Goal: Task Accomplishment & Management: Complete application form

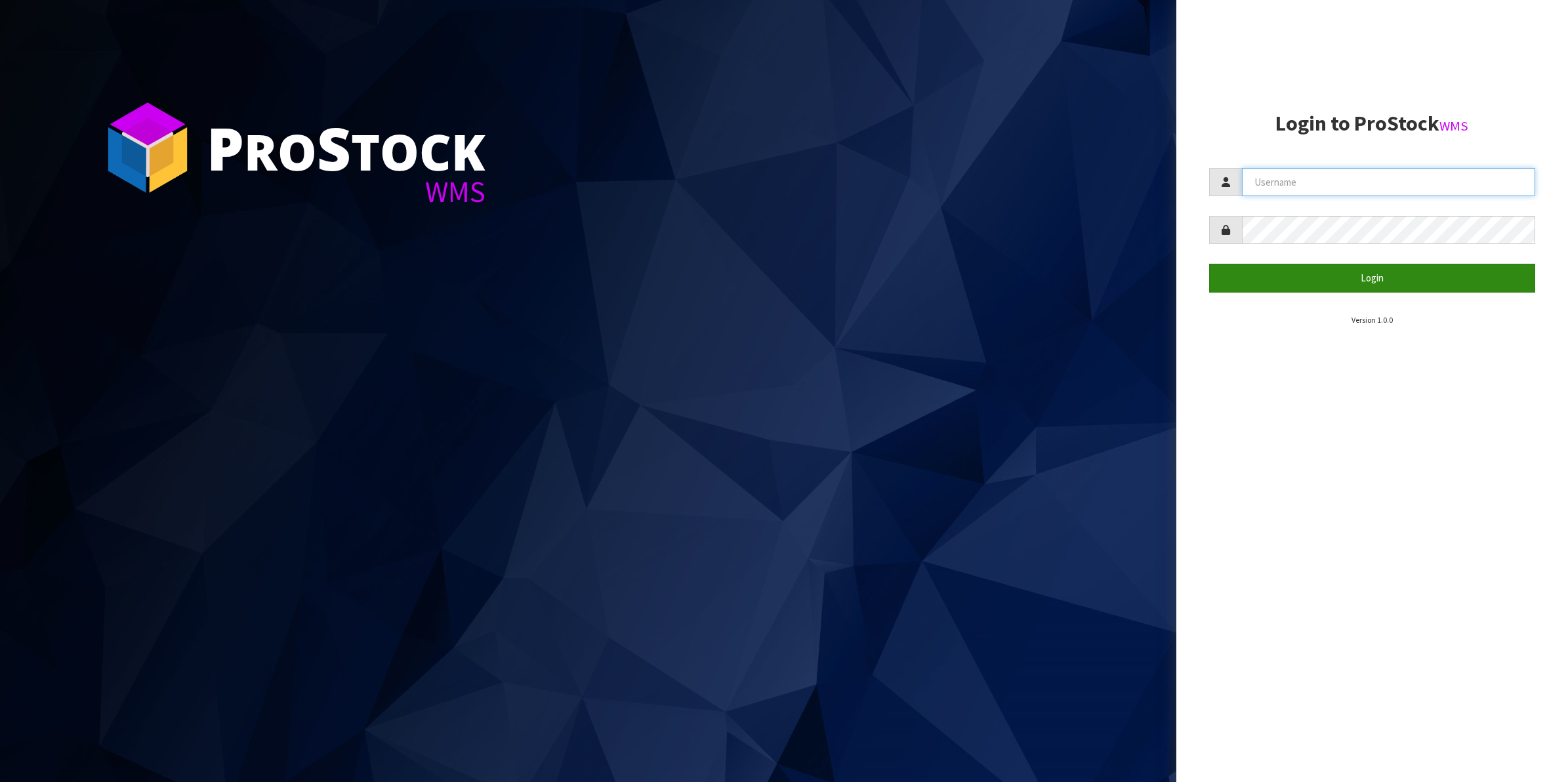
type input "Shingai"
click at [1360, 277] on button "Login" at bounding box center [1372, 277] width 327 height 28
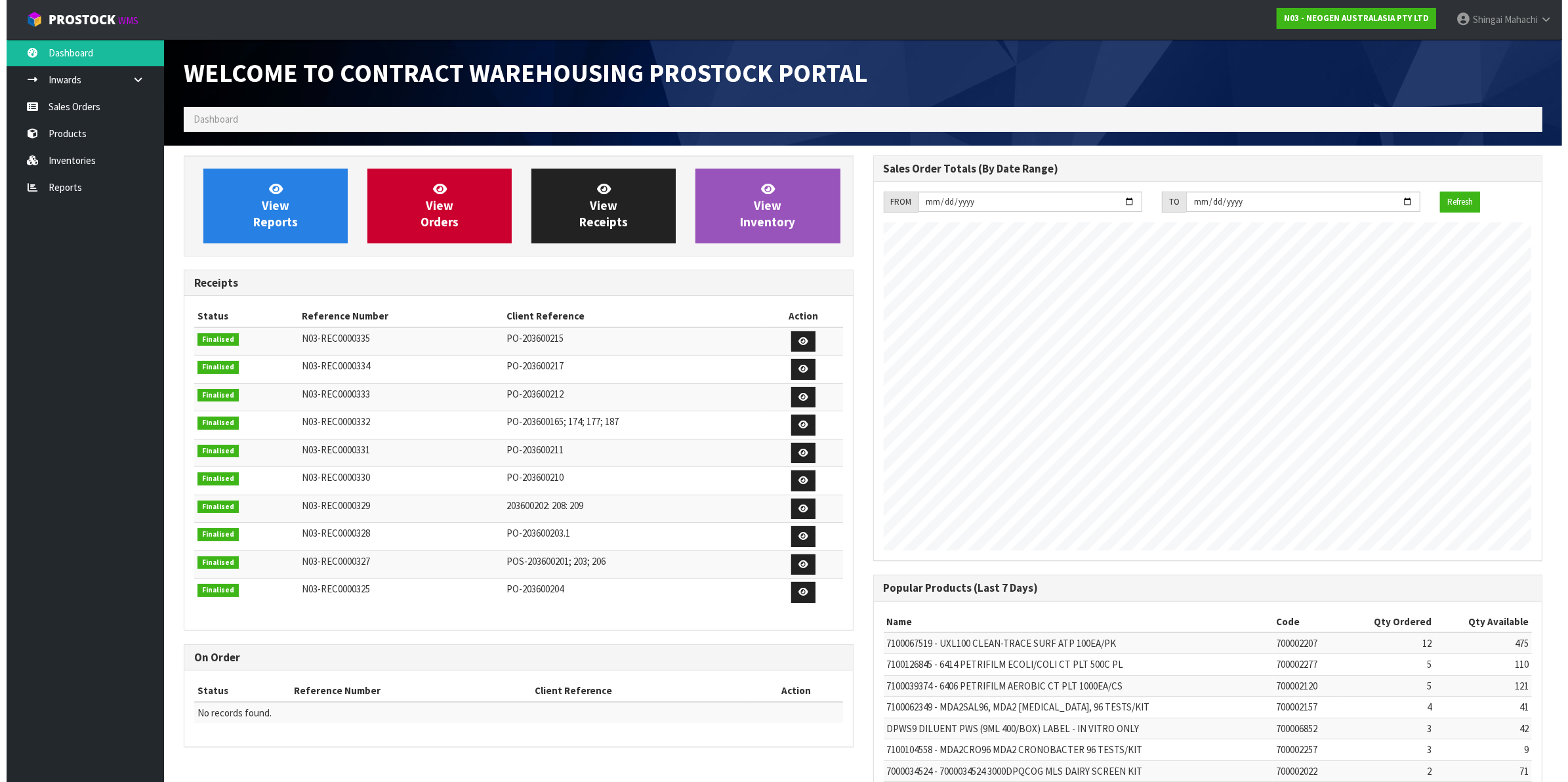
scroll to position [730, 689]
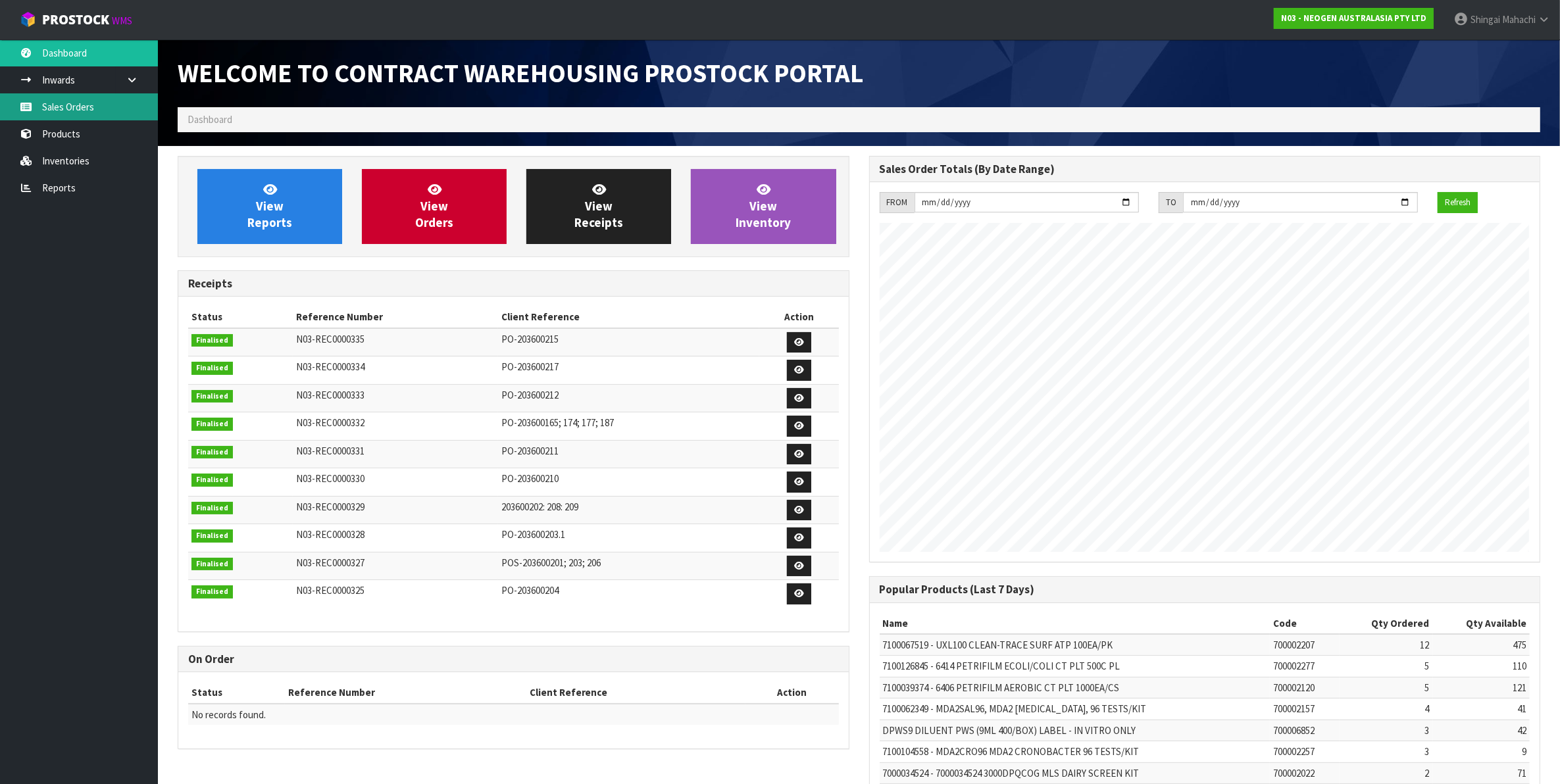
click at [65, 112] on link "Sales Orders" at bounding box center [79, 106] width 158 height 27
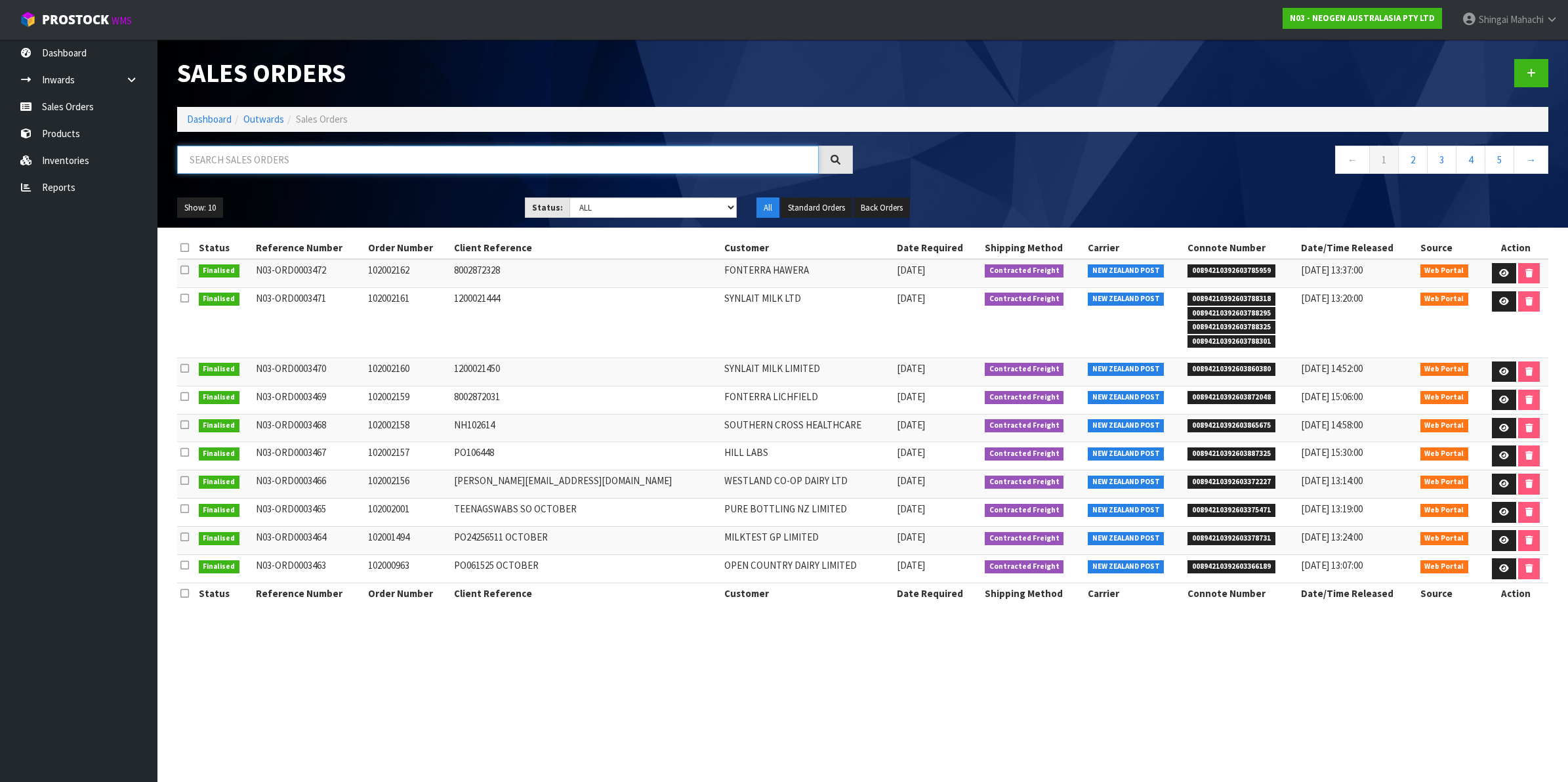
click at [223, 171] on input "text" at bounding box center [498, 159] width 642 height 28
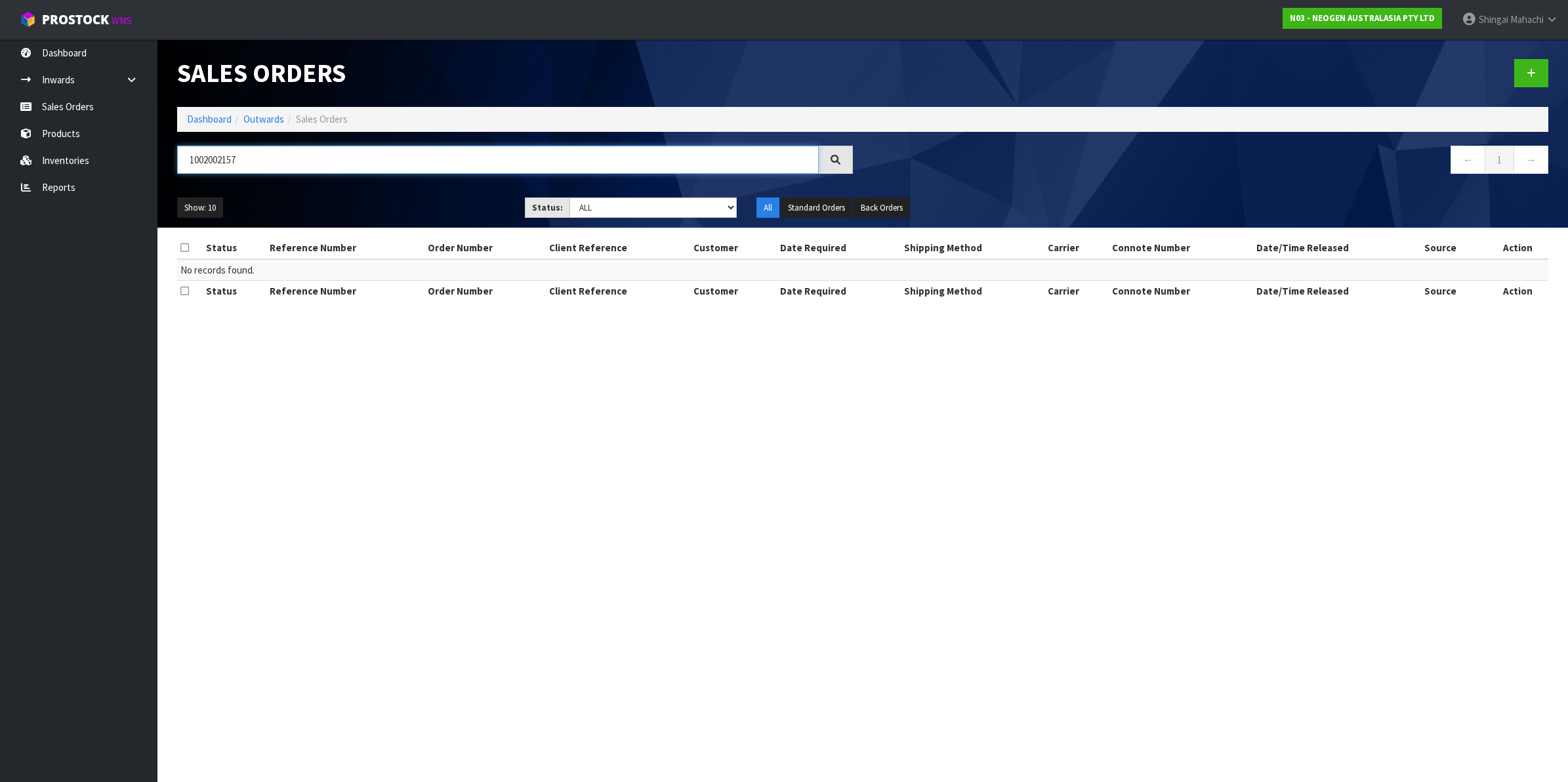
click at [202, 164] on input "1002002157" at bounding box center [498, 159] width 642 height 28
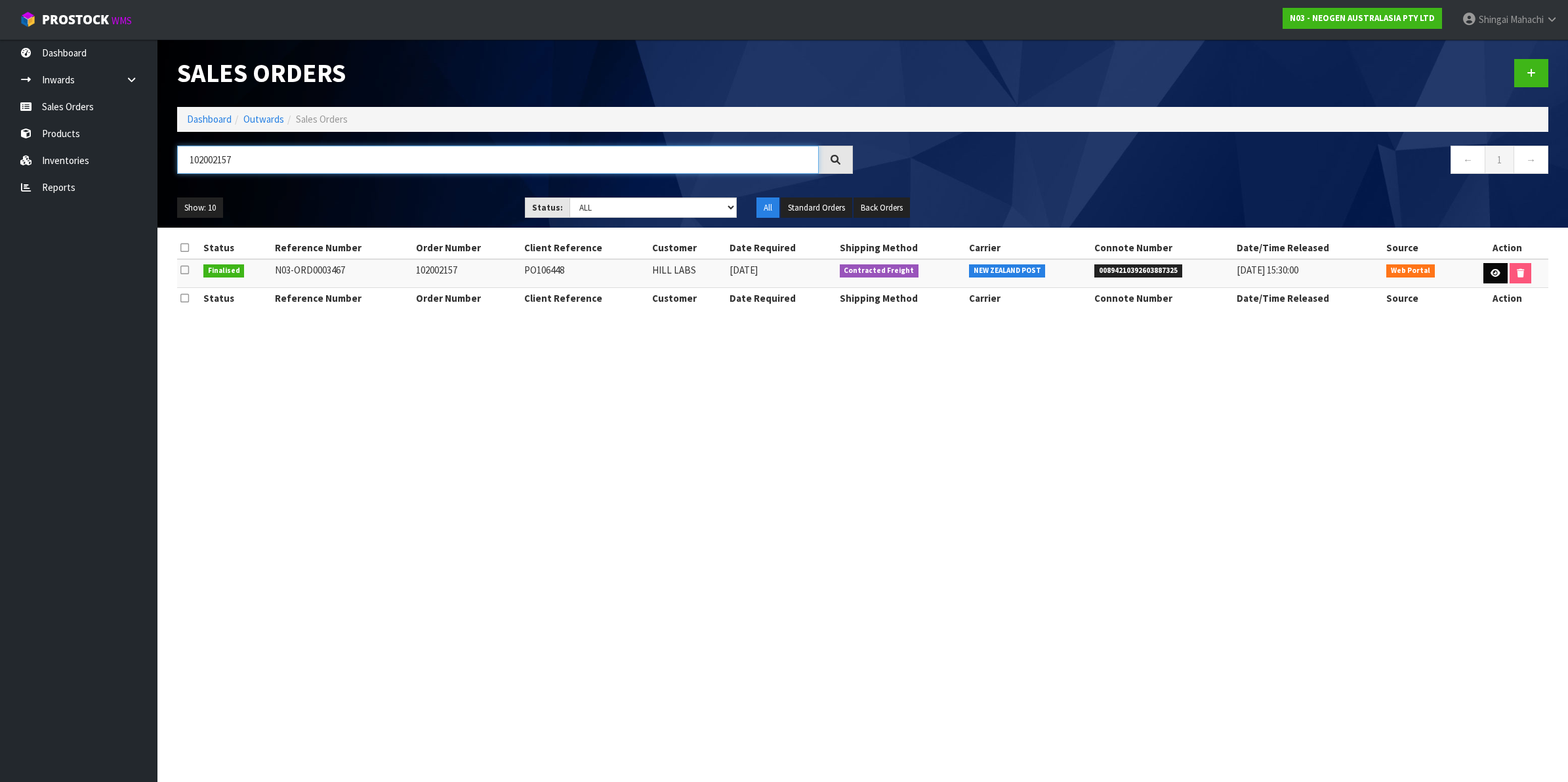
type input "102002157"
click at [1485, 271] on link at bounding box center [1496, 274] width 24 height 21
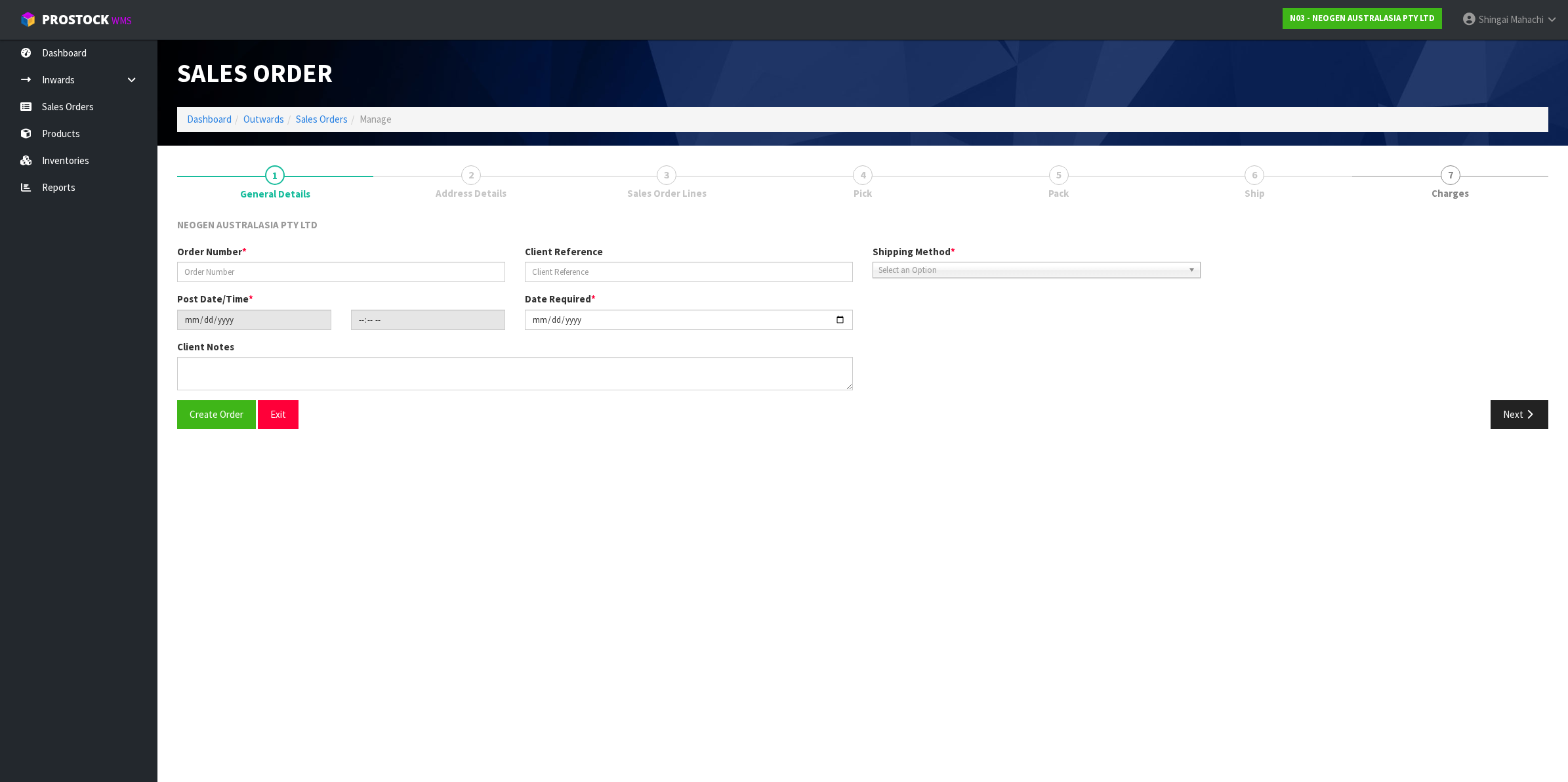
type input "102002157"
type input "PO106448"
type input "[DATE]"
type input "09:31:00.000"
type input "[DATE]"
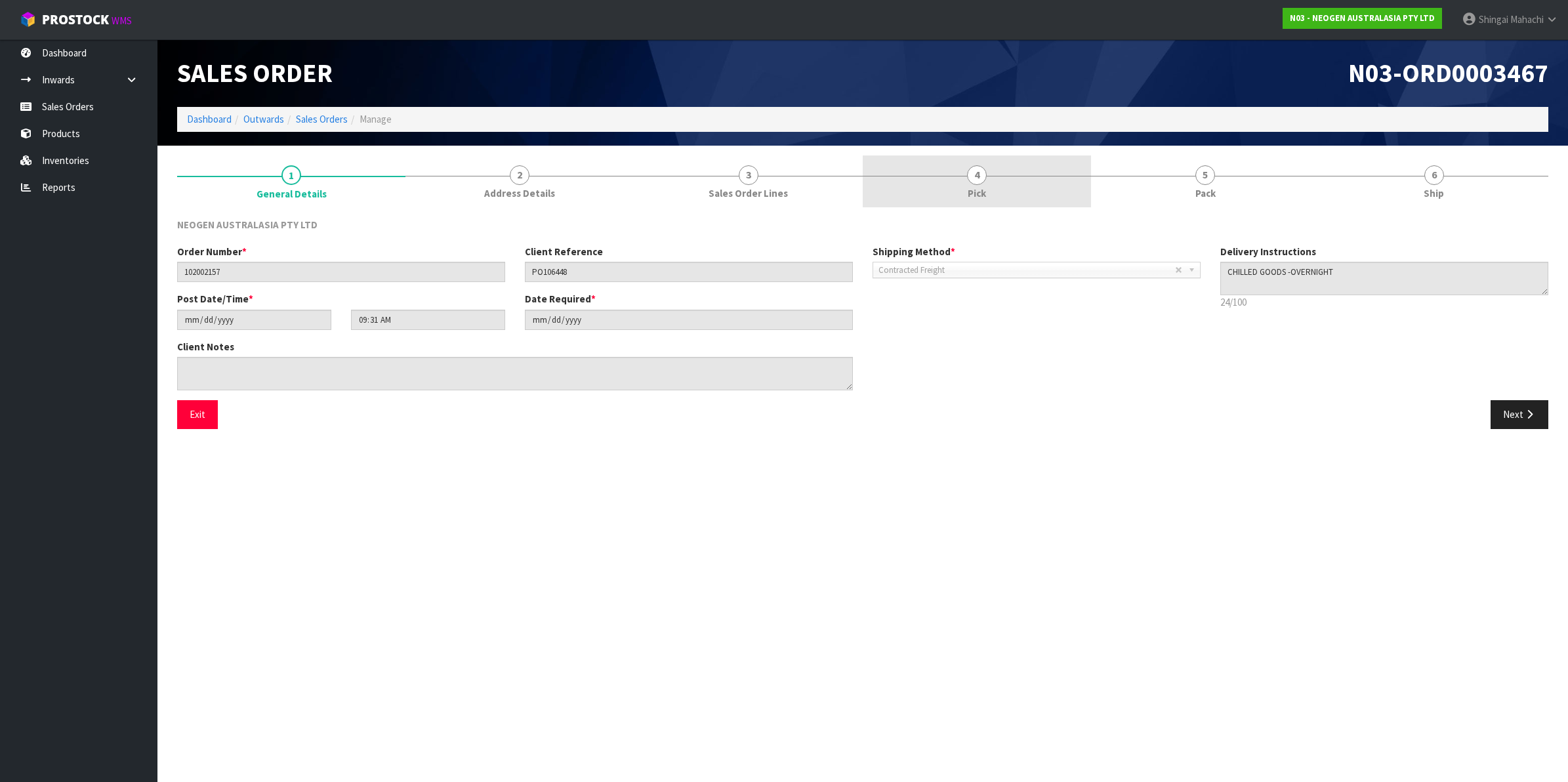
click at [970, 172] on span "4" at bounding box center [977, 175] width 20 height 20
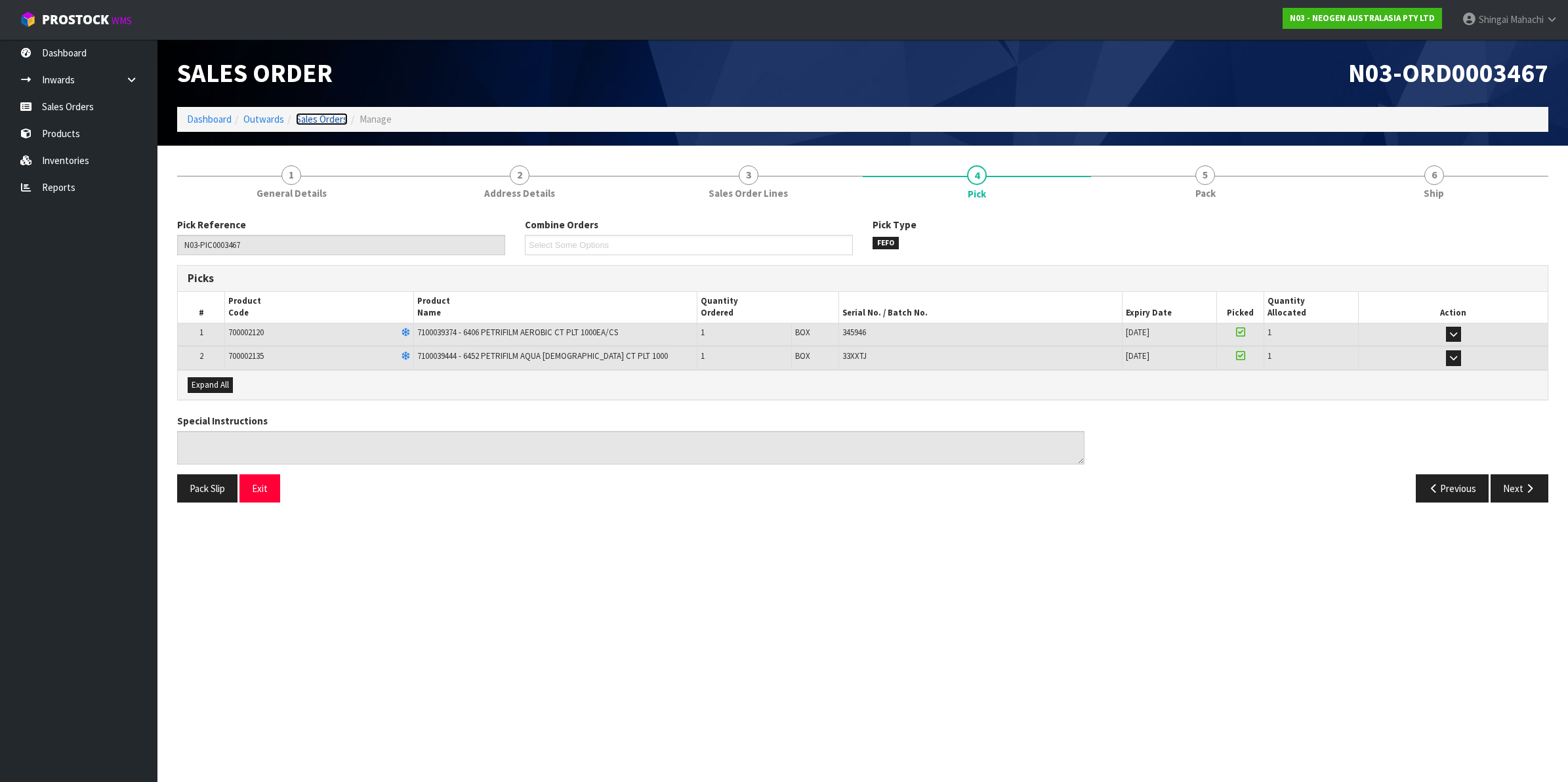
click at [330, 117] on link "Sales Orders" at bounding box center [321, 119] width 52 height 12
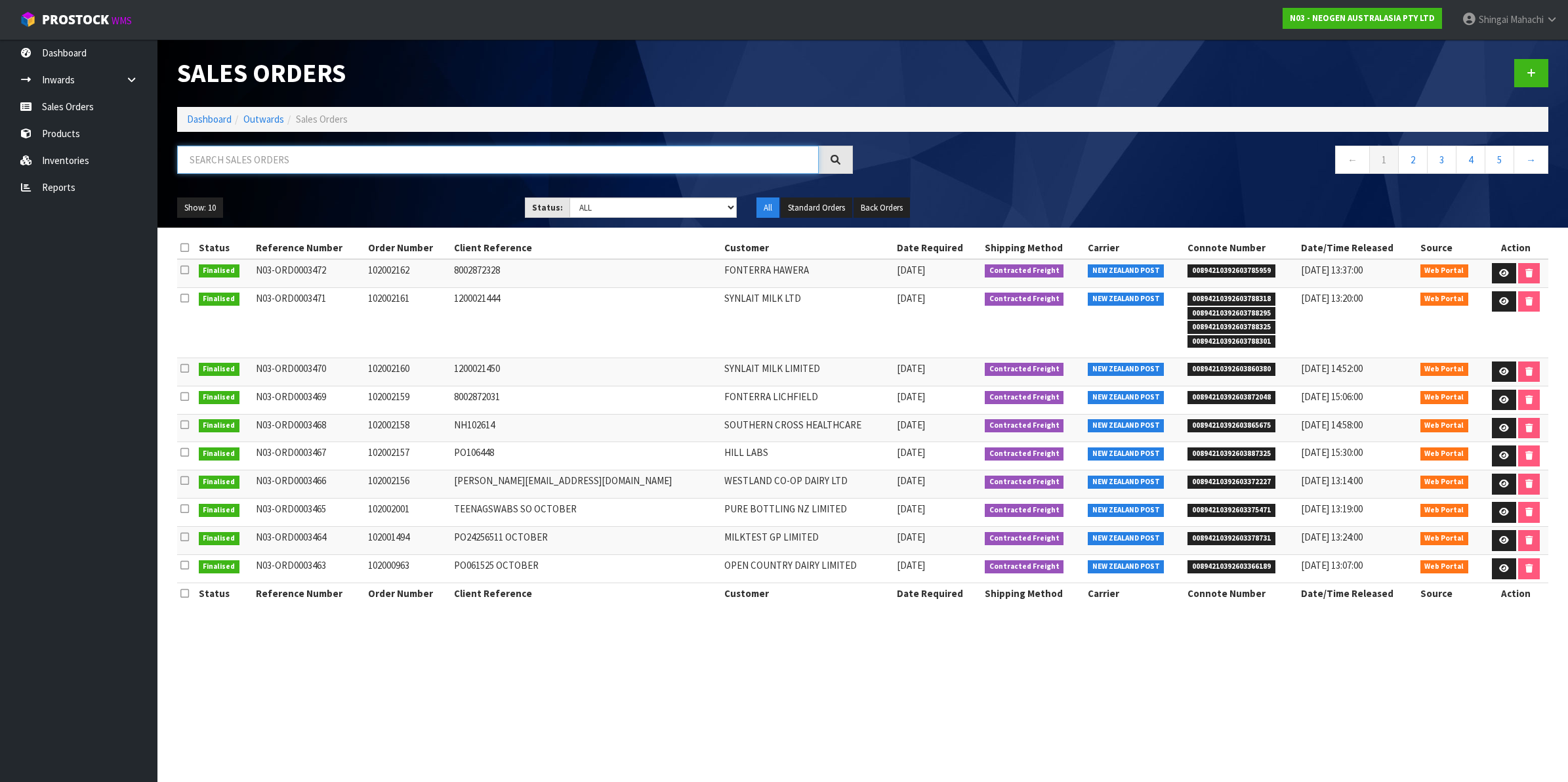
click at [283, 156] on input "text" at bounding box center [498, 159] width 642 height 28
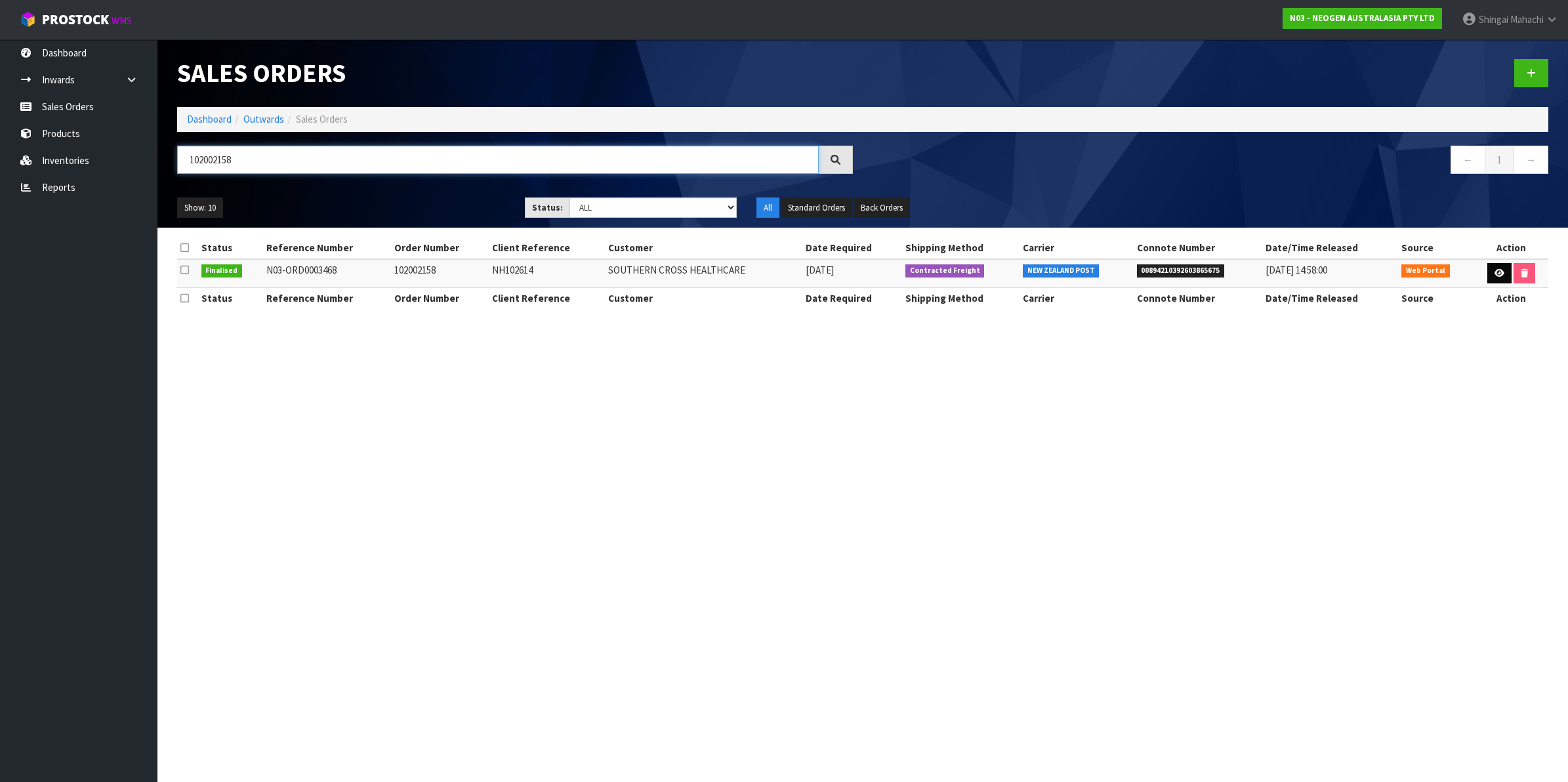
type input "102002158"
click at [1496, 277] on link at bounding box center [1500, 274] width 24 height 21
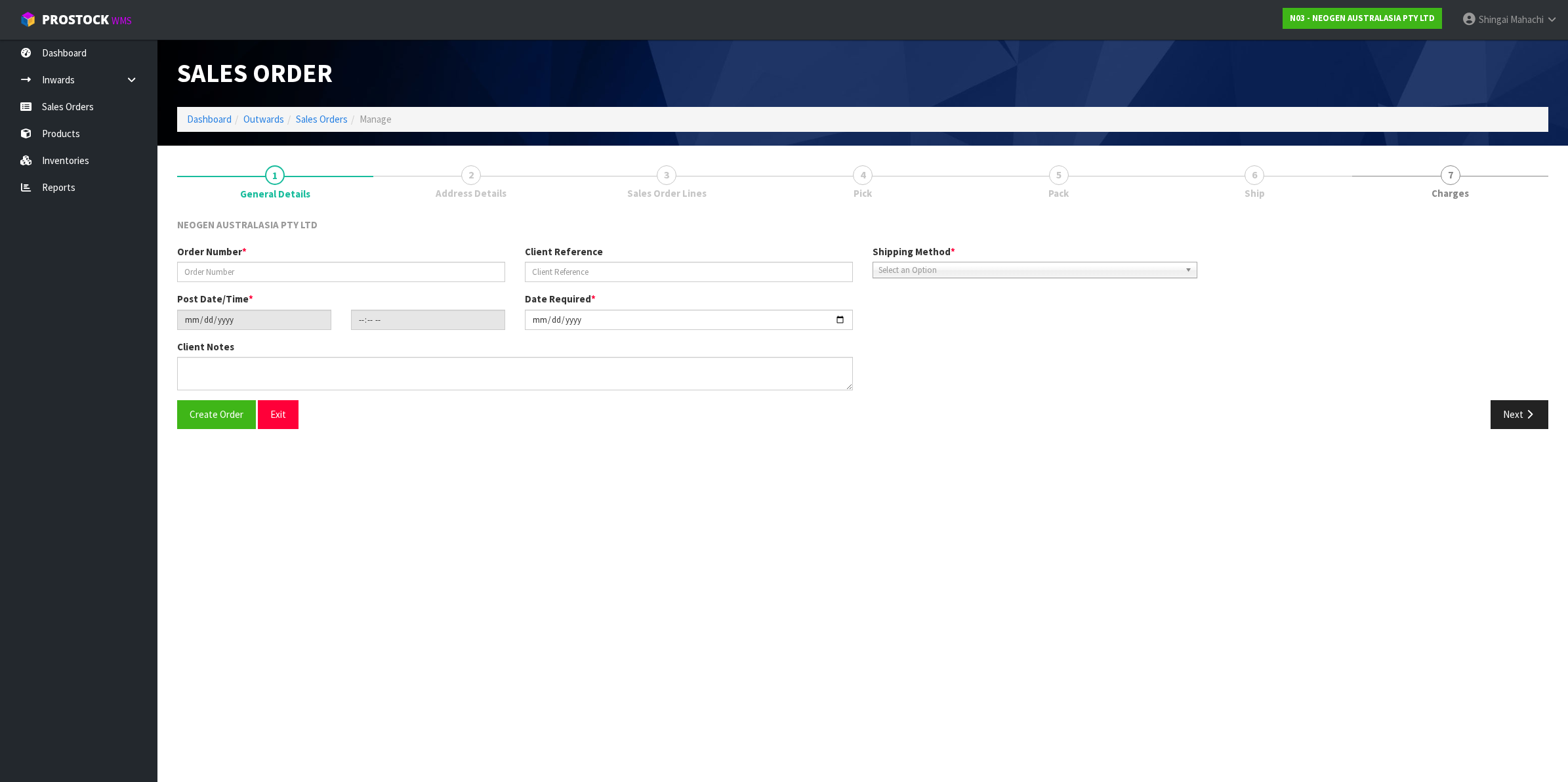
type input "102002158"
type input "NH102614"
type input "[DATE]"
type input "09:36:00.000"
type input "[DATE]"
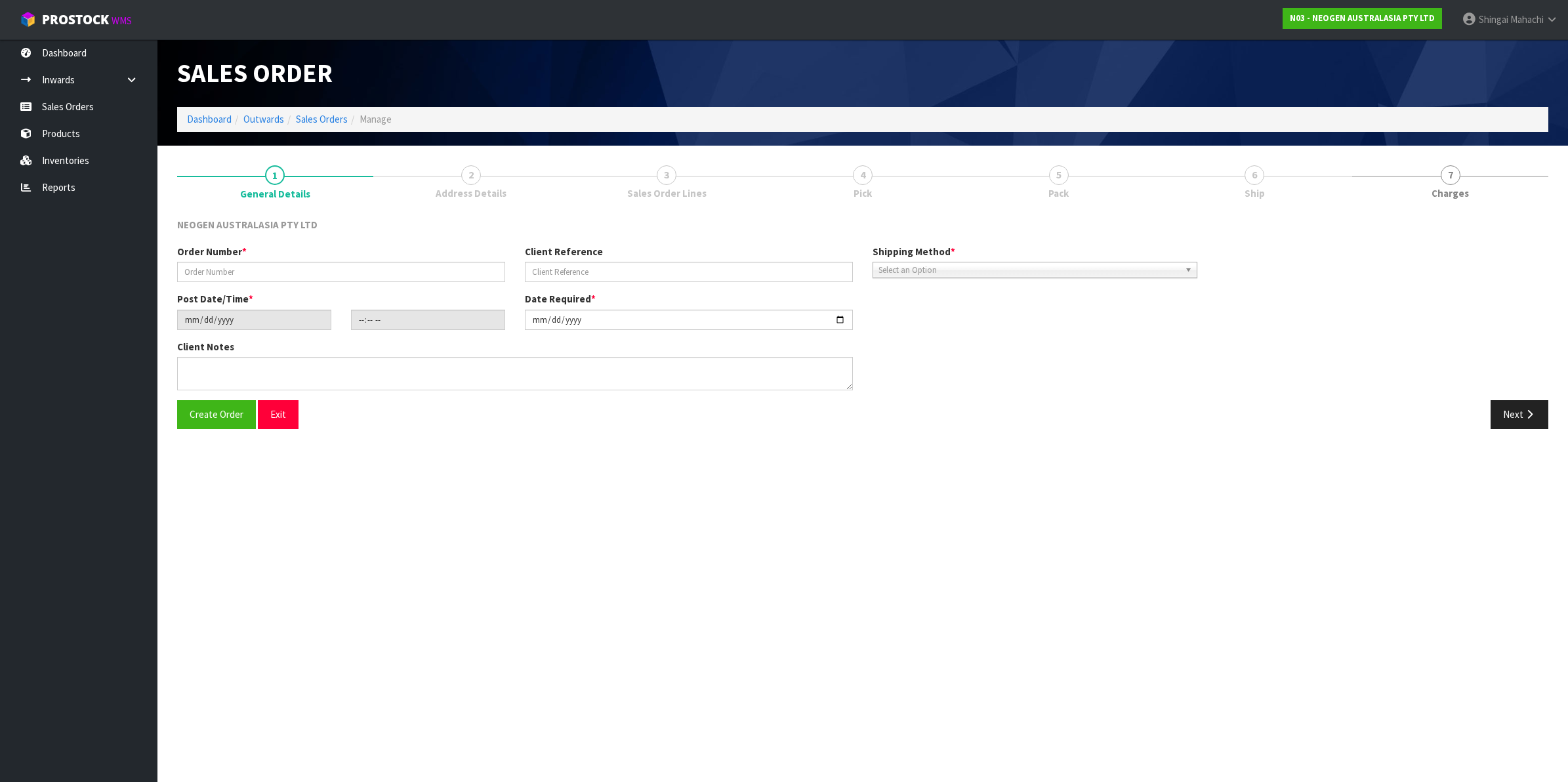
type textarea "ATTN: NH HOSPITAL MAIN STORE"
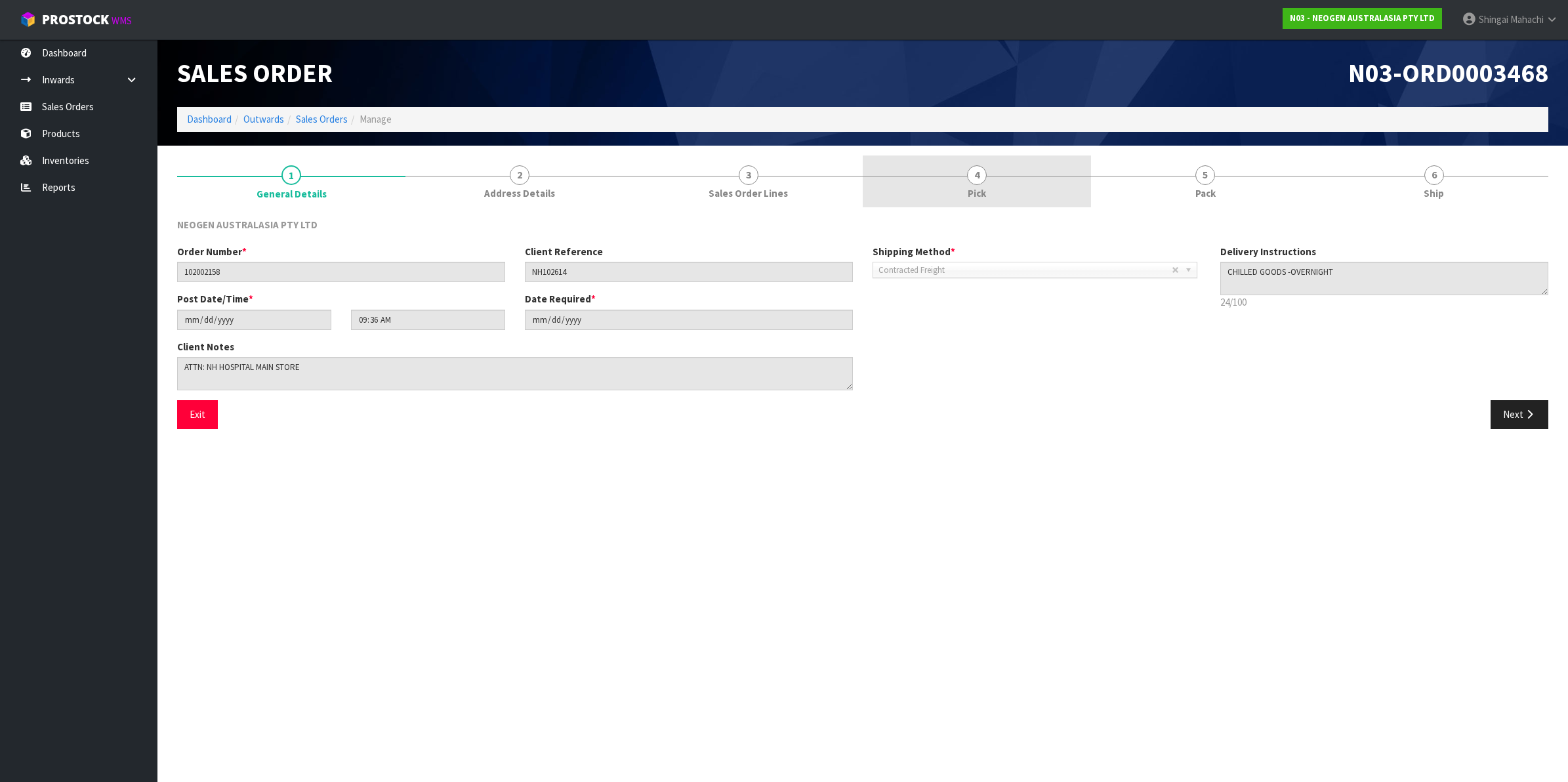
click at [976, 174] on span "4" at bounding box center [977, 175] width 20 height 20
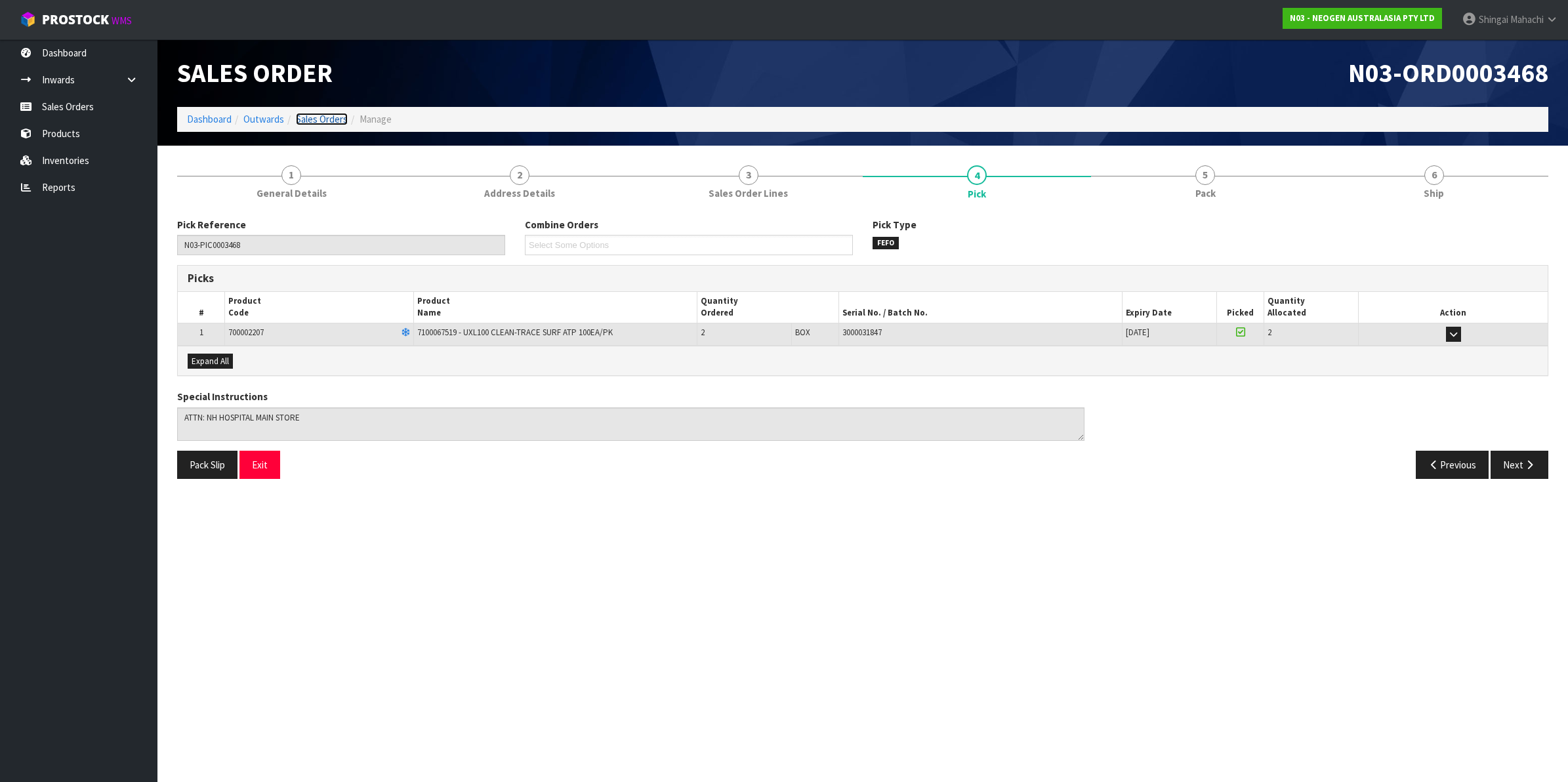
click at [303, 119] on link "Sales Orders" at bounding box center [321, 119] width 52 height 12
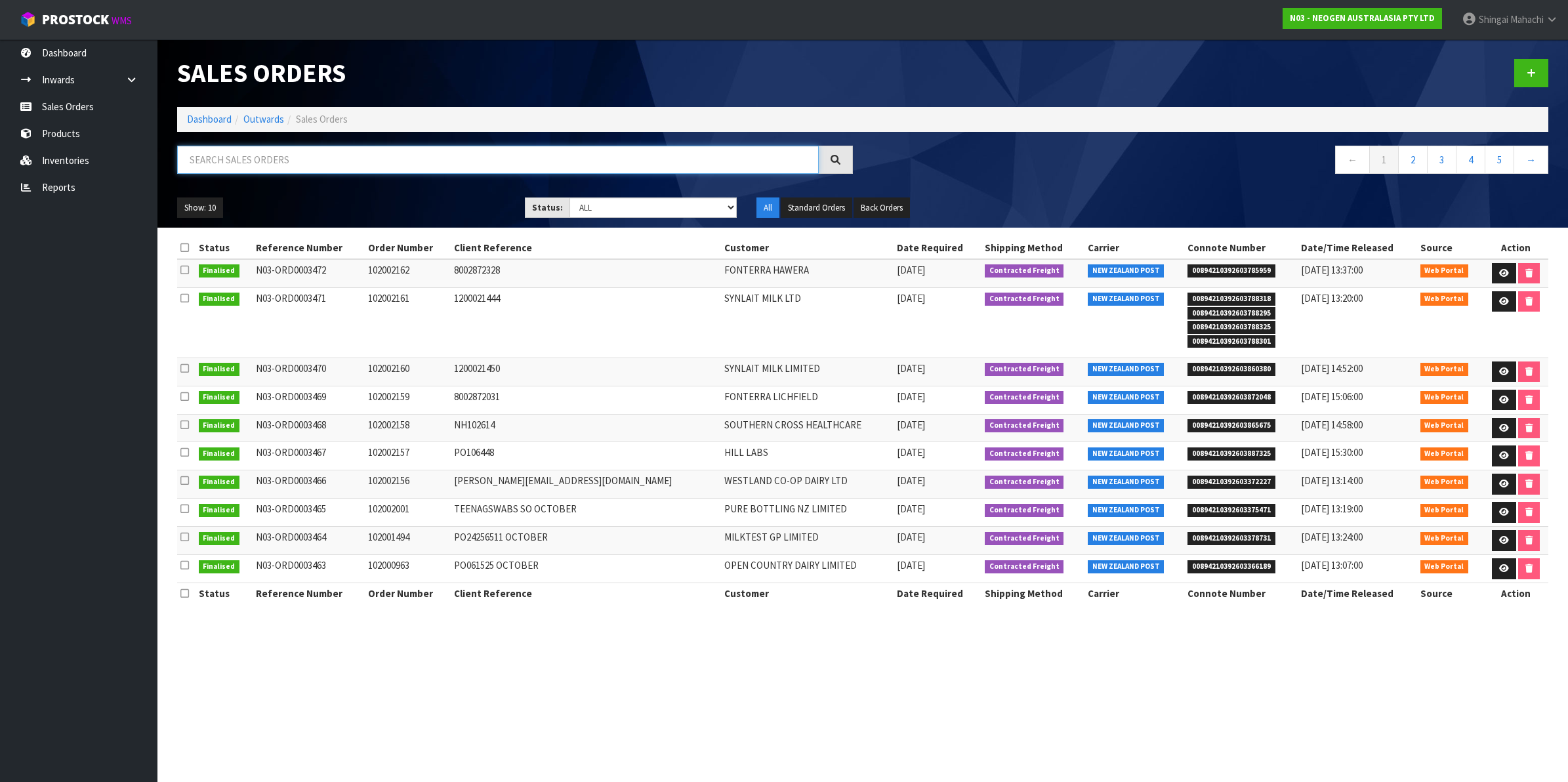
click at [270, 162] on input "text" at bounding box center [498, 159] width 642 height 28
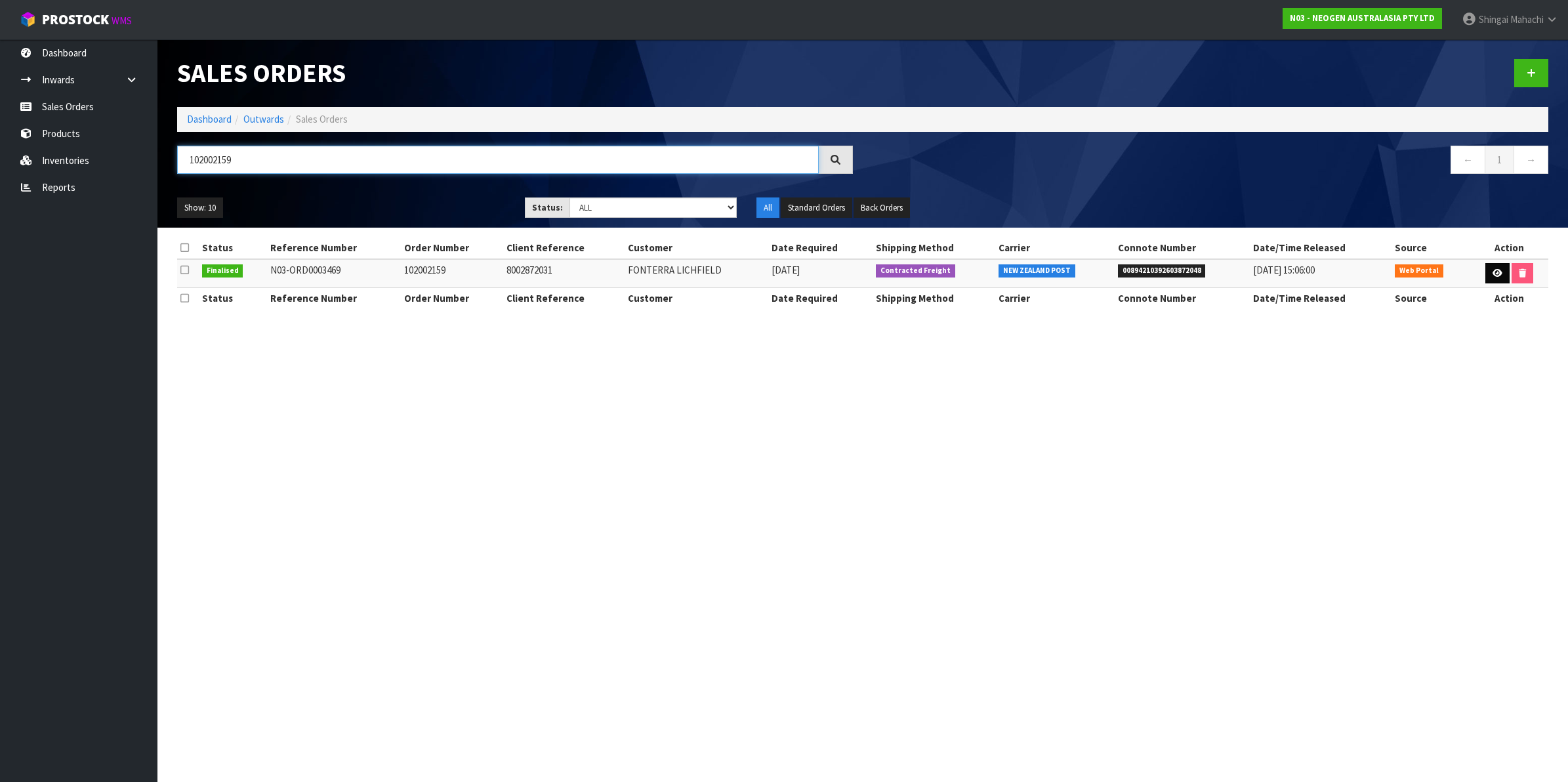
type input "102002159"
click at [1493, 270] on icon at bounding box center [1498, 273] width 10 height 8
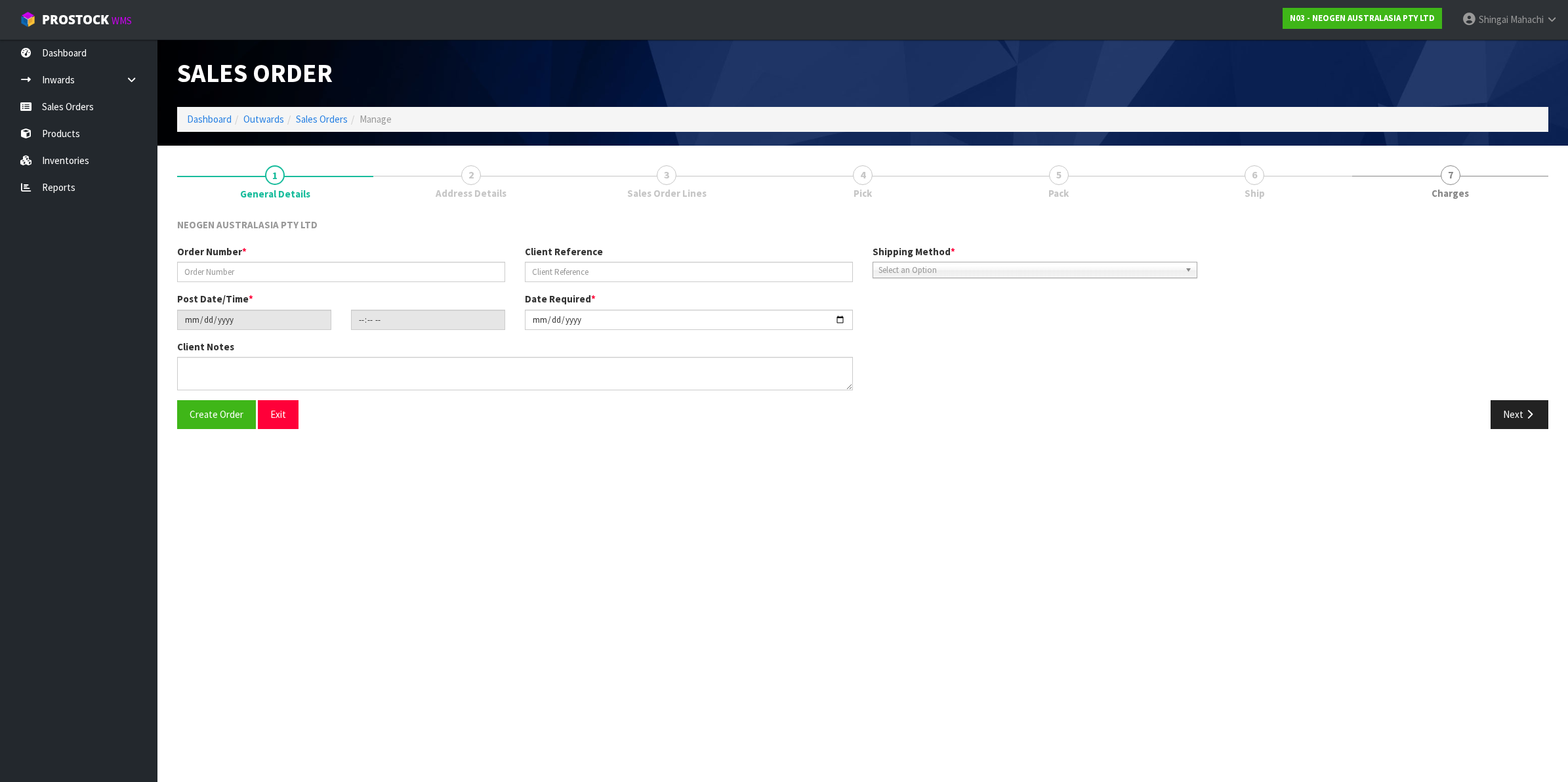
type input "102002159"
type input "8002872031"
type input "[DATE]"
type input "09:40:00.000"
type input "[DATE]"
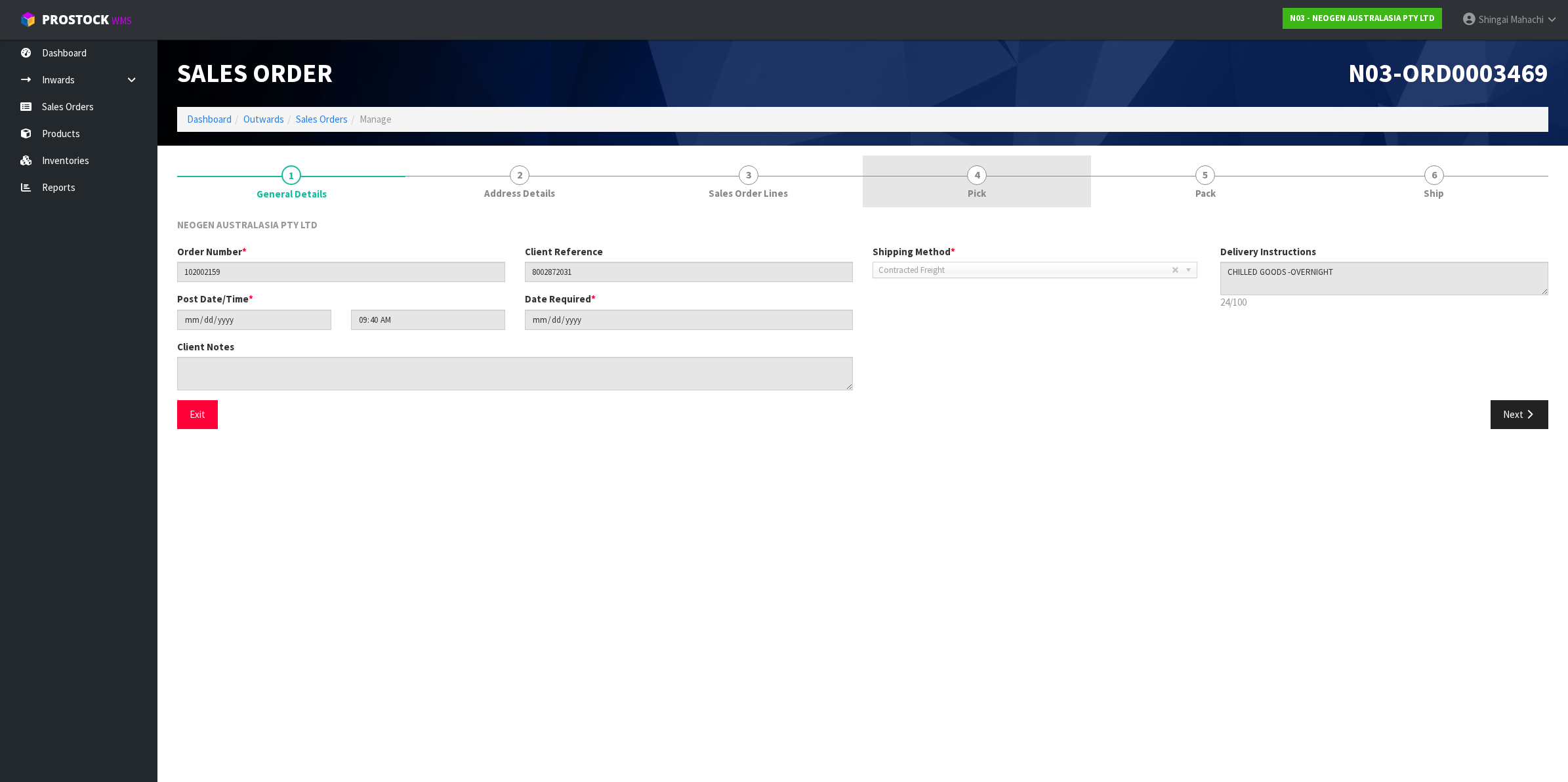
click at [978, 178] on span "4" at bounding box center [977, 175] width 20 height 20
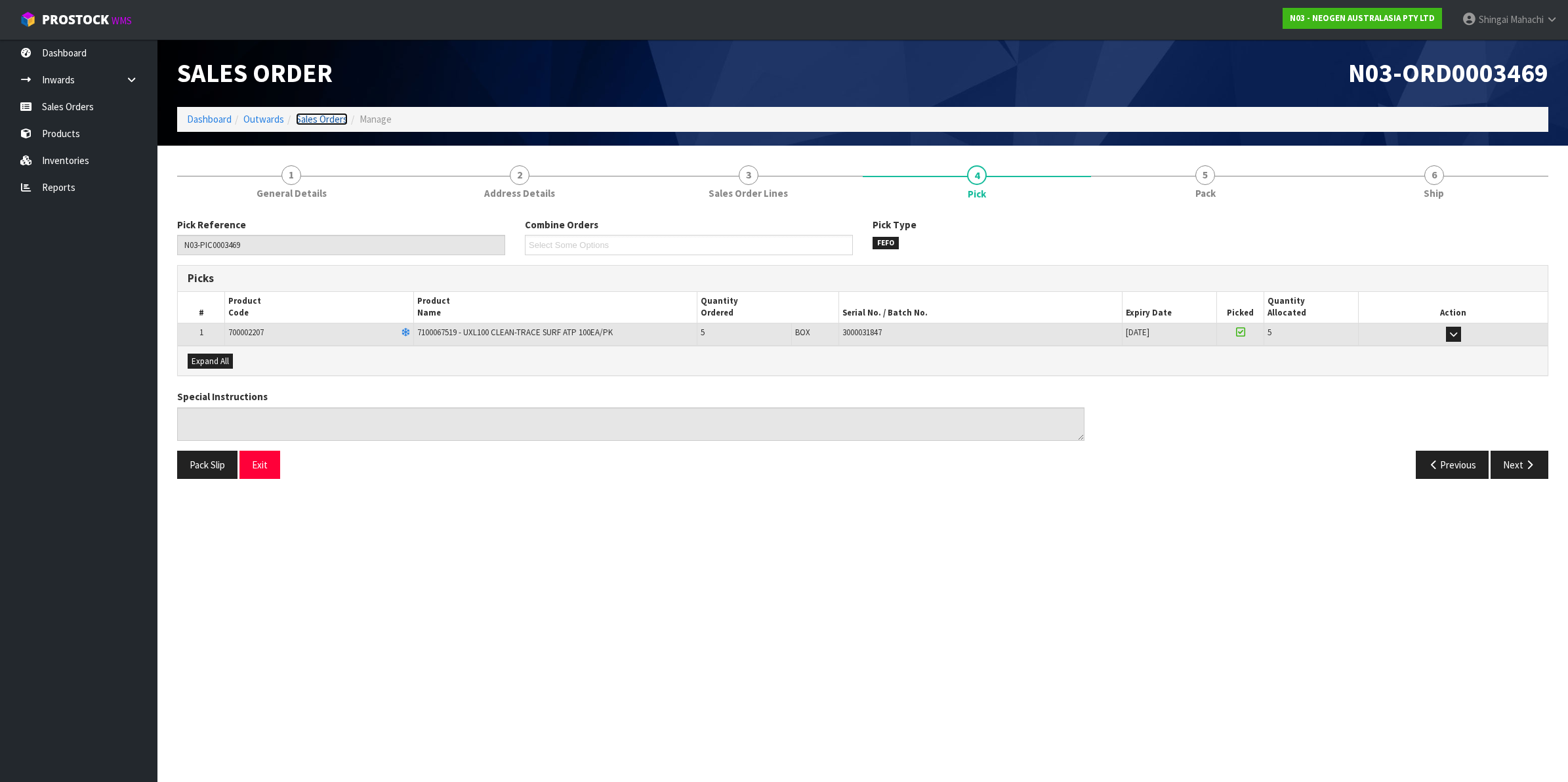
click at [312, 115] on link "Sales Orders" at bounding box center [321, 119] width 52 height 12
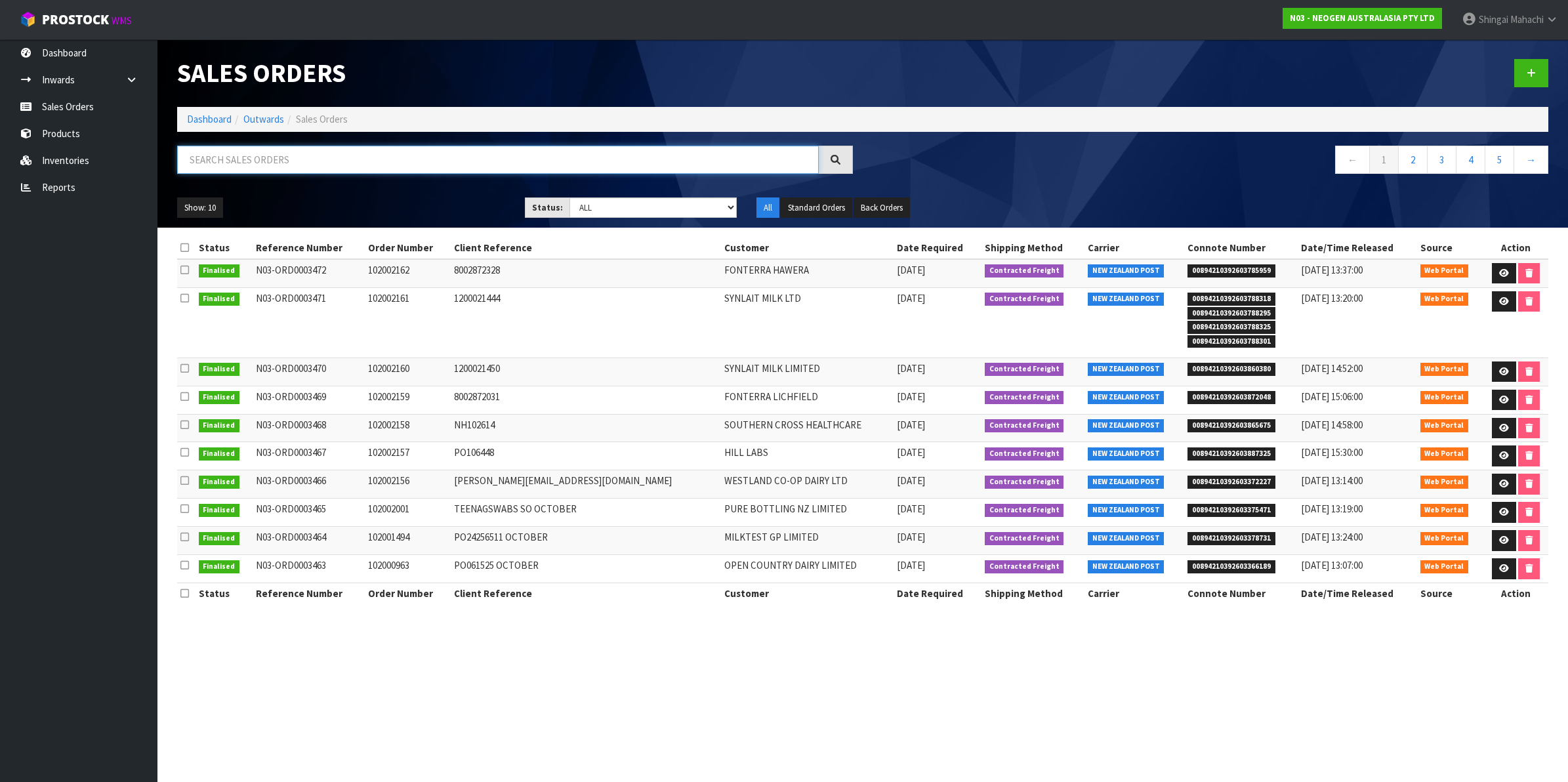
click at [284, 158] on input "text" at bounding box center [498, 159] width 642 height 28
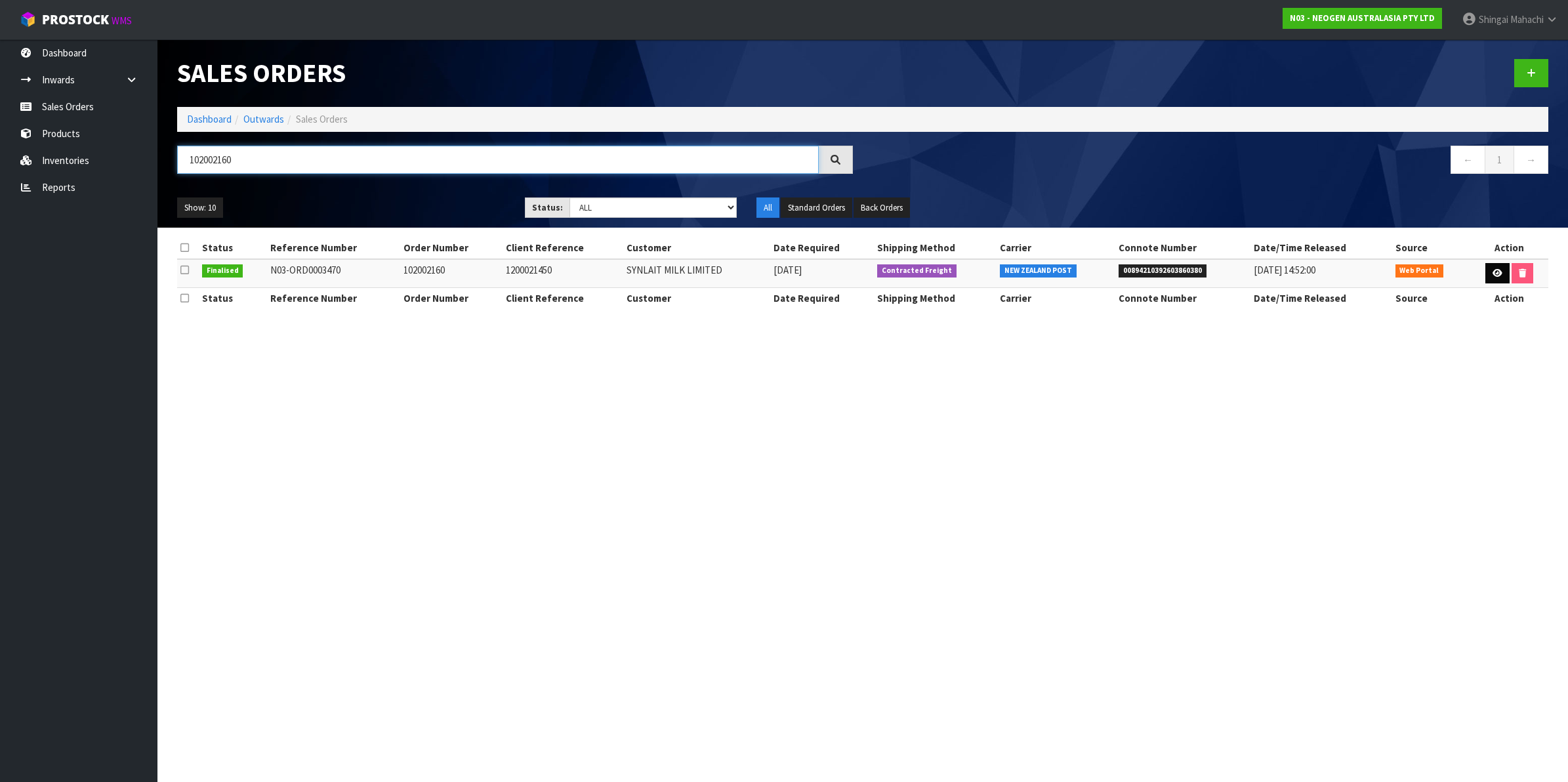
type input "102002160"
click at [1496, 273] on icon at bounding box center [1498, 273] width 10 height 8
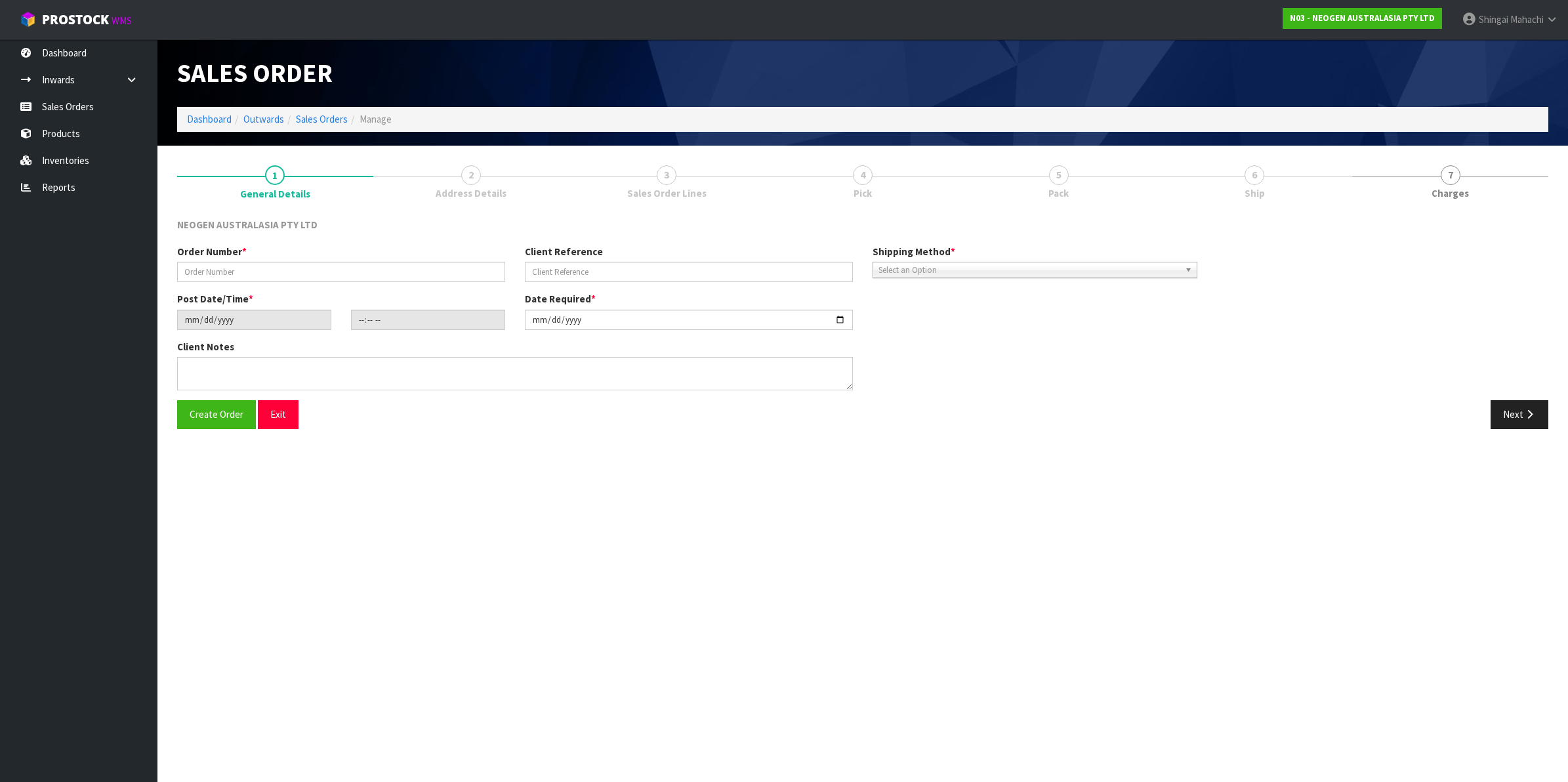
type input "102002160"
type input "1200021450"
type input "[DATE]"
type input "09:44:00.000"
type input "[DATE]"
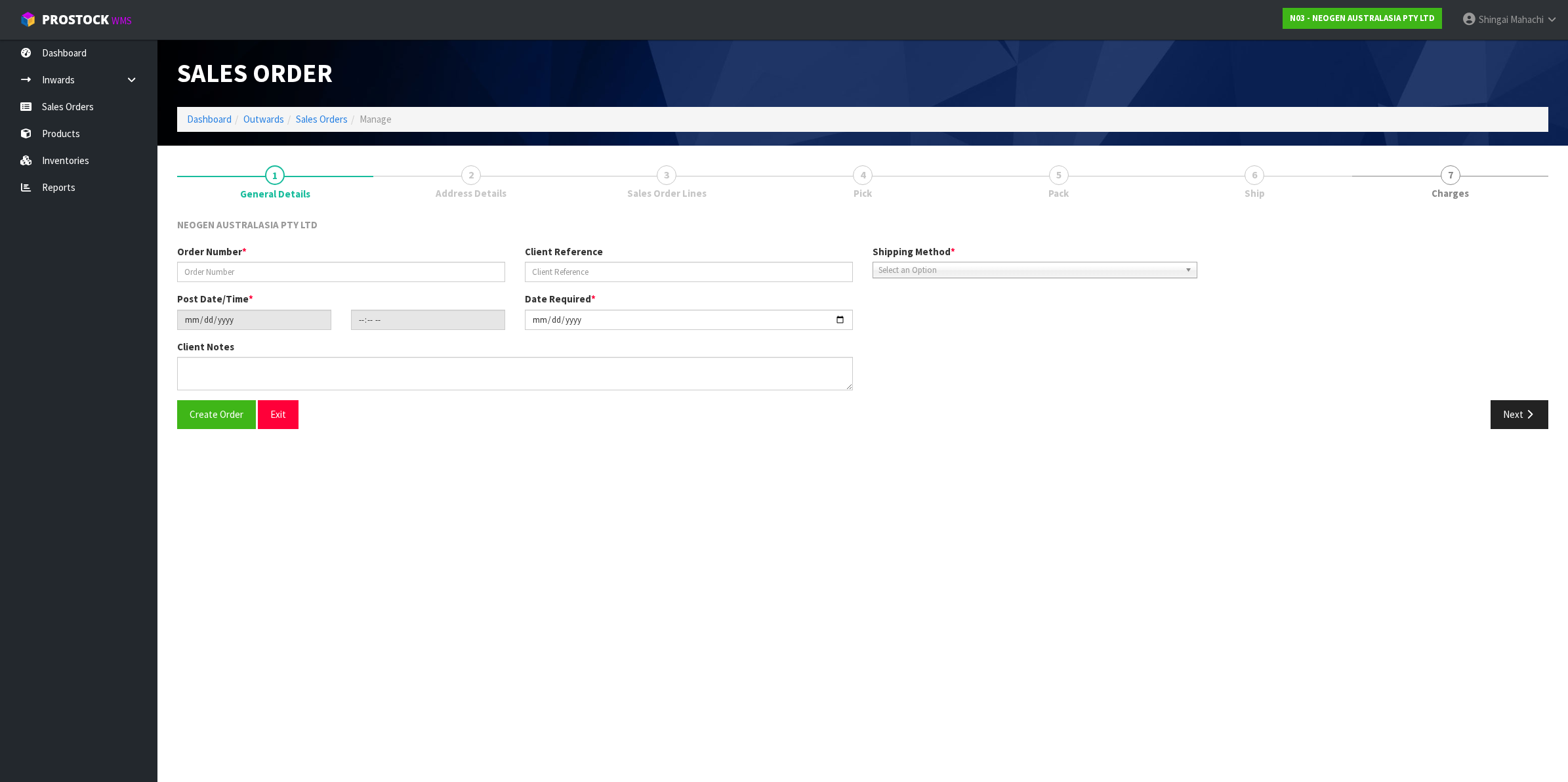
type textarea "ATTN: [PERSON_NAME] SANTA [PERSON_NAME]"
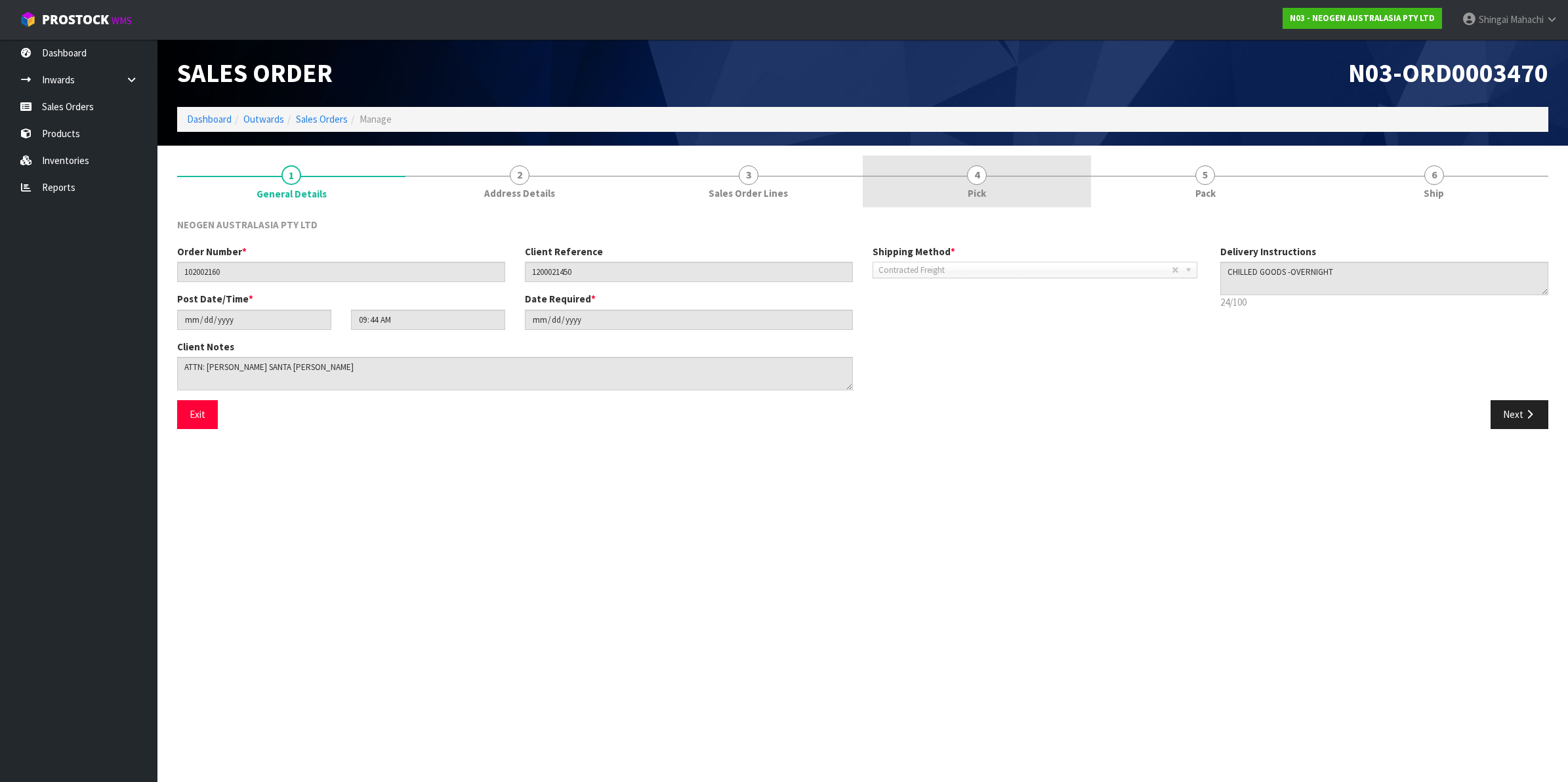
click at [979, 176] on span "4" at bounding box center [977, 175] width 20 height 20
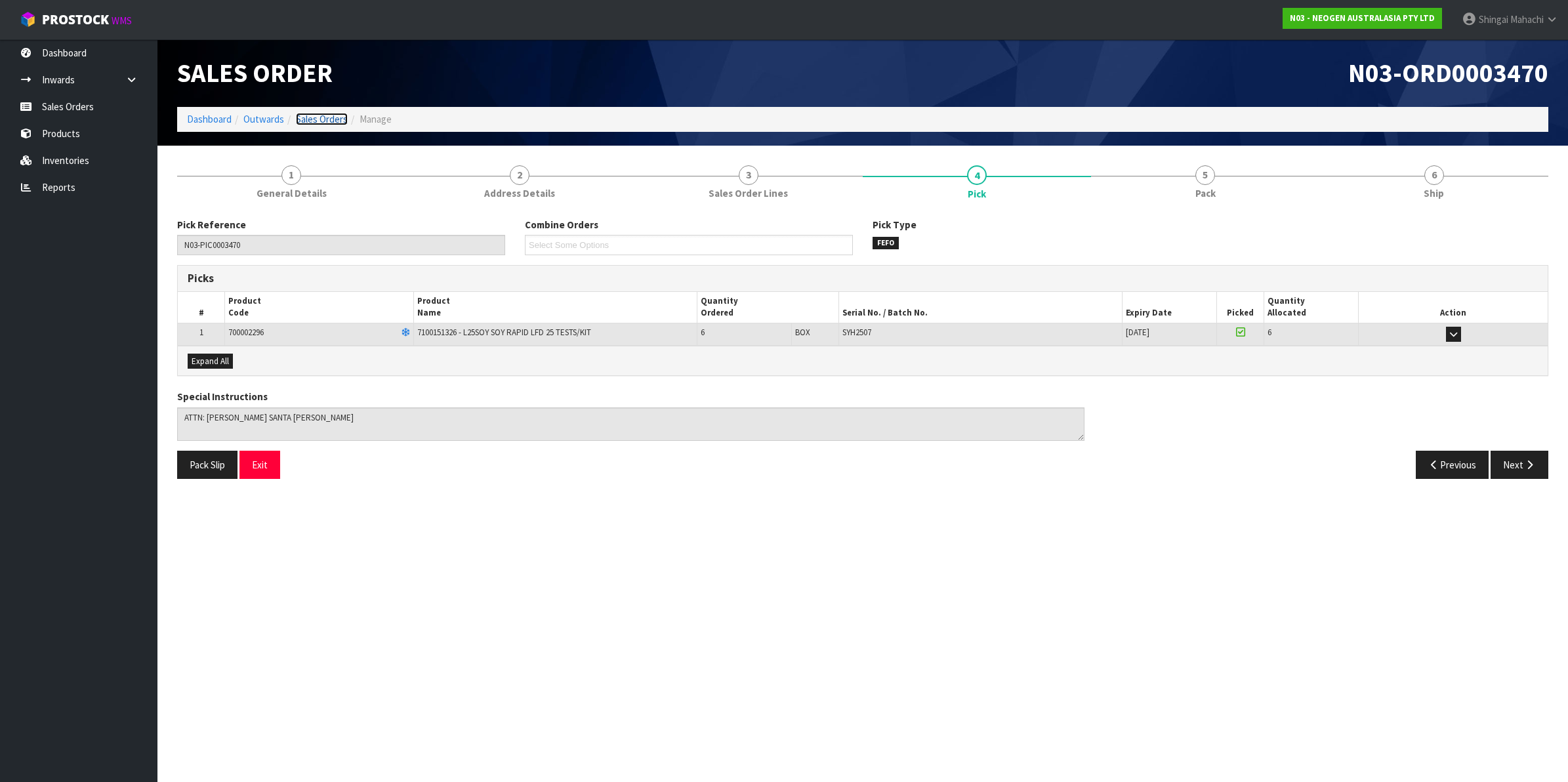
click at [311, 118] on link "Sales Orders" at bounding box center [321, 119] width 52 height 12
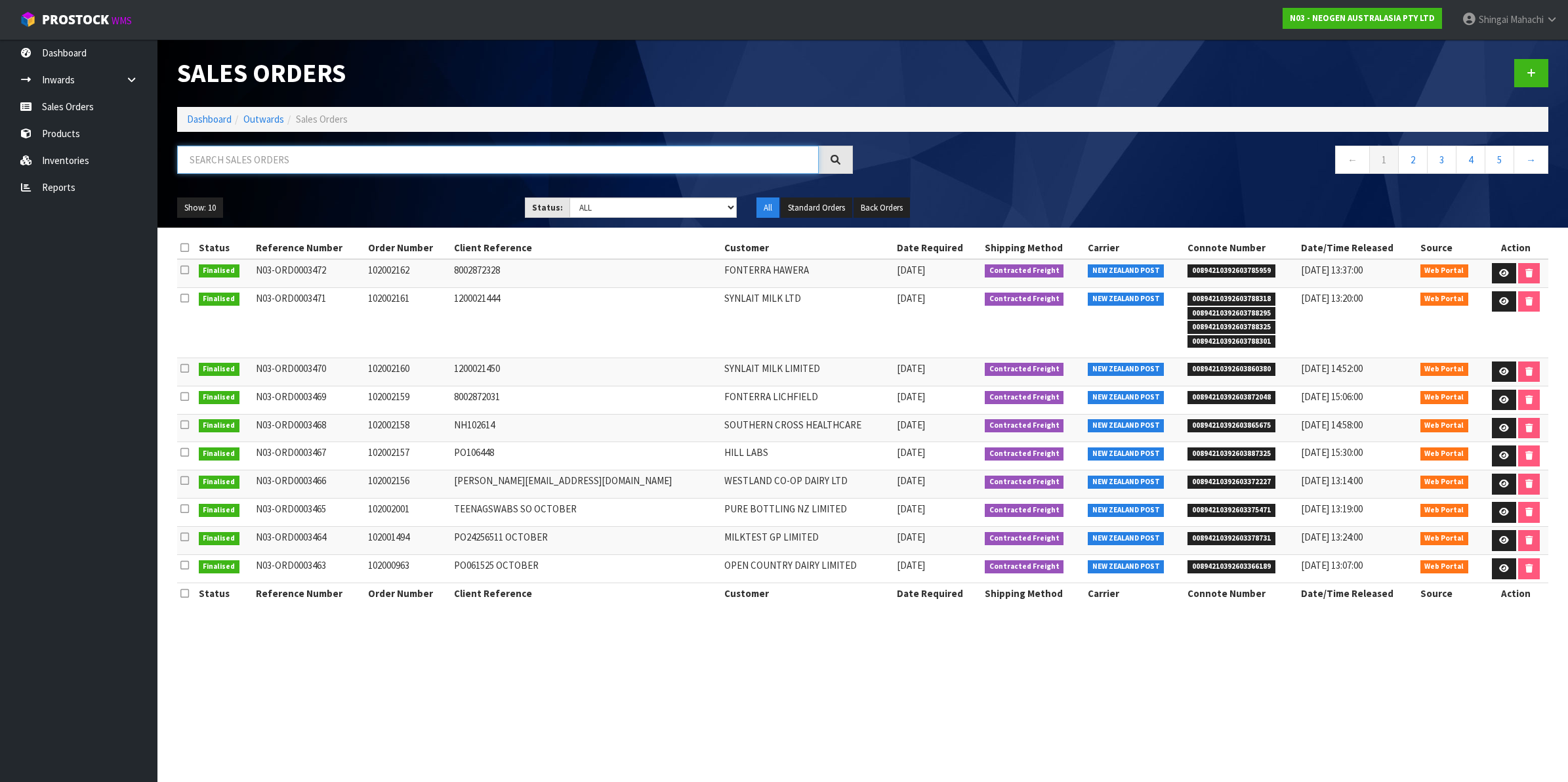
click at [301, 164] on input "text" at bounding box center [498, 159] width 642 height 28
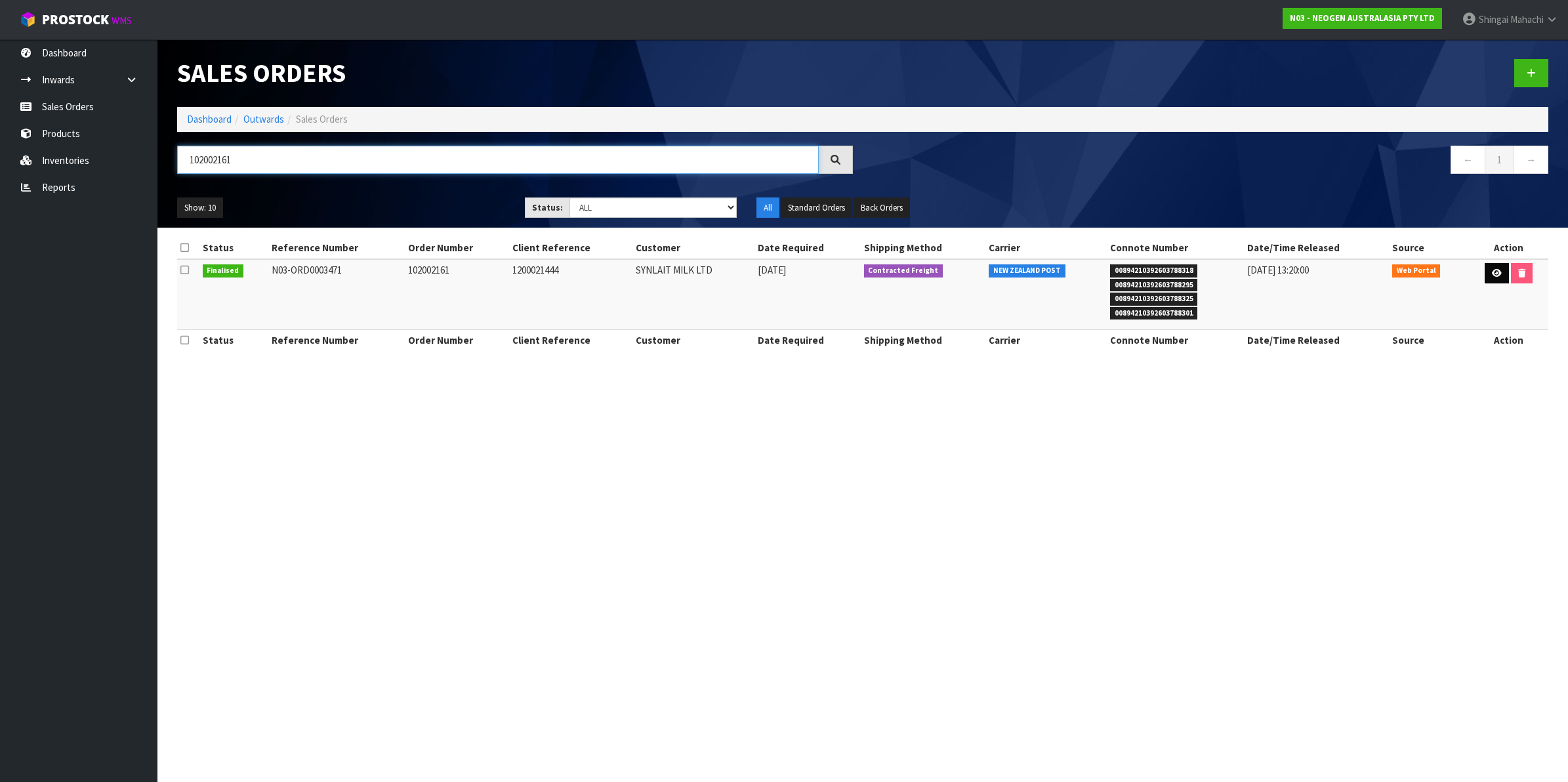
type input "102002161"
click at [1494, 274] on icon at bounding box center [1497, 273] width 10 height 8
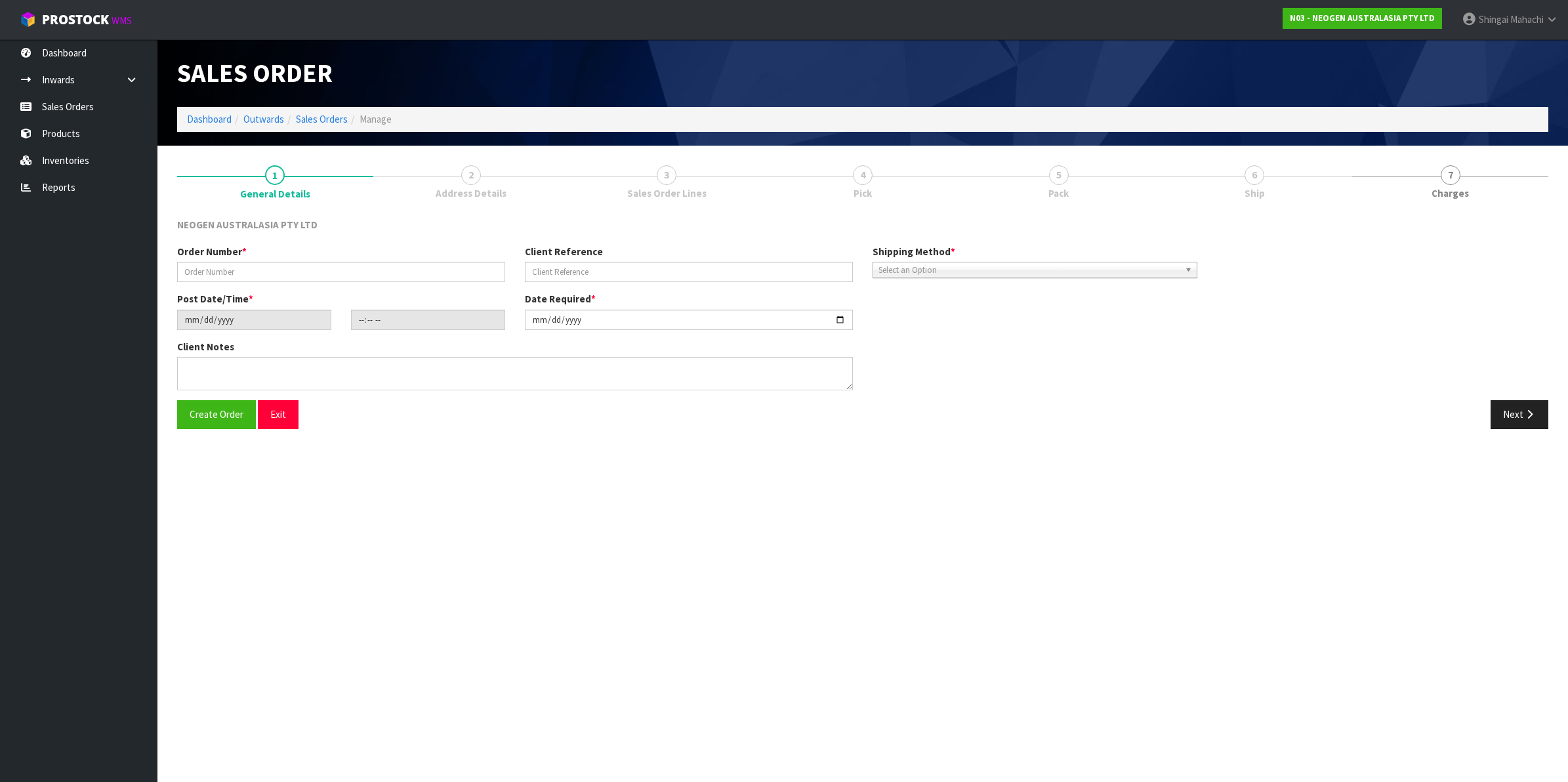
type input "102002161"
type input "1200021444"
type input "[DATE]"
type input "10:22:00.000"
type input "[DATE]"
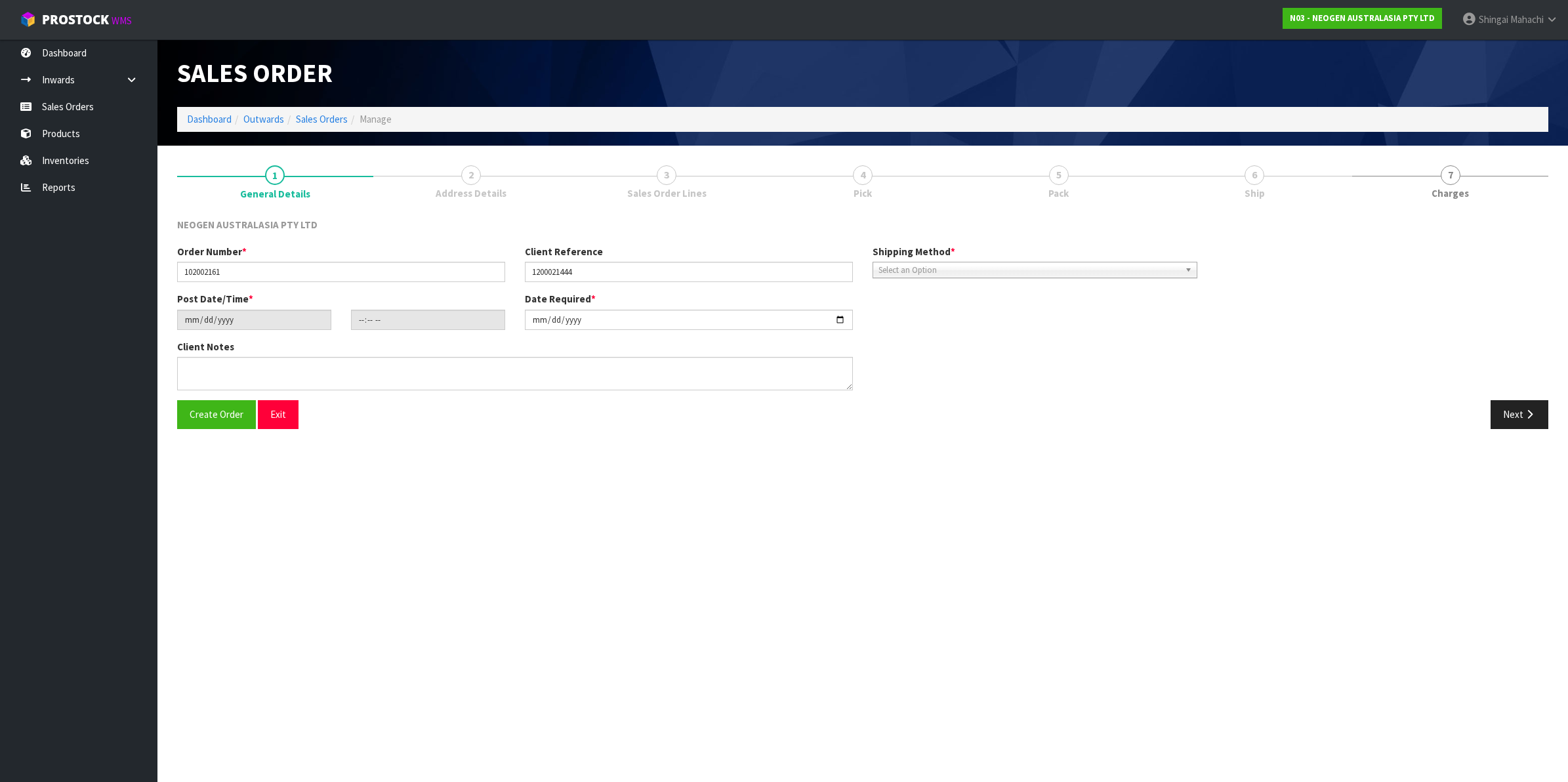
type textarea "ATTN: [PERSON_NAME] SANTA [PERSON_NAME]"
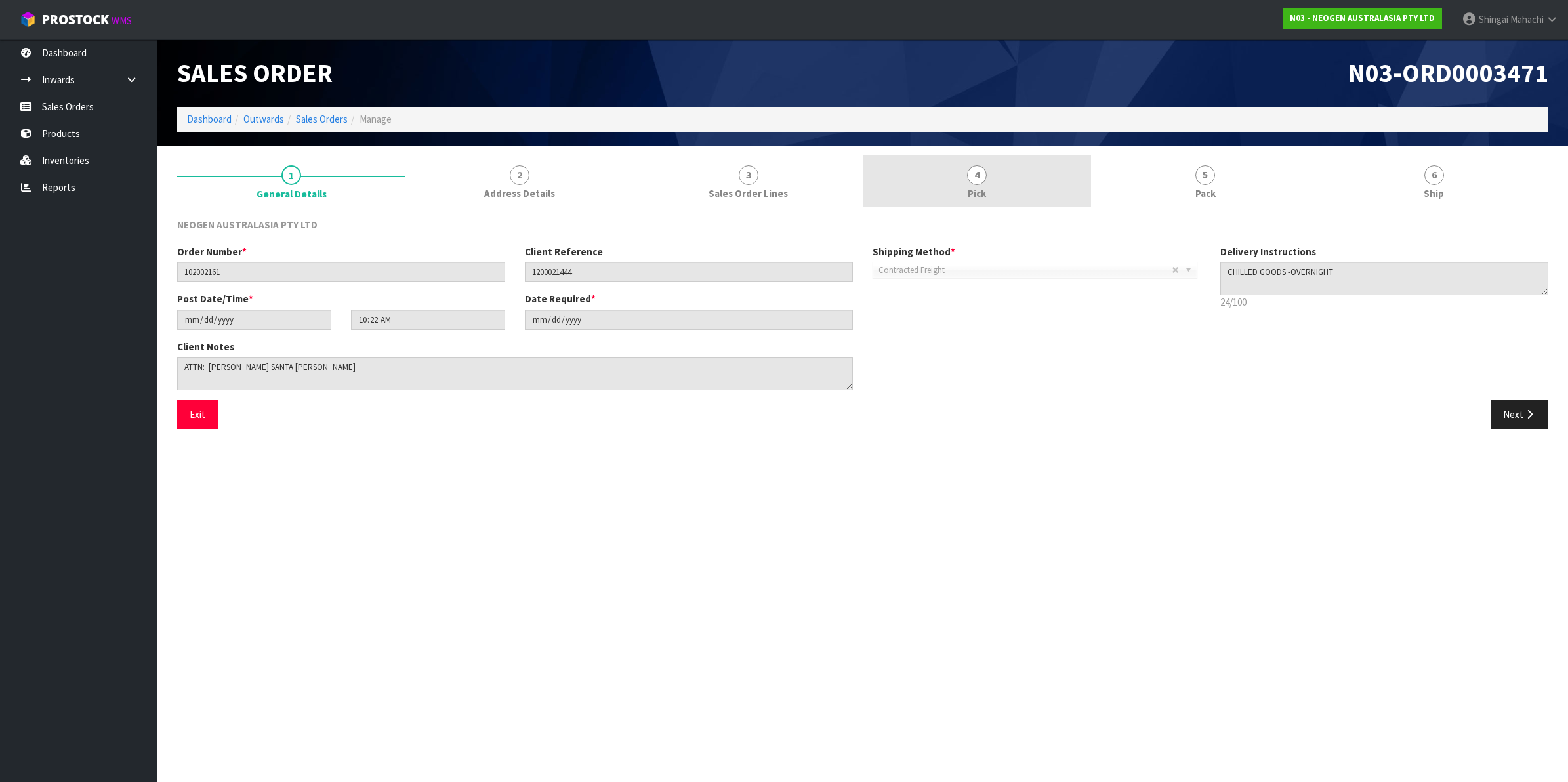
click at [976, 183] on span "4" at bounding box center [977, 175] width 20 height 20
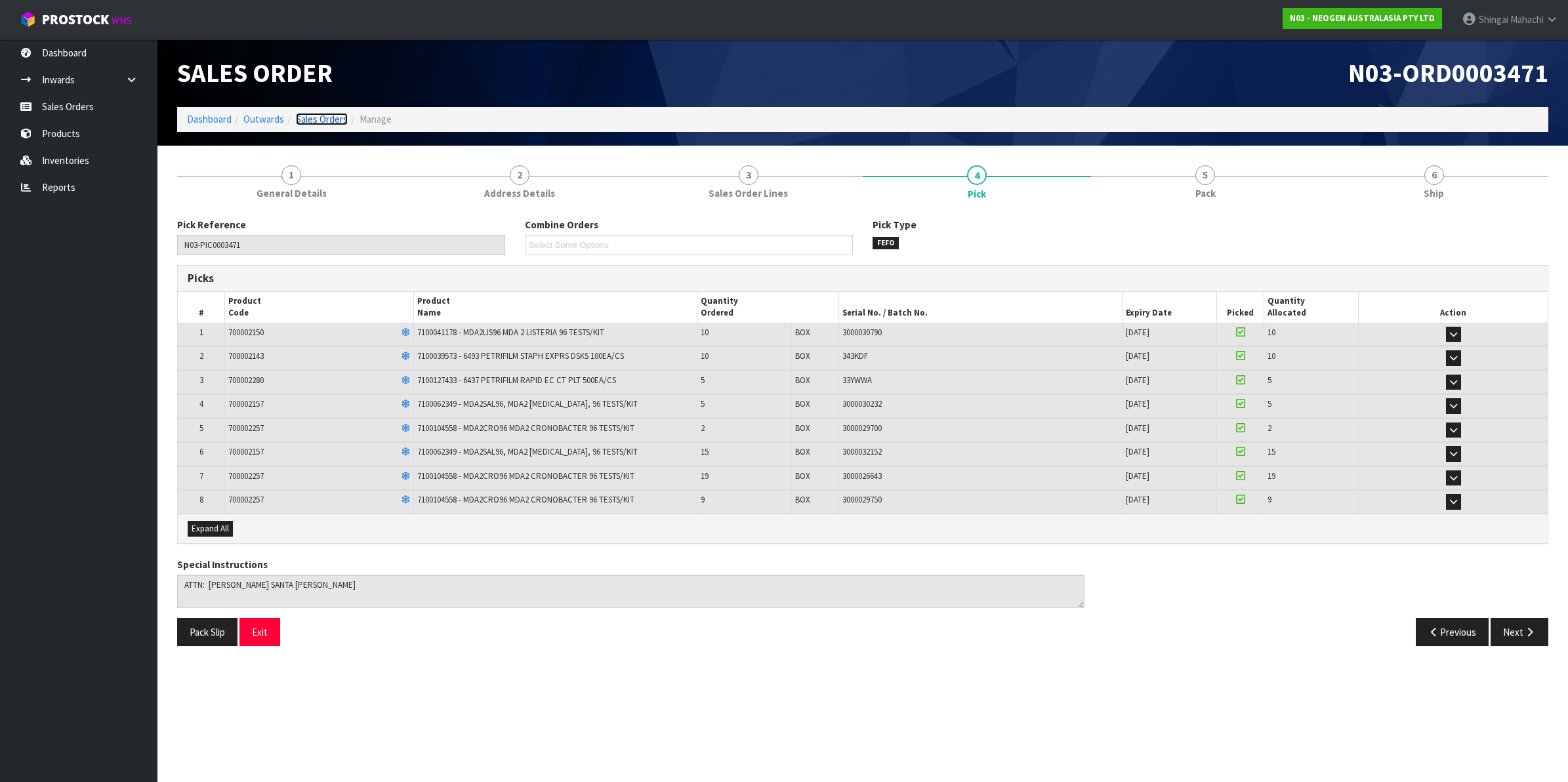
click at [335, 120] on link "Sales Orders" at bounding box center [321, 119] width 52 height 12
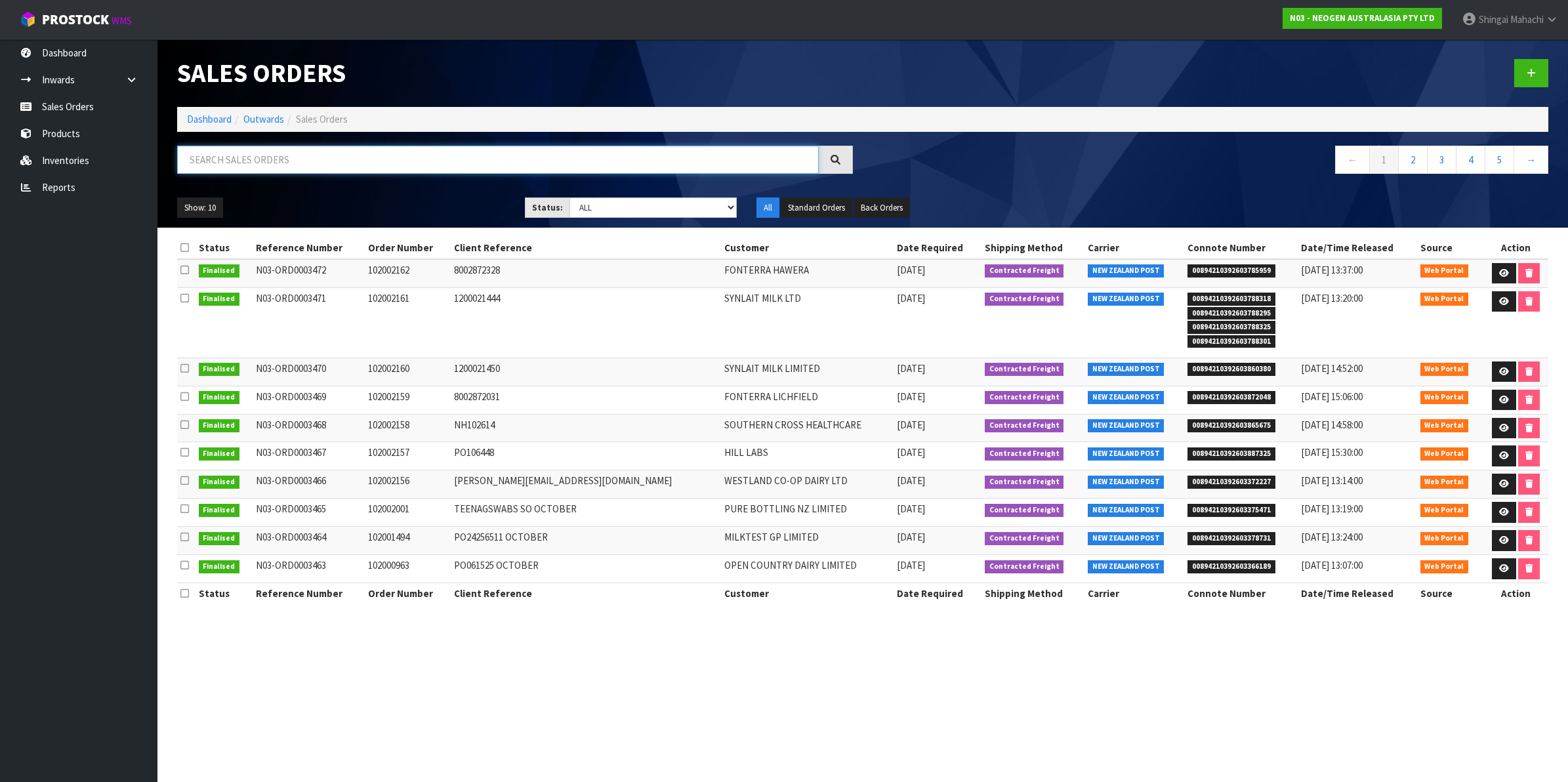
click at [415, 159] on input "text" at bounding box center [498, 159] width 642 height 28
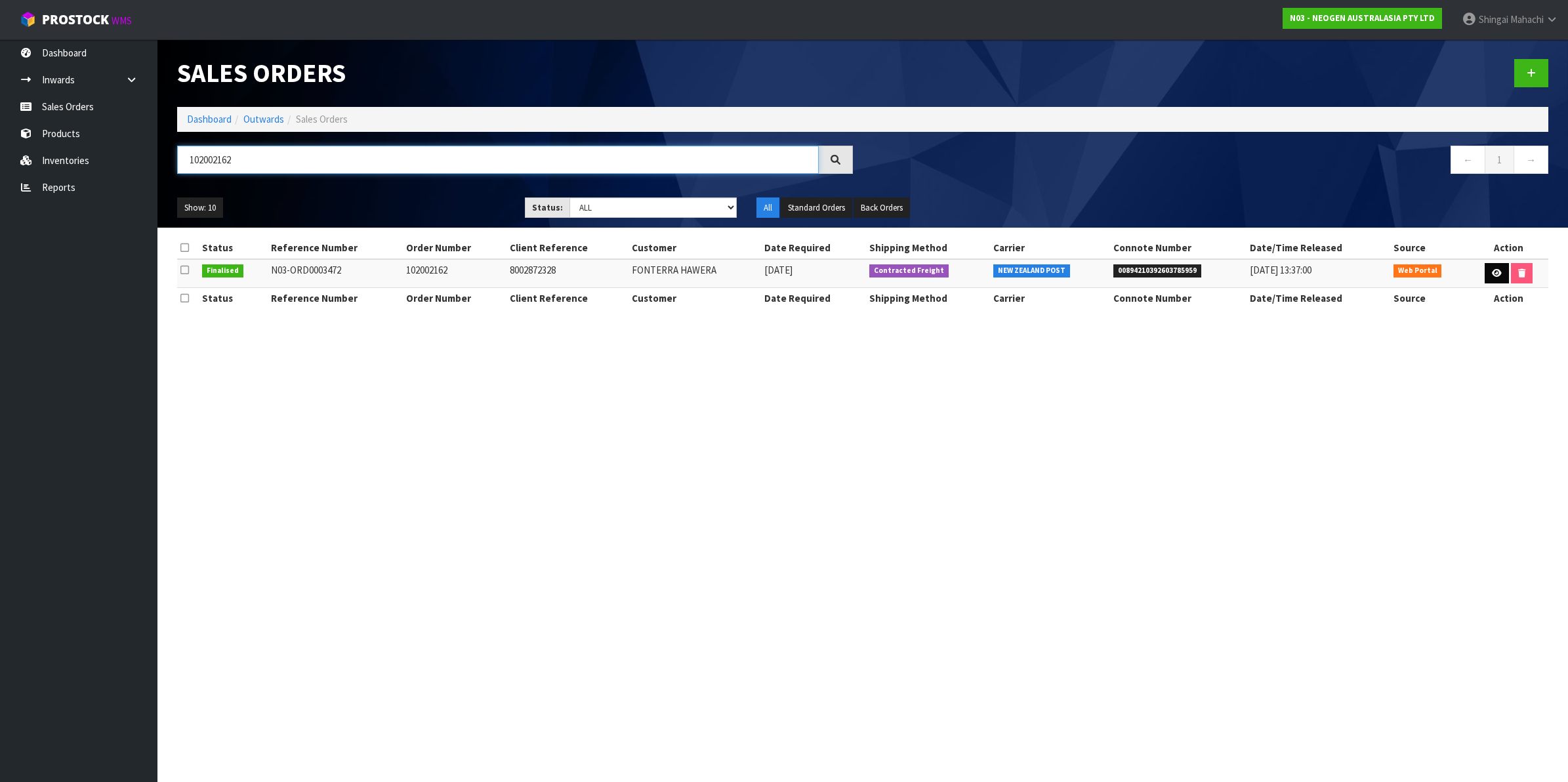
type input "102002162"
click at [1492, 277] on icon at bounding box center [1497, 273] width 10 height 8
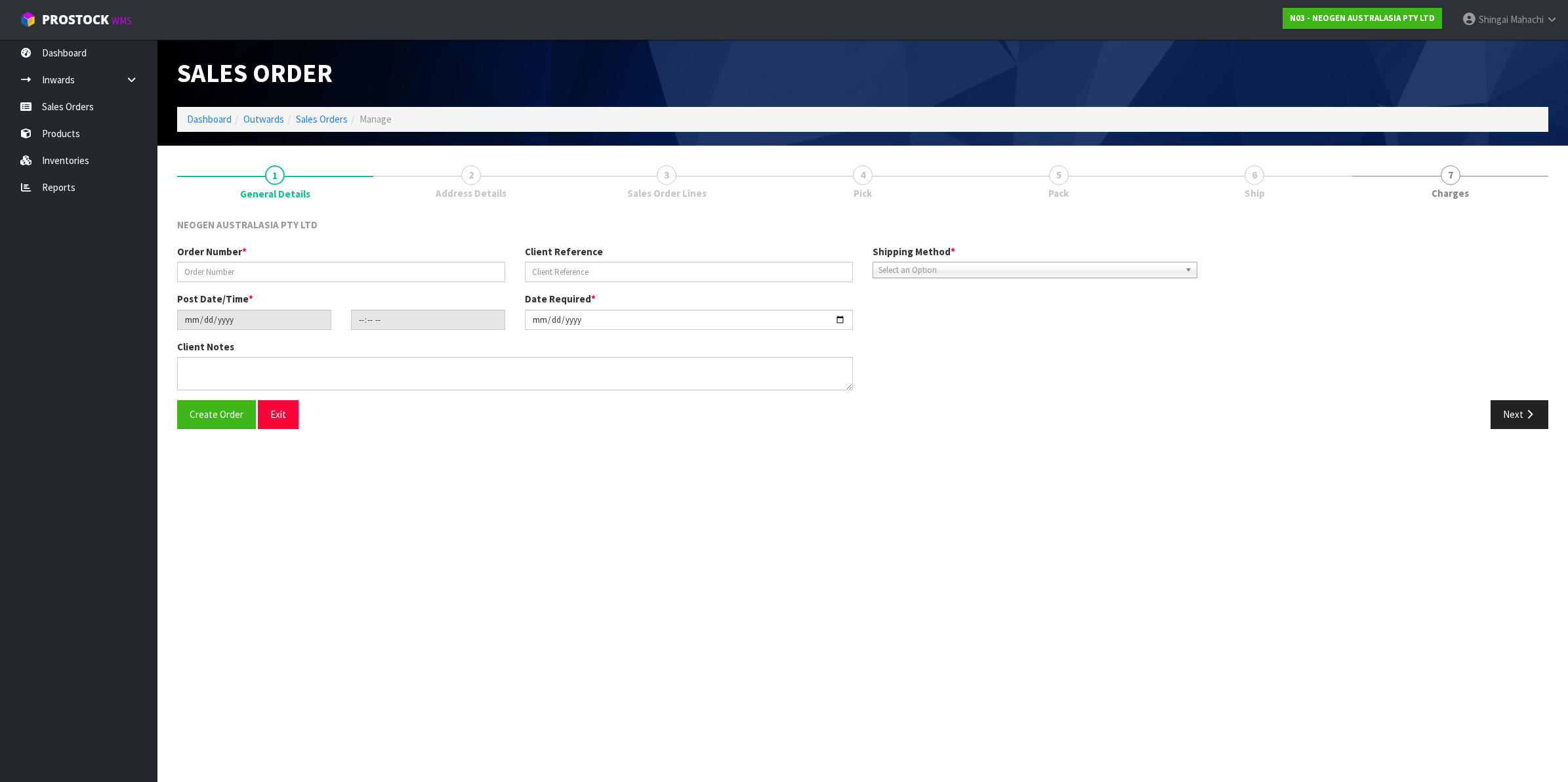
type input "102002162"
type input "8002872328"
type input "[DATE]"
type input "10:31:00.000"
type input "[DATE]"
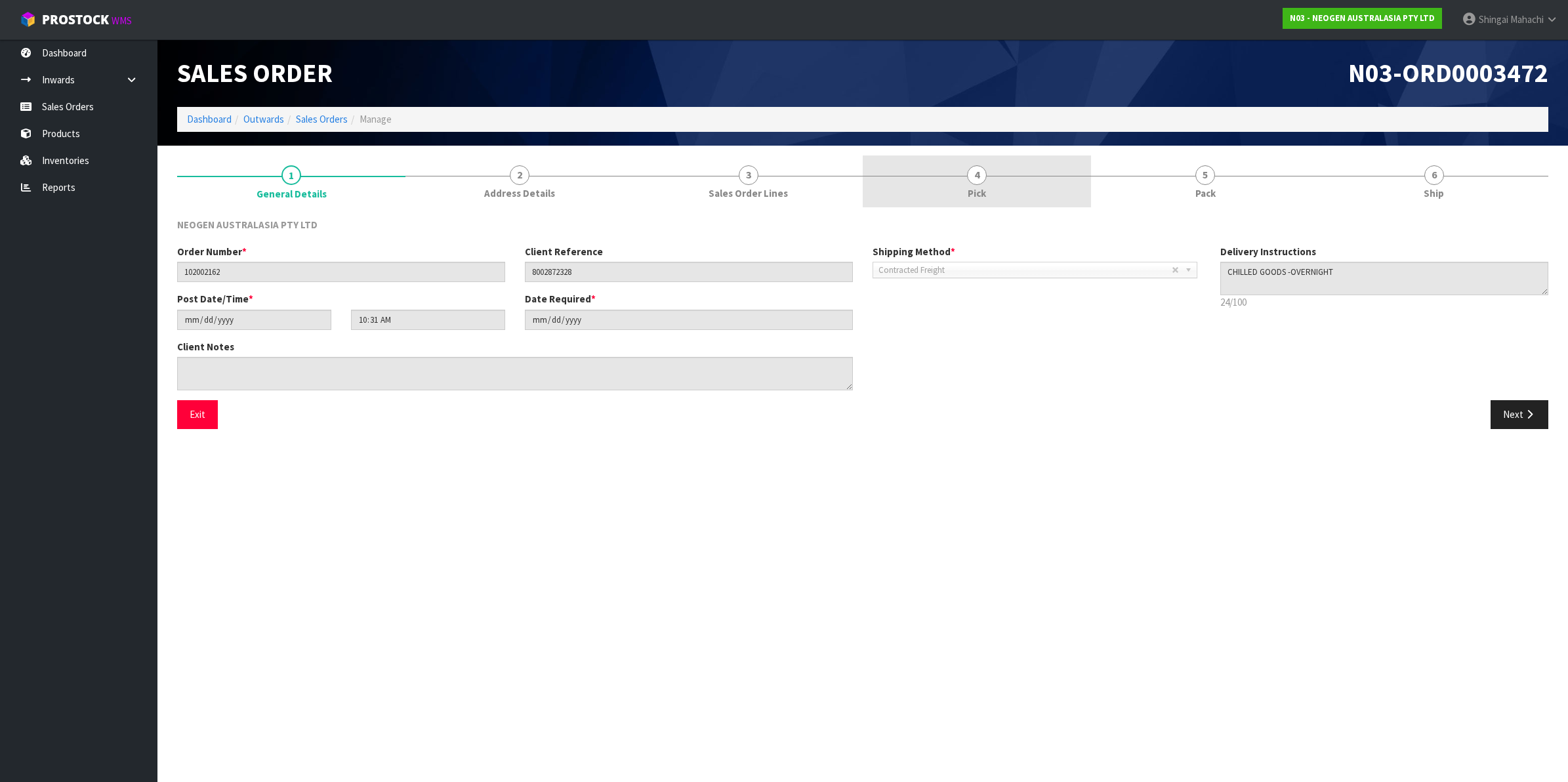
click at [975, 169] on span "4" at bounding box center [977, 175] width 20 height 20
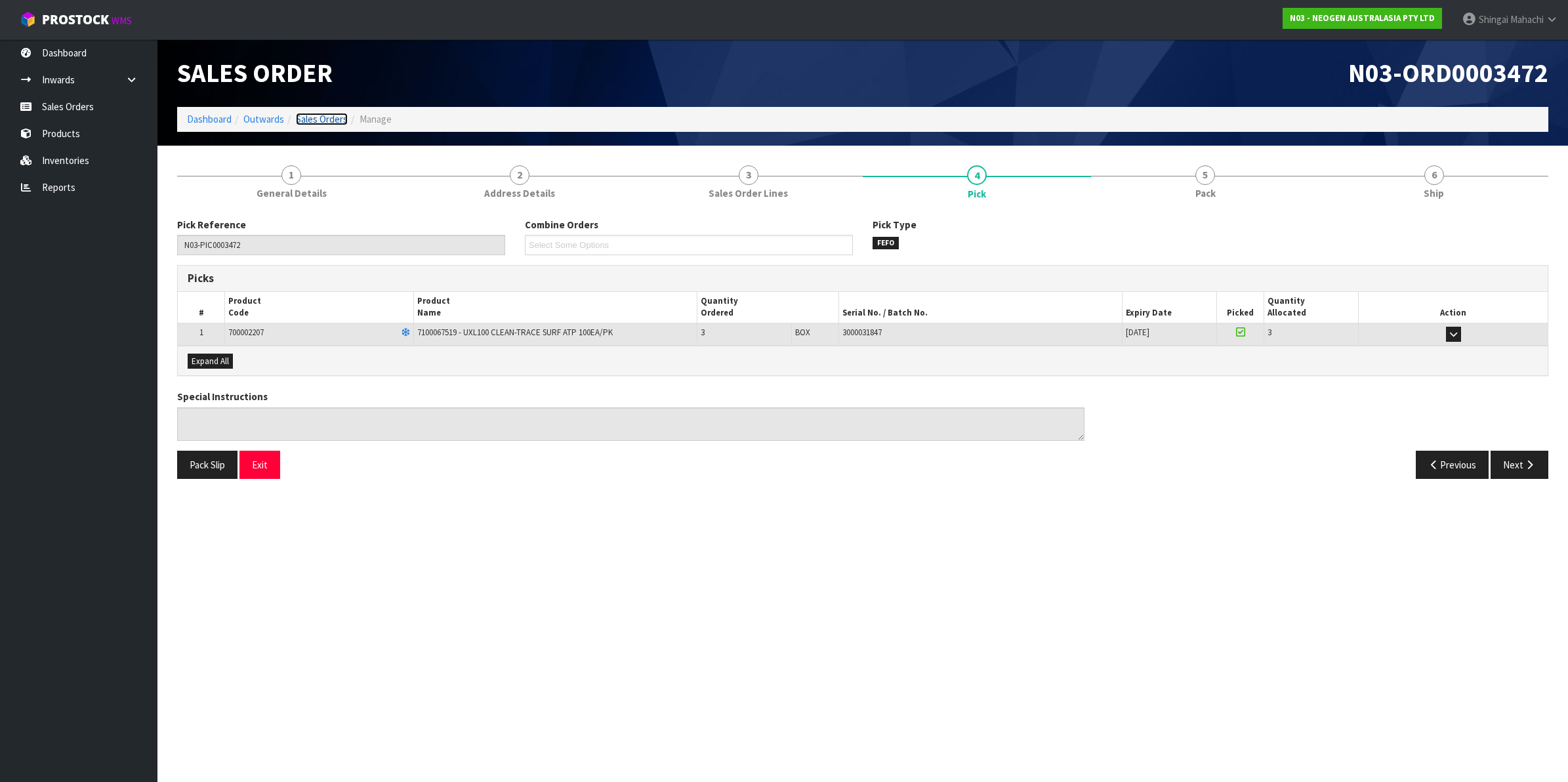
click at [318, 120] on link "Sales Orders" at bounding box center [321, 119] width 52 height 12
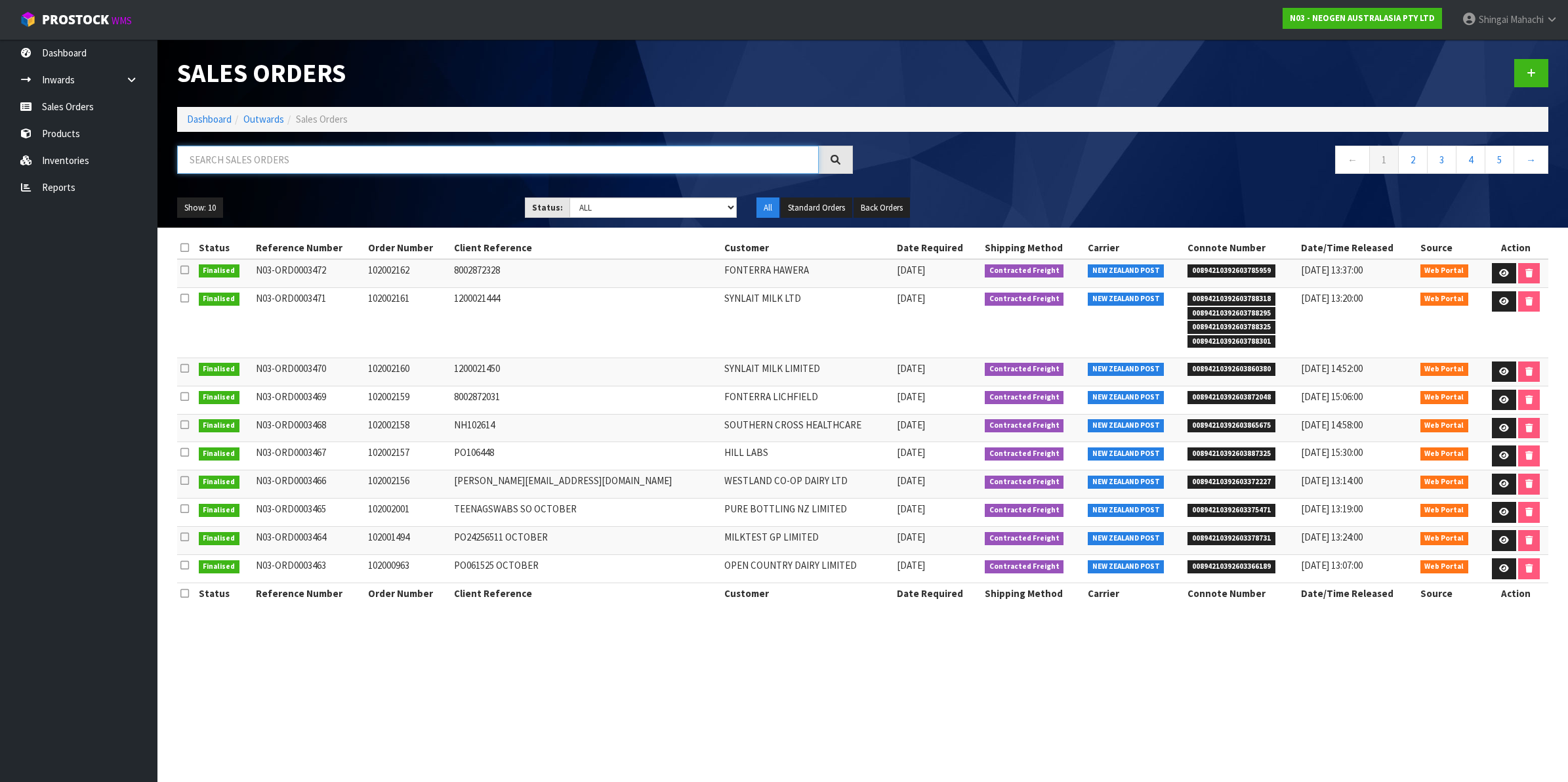
click at [286, 166] on input "text" at bounding box center [498, 159] width 642 height 28
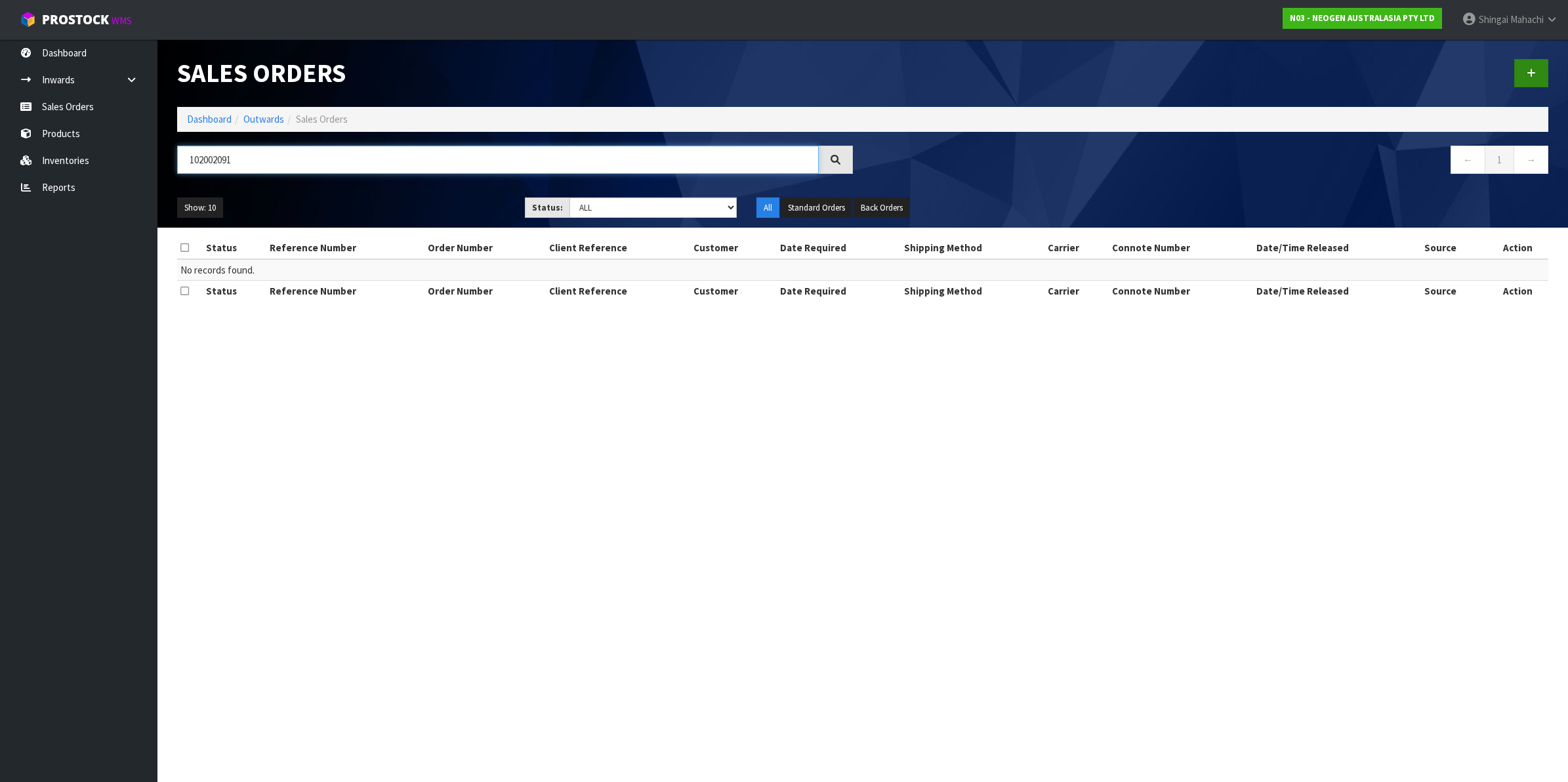
type input "102002091"
click at [1529, 69] on icon at bounding box center [1532, 73] width 9 height 10
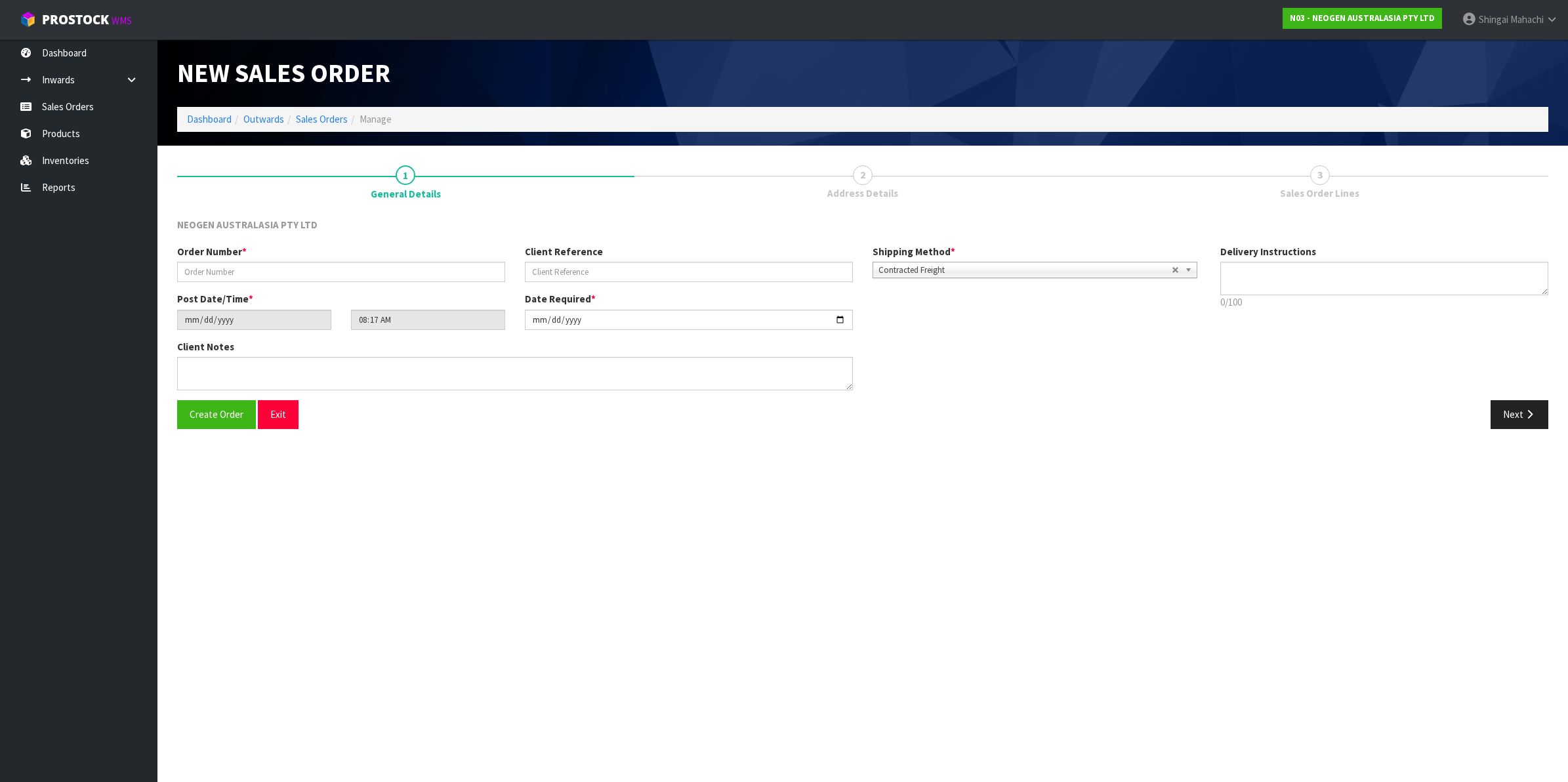
type textarea "CHILLED GOODS -OVERNIGHT"
click at [214, 272] on input "text" at bounding box center [341, 271] width 328 height 20
type input "102002091"
click at [589, 269] on input "text" at bounding box center [689, 271] width 328 height 20
paste input "168185"
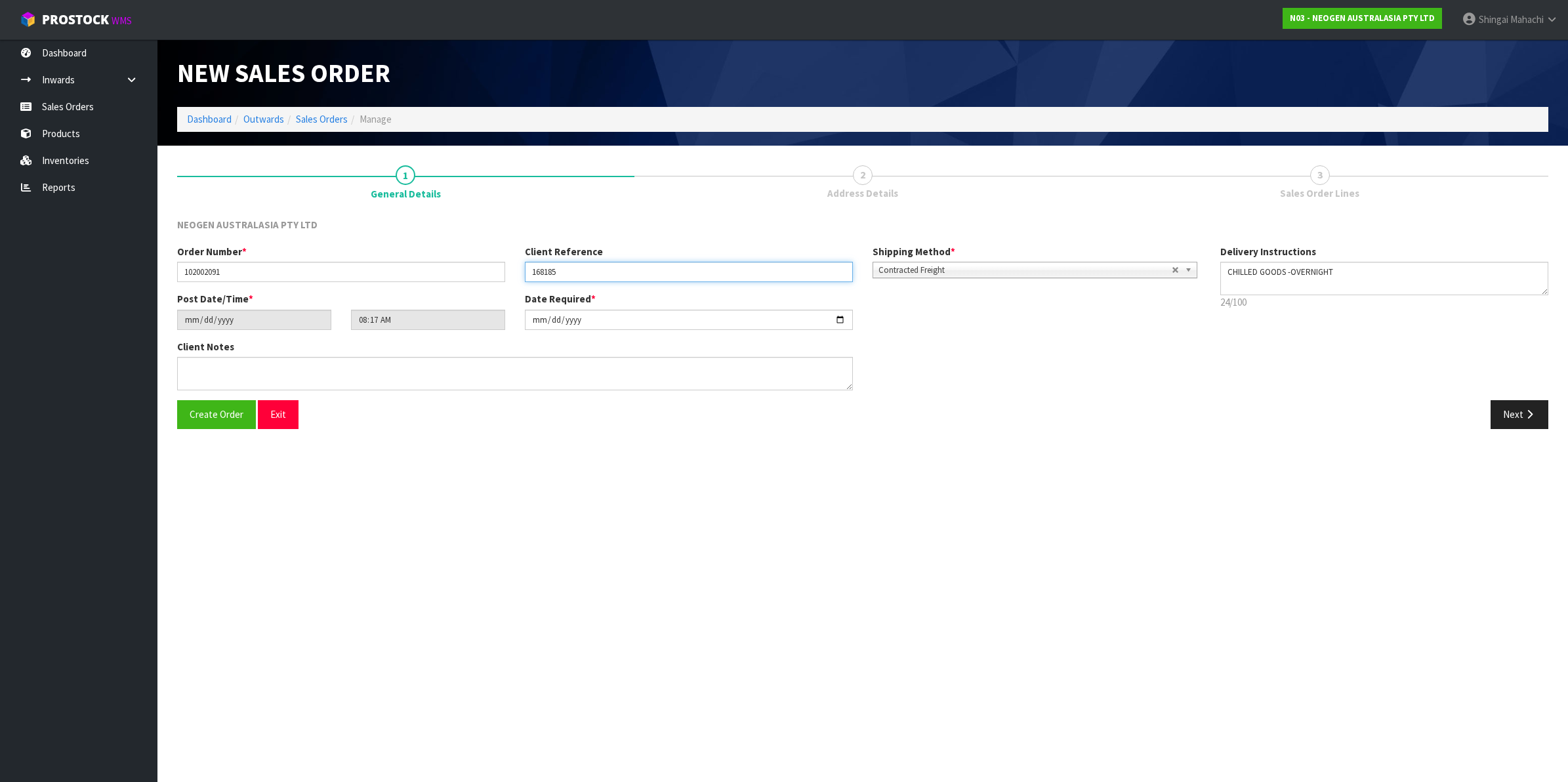
type input "168185"
click at [837, 315] on input "[DATE]" at bounding box center [689, 320] width 328 height 20
type input "[DATE]"
click at [188, 369] on textarea at bounding box center [515, 374] width 676 height 33
paste textarea "ATTN SITE STORE"
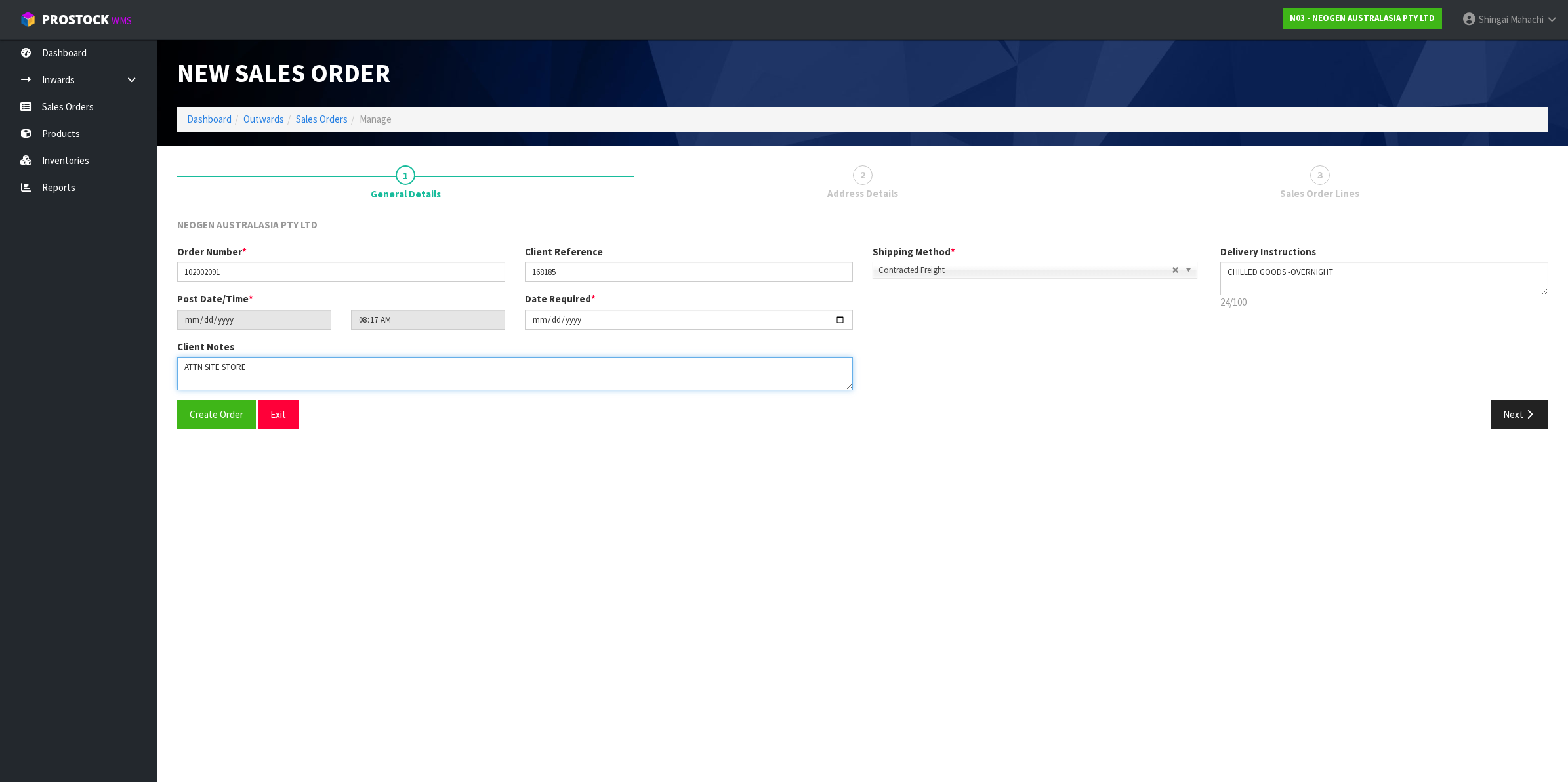
click at [202, 369] on textarea at bounding box center [515, 374] width 676 height 33
type textarea "ATTN: SITE STORE"
click at [1507, 410] on button "Next" at bounding box center [1519, 414] width 58 height 28
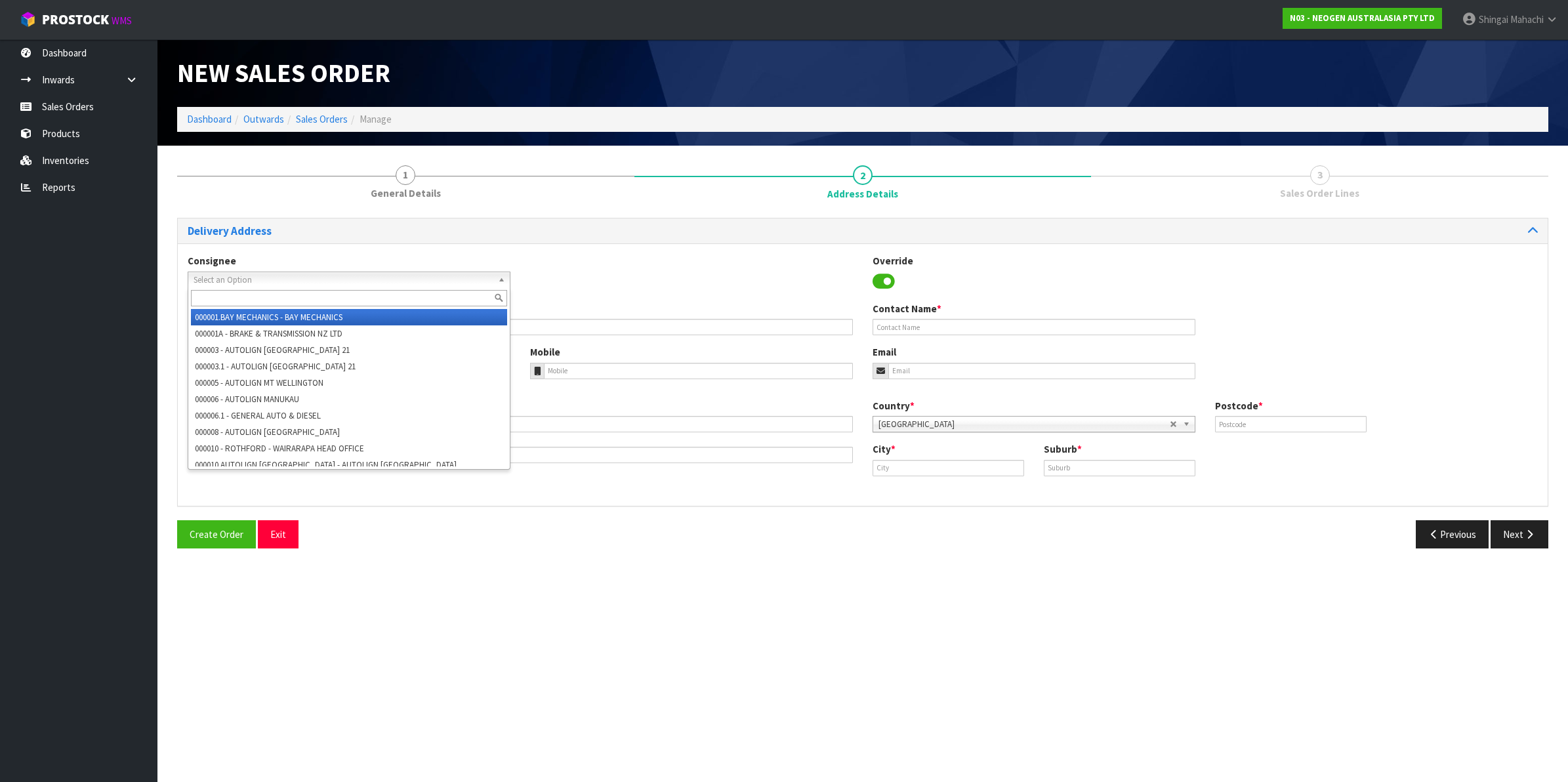
click at [274, 276] on span "Select an Option" at bounding box center [343, 280] width 299 height 16
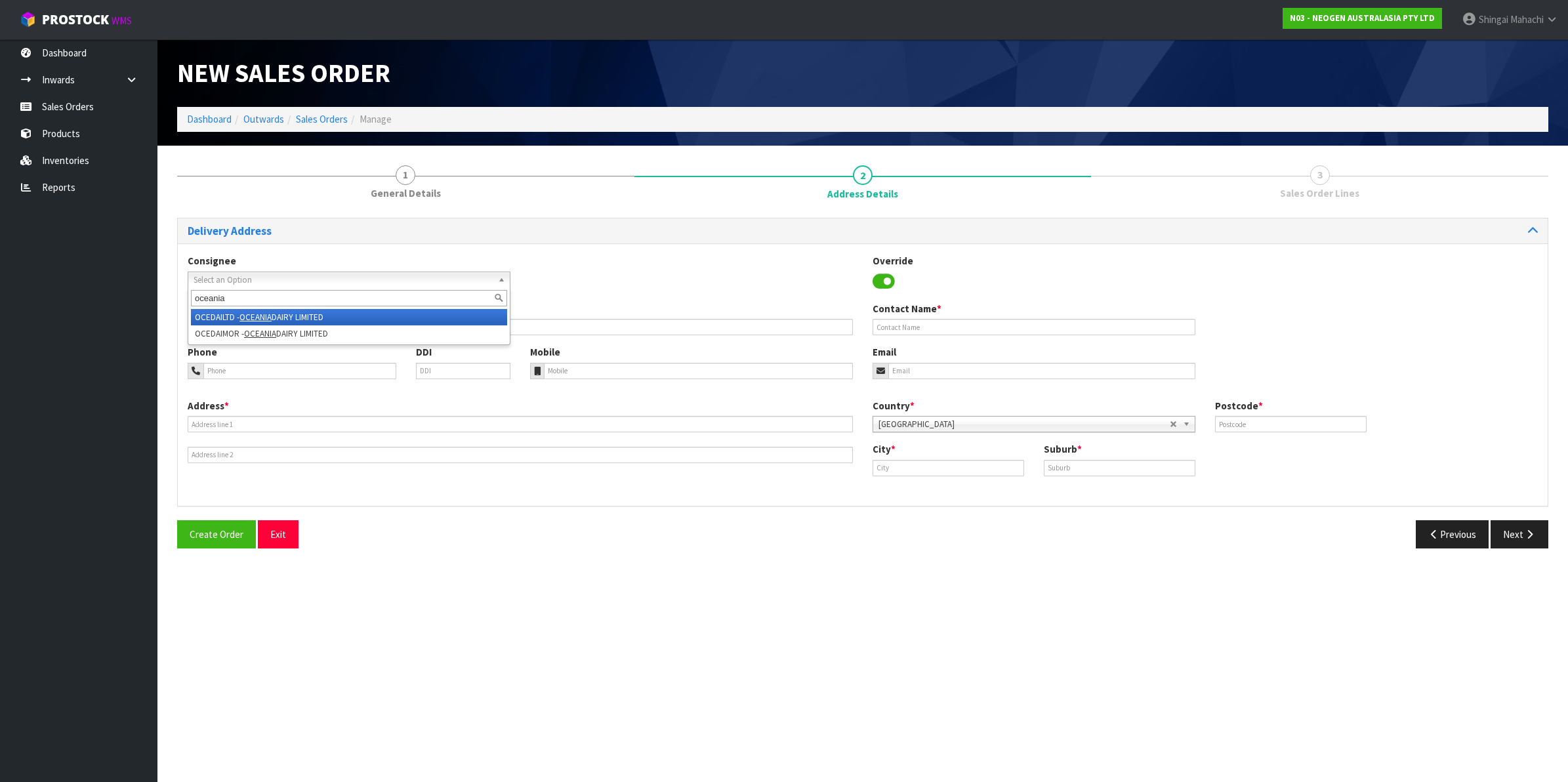
type input "oceania"
click at [257, 313] on em "OCEANIA" at bounding box center [255, 317] width 32 height 11
type input "OCEANIA DAIRY LIMITED"
type input "CNR COONEYS RD AND STATE HIGHWAY 1"
type input "RD 10 WAIMATE"
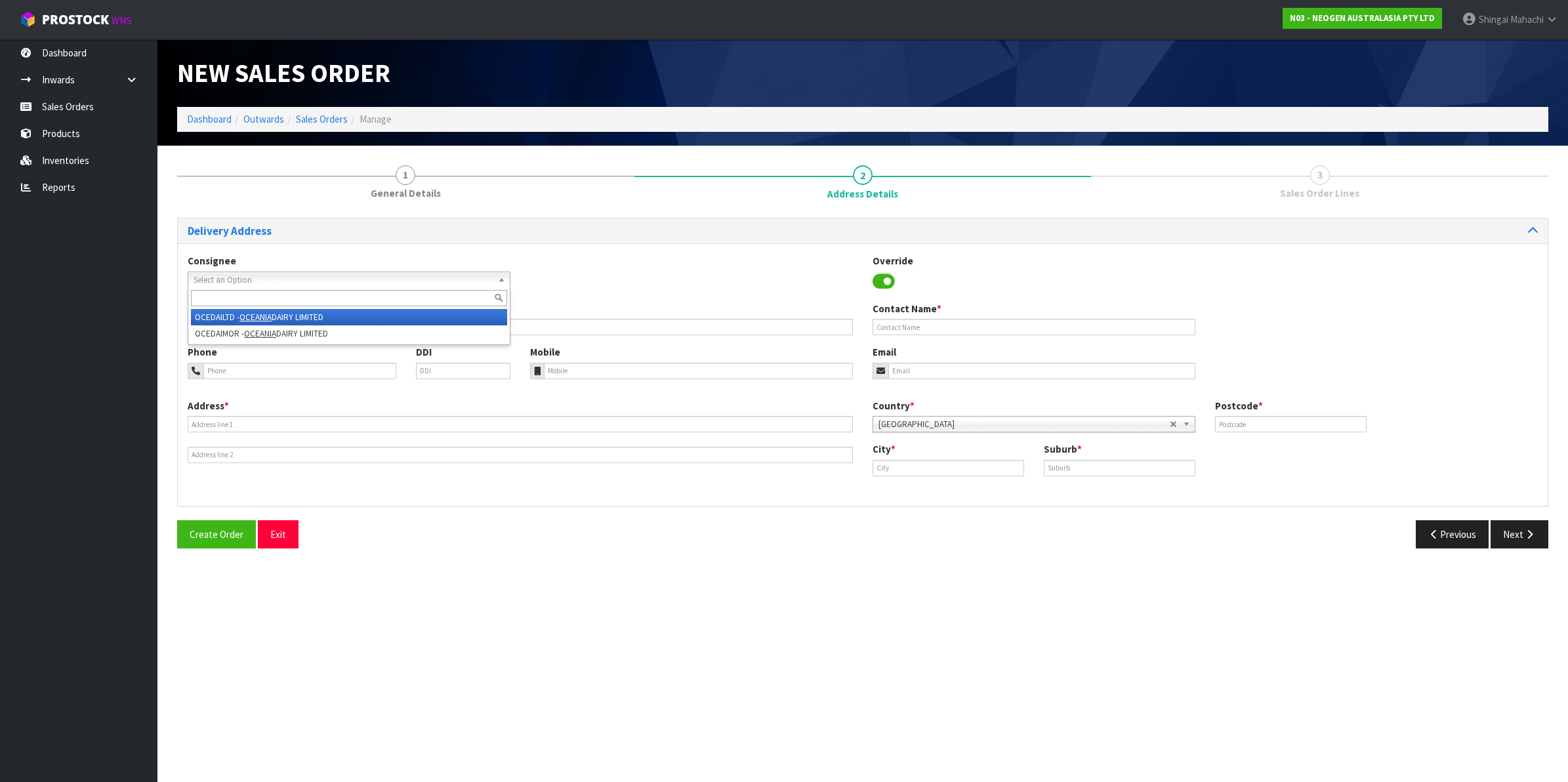
type input "7980"
type input "[GEOGRAPHIC_DATA],"
type input "GLENAVY"
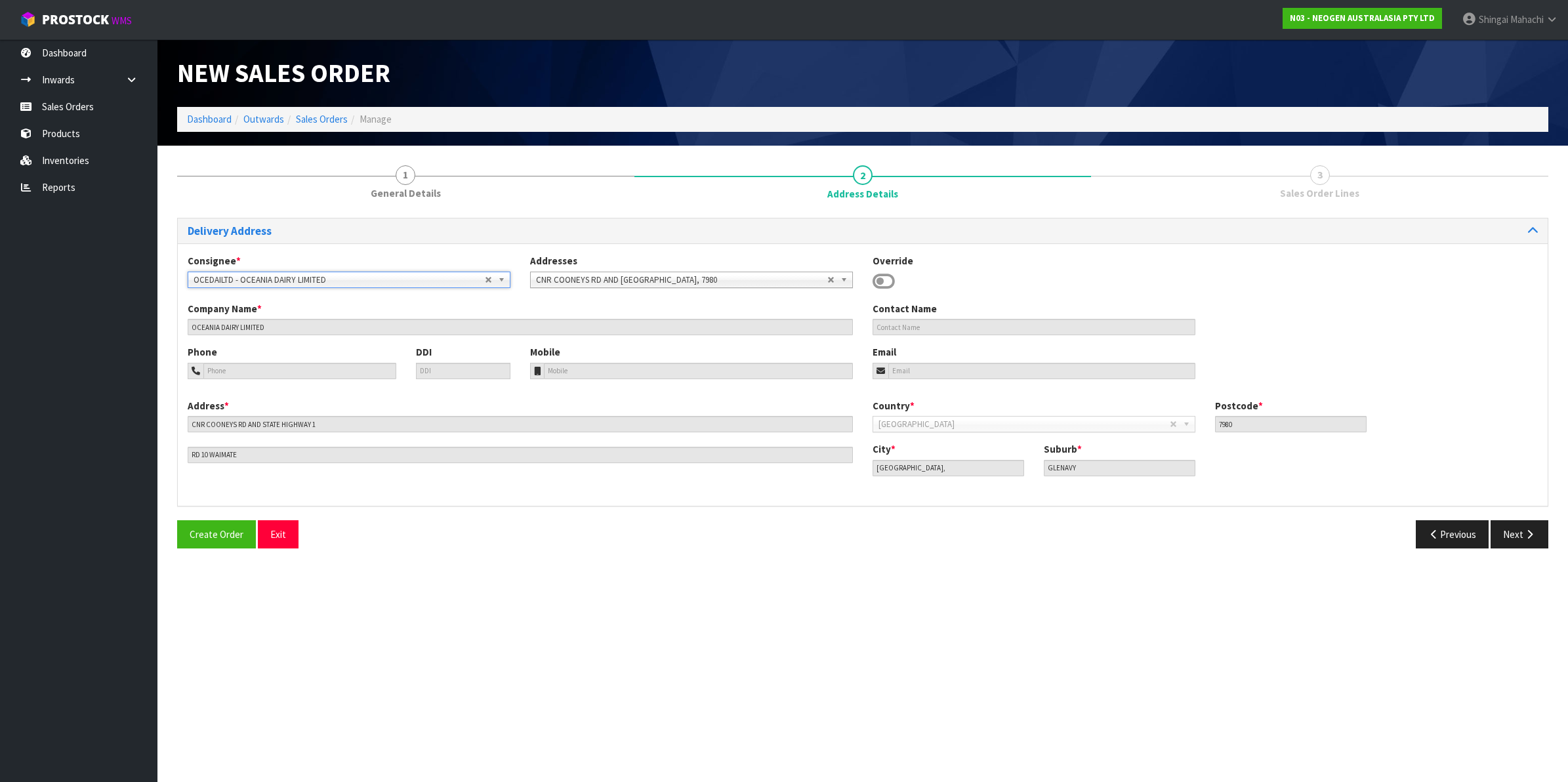
click at [374, 281] on span "OCEDAILTD - OCEANIA DAIRY LIMITED" at bounding box center [339, 280] width 291 height 16
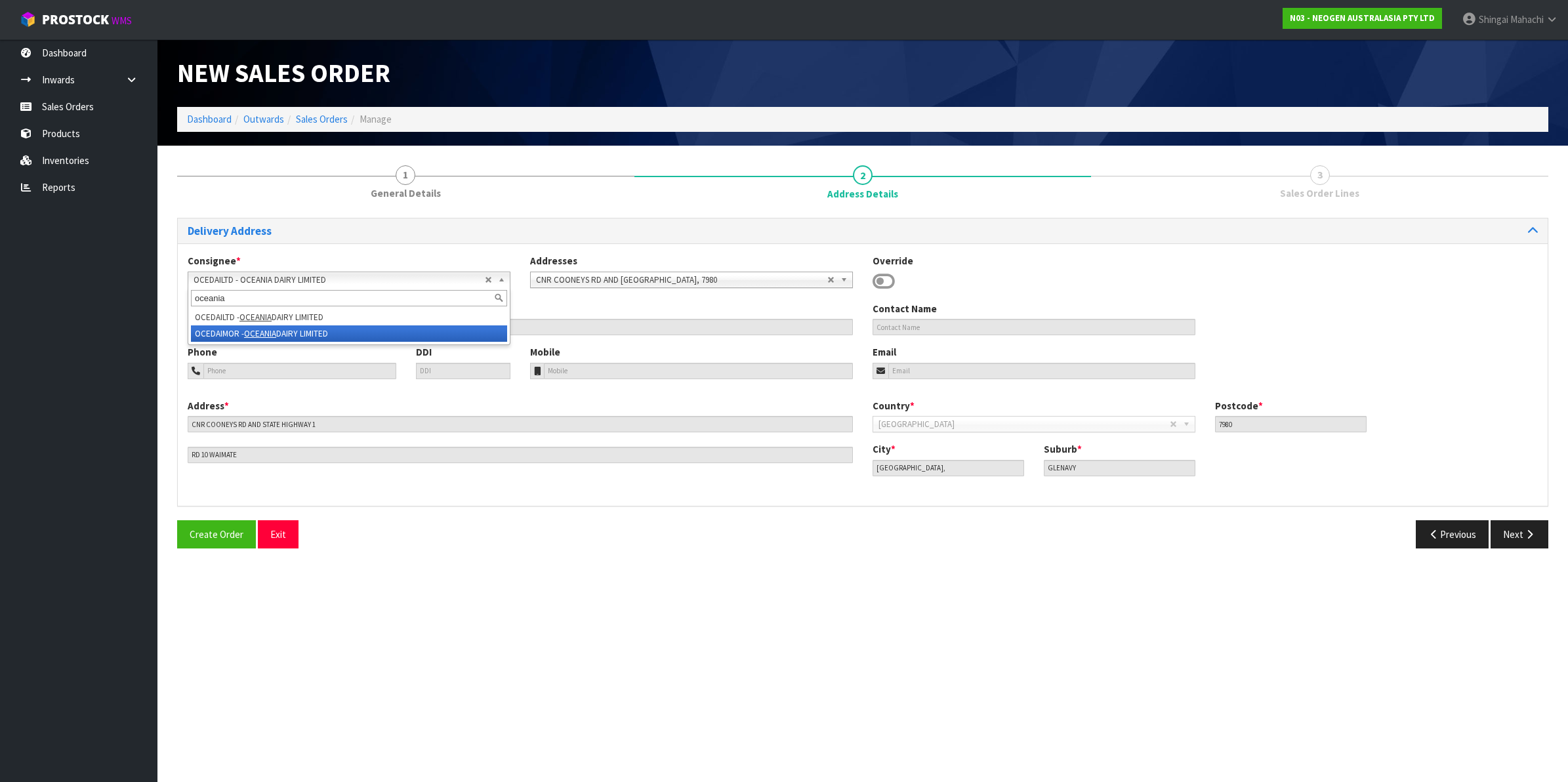
type input "oceania"
click at [238, 331] on li "OCEDAIMOR - OCEANIA DAIRY LIMITED" at bounding box center [349, 333] width 316 height 17
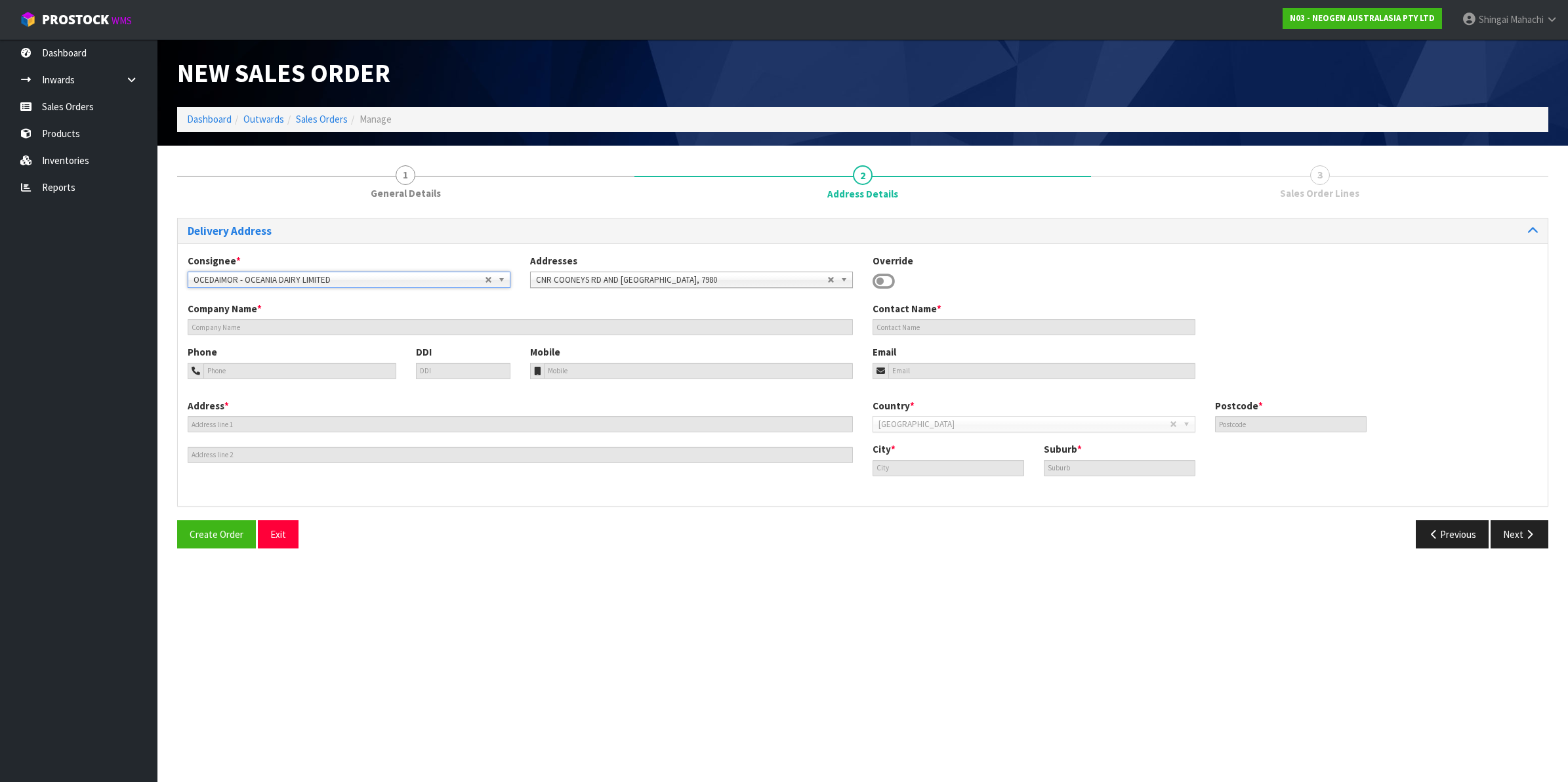
type input "OCEANIA DAIRY LIMITED"
type input "SITE STORE DRYSTORE [STREET_ADDRESS]"
type input "7980"
type input "Waimate,"
type input "MORVEN,"
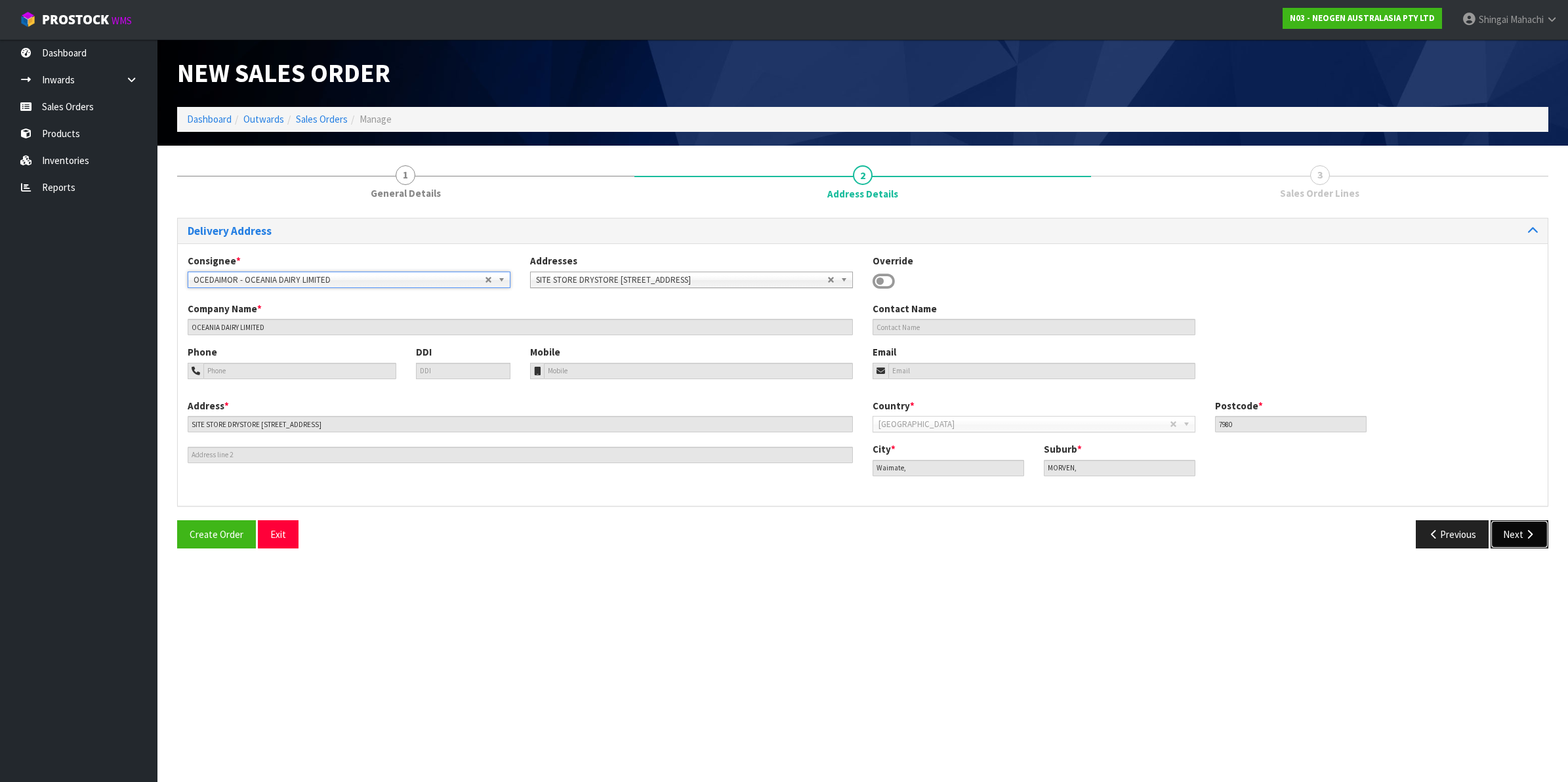
click at [1523, 538] on icon "button" at bounding box center [1529, 534] width 12 height 10
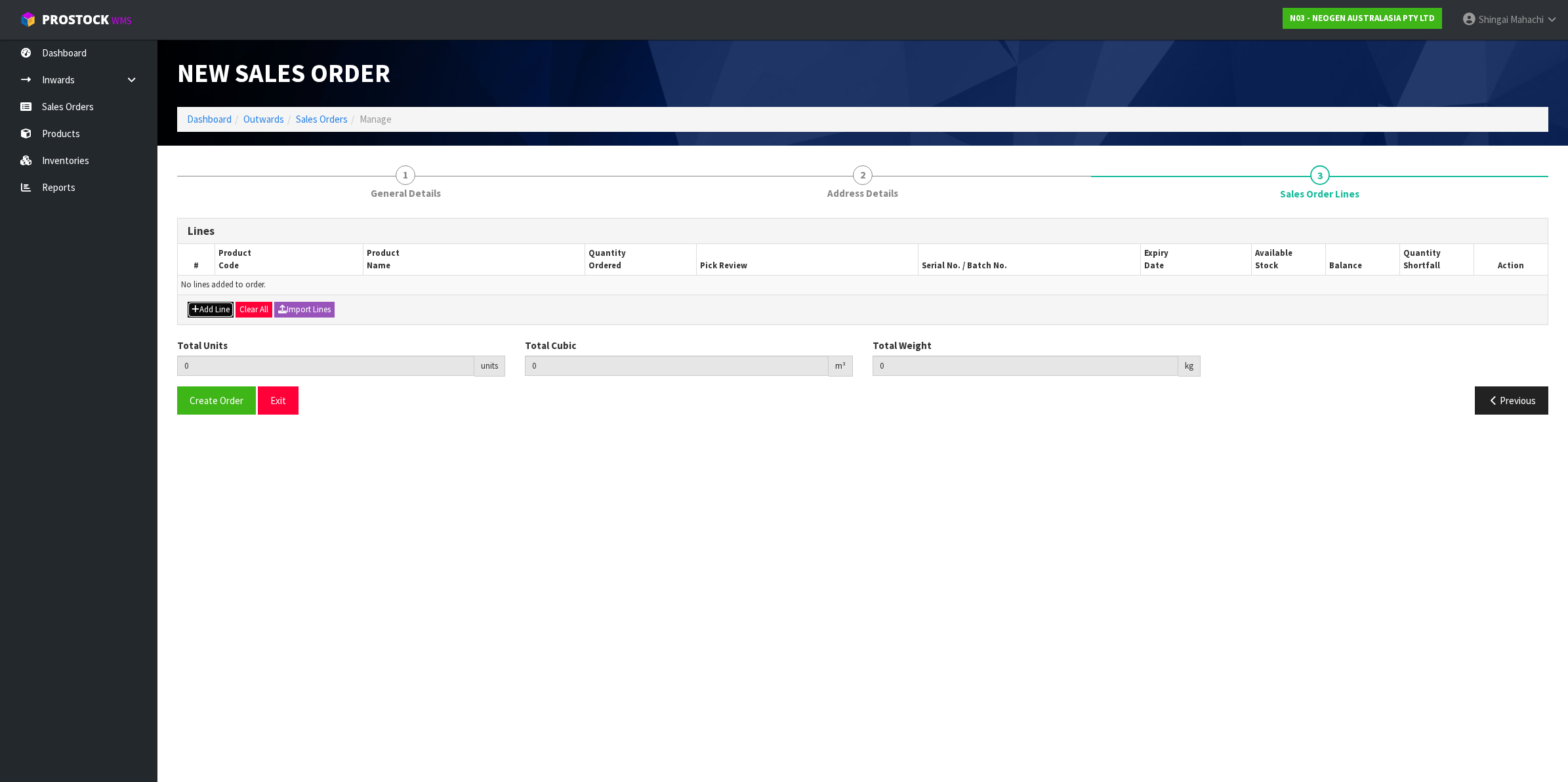
click at [218, 308] on button "Add Line" at bounding box center [211, 309] width 46 height 16
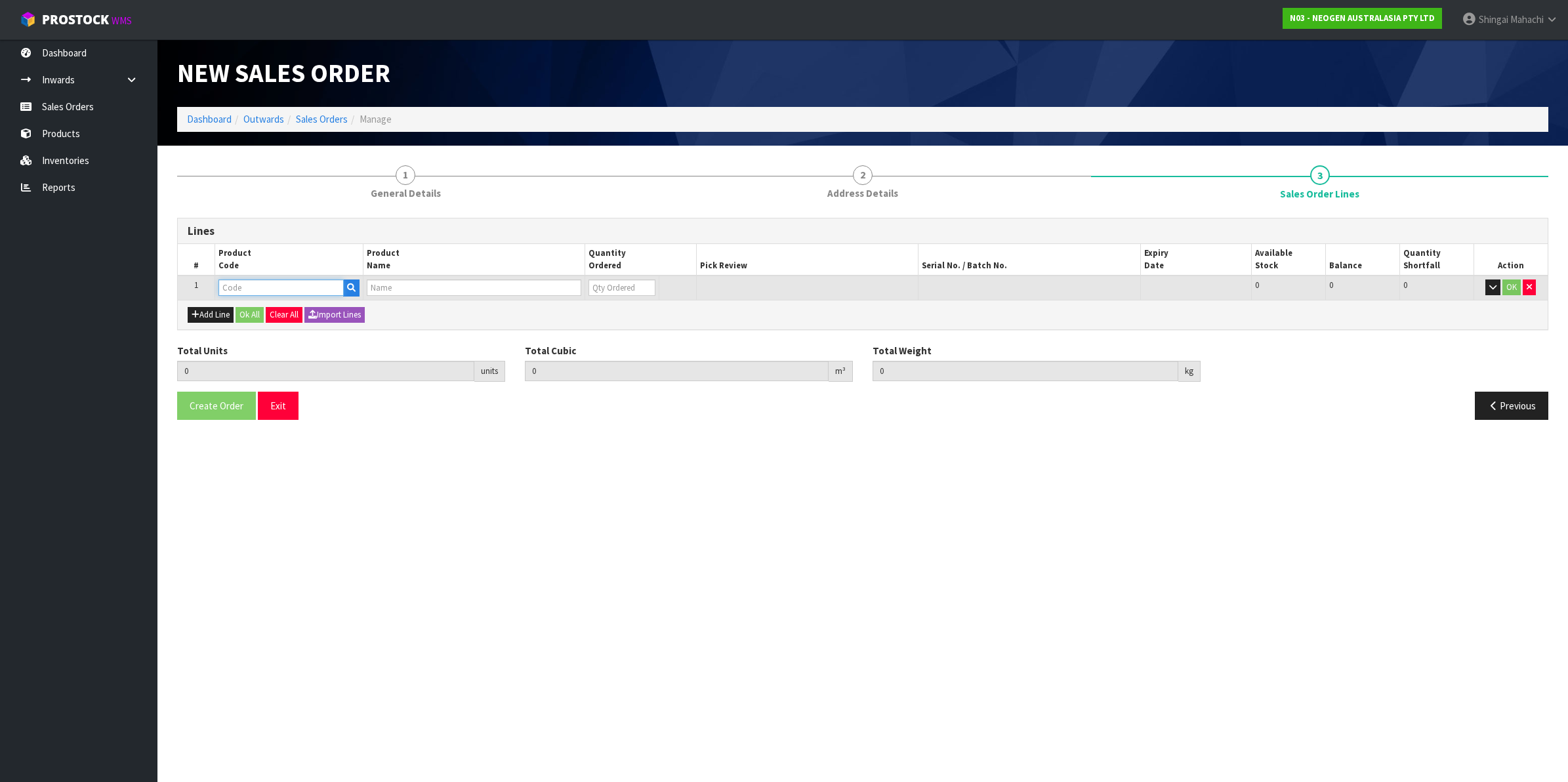
click at [239, 284] on input "text" at bounding box center [280, 288] width 125 height 17
click at [243, 286] on input "text" at bounding box center [280, 288] width 125 height 17
paste input "700002231"
type input "700002231"
type input "0.000000"
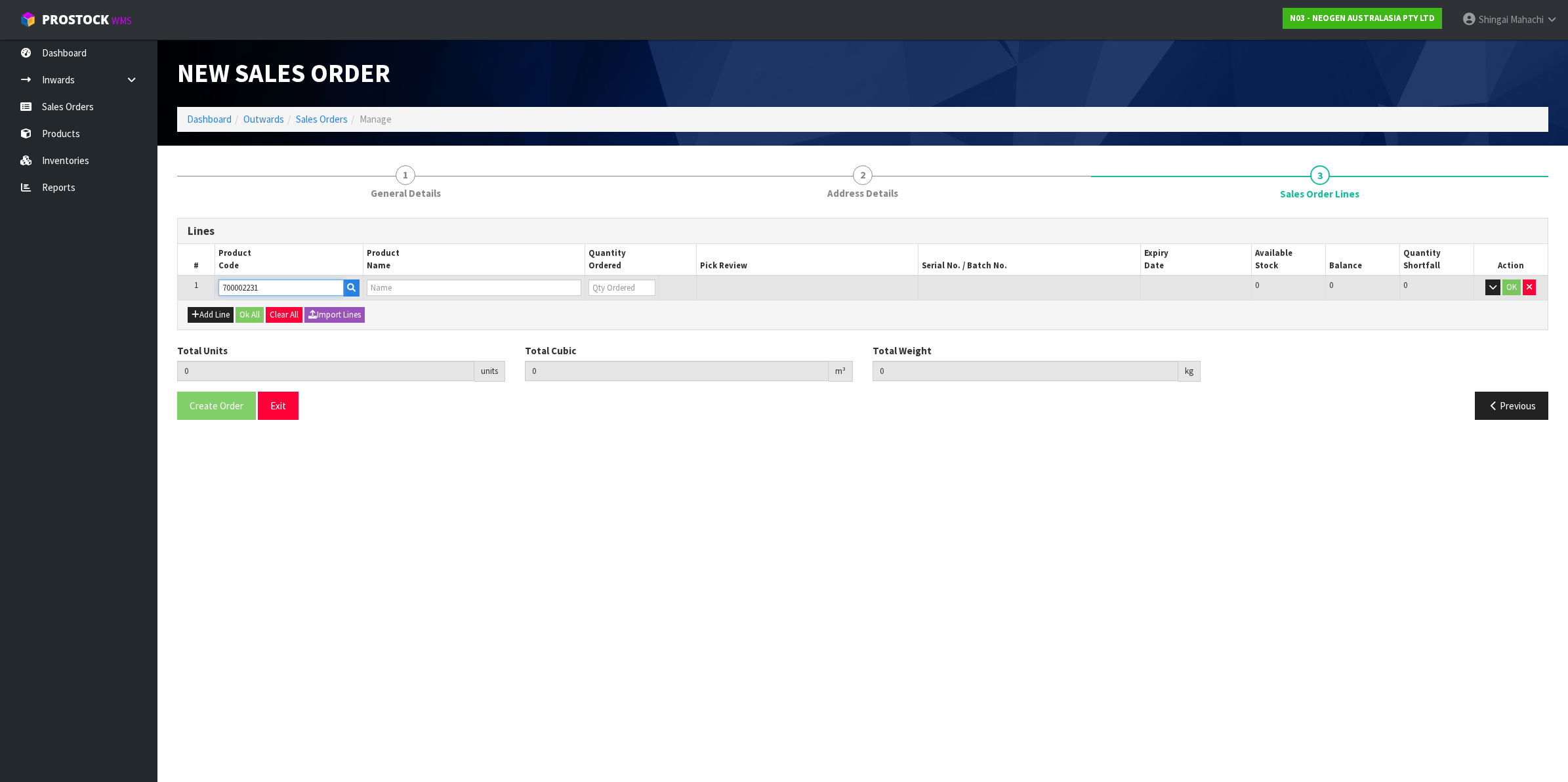
type input "0.000"
type input "7100090292 - 6491 PETRIFILM STAPH EXPRS CT PLT 500/CS"
type input "0"
type input "700002231"
click at [549, 290] on tr "1 700002231 7100090292 - 6491 PETRIFILM [MEDICAL_DATA] EXPRS CT PLT 500/CS 0 BO…" at bounding box center [863, 288] width 1370 height 24
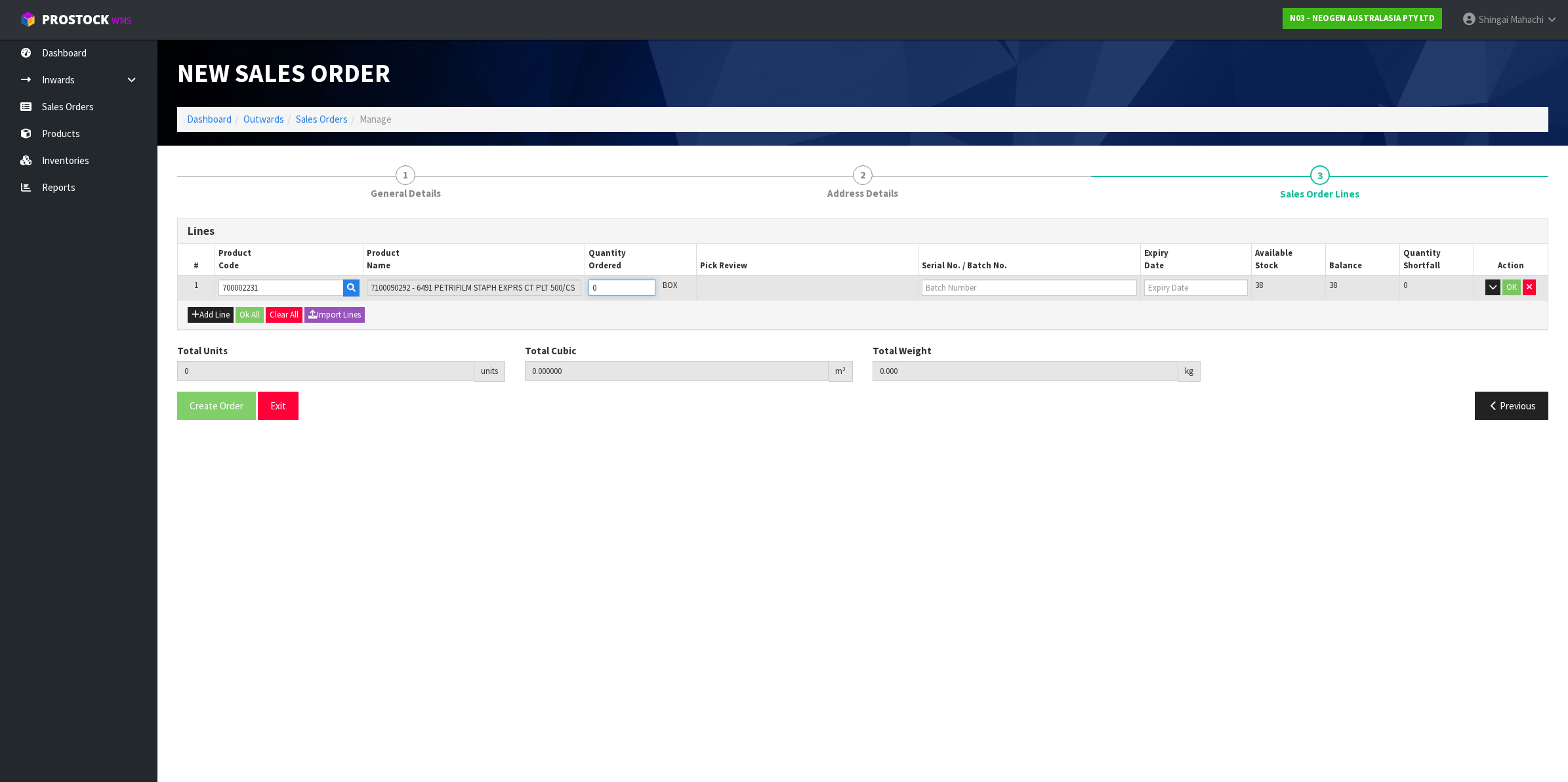
type input "1"
type input "0.008892"
type input "1.5"
type input "1"
click at [985, 286] on input "text" at bounding box center [1030, 288] width 215 height 17
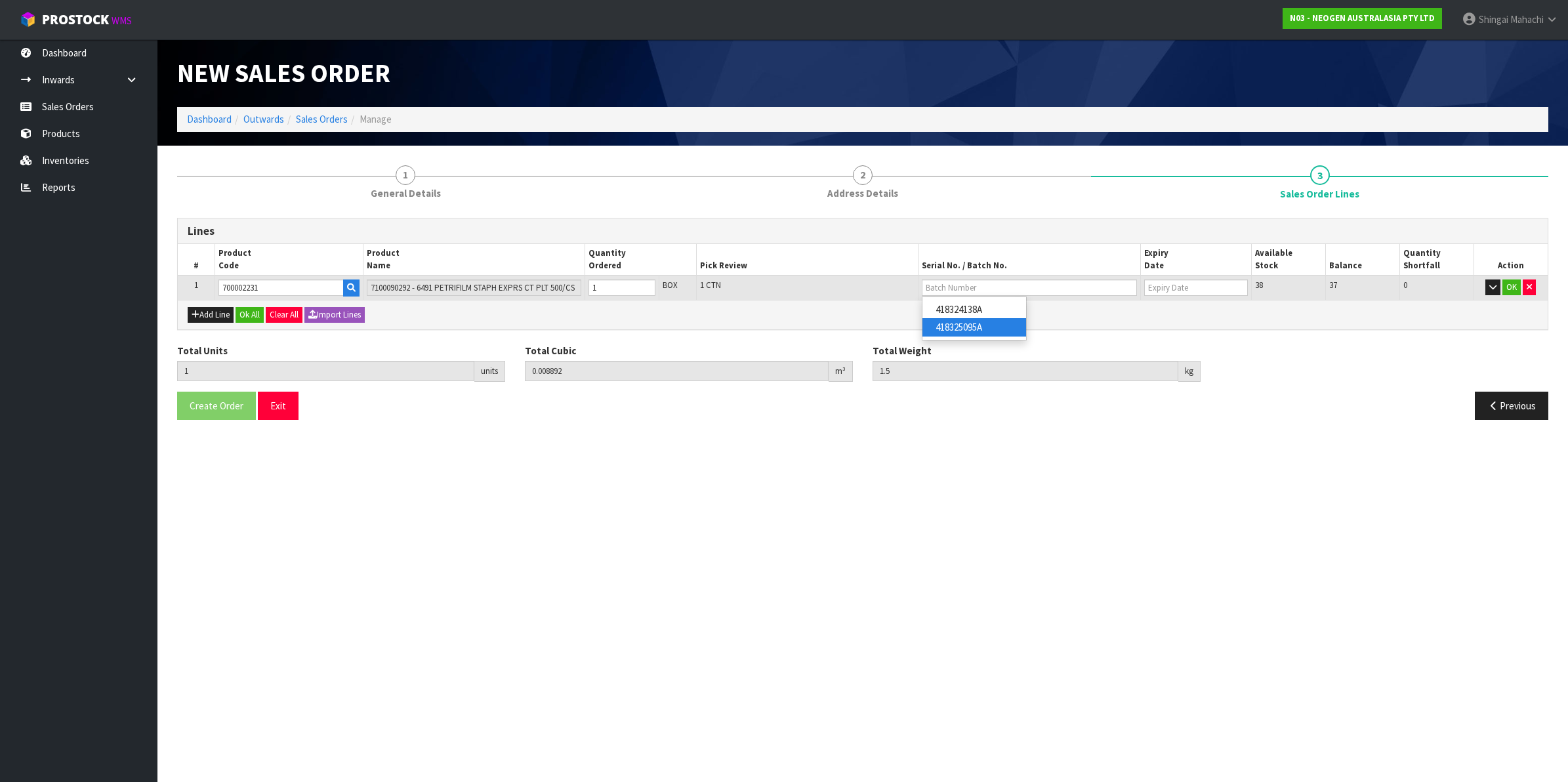
click at [985, 327] on link "418325095A" at bounding box center [974, 327] width 104 height 17
type input "418325095A"
type input "[DATE]"
click at [1510, 287] on button "OK" at bounding box center [1512, 287] width 18 height 16
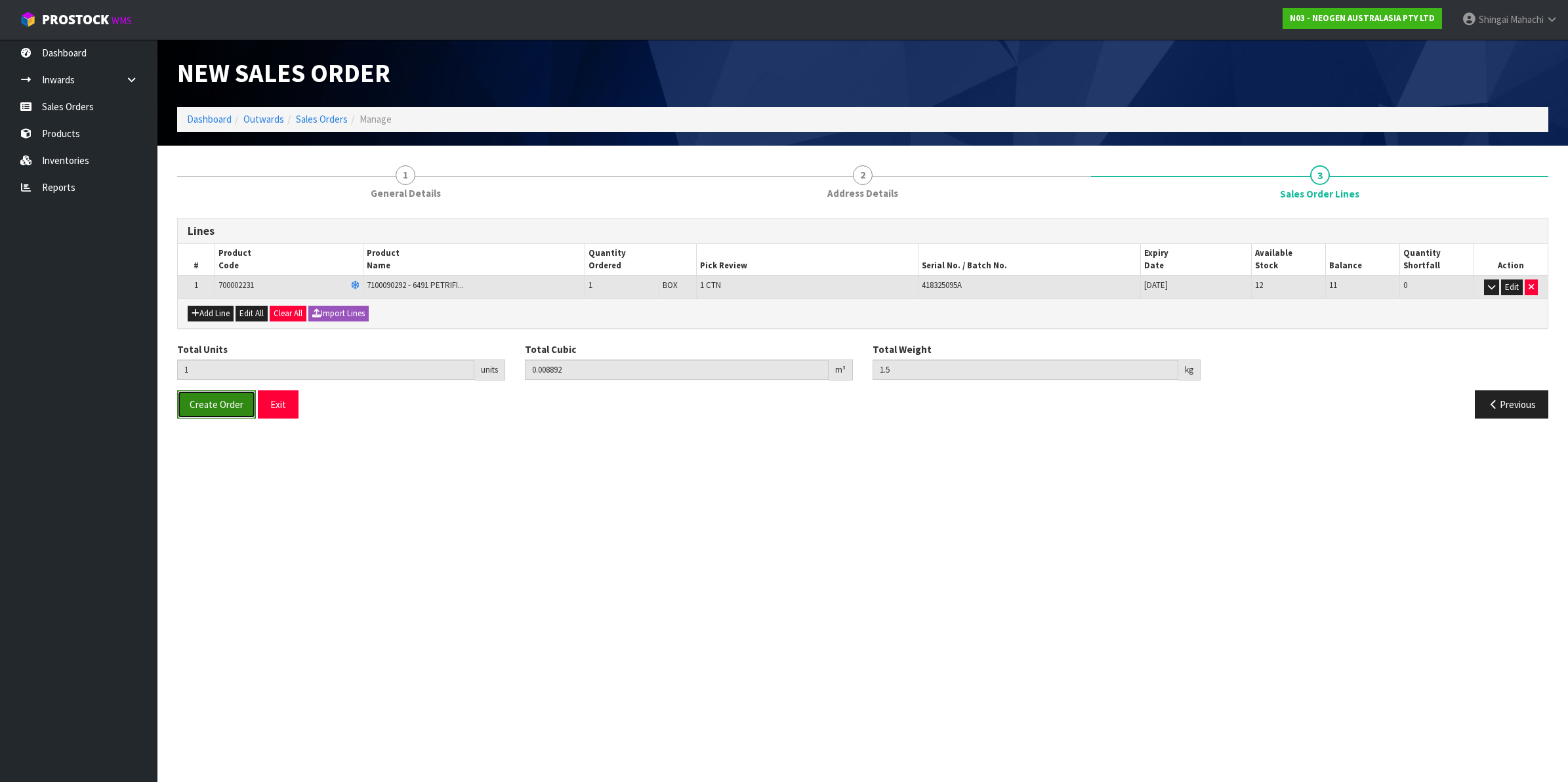
click at [197, 402] on span "Create Order" at bounding box center [216, 405] width 54 height 12
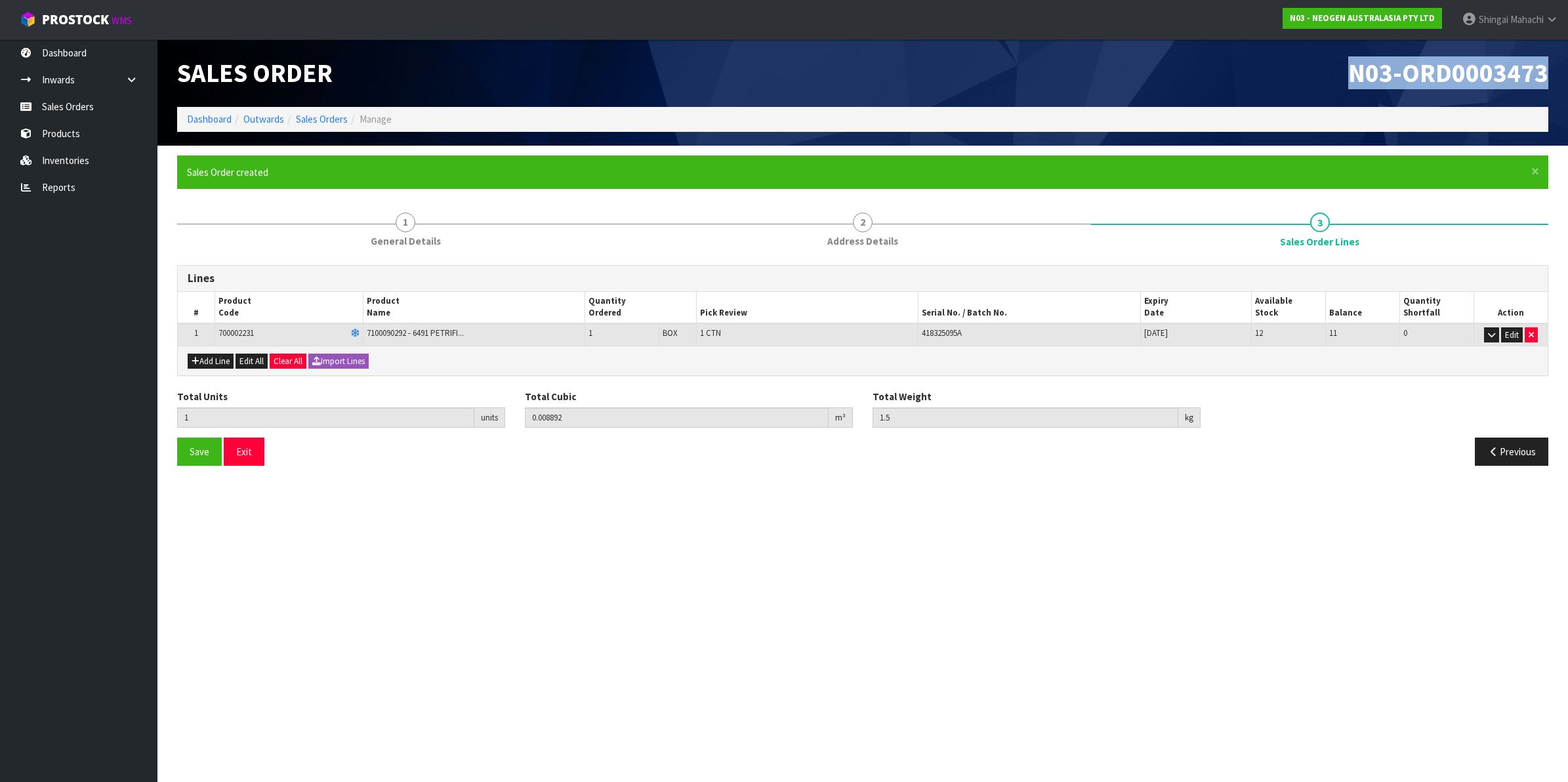
drag, startPoint x: 1354, startPoint y: 74, endPoint x: 1557, endPoint y: 64, distance: 203.2
click at [1557, 64] on div "N03-ORD0003473" at bounding box center [1211, 73] width 696 height 67
copy span "N03-ORD0003473"
click at [330, 120] on link "Sales Orders" at bounding box center [321, 119] width 52 height 12
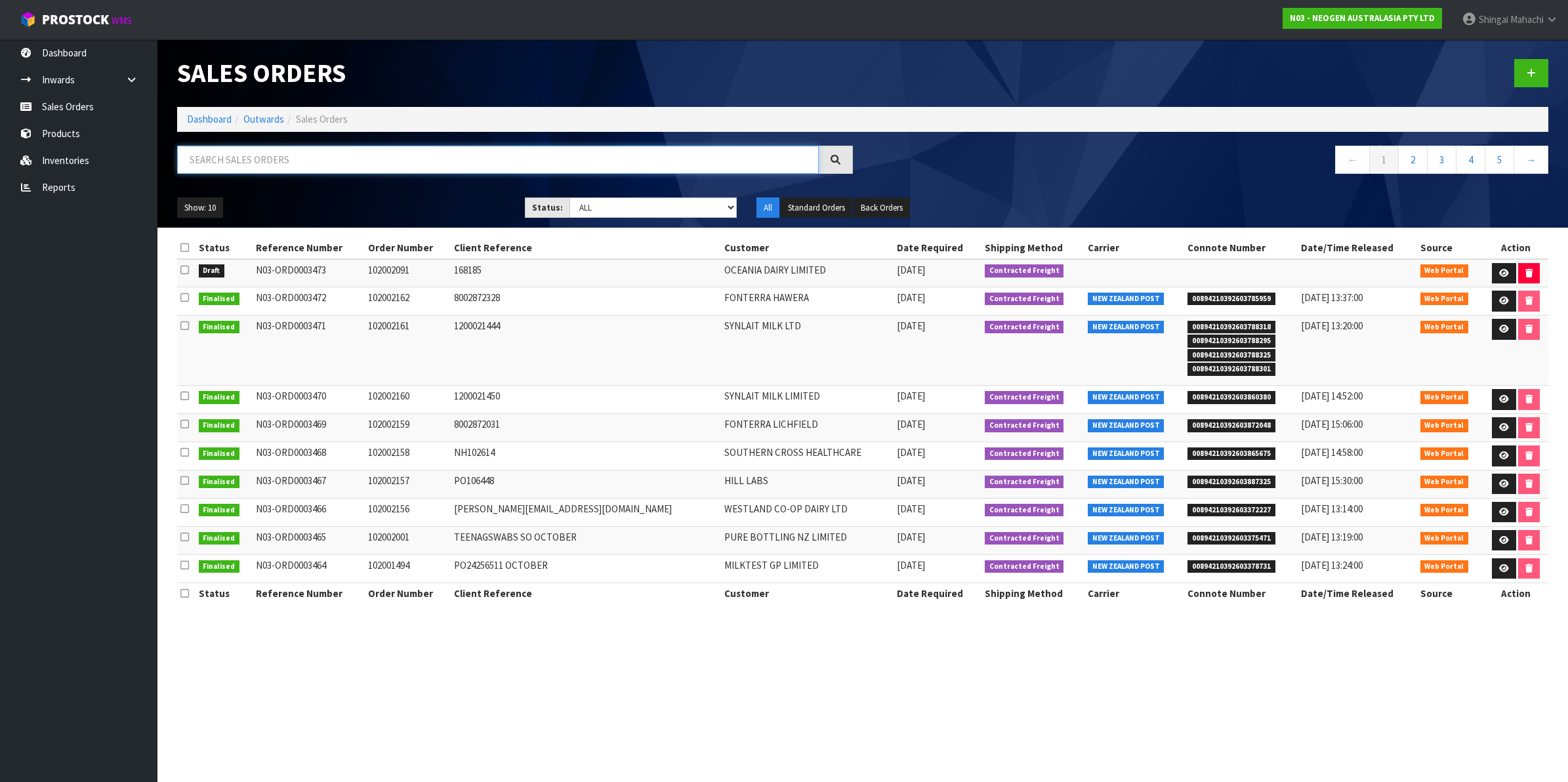
click at [325, 148] on input "text" at bounding box center [498, 159] width 642 height 28
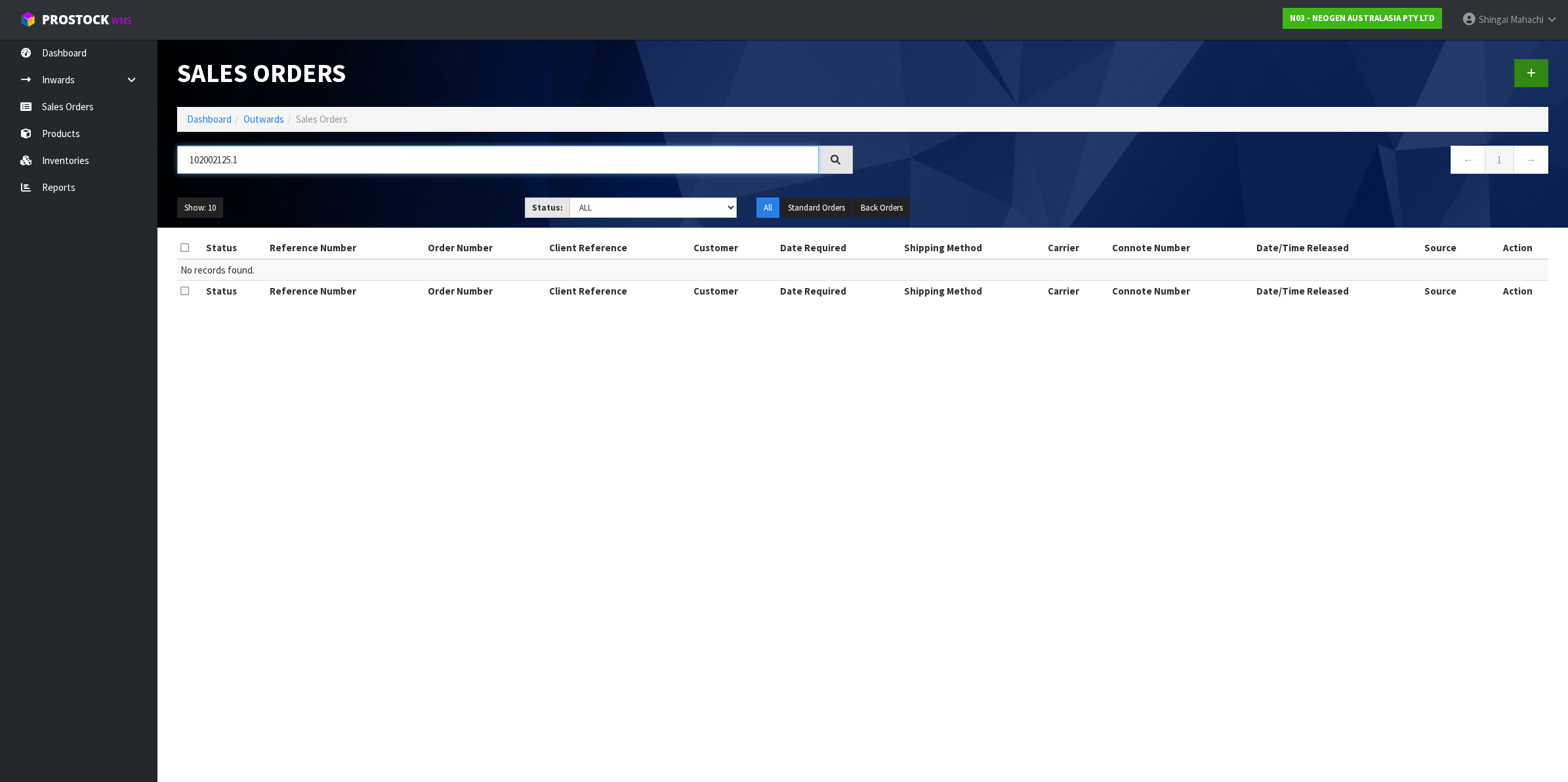
type input "102002125.1"
click at [1530, 68] on icon at bounding box center [1532, 73] width 9 height 10
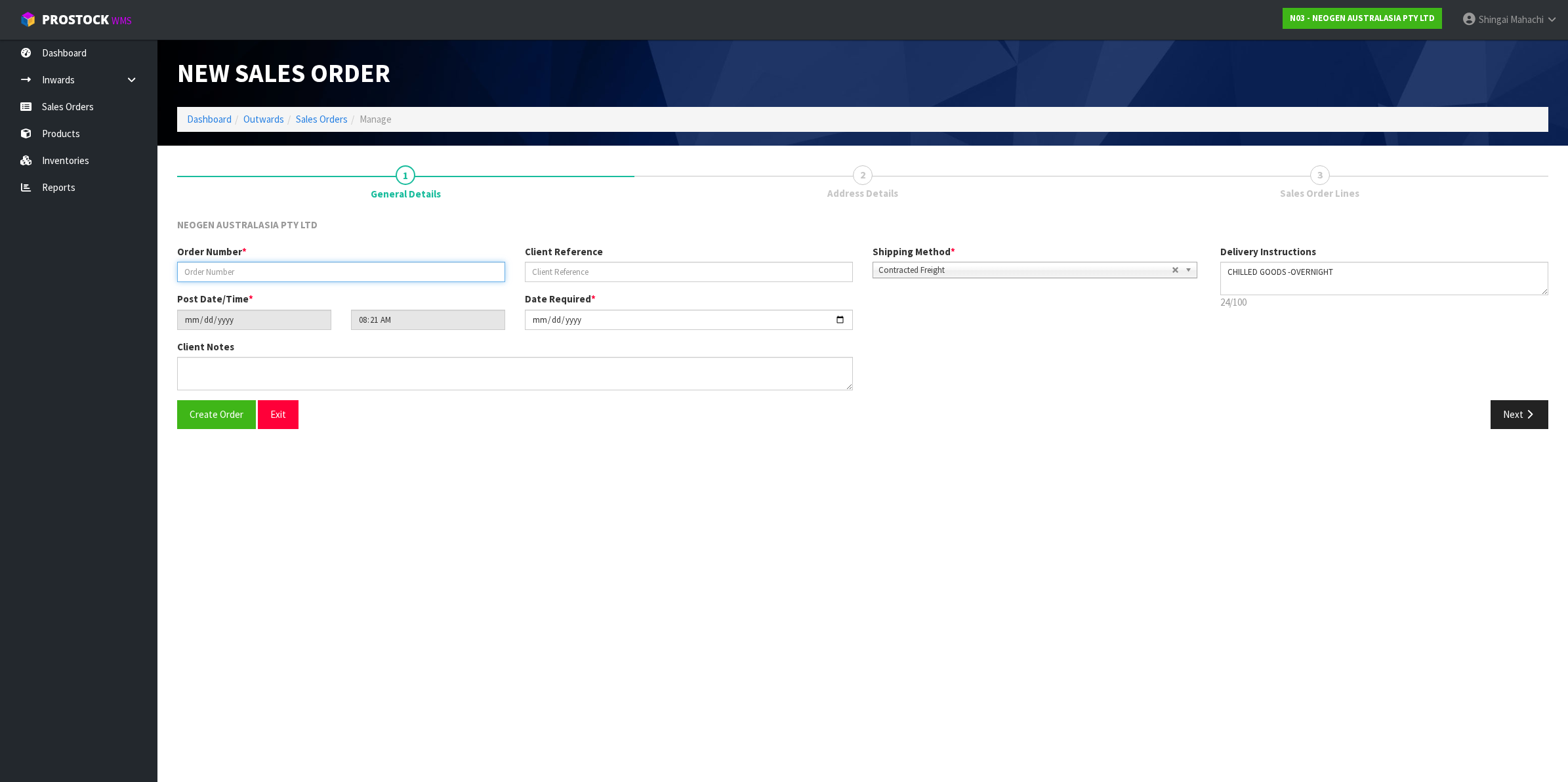
click at [211, 267] on input "text" at bounding box center [341, 271] width 328 height 20
type input "102002125.1"
click at [573, 267] on input "text" at bounding box center [689, 271] width 328 height 20
paste input "CIS63875"
type input "CIS63875"
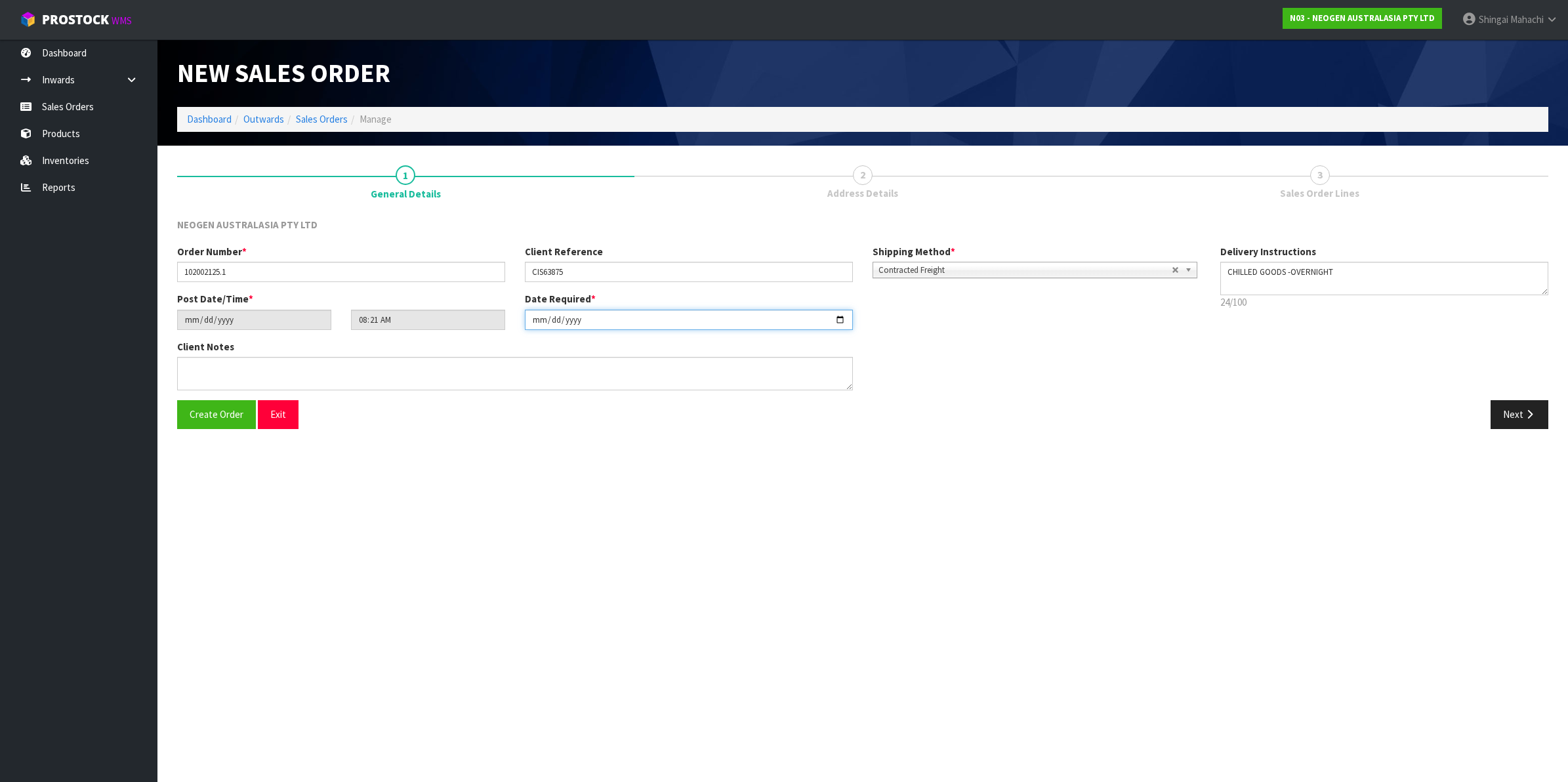
click at [840, 318] on input "[DATE]" at bounding box center [689, 320] width 328 height 20
type input "[DATE]"
click at [1521, 410] on button "Next" at bounding box center [1519, 414] width 58 height 28
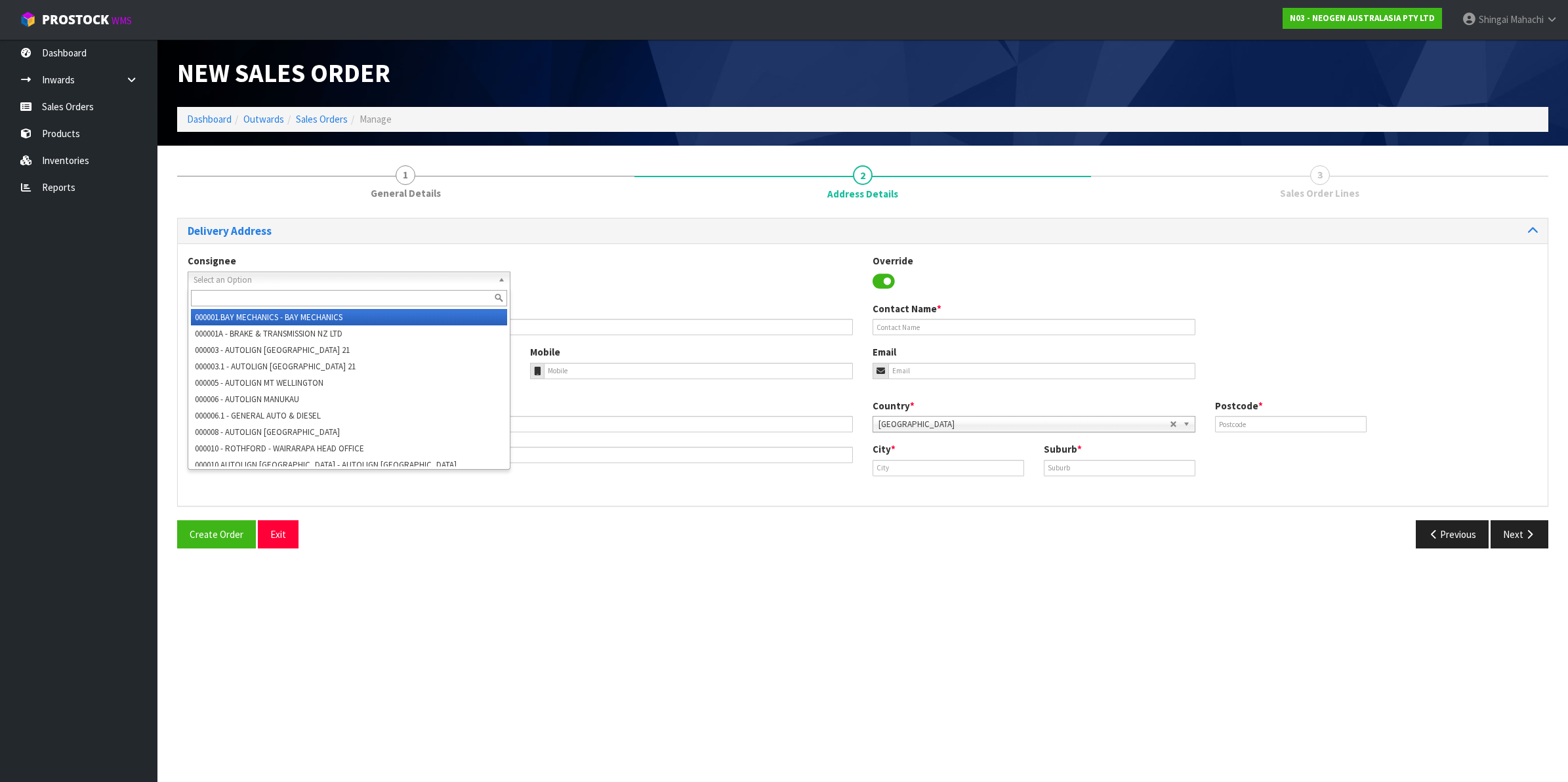
click at [233, 274] on span "Select an Option" at bounding box center [343, 280] width 299 height 16
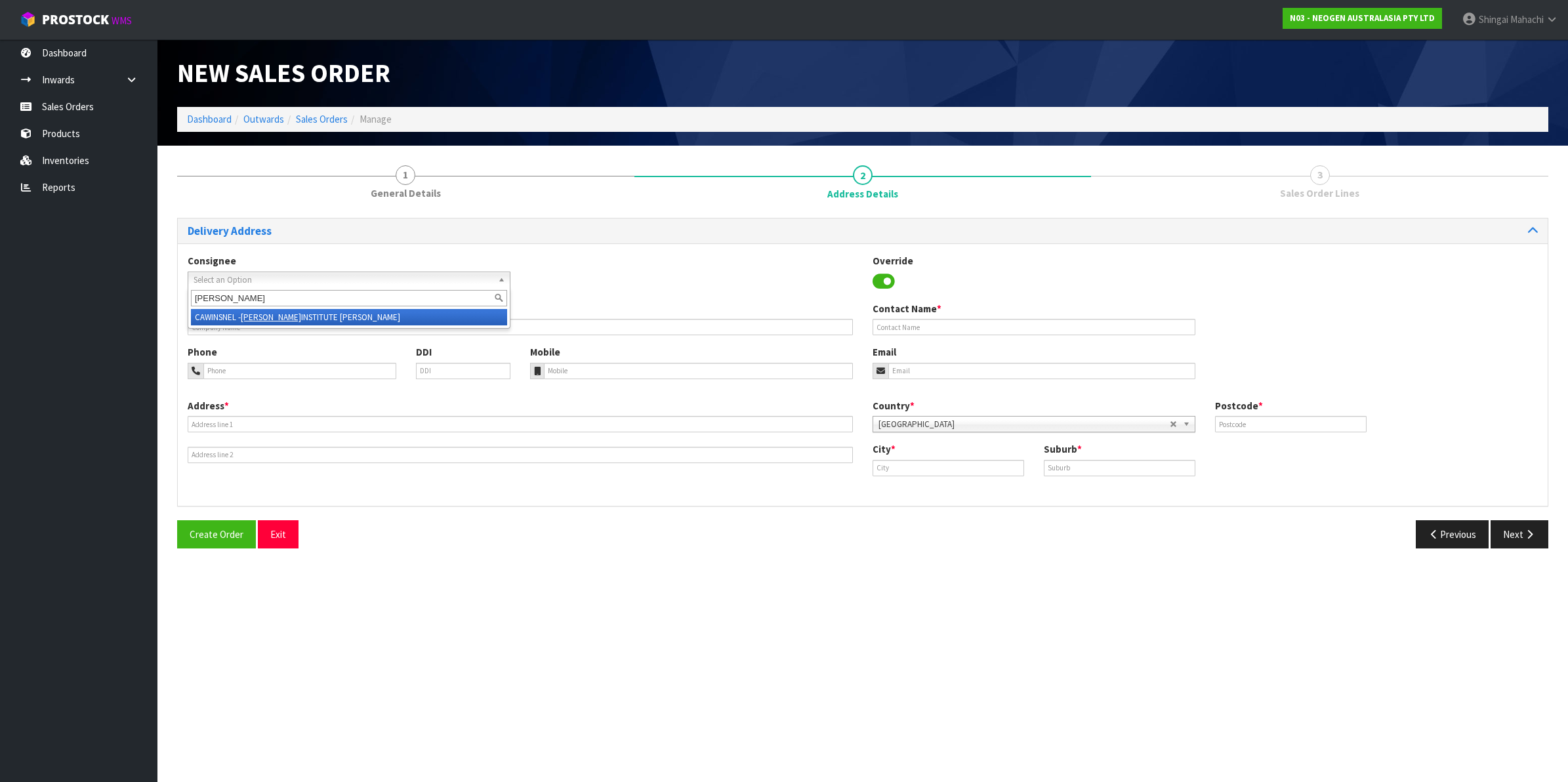
type input "[PERSON_NAME]"
click at [272, 315] on em "[PERSON_NAME]" at bounding box center [271, 317] width 61 height 11
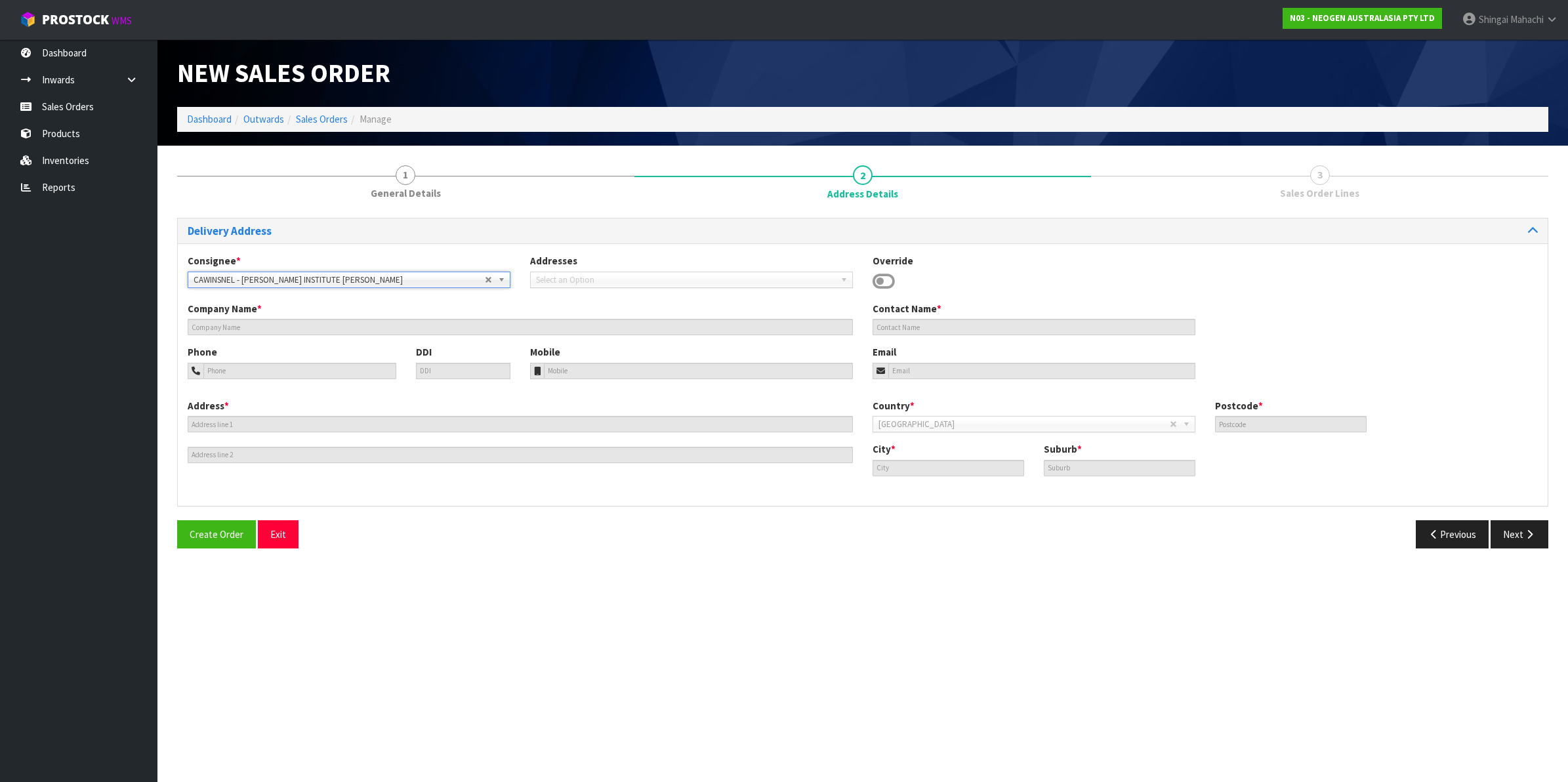
type input "[PERSON_NAME] INSTITUTE [PERSON_NAME]"
type input "[STREET_ADDRESS]"
type input "7010"
type input "[PERSON_NAME]"
type input "THE WOOD"
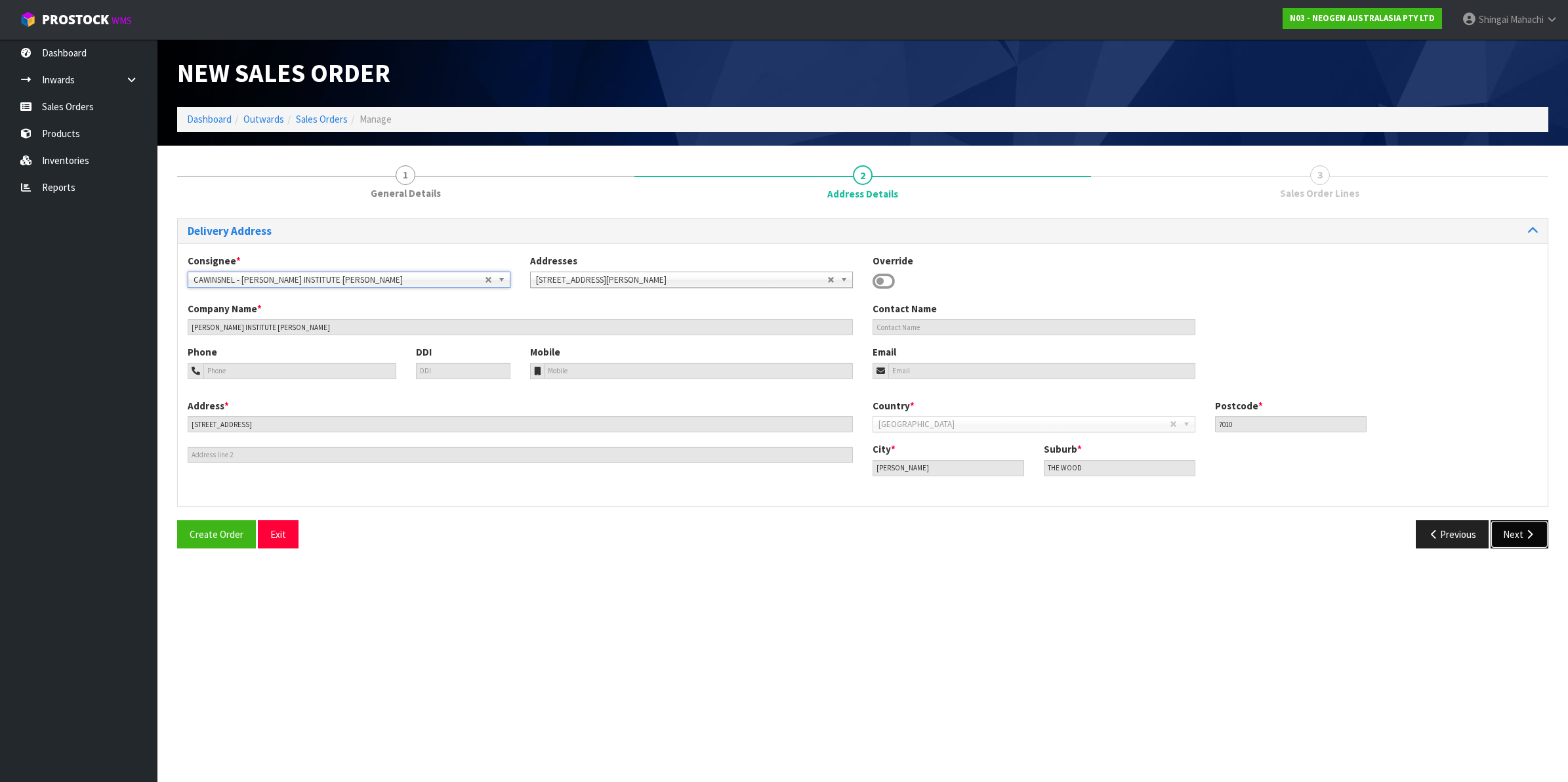
click at [1509, 532] on button "Next" at bounding box center [1519, 534] width 58 height 28
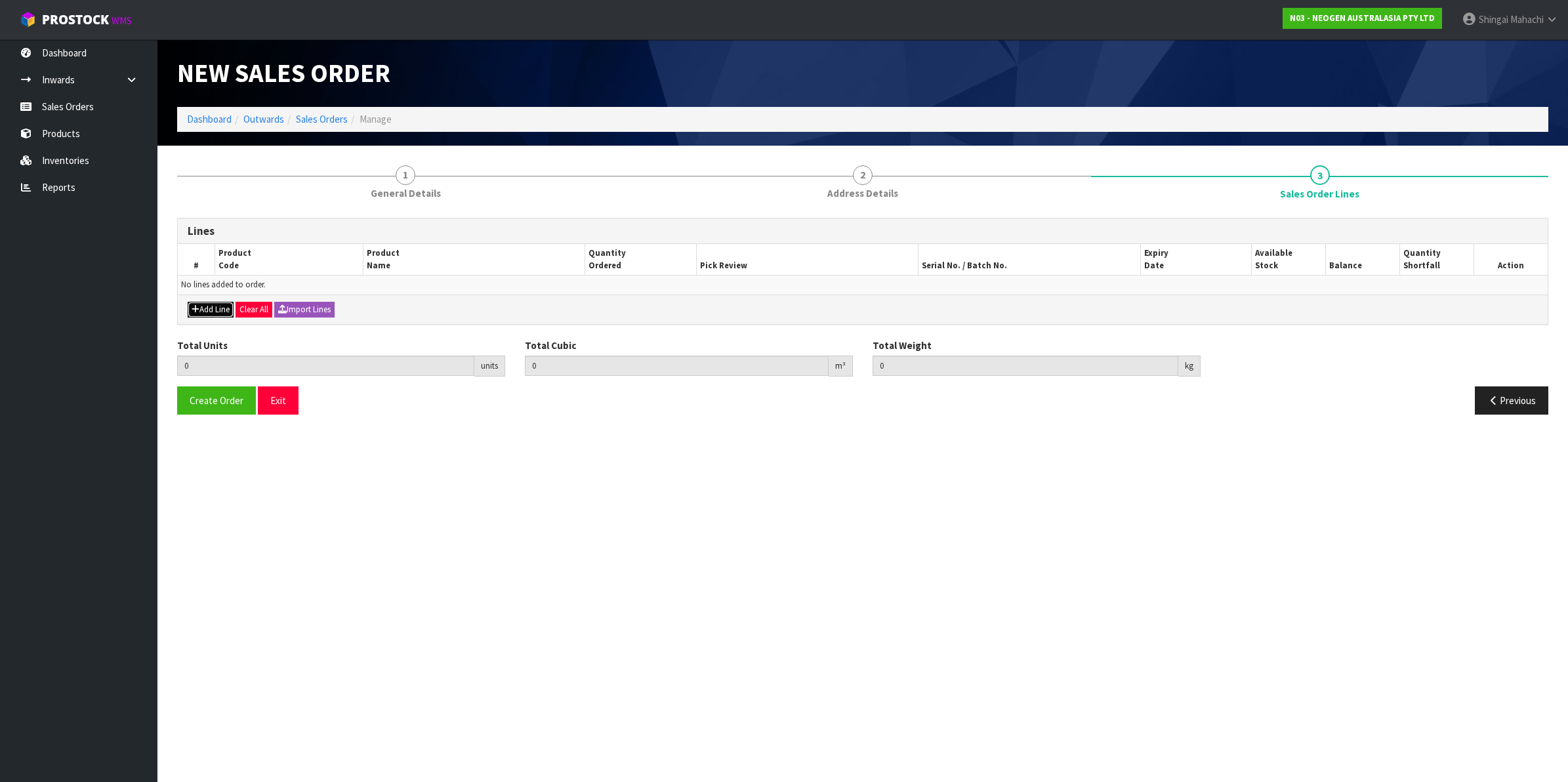
click at [215, 310] on button "Add Line" at bounding box center [211, 309] width 46 height 16
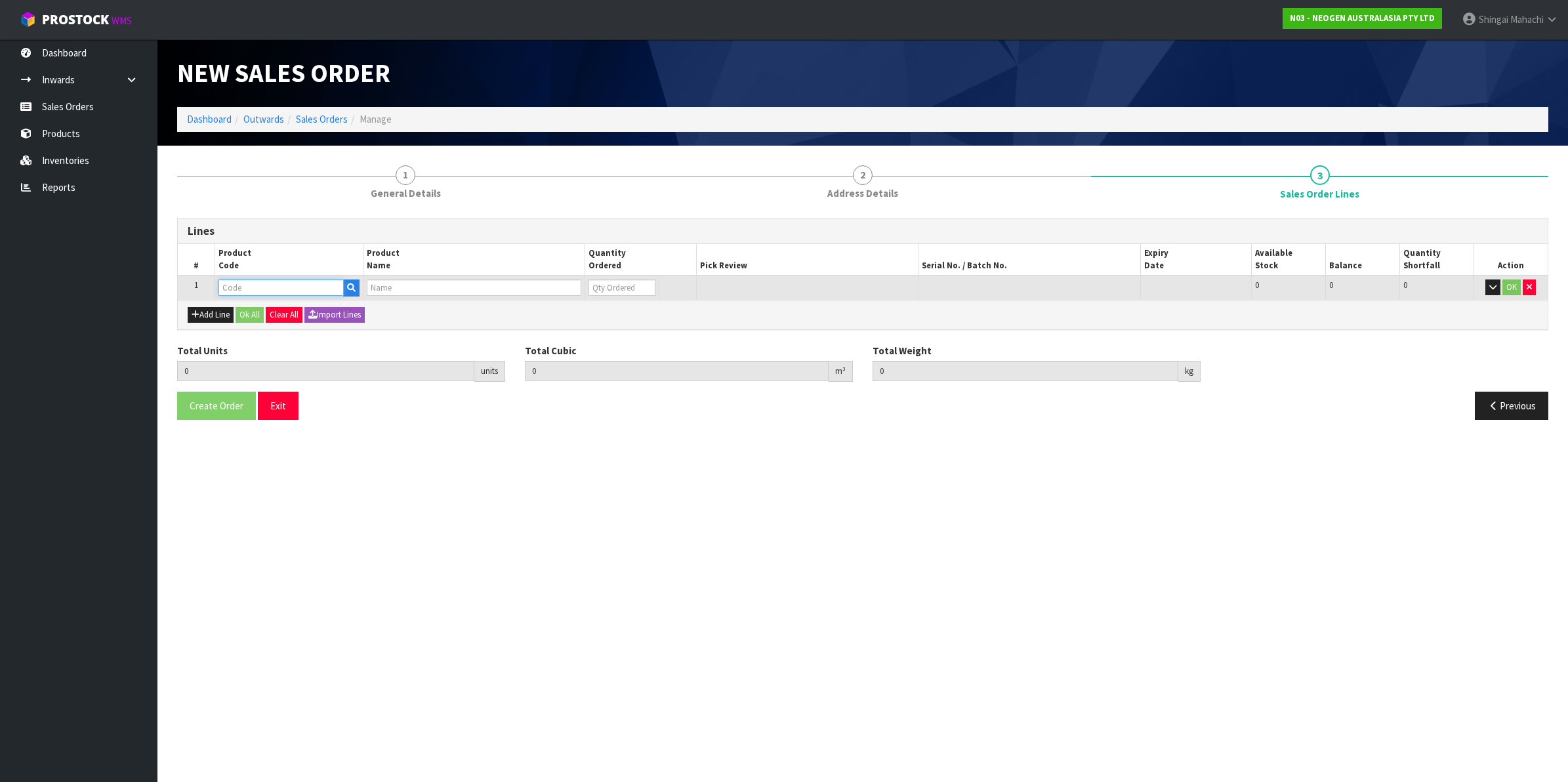
click at [243, 294] on input "text" at bounding box center [280, 288] width 125 height 17
click at [231, 280] on input "text" at bounding box center [280, 288] width 125 height 17
paste input "700002231"
type input "700002231"
type input "0.000000"
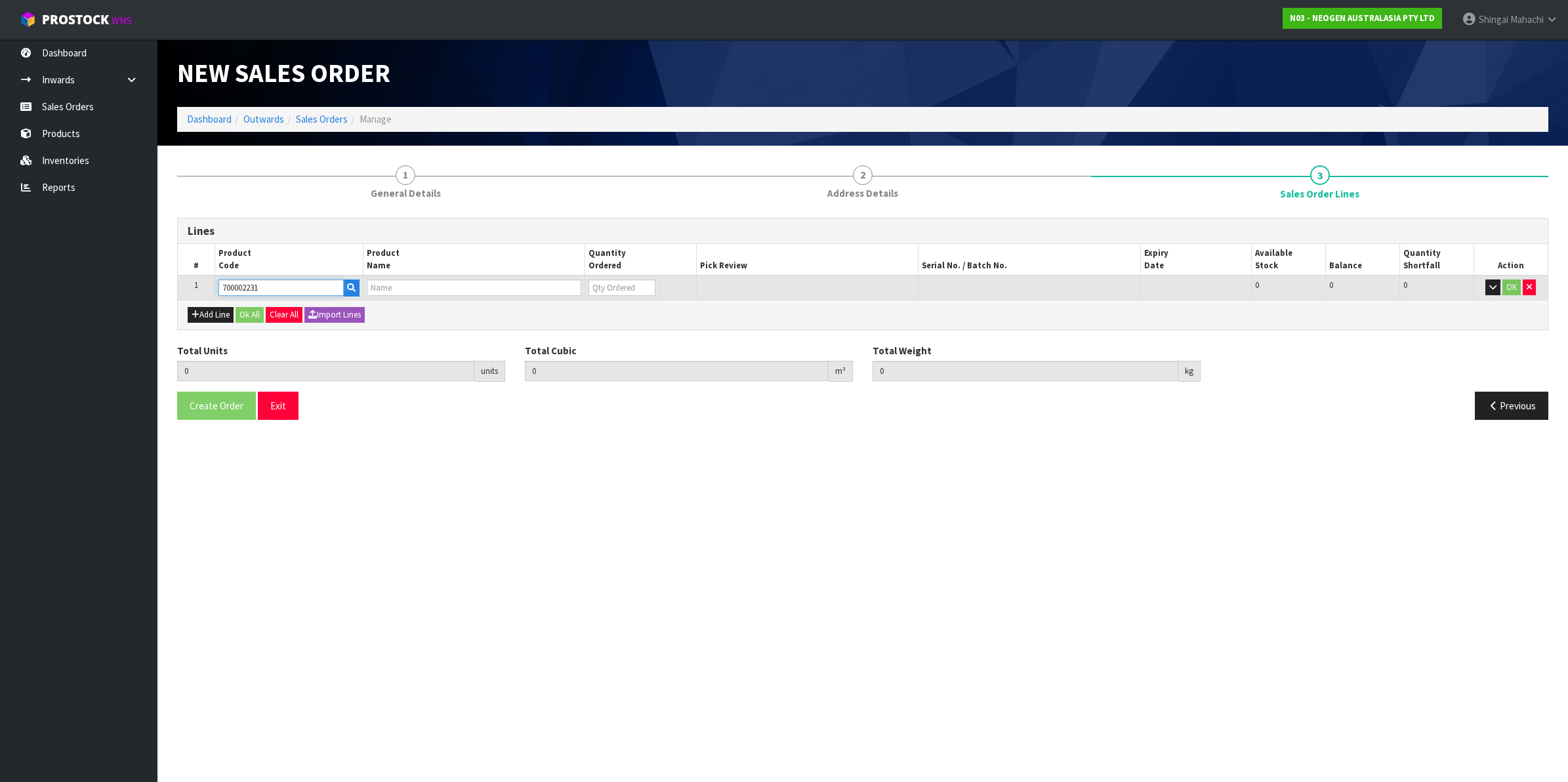
type input "0.000"
type input "7100090292 - 6491 PETRIFILM STAPH EXPRS CT PLT 500/CS"
type input "0"
type input "700002231"
click at [546, 291] on tr "1 700002231 7100090292 - 6491 PETRIFILM [MEDICAL_DATA] EXPRS CT PLT 500/CS 0 BO…" at bounding box center [863, 288] width 1370 height 24
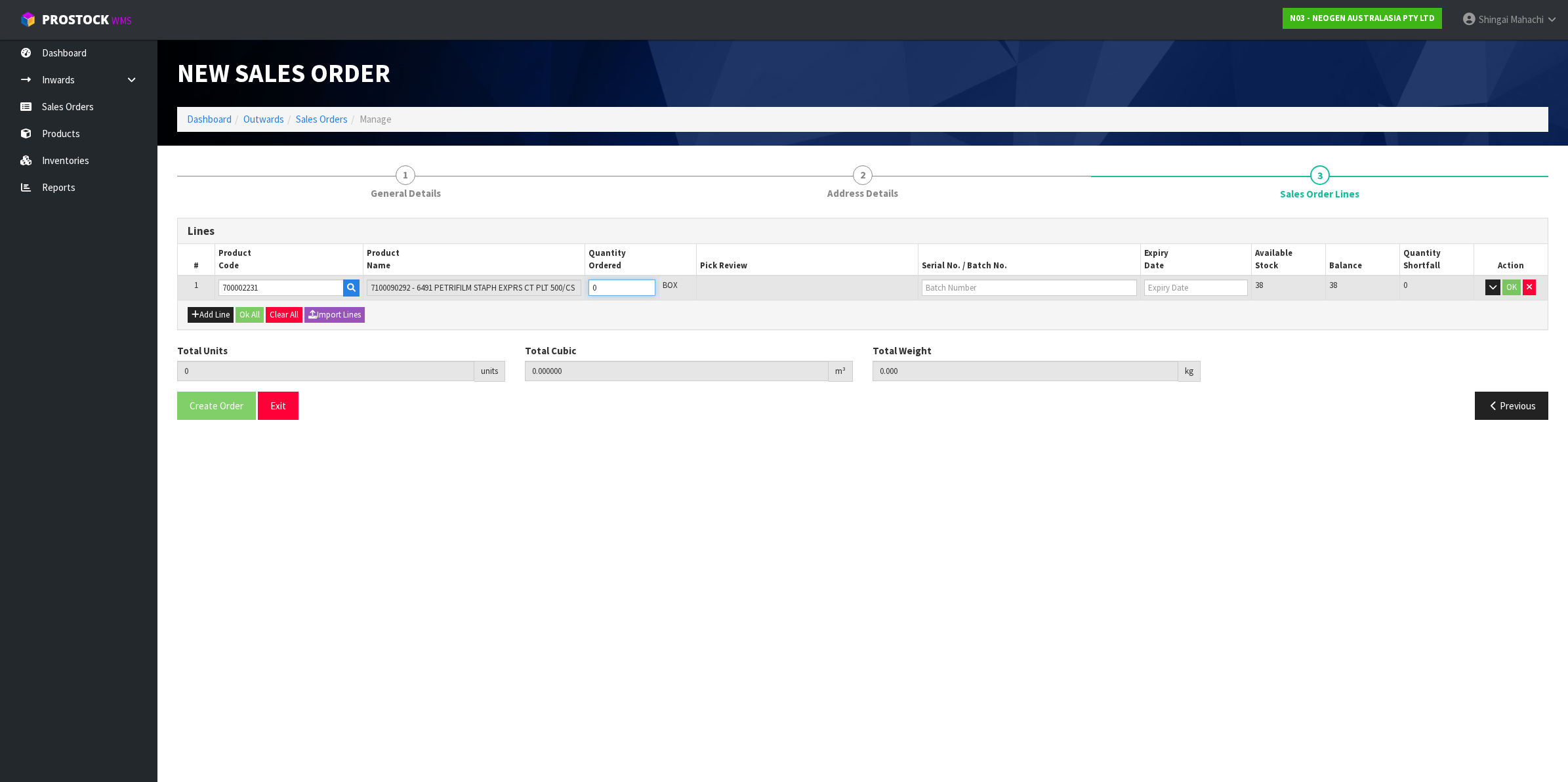
type input "1"
type input "0.008892"
type input "1.5"
type input "1"
click at [937, 280] on input "text" at bounding box center [1030, 288] width 215 height 17
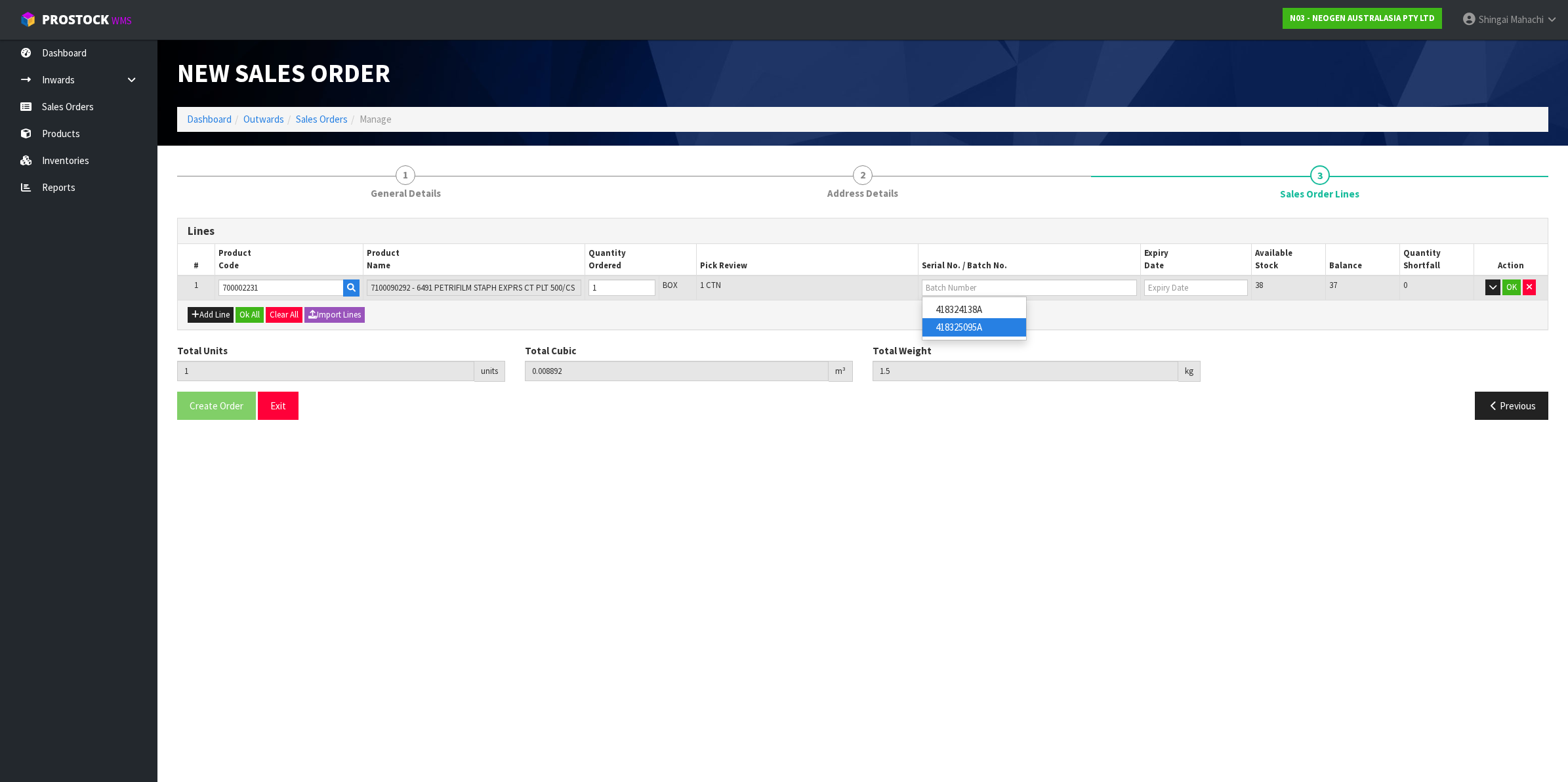
click at [984, 335] on link "418325095A" at bounding box center [974, 327] width 104 height 17
type input "418325095A"
type input "[DATE]"
click at [1509, 284] on button "OK" at bounding box center [1512, 287] width 18 height 16
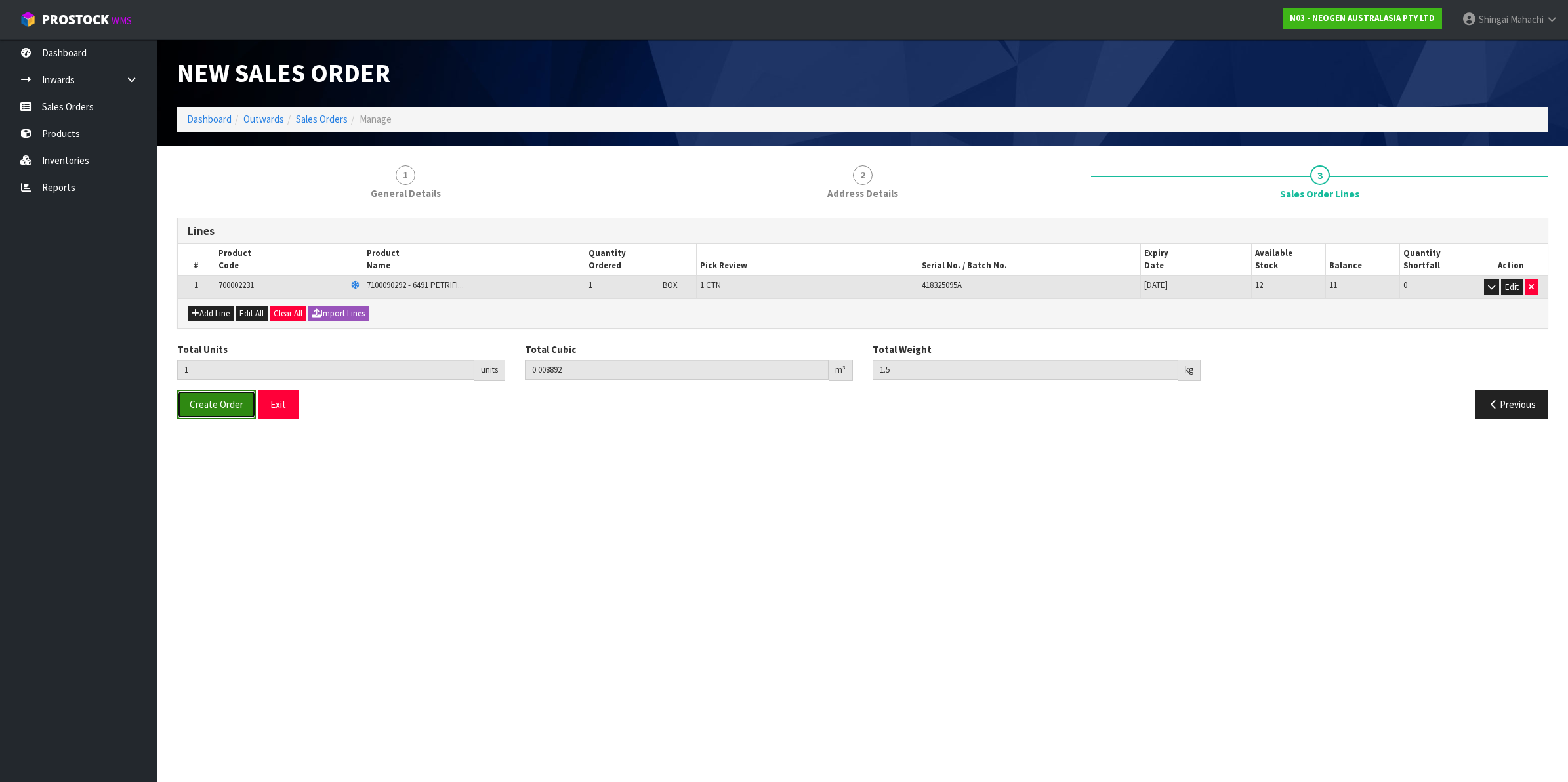
click at [230, 408] on span "Create Order" at bounding box center [216, 405] width 54 height 12
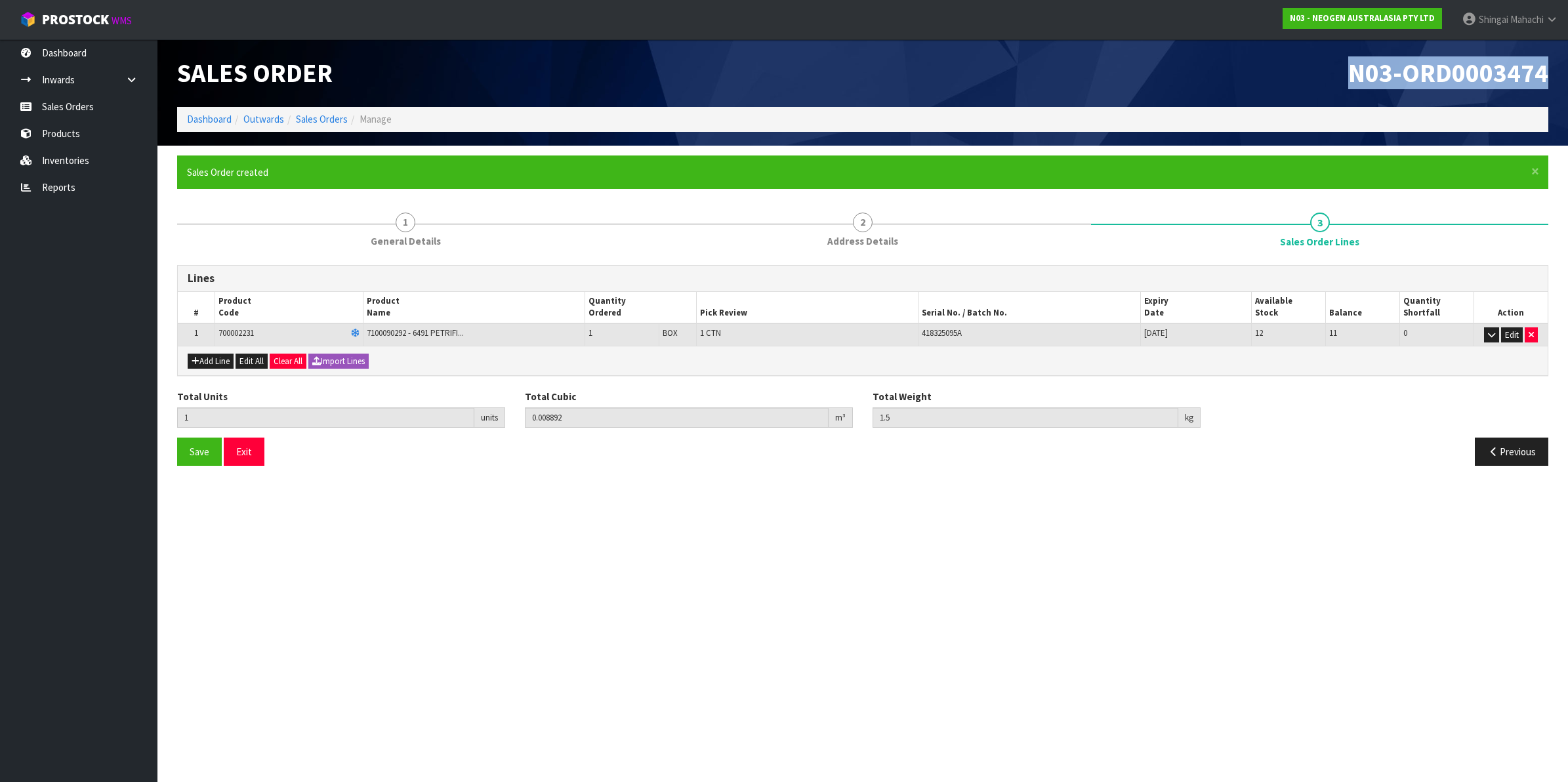
drag, startPoint x: 1350, startPoint y: 71, endPoint x: 1555, endPoint y: 72, distance: 205.0
click at [1555, 72] on div "N03-ORD0003474" at bounding box center [1211, 73] width 696 height 67
copy span "N03-ORD0003474"
click at [321, 124] on link "Sales Orders" at bounding box center [321, 119] width 52 height 12
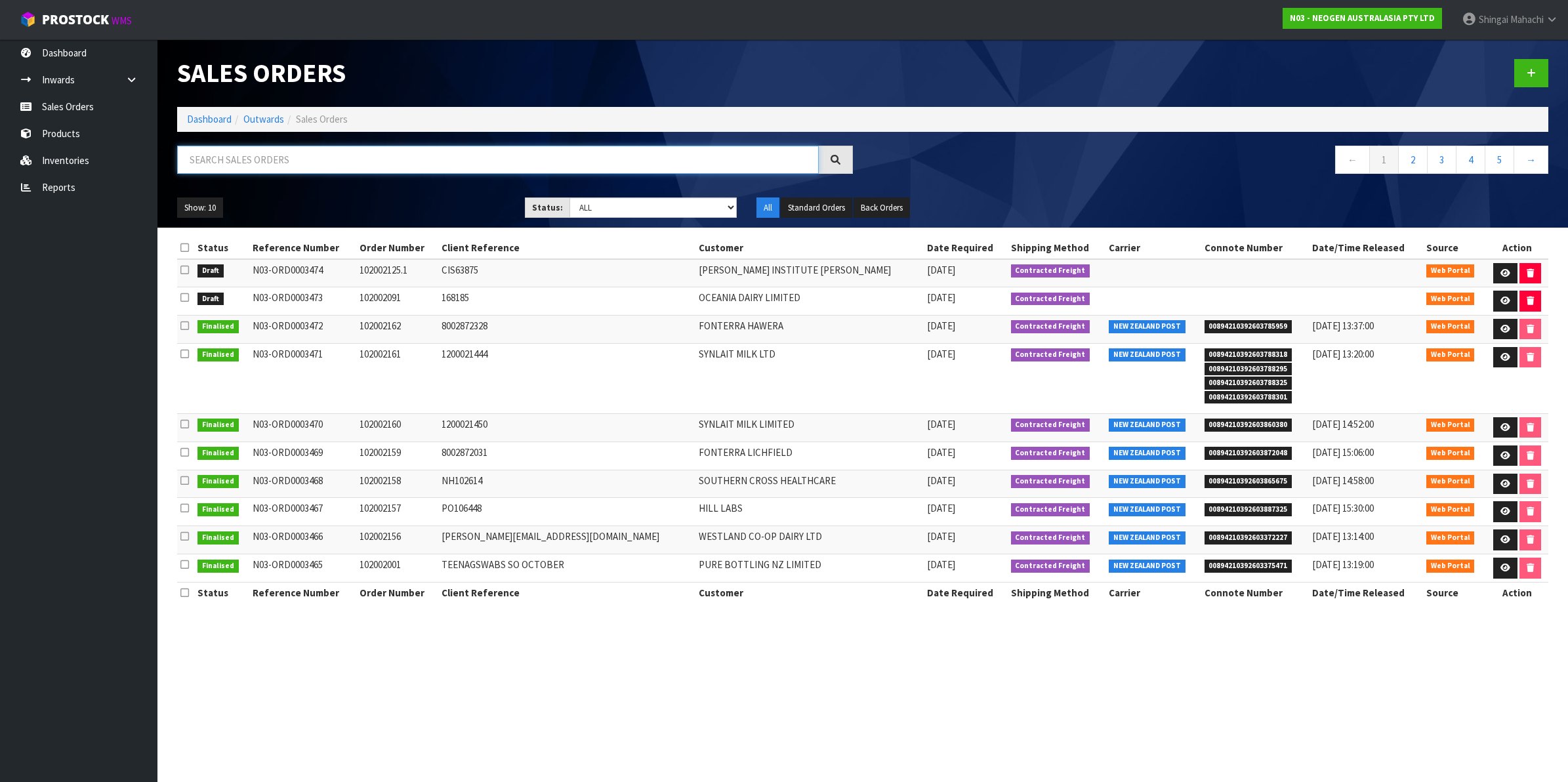
click at [222, 156] on input "text" at bounding box center [498, 159] width 642 height 28
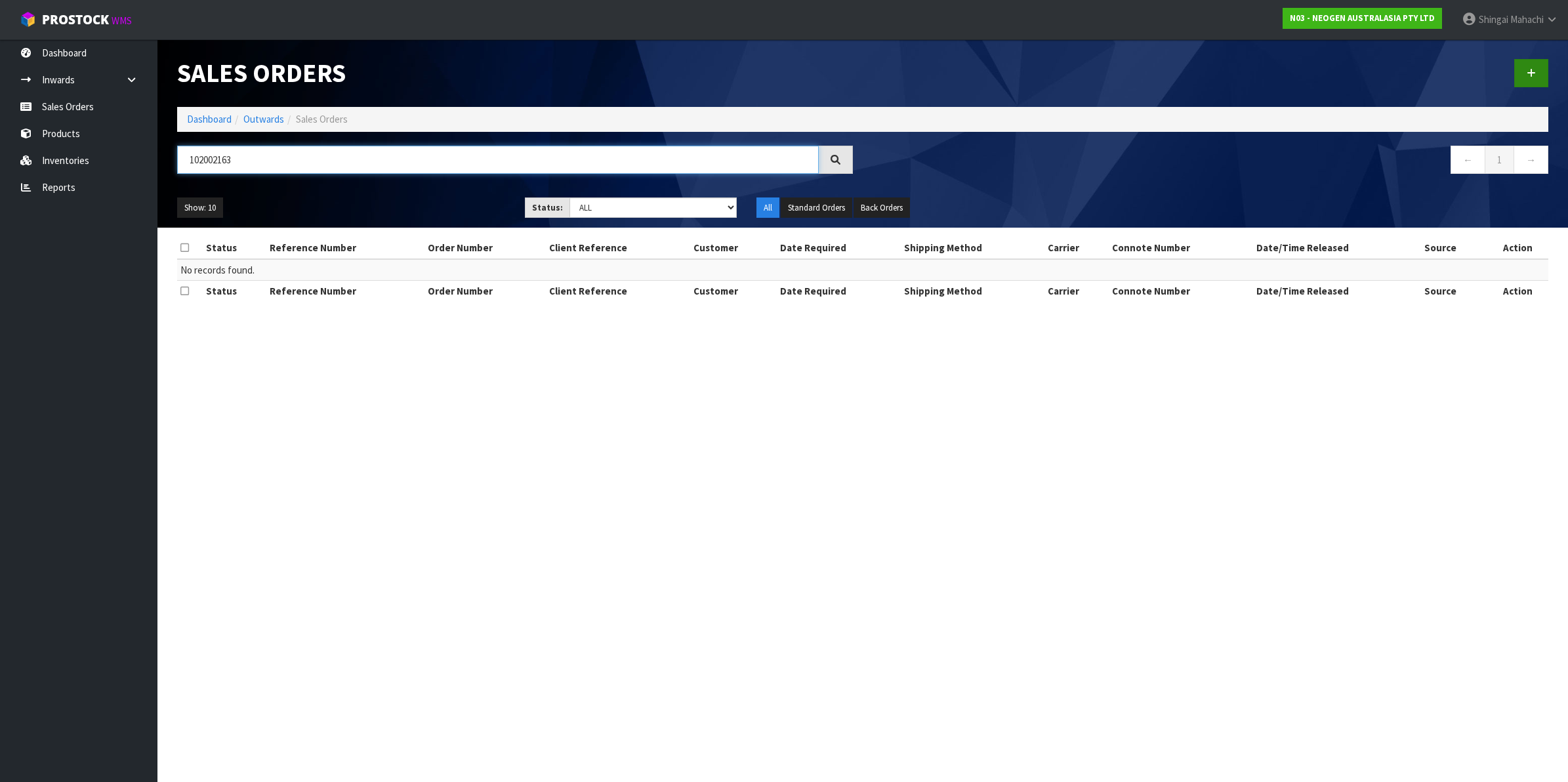
type input "102002163"
click at [1535, 68] on icon at bounding box center [1532, 73] width 9 height 10
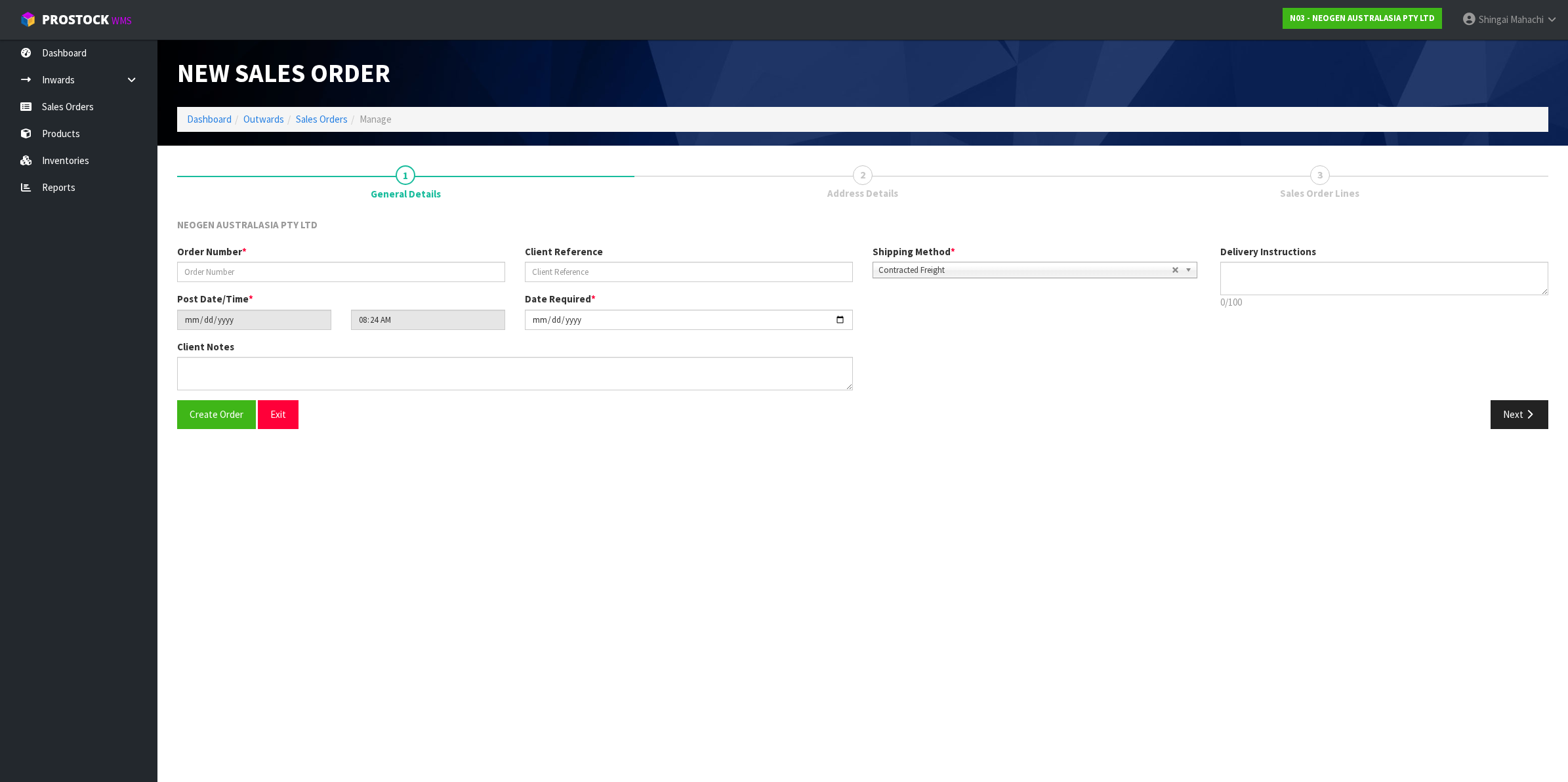
type textarea "CHILLED GOODS -OVERNIGHT"
click at [296, 277] on input "text" at bounding box center [341, 271] width 328 height 20
type input "102002163"
click at [571, 274] on input "text" at bounding box center [689, 271] width 328 height 20
paste input "21206"
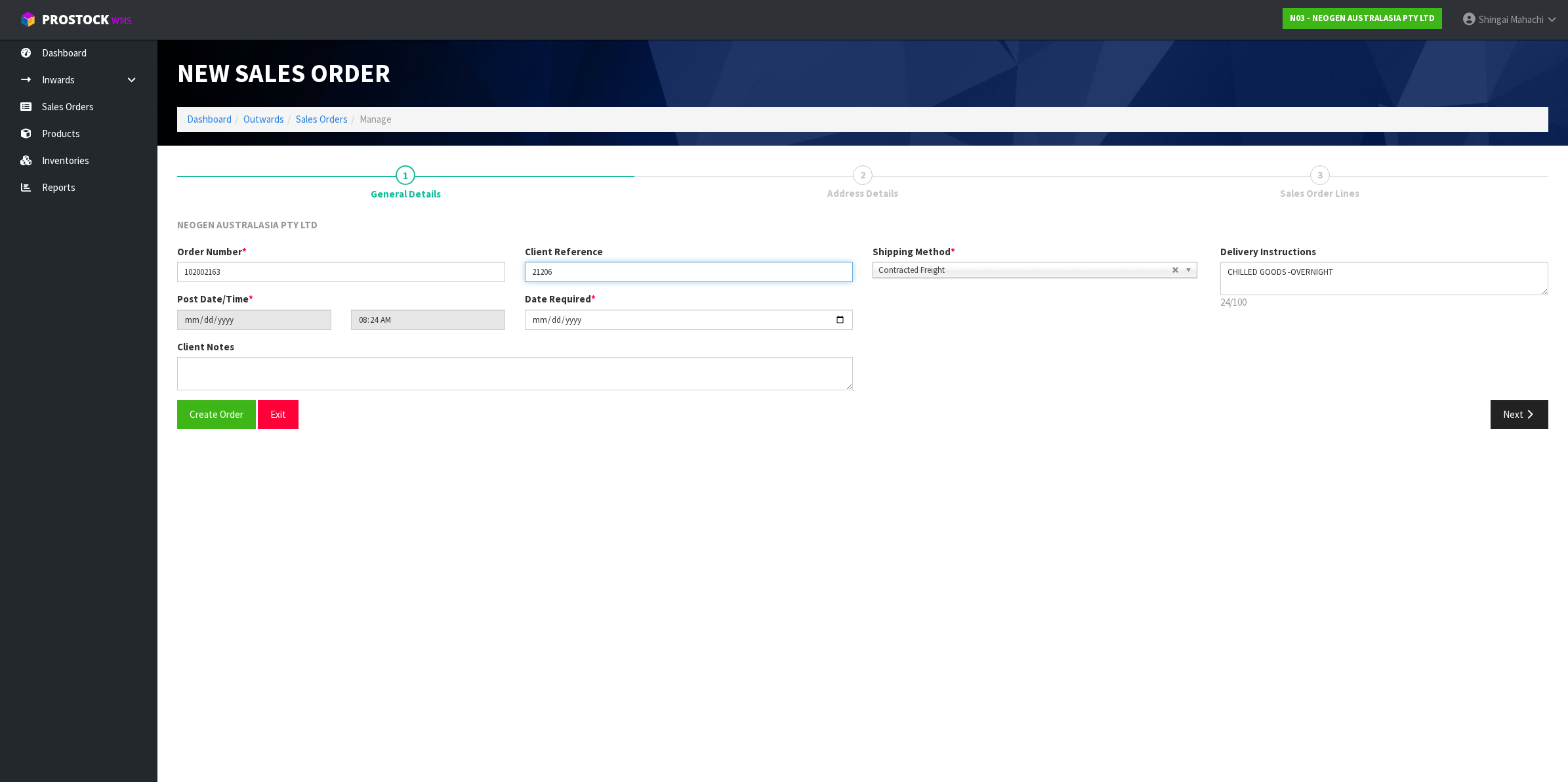
type input "21206"
click at [213, 361] on textarea at bounding box center [515, 374] width 676 height 33
click at [218, 366] on textarea at bounding box center [515, 374] width 676 height 33
paste textarea "[PERSON_NAME]"
type textarea "ATTN: [PERSON_NAME]"
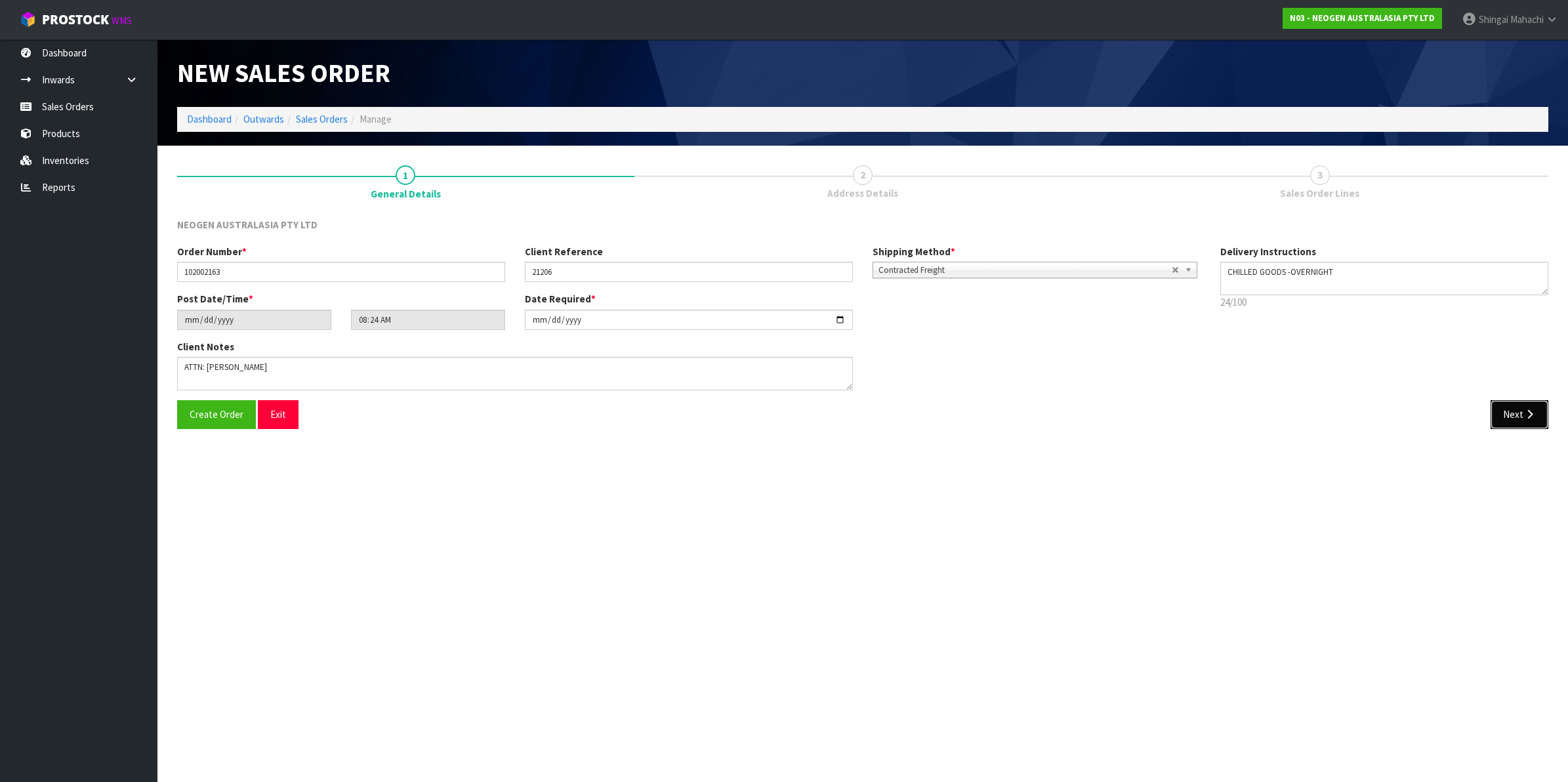
click at [1520, 411] on button "Next" at bounding box center [1519, 414] width 58 height 28
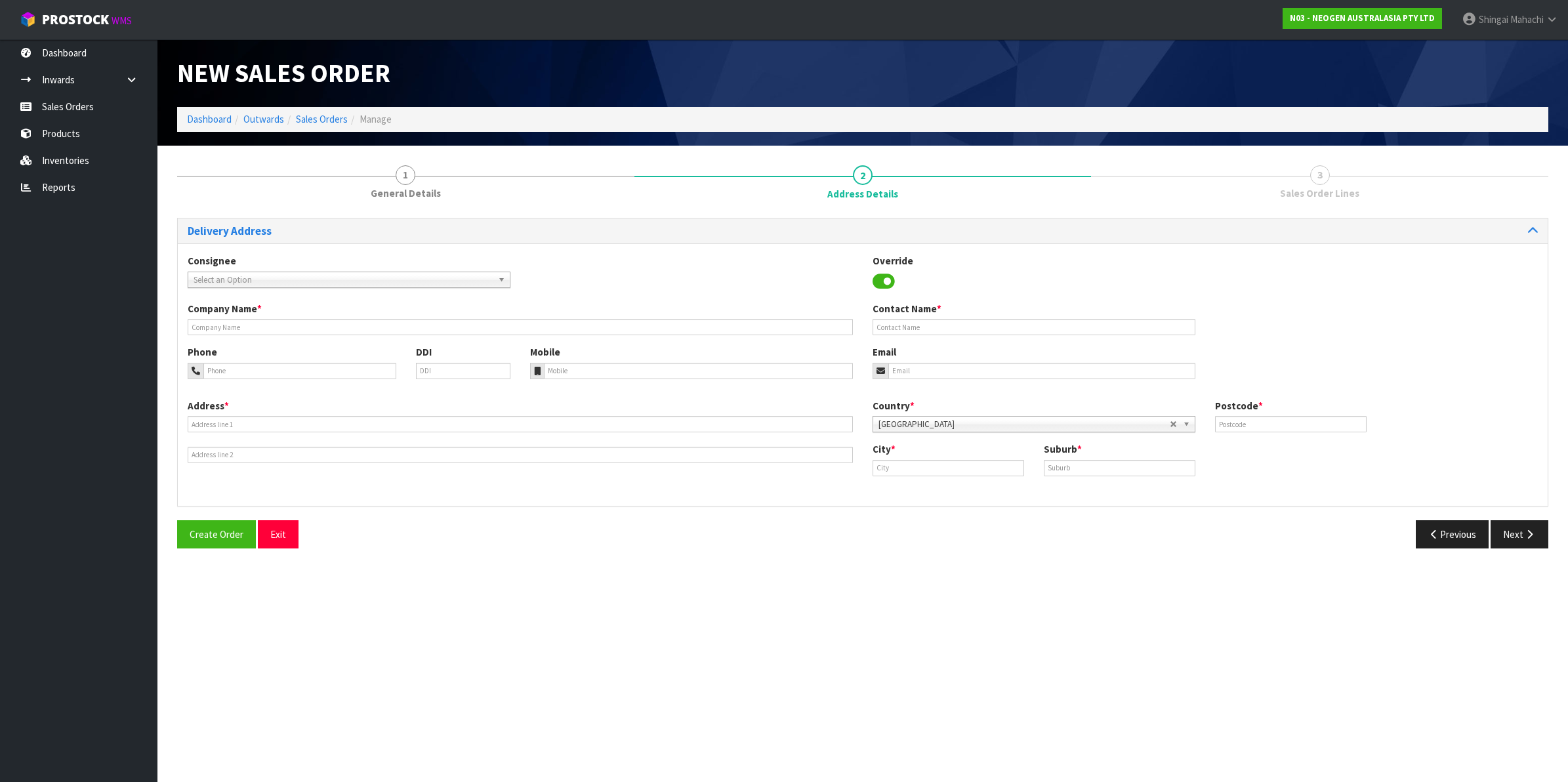
click at [235, 276] on span "Select an Option" at bounding box center [343, 280] width 299 height 16
type input "fort [PERSON_NAME]"
click at [305, 316] on li "FORRICLAB - FORT [PERSON_NAME] LABORATORIES LTD" at bounding box center [349, 317] width 316 height 17
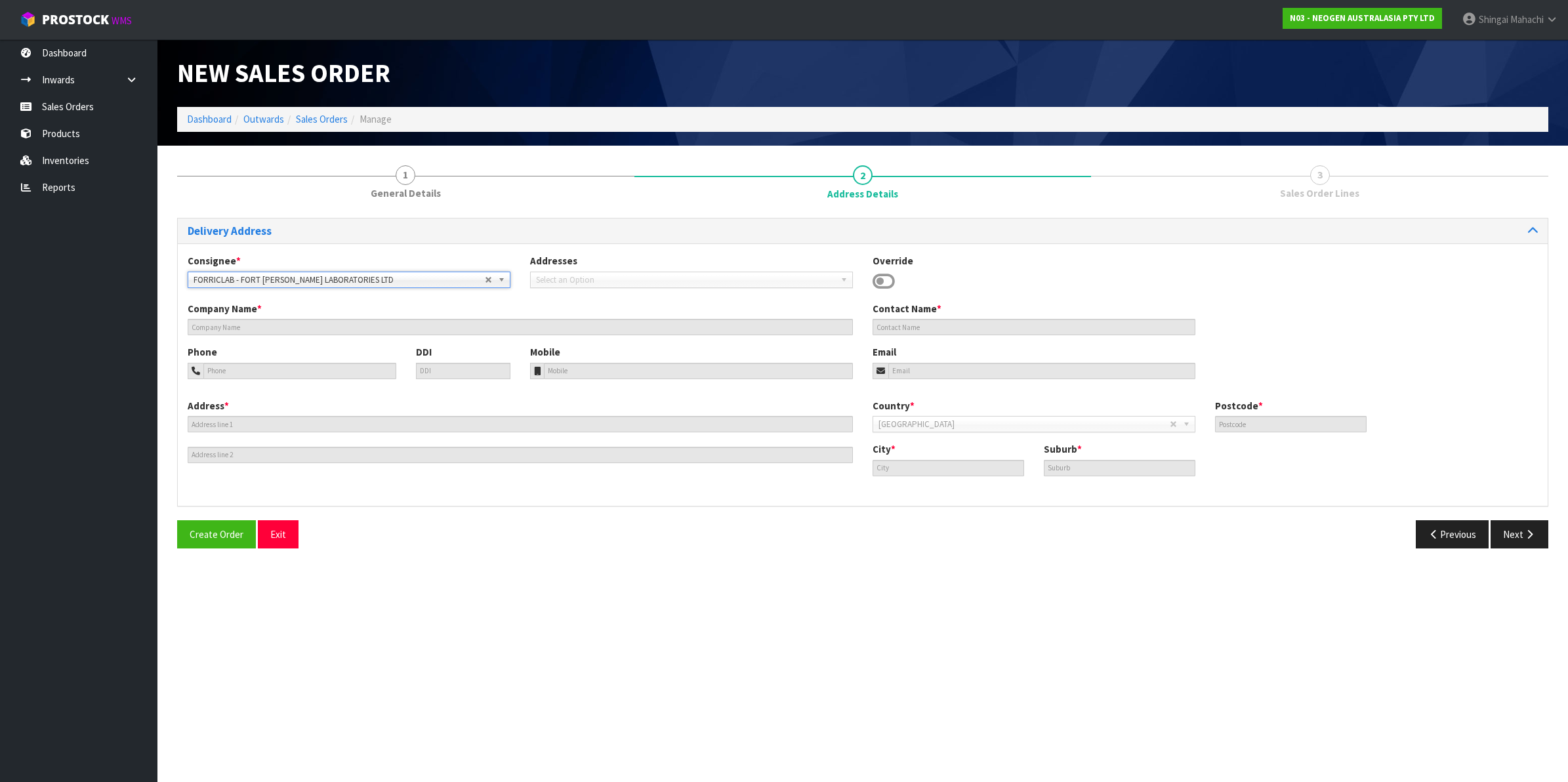
type input "FORT [PERSON_NAME] LABORATORIES LTD"
type input "[STREET_ADDRESS]"
type input "1062"
type input "[GEOGRAPHIC_DATA]"
type input "OTAHUHU"
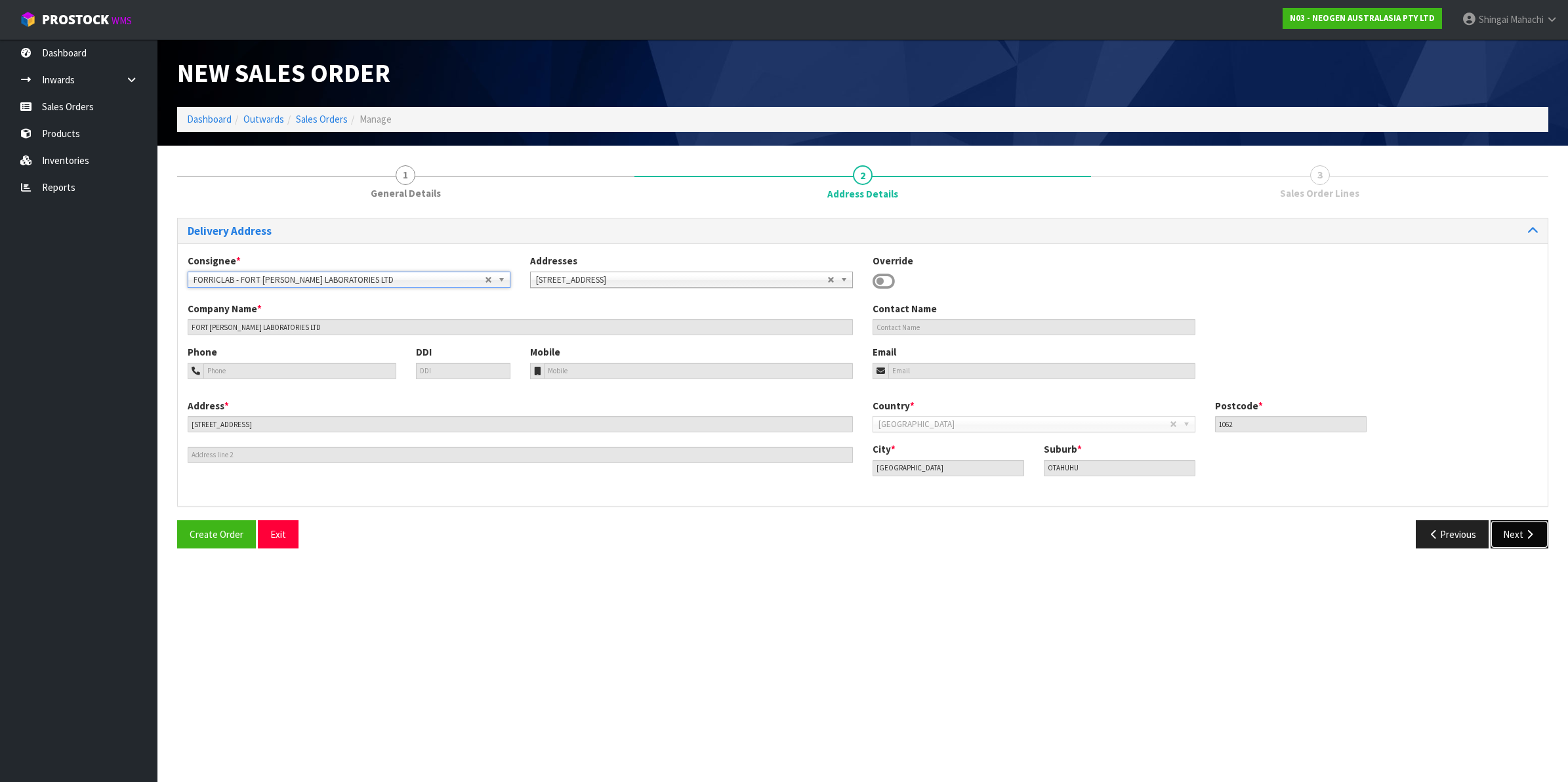
drag, startPoint x: 1523, startPoint y: 531, endPoint x: 1487, endPoint y: 526, distance: 36.3
click at [1523, 531] on button "Next" at bounding box center [1519, 534] width 58 height 28
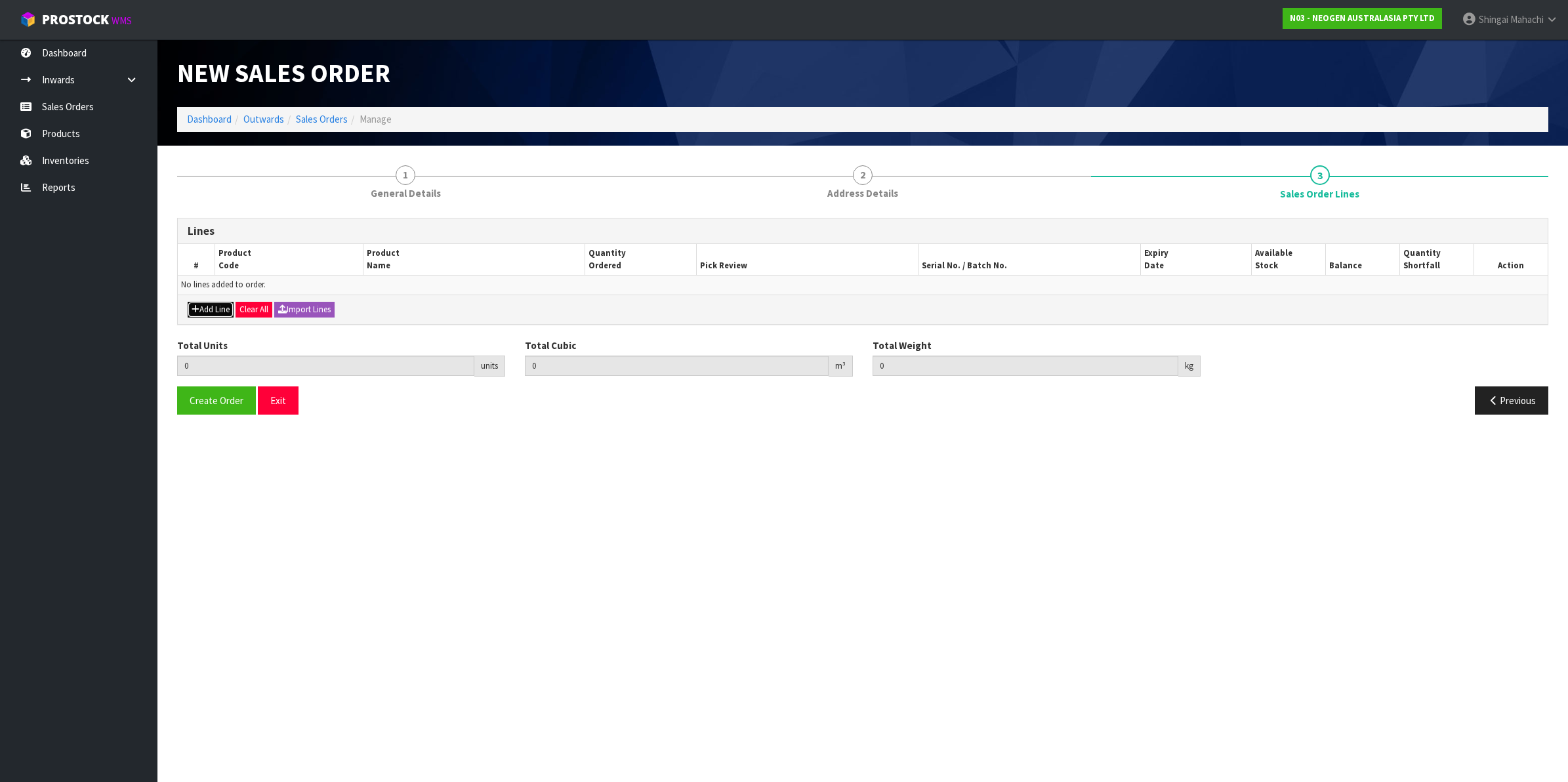
click at [205, 303] on button "Add Line" at bounding box center [211, 309] width 46 height 16
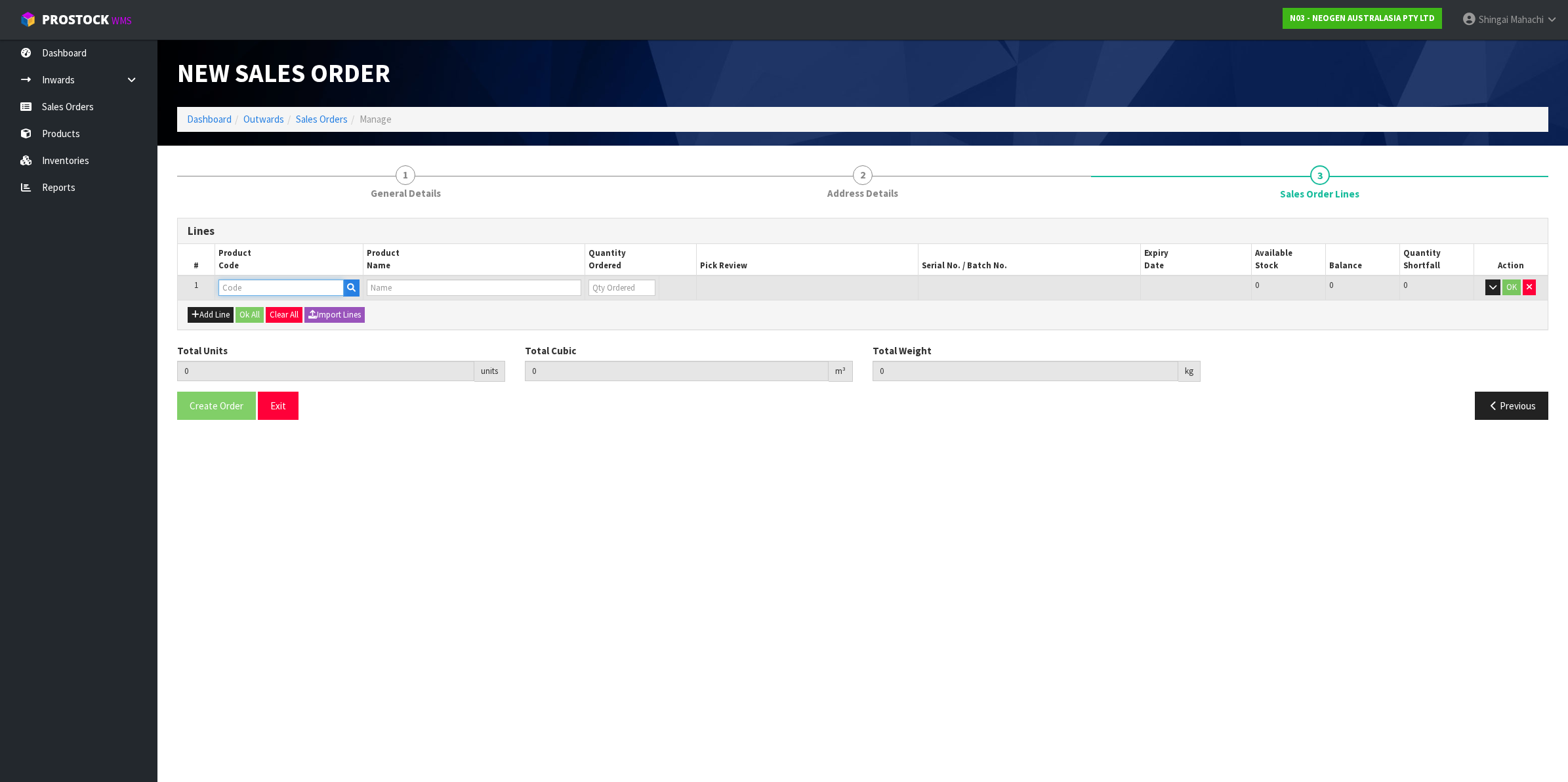
click at [244, 286] on input "text" at bounding box center [280, 288] width 125 height 17
click at [218, 311] on button "Add Line" at bounding box center [211, 314] width 46 height 16
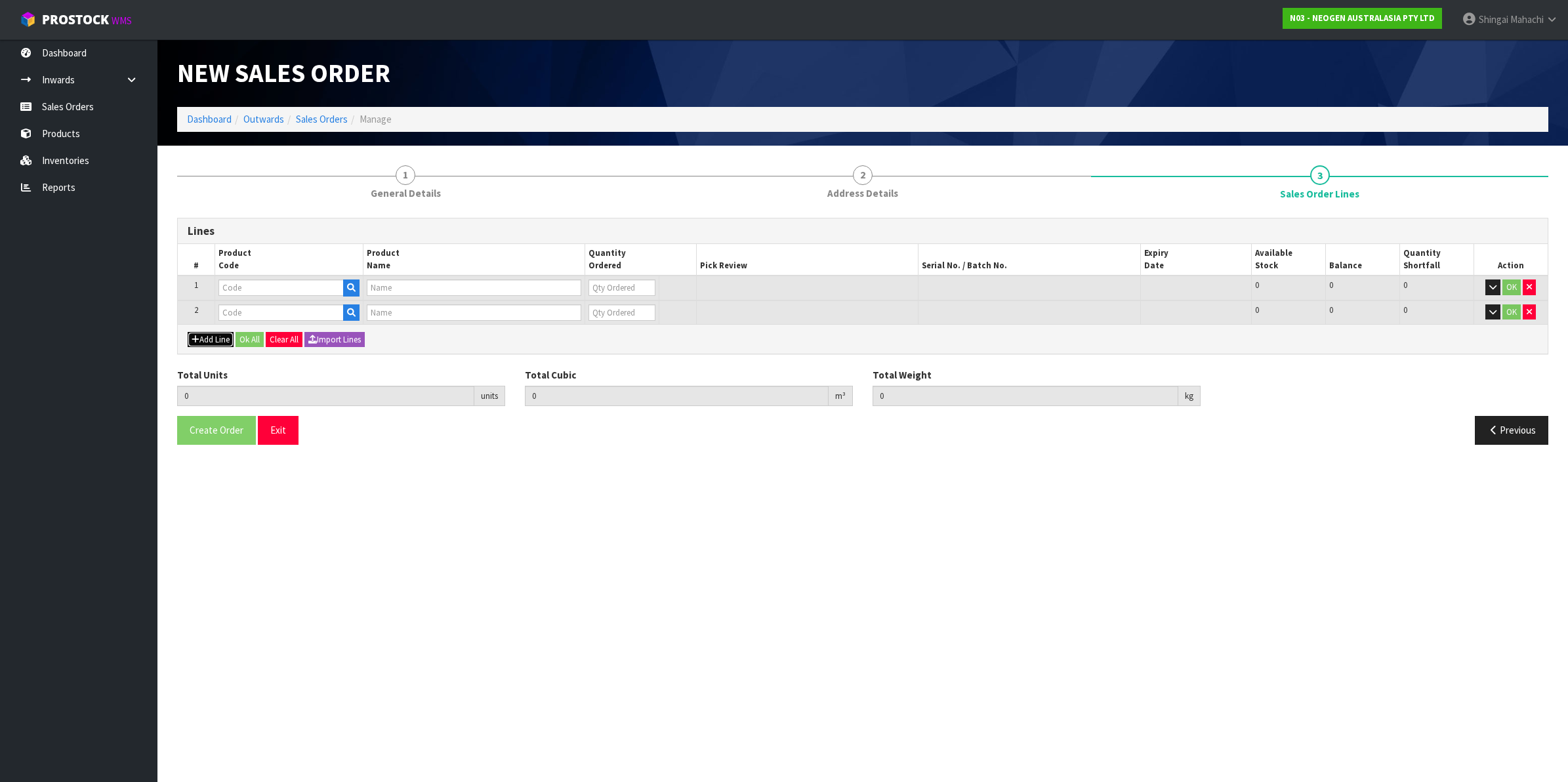
click at [220, 343] on button "Add Line" at bounding box center [211, 339] width 46 height 16
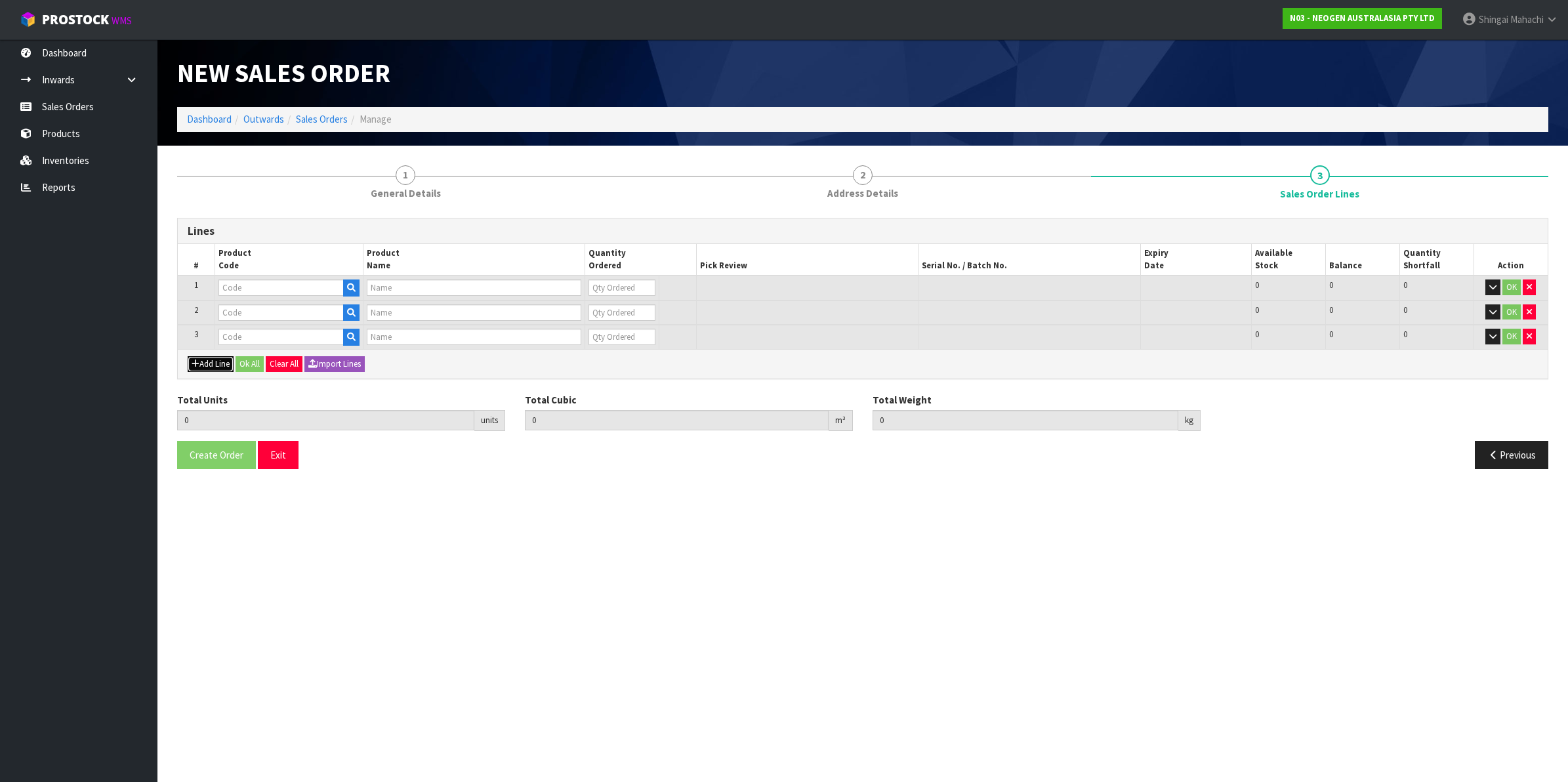
click at [214, 363] on button "Add Line" at bounding box center [211, 364] width 46 height 16
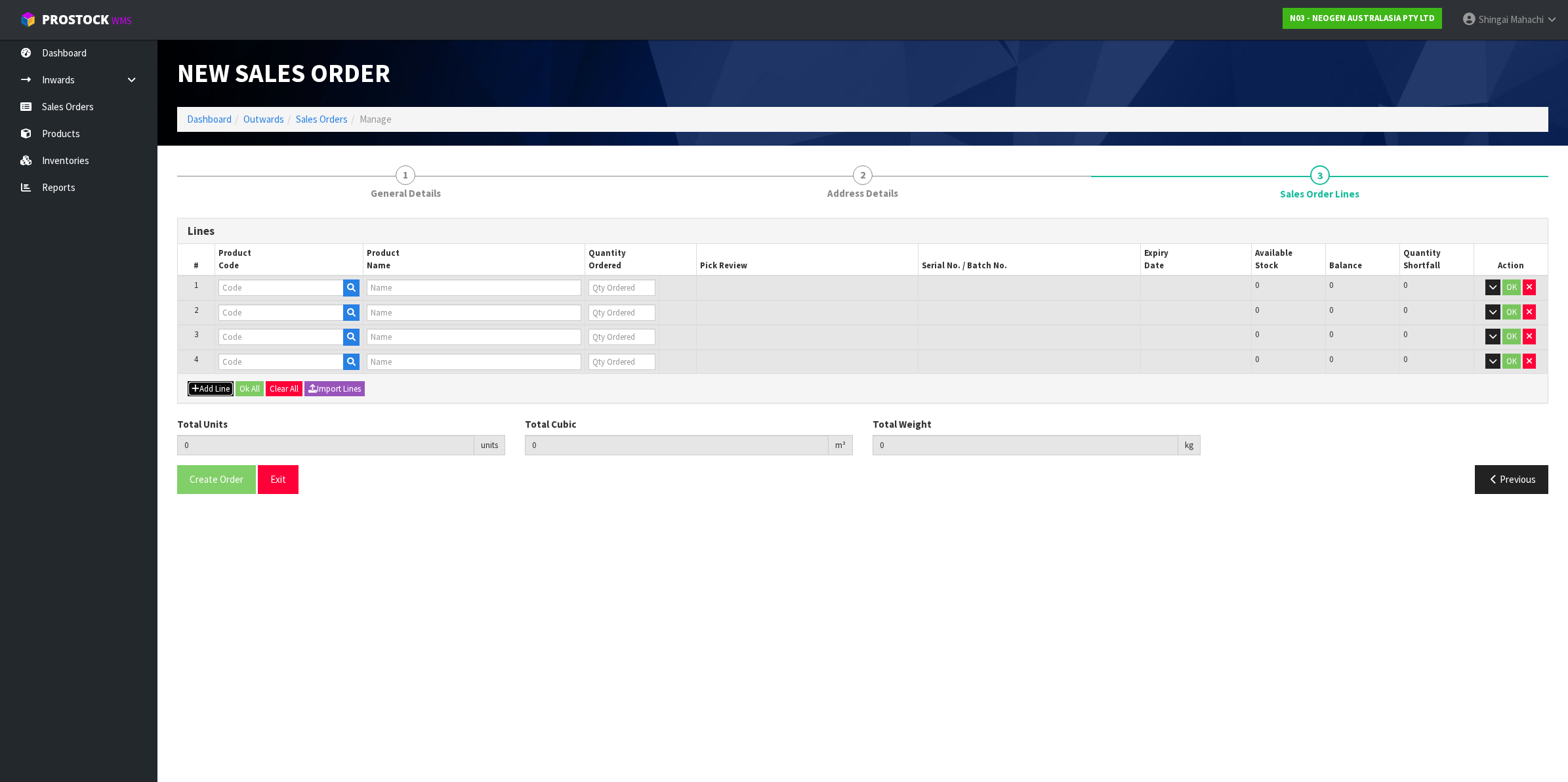
click at [208, 384] on button "Add Line" at bounding box center [211, 389] width 46 height 16
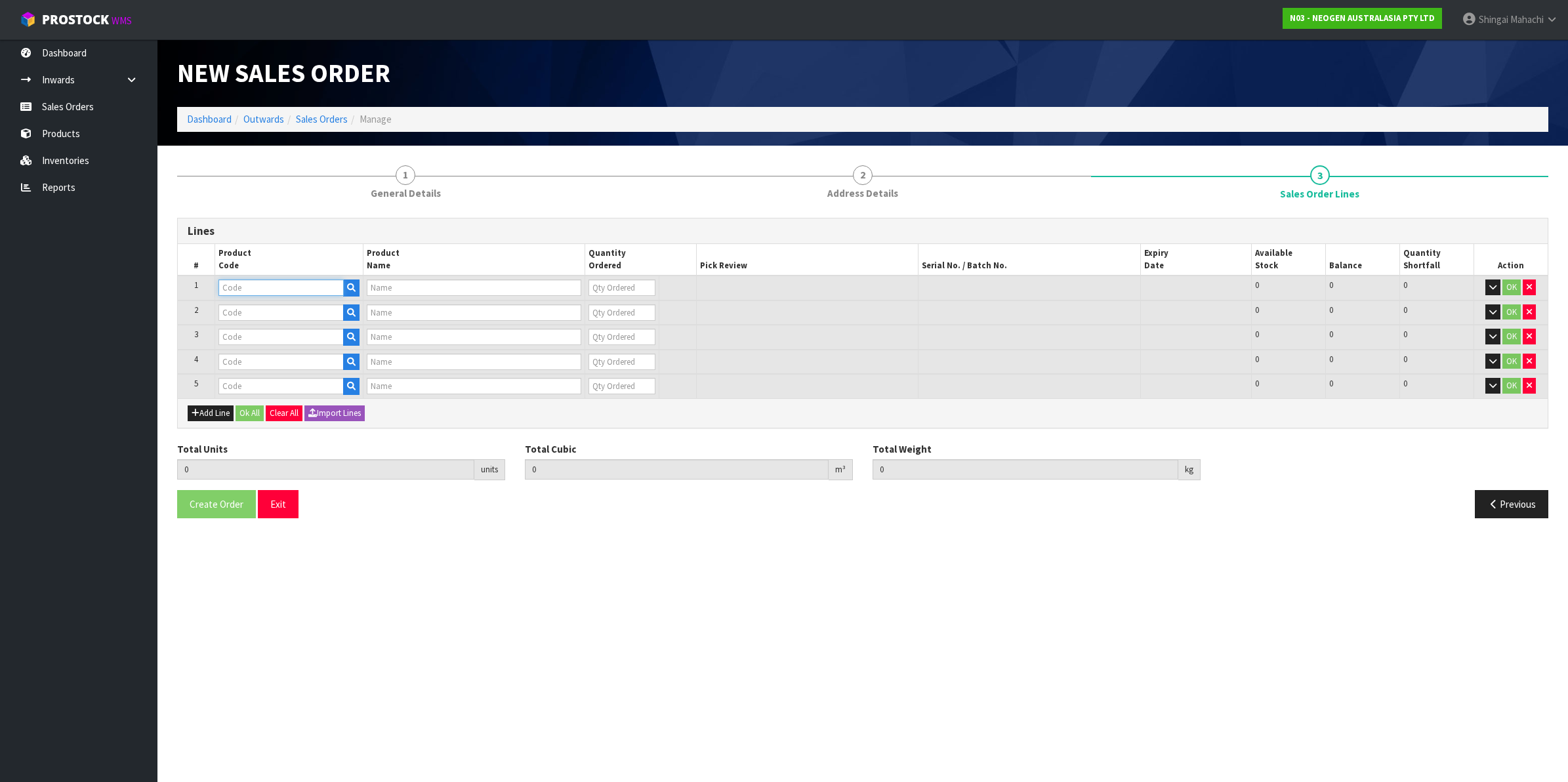
click at [237, 283] on input "text" at bounding box center [280, 288] width 125 height 17
paste input "700002138"
type input "700002138"
type input "7100039447 - 6475 PETRIFILM RAPID YNM CT PLT 50EA/CS"
type input "0"
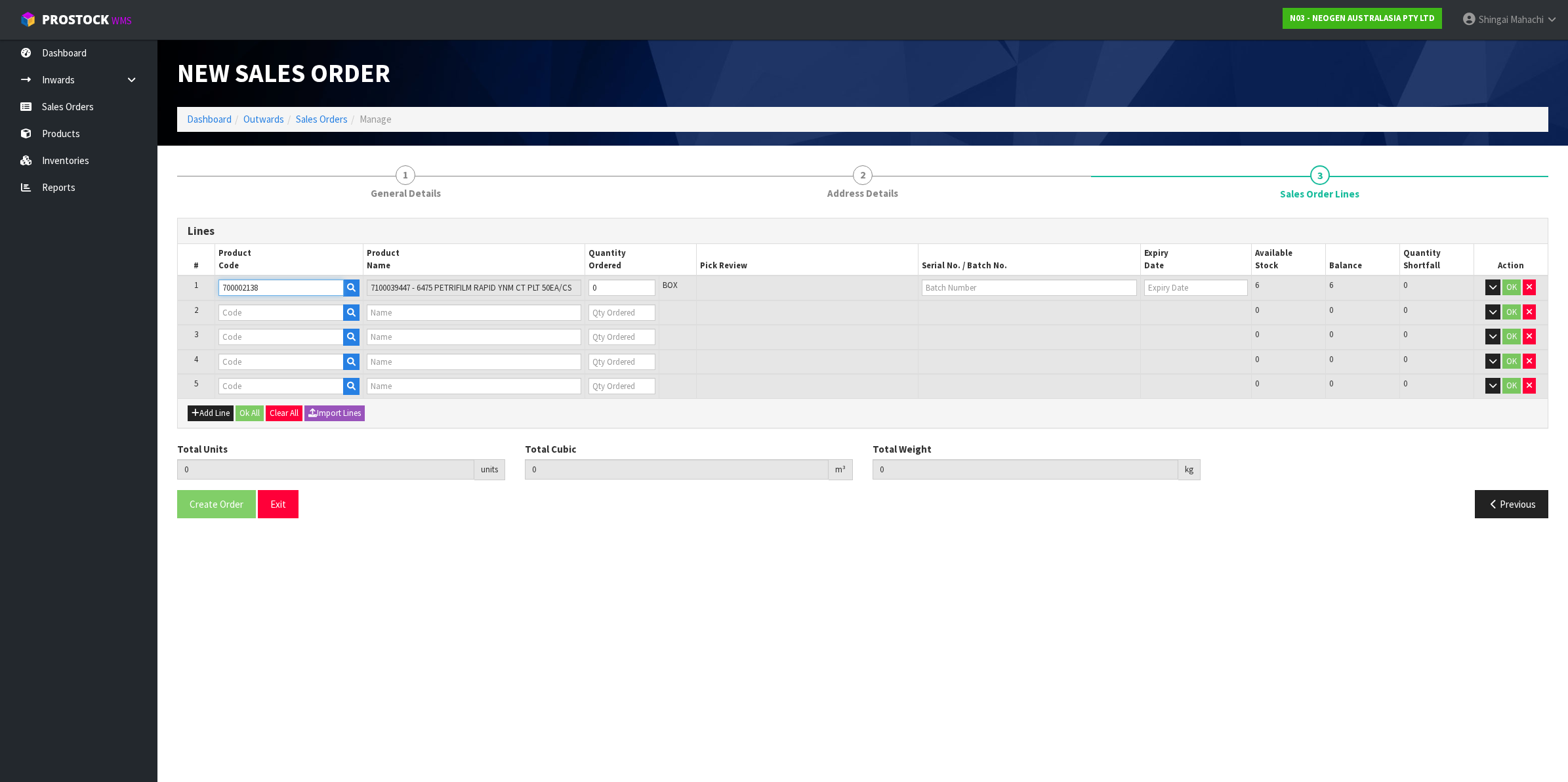
type input "700002138"
click at [241, 313] on input "text" at bounding box center [280, 313] width 125 height 17
paste input "700002228"
type input "700002228"
type input "7100088605 - 6461 PETRIFILM LAB CT PLT 50EA/CS"
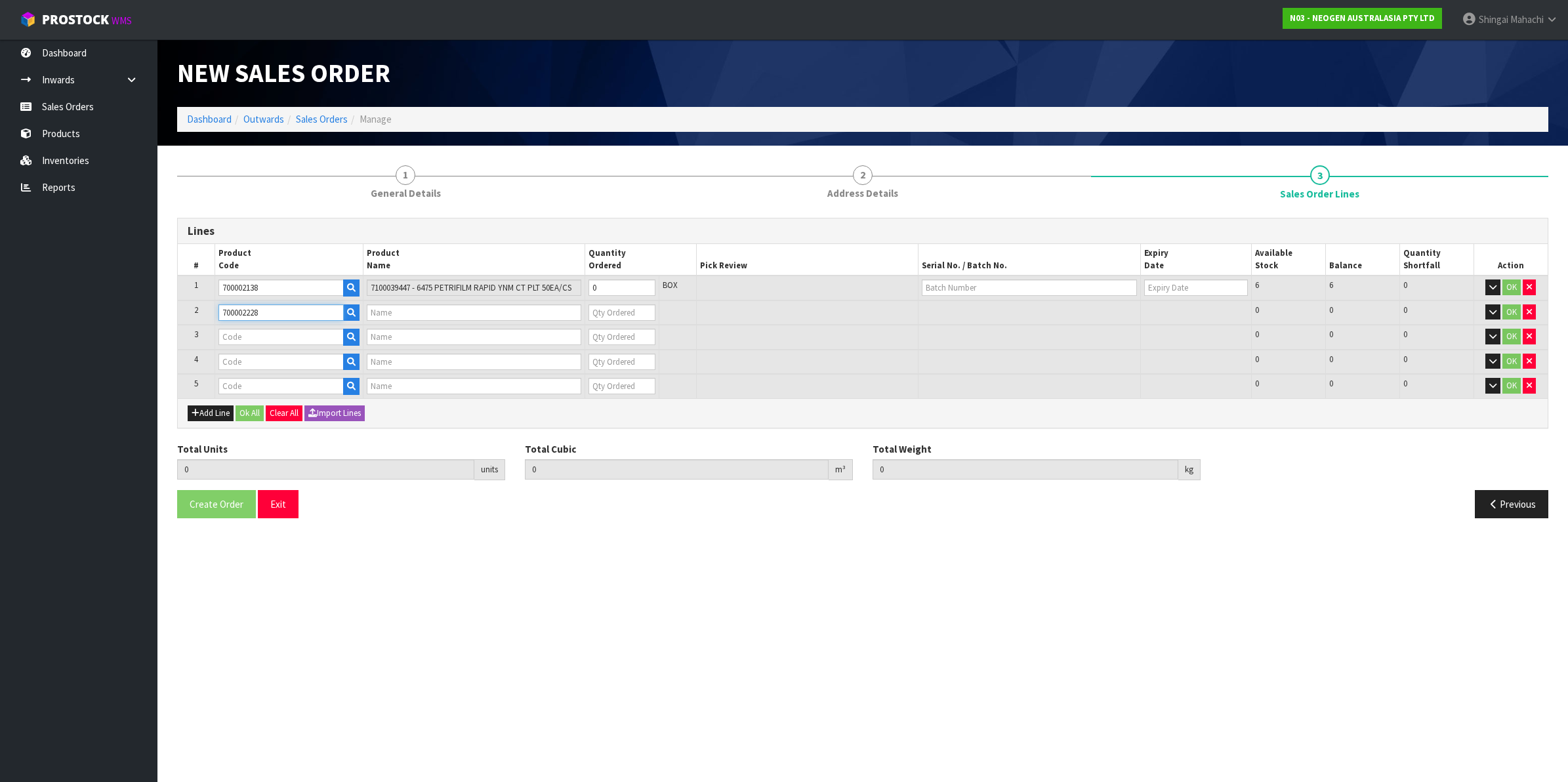
type input "0"
type input "700002228"
click at [237, 335] on input "text" at bounding box center [280, 337] width 125 height 17
paste input "700002271"
type input "700002271"
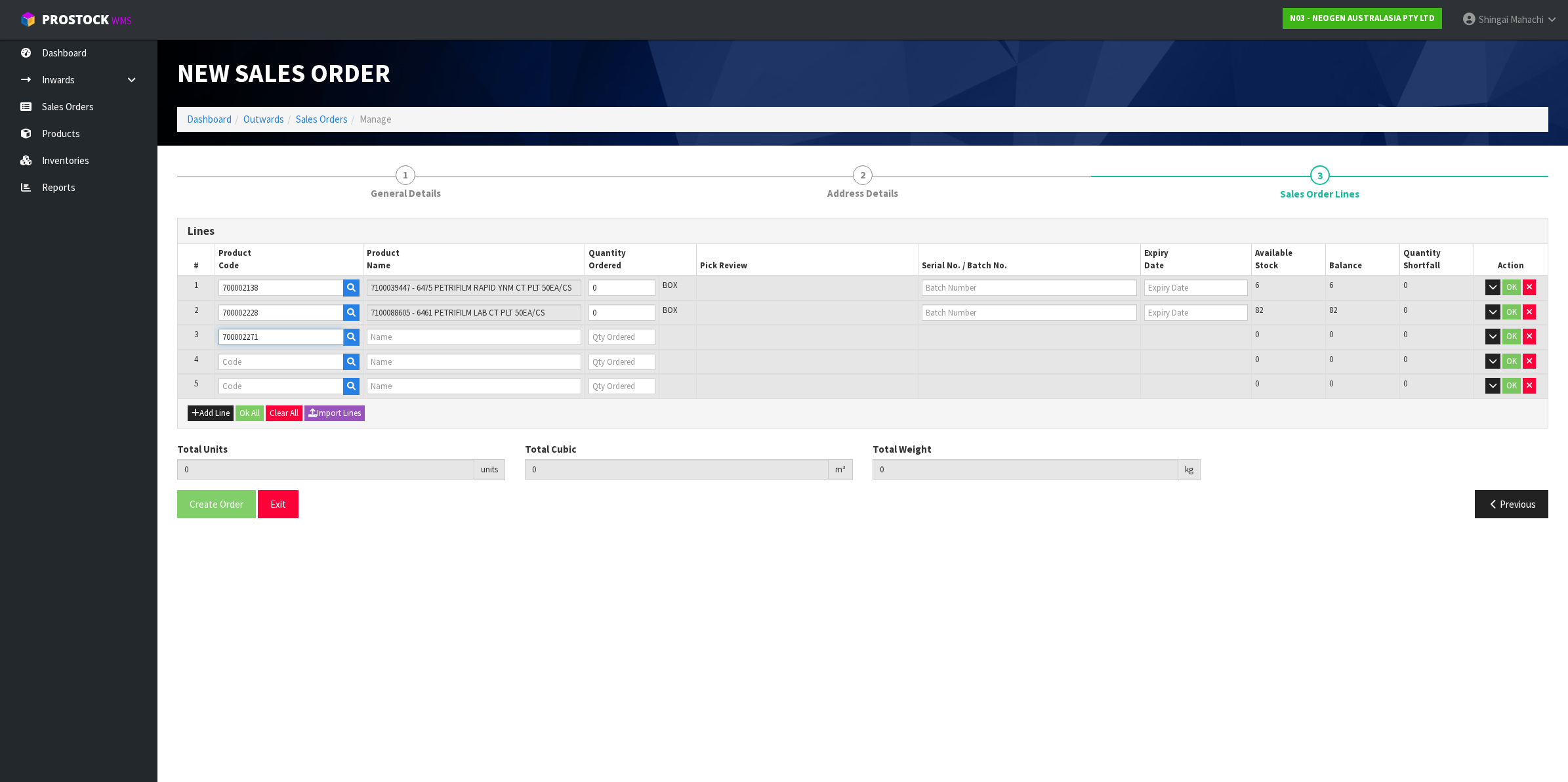
type input "7100126767 - 6404 PETRIFILM ECOLI/COLI CT PLT 50CS PL"
type input "0"
type input "700002271"
click at [240, 361] on input "text" at bounding box center [280, 362] width 125 height 17
paste input "700002275"
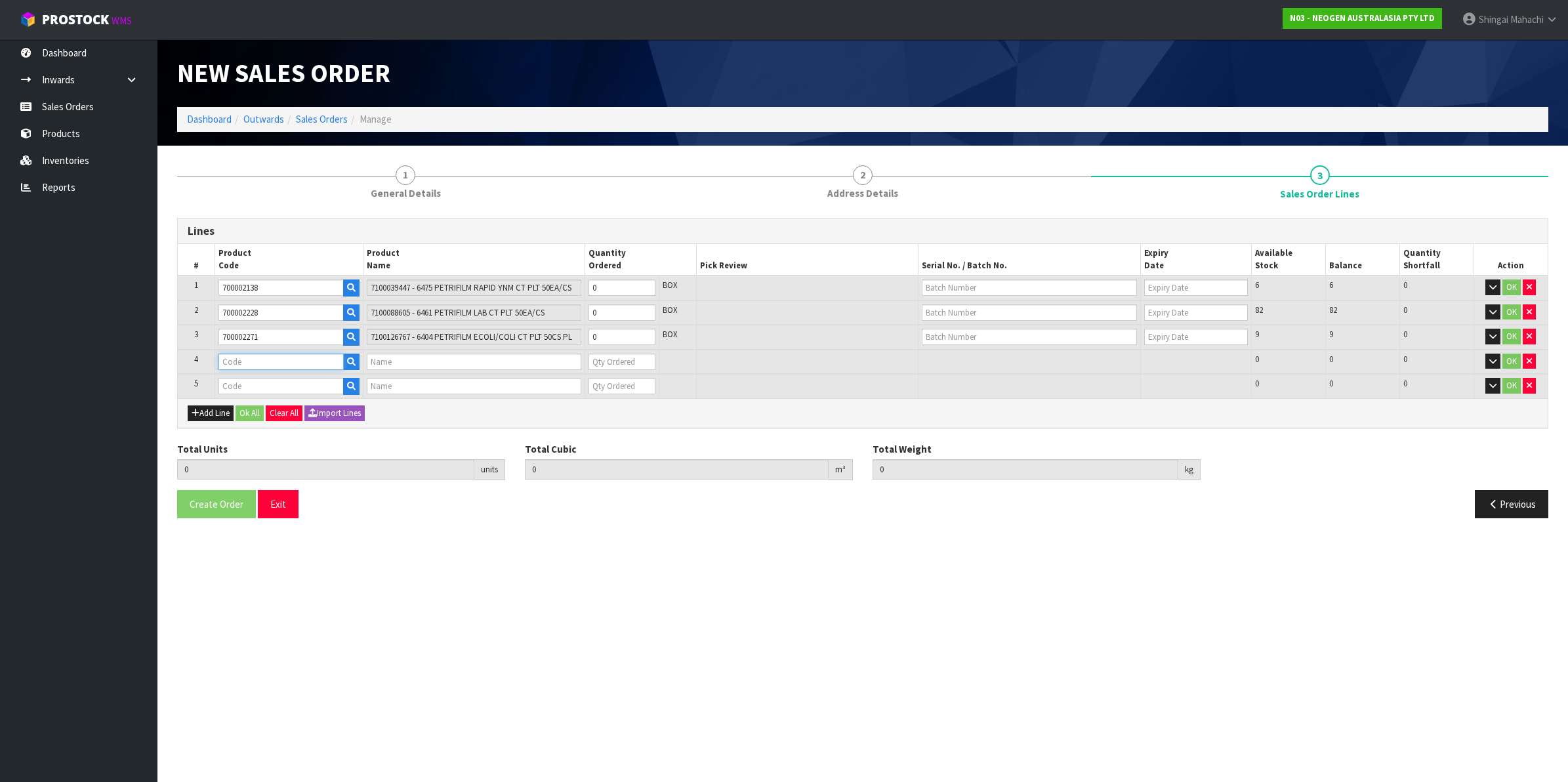
type input "700002275"
type input "7100126818 - 6420 PETRIFILM ENTEROBCT PLT 50/CS PL"
type input "0"
type input "700002275"
click at [272, 386] on input "text" at bounding box center [280, 386] width 125 height 17
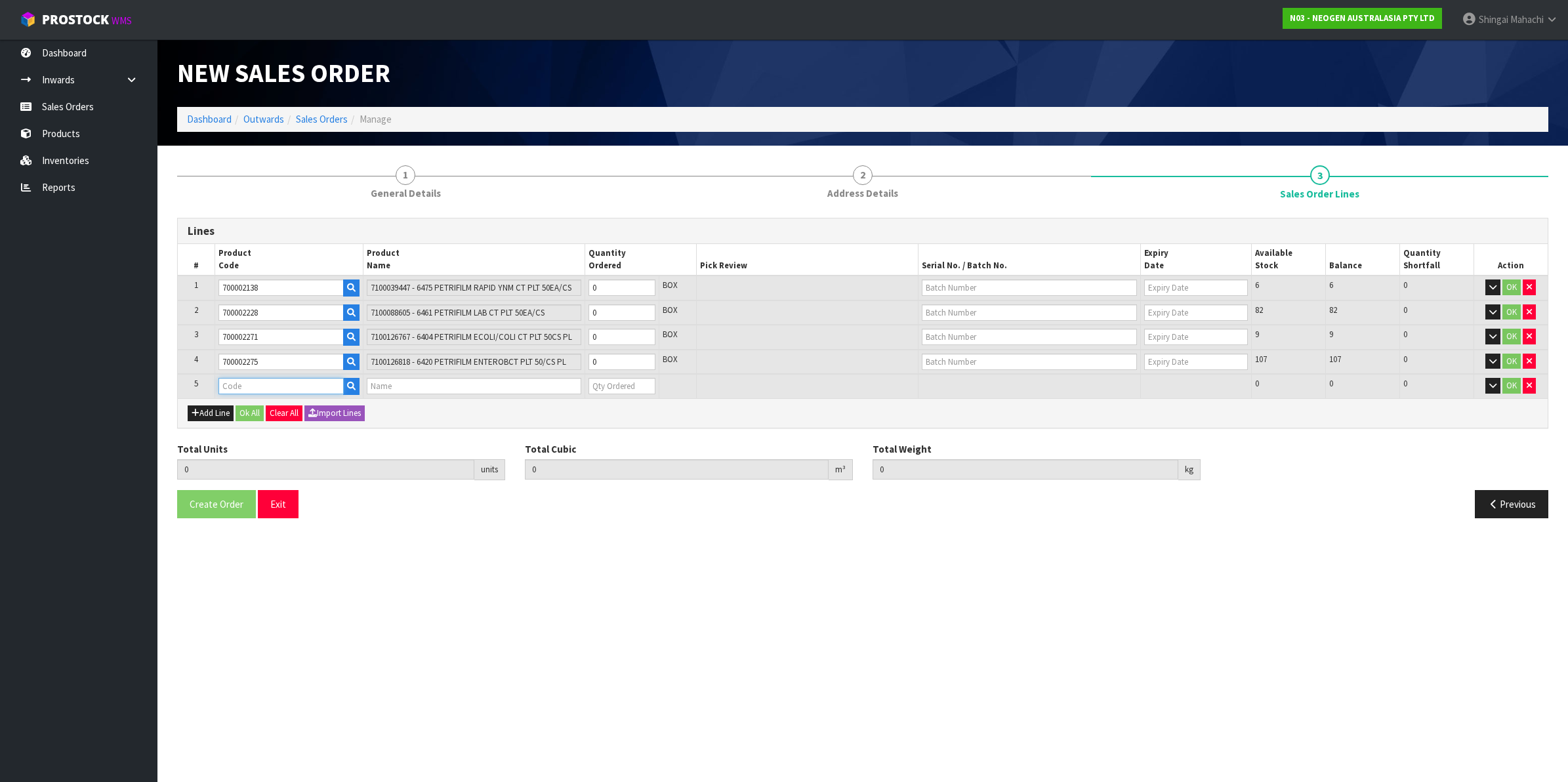
paste input "700002277"
type input "700002277"
type input "0.000000"
type input "0.000"
type input "7100126845 - 6414 PETRIFILM ECOLI/COLI CT PLT 500C PL"
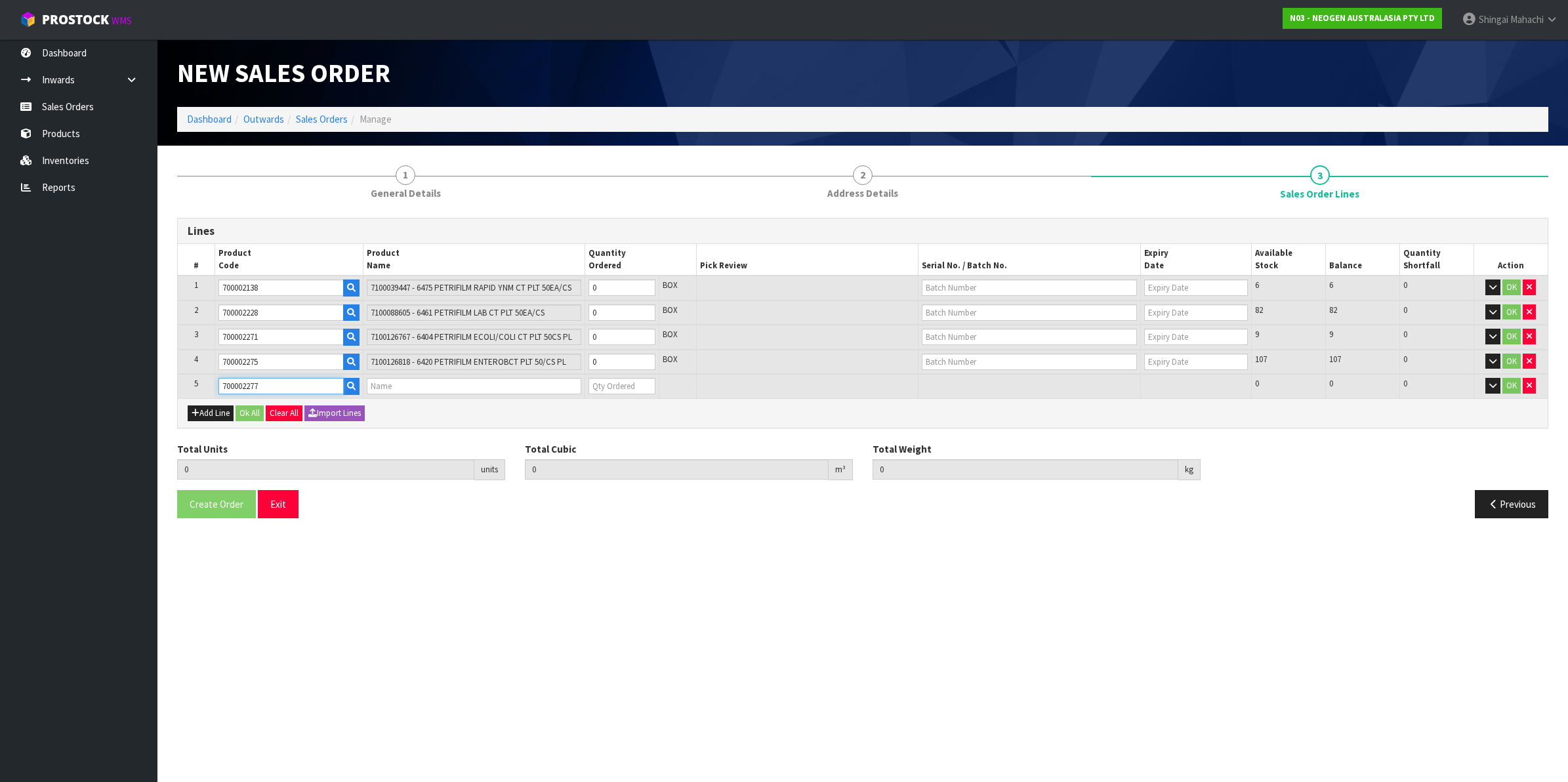
type input "0"
type input "700002277"
click at [558, 287] on tr "1 700002138 7100039447 - 6475 PETRIFILM RAPID YNM CT PLT 50EA/CS 0 BOX 6 6 0 OK" at bounding box center [863, 288] width 1370 height 25
type input "5"
type input "0.00646"
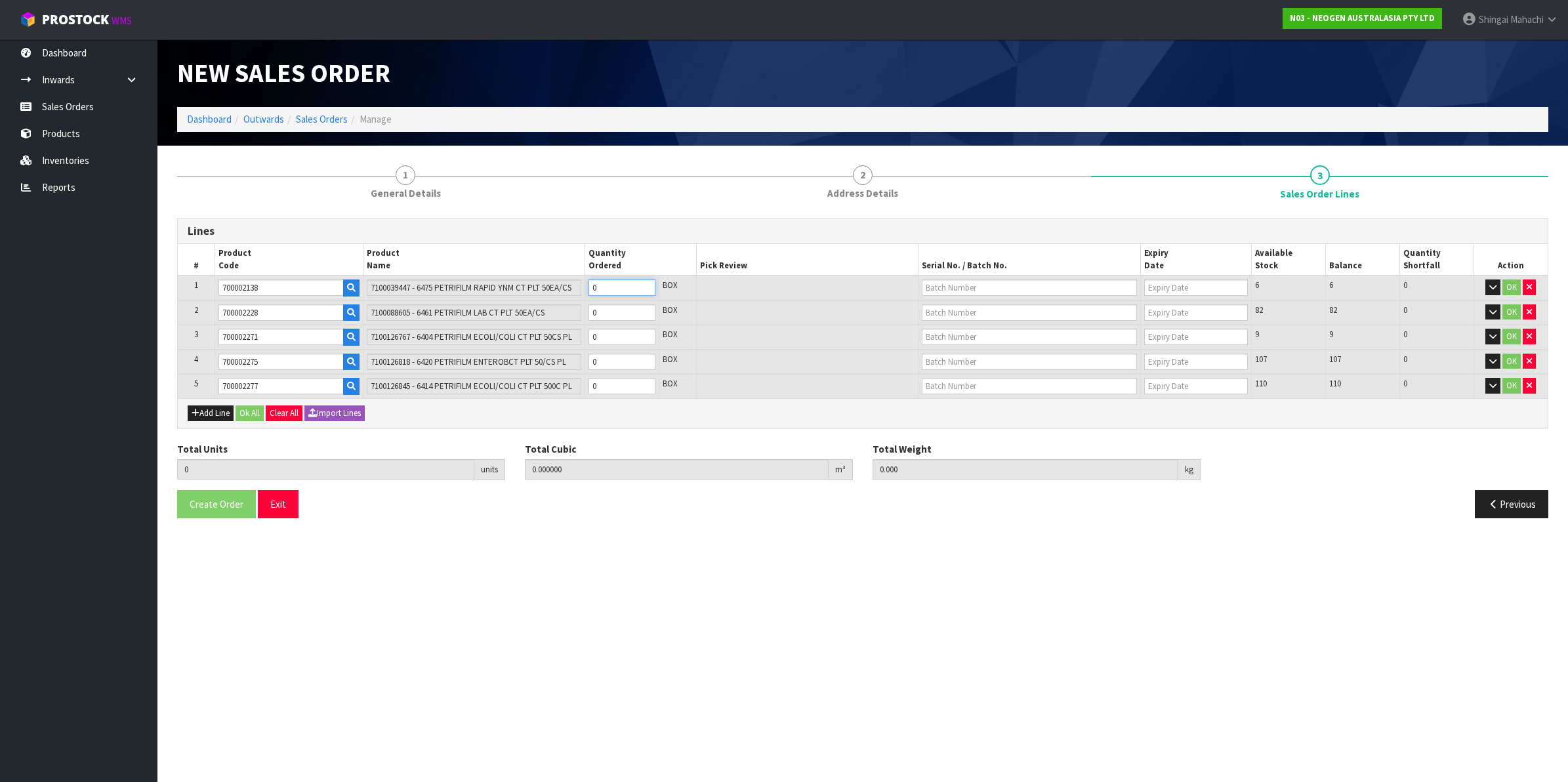
type input "1"
type input "5"
click at [500, 307] on tr "2 700002228 7100088605 - 6461 PETRIFILM LAB CT PLT 50EA/CS 0 BOX 82 82 0 OK" at bounding box center [863, 313] width 1370 height 25
type input "8"
type input "0.010336"
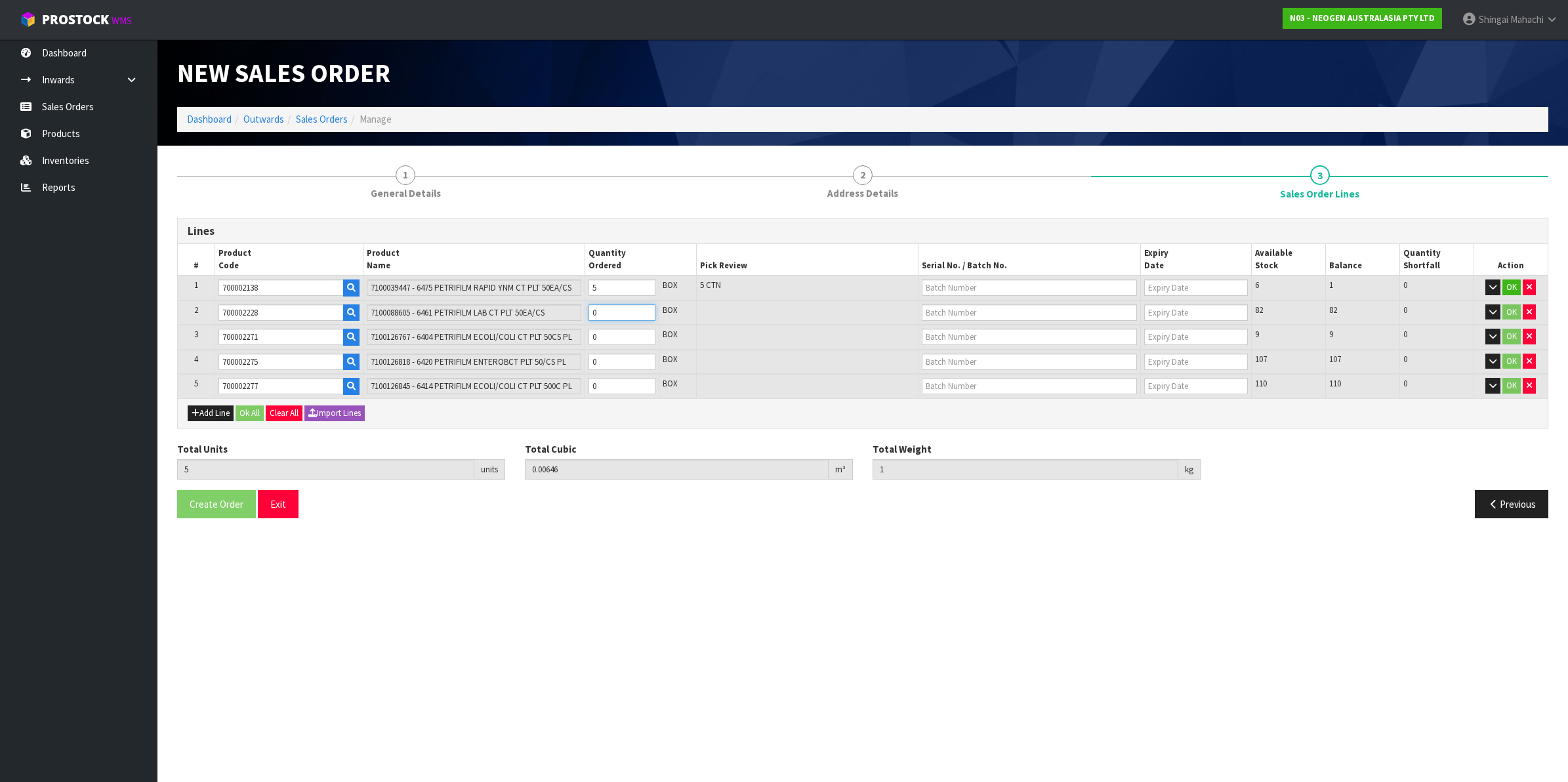
type input "2.2"
type input "3"
type input "35"
type input "0.04522"
type input "13"
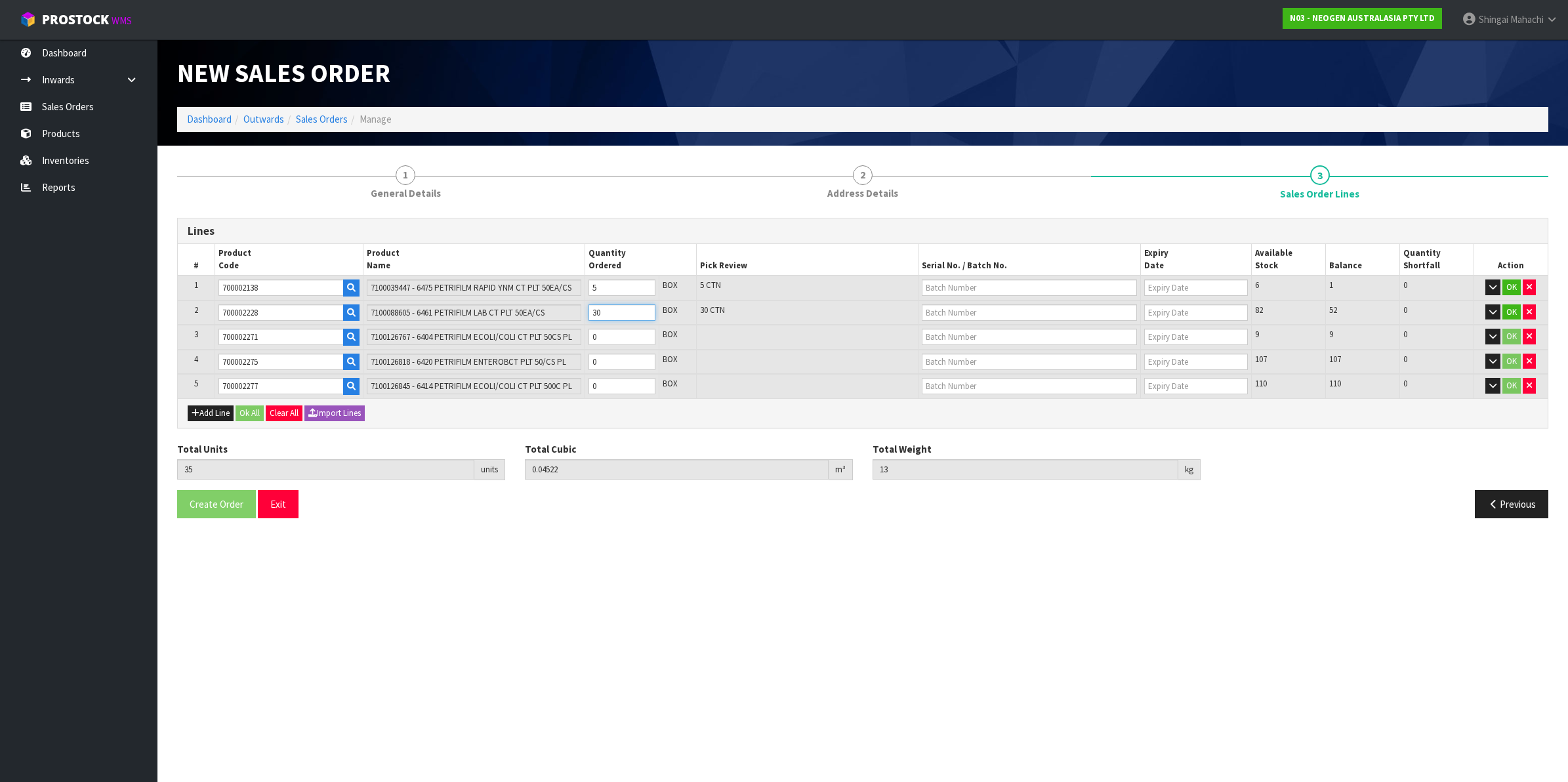
type input "30"
click at [565, 335] on tr "3 700002271 7100126767 - 6404 PETRIFILM ECOLI/COLI CT PLT 50CS PL 0 BOX 9 9 0 OK" at bounding box center [863, 337] width 1370 height 25
type input "40"
type input "0.05202"
type input "14.1"
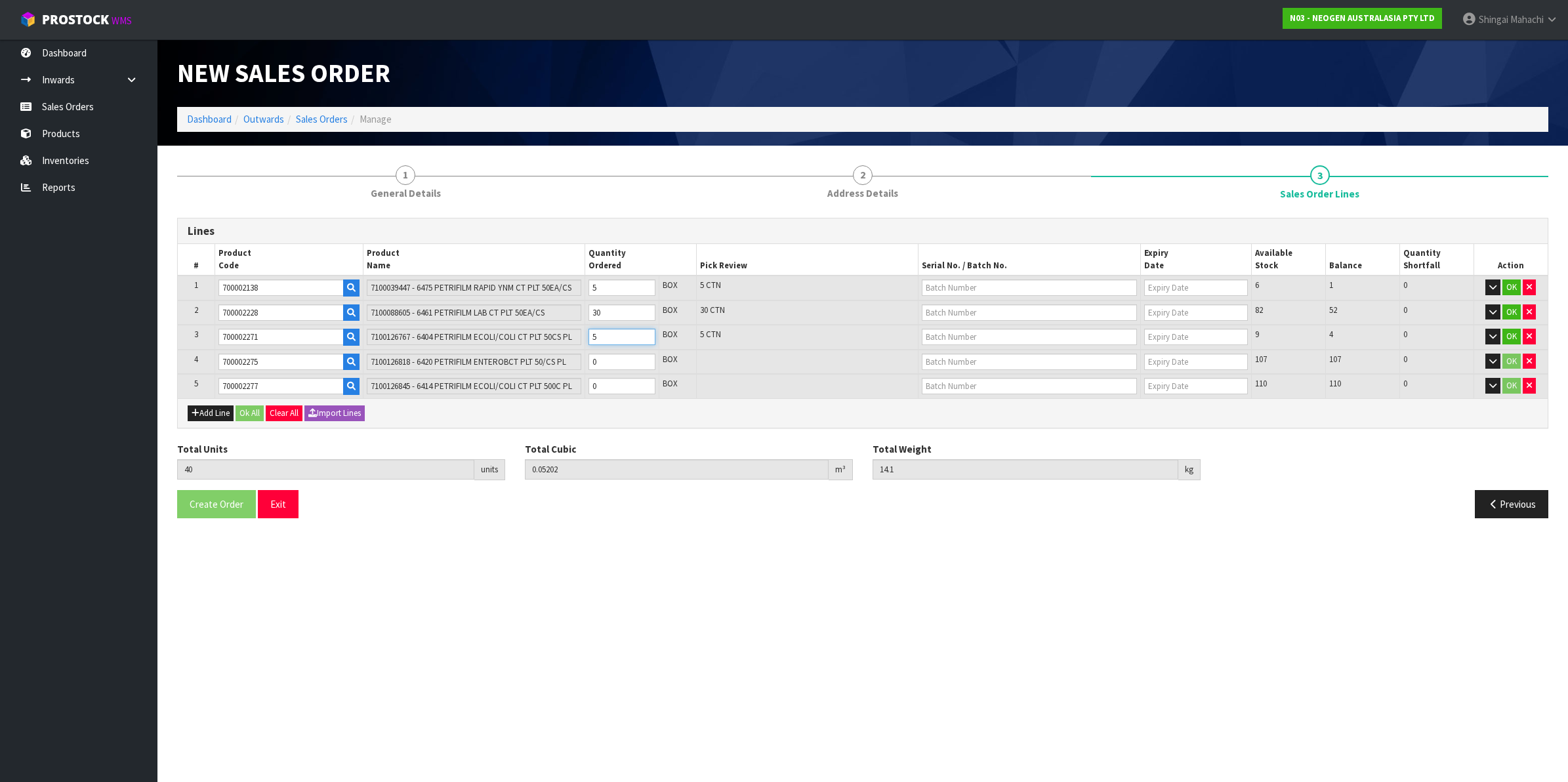
type input "5"
click at [553, 358] on tr "4 700002275 7100126818 - 6420 PETRIFILM ENTEROBCT PLT 50/CS PL 0 BOX 107 107 0 …" at bounding box center [863, 361] width 1370 height 25
type input "41"
type input "0.053805"
type input "14.3"
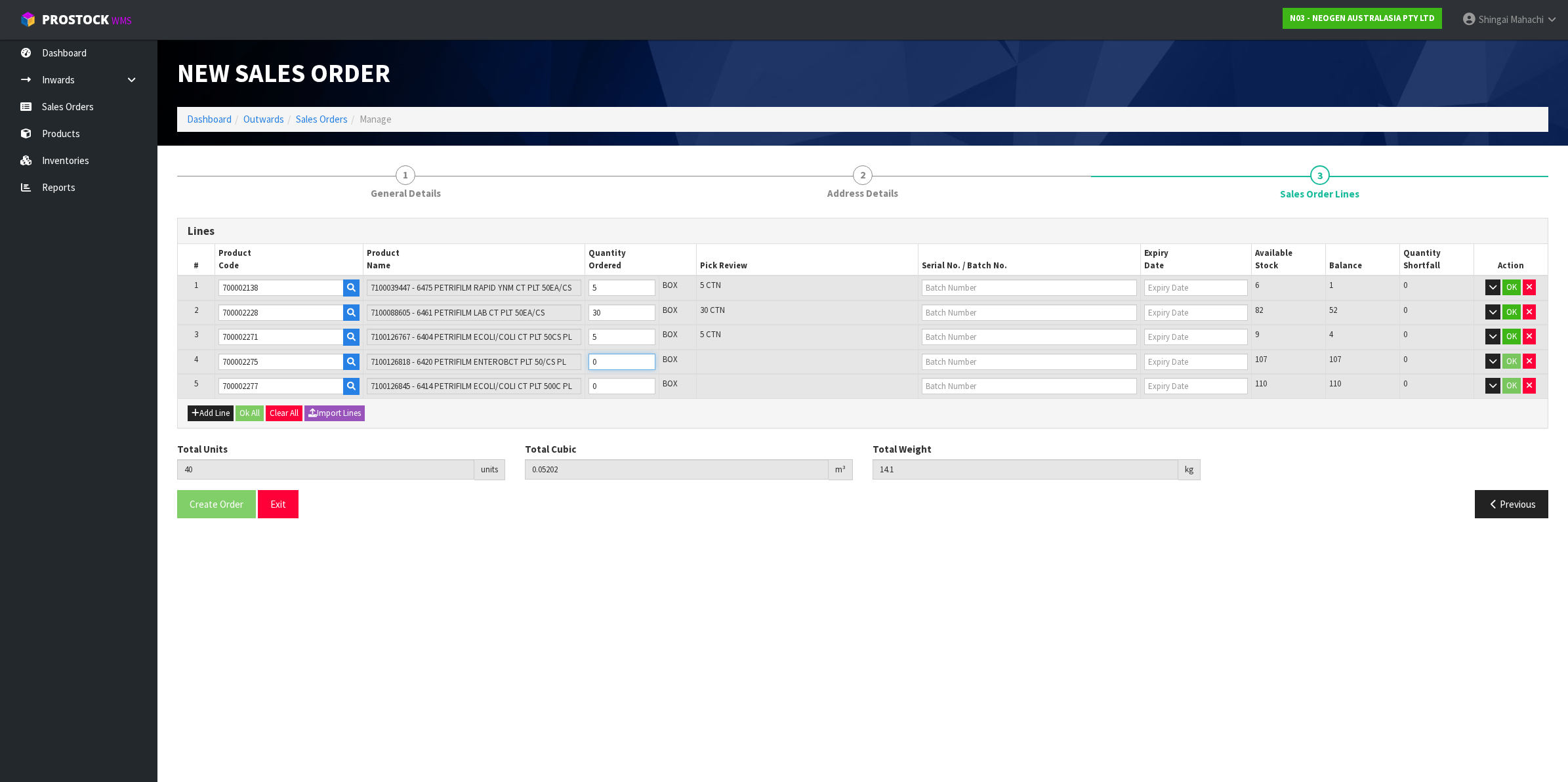
type input "1"
type input "52"
type input "0.07344"
type input "16.5"
type input "12"
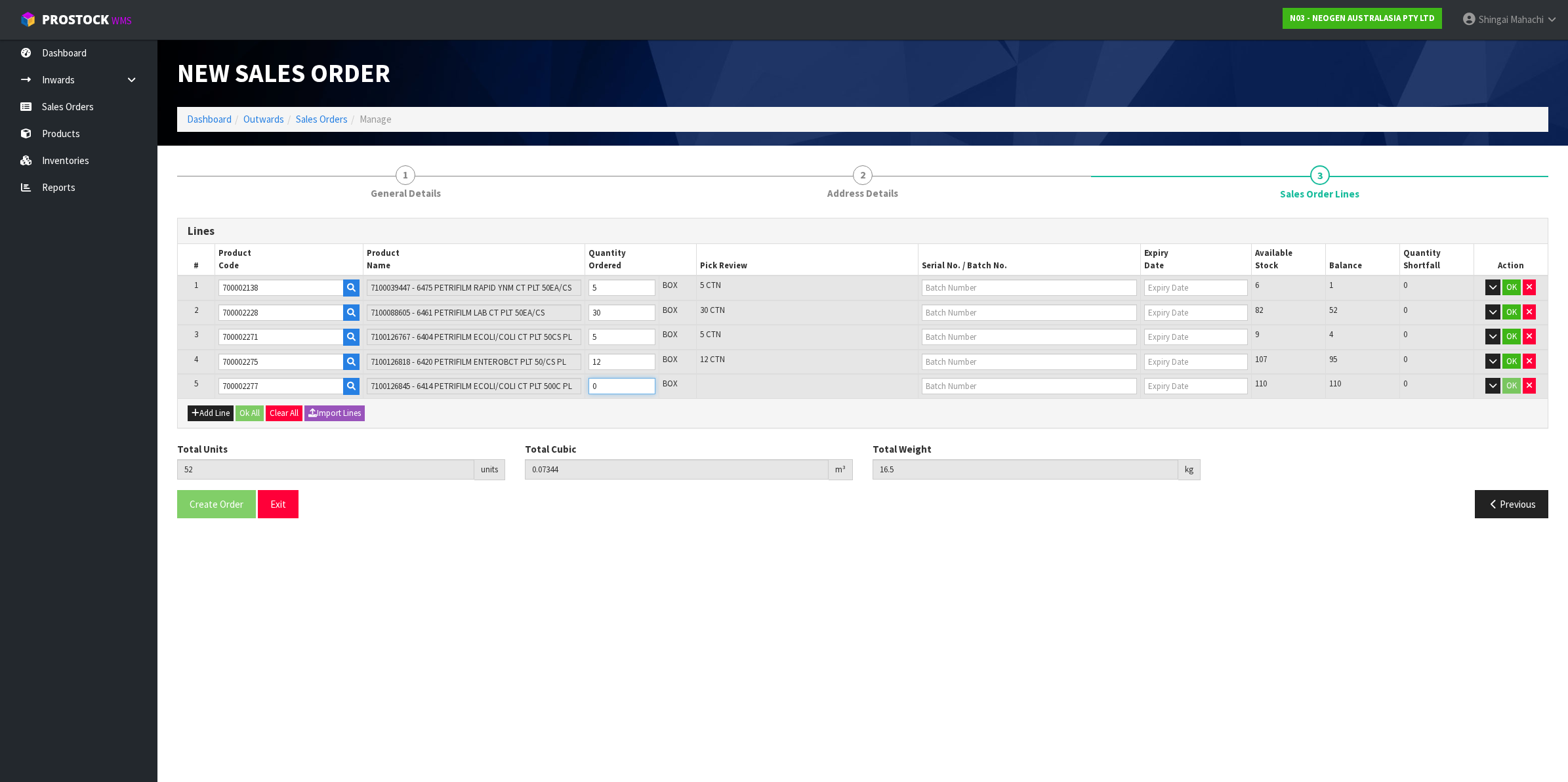
click at [543, 382] on tr "5 700002277 7100126845 - 6414 PETRIFILM ECOLI/COLI CT PLT 500C PL 0 BOX 110 110…" at bounding box center [863, 386] width 1370 height 24
type input "54"
type input "0.09624"
type input "19.9"
type input "2"
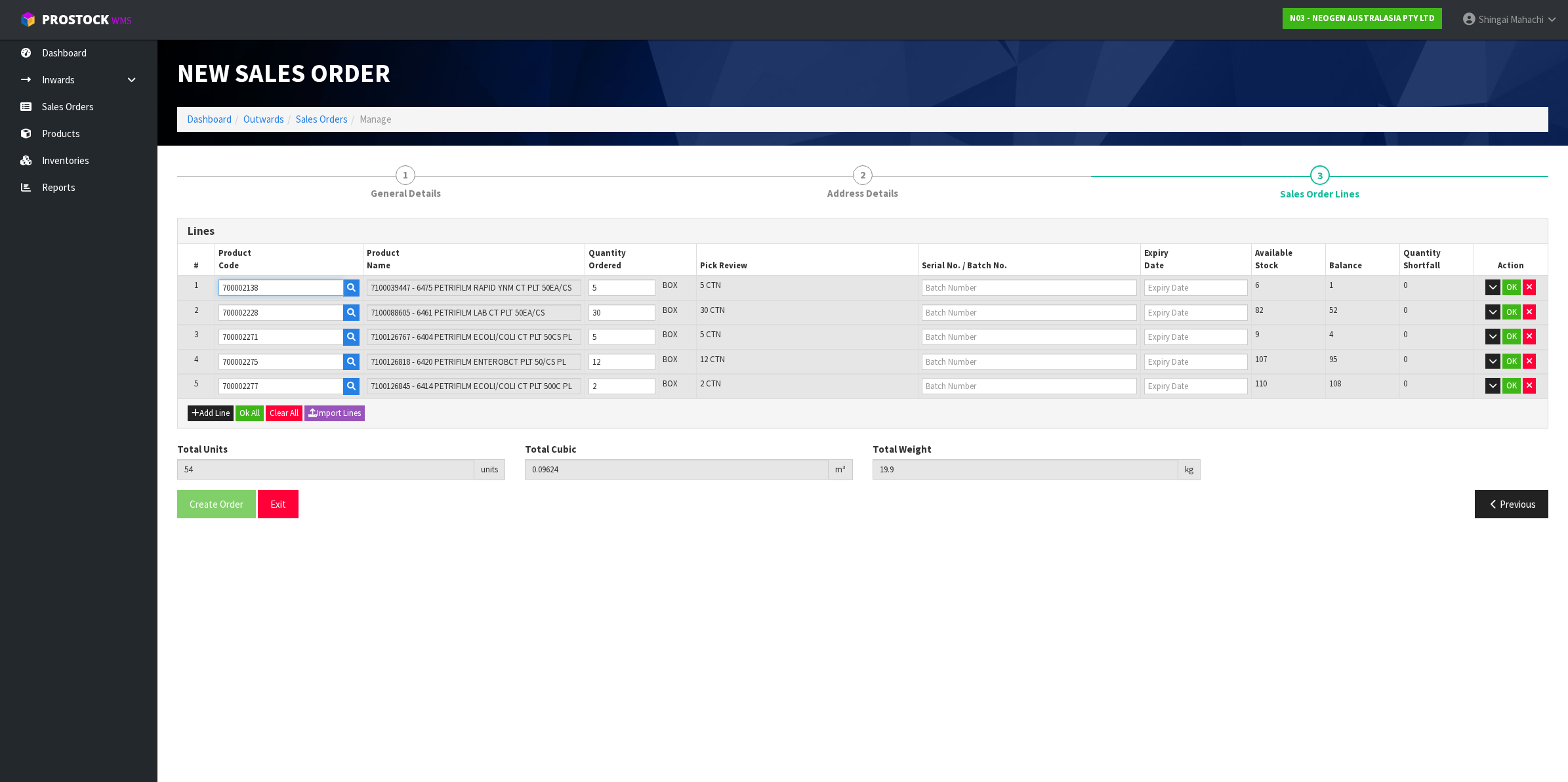
drag, startPoint x: 277, startPoint y: 290, endPoint x: 187, endPoint y: 290, distance: 90.0
click at [187, 290] on tr "1 700002138 7100039447 - 6475 PETRIFILM RAPID YNM CT PLT 50EA/CS 5 BOX 5 CTN 6 …" at bounding box center [863, 288] width 1370 height 25
click at [208, 408] on button "Add Line" at bounding box center [211, 413] width 46 height 16
type input "0"
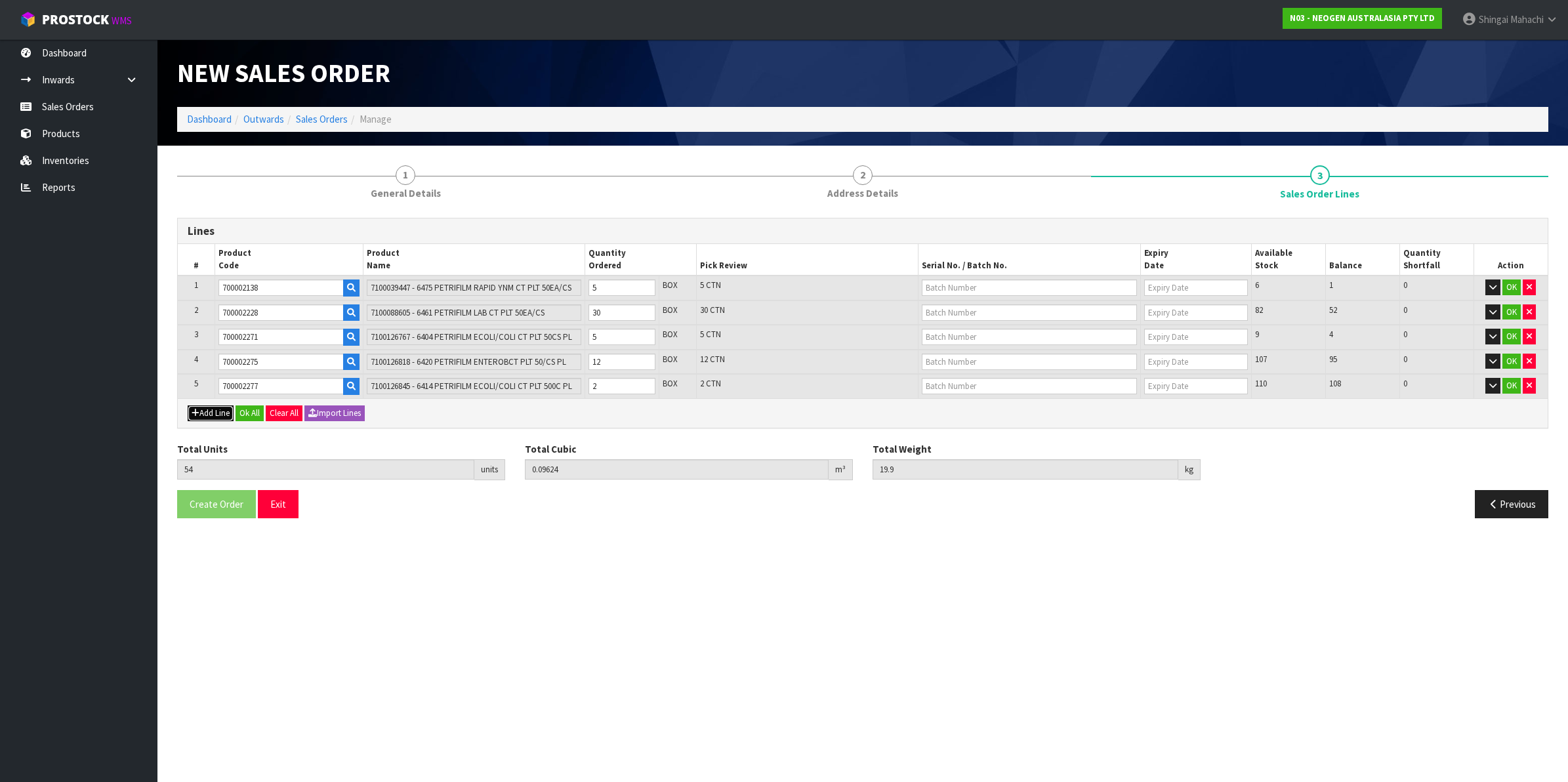
type input "0"
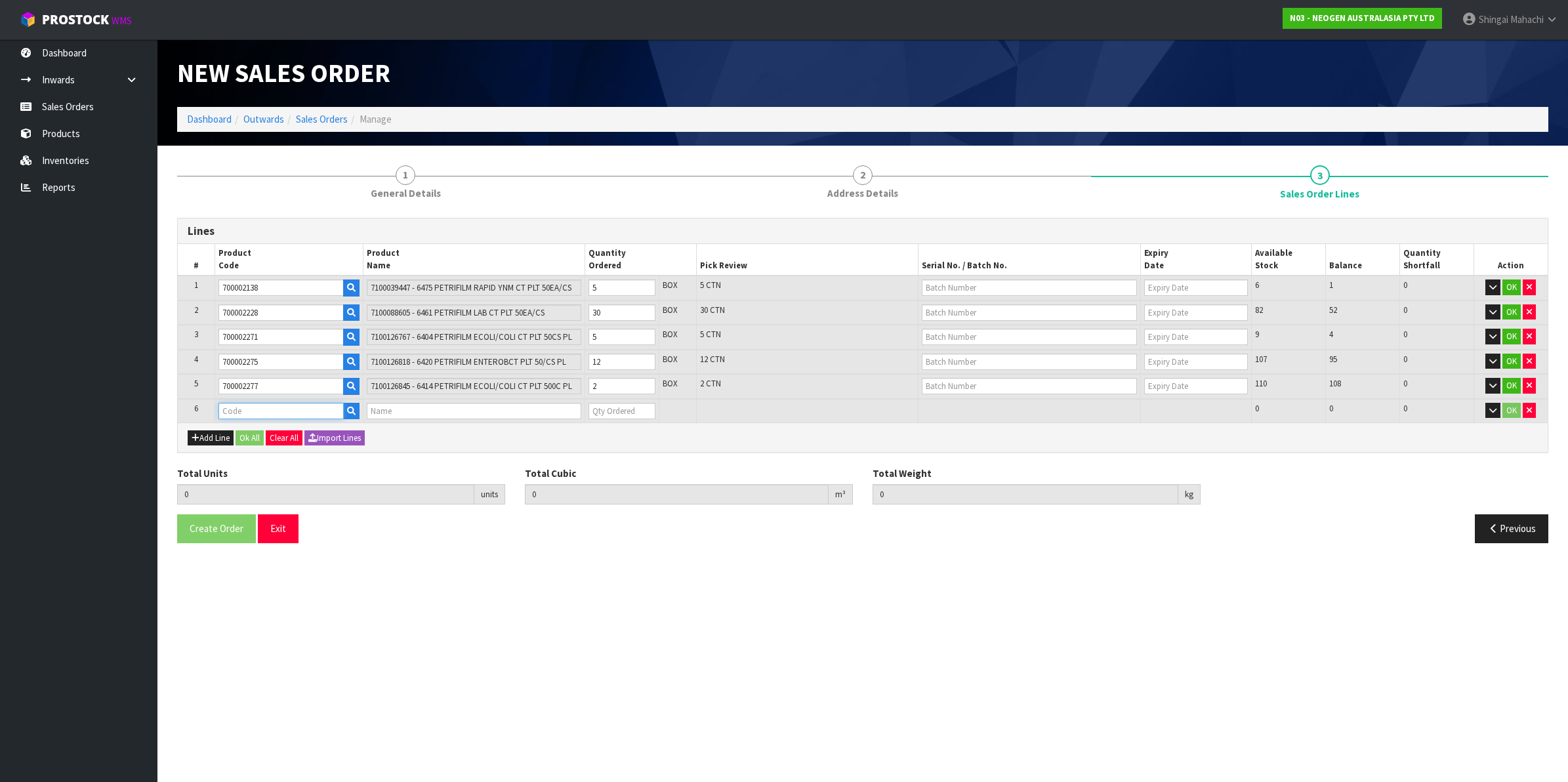
click at [247, 407] on input "text" at bounding box center [280, 411] width 125 height 17
paste input "700002138"
type input "700002138"
type input "54"
type input "0.09624"
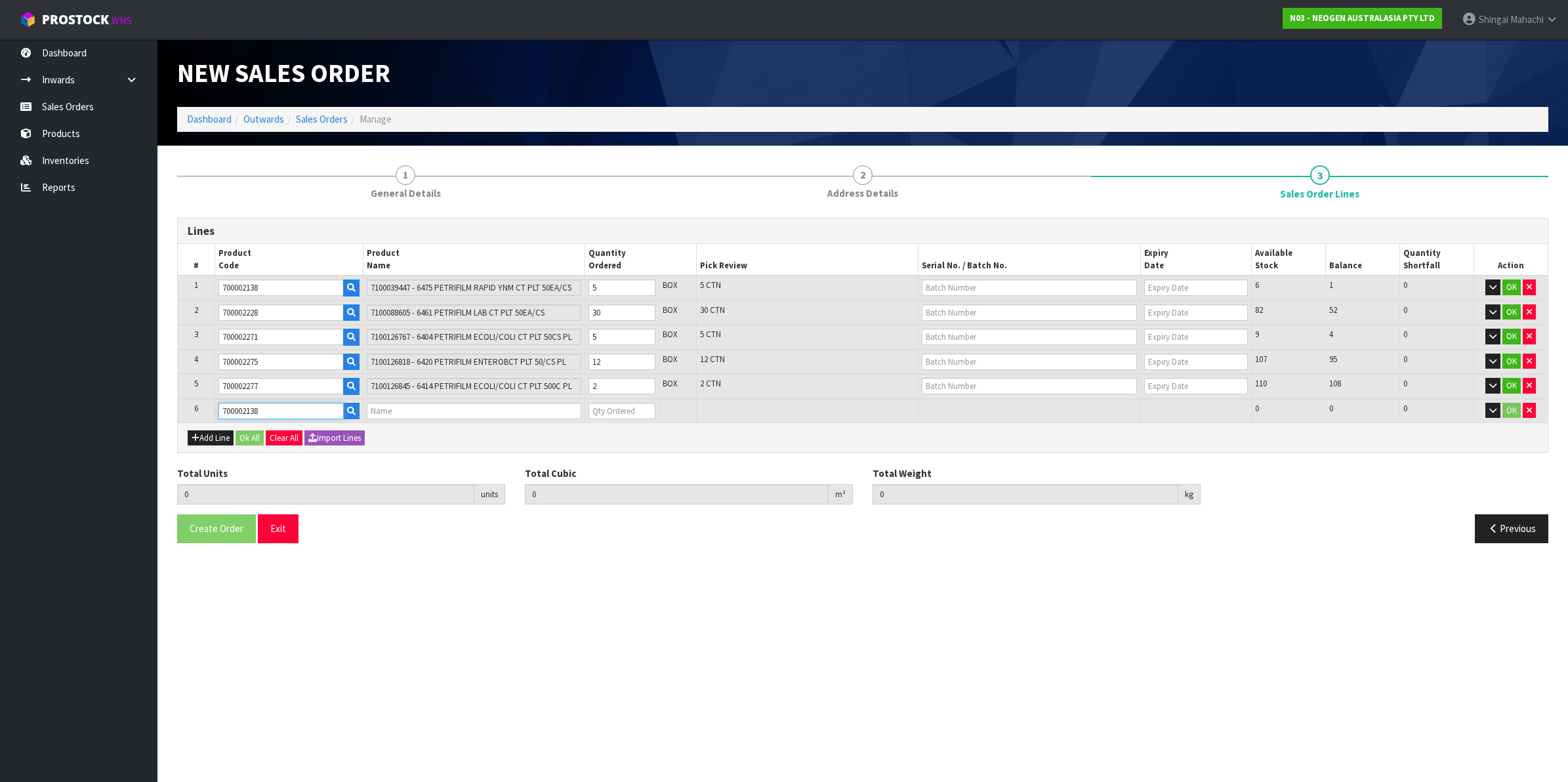
type input "19.9"
type input "7100039447 - 6475 PETRIFILM RAPID YNM CT PLT 50EA/CS"
type input "0"
type input "700002138"
click at [581, 289] on tr "1 700002138 7100039447 - 6475 PETRIFILM RAPID YNM CT PLT 50EA/CS 5 BOX 5 CTN 6 …" at bounding box center [863, 288] width 1370 height 25
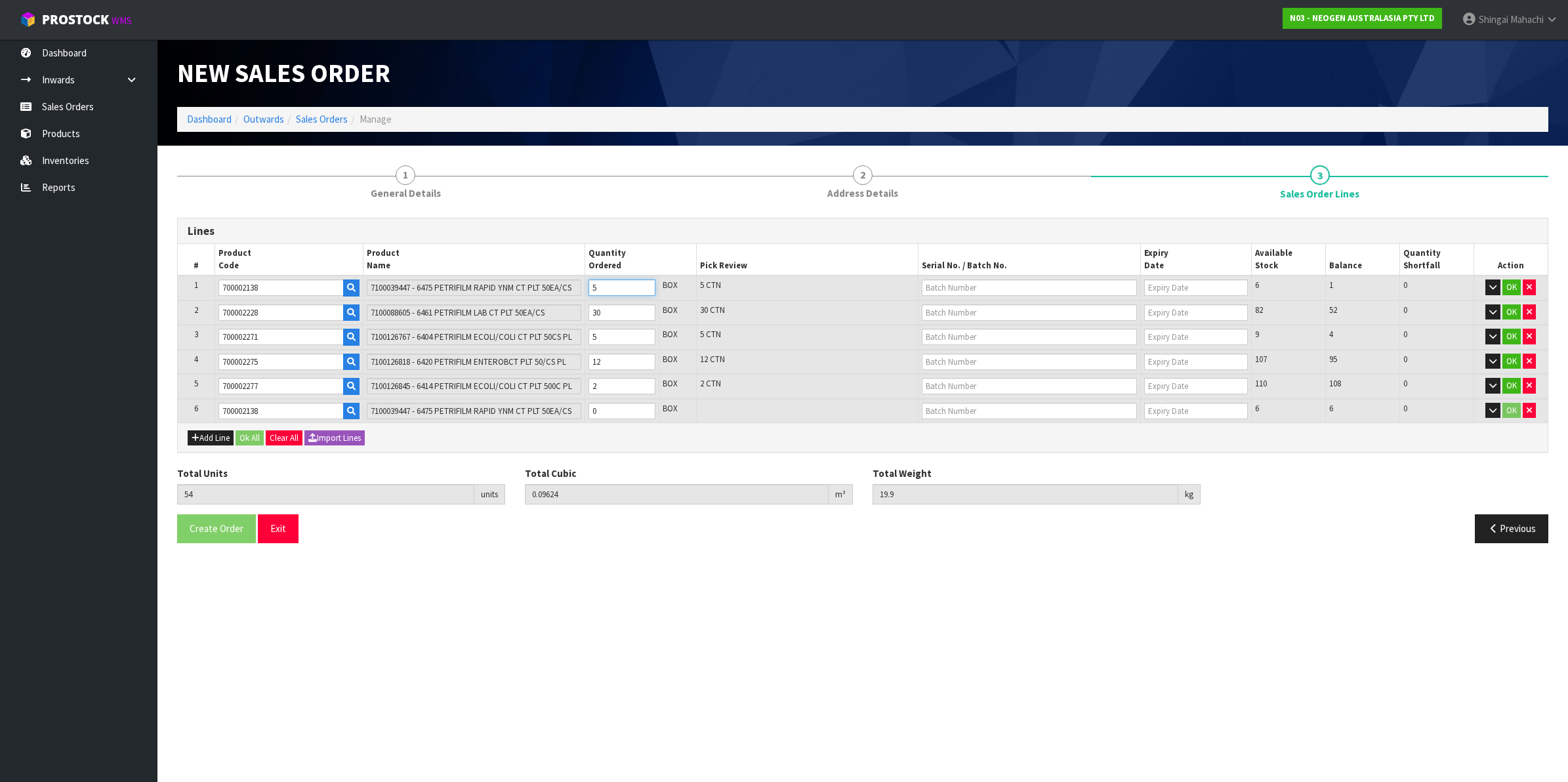
type input "51"
type input "0.092364"
type input "19.3"
type input "2"
click at [509, 410] on tr "6 700002138 7100039447 - 6475 PETRIFILM RAPID YNM CT PLT 50EA/CS 0 BOX 6 6 0 OK" at bounding box center [863, 411] width 1370 height 24
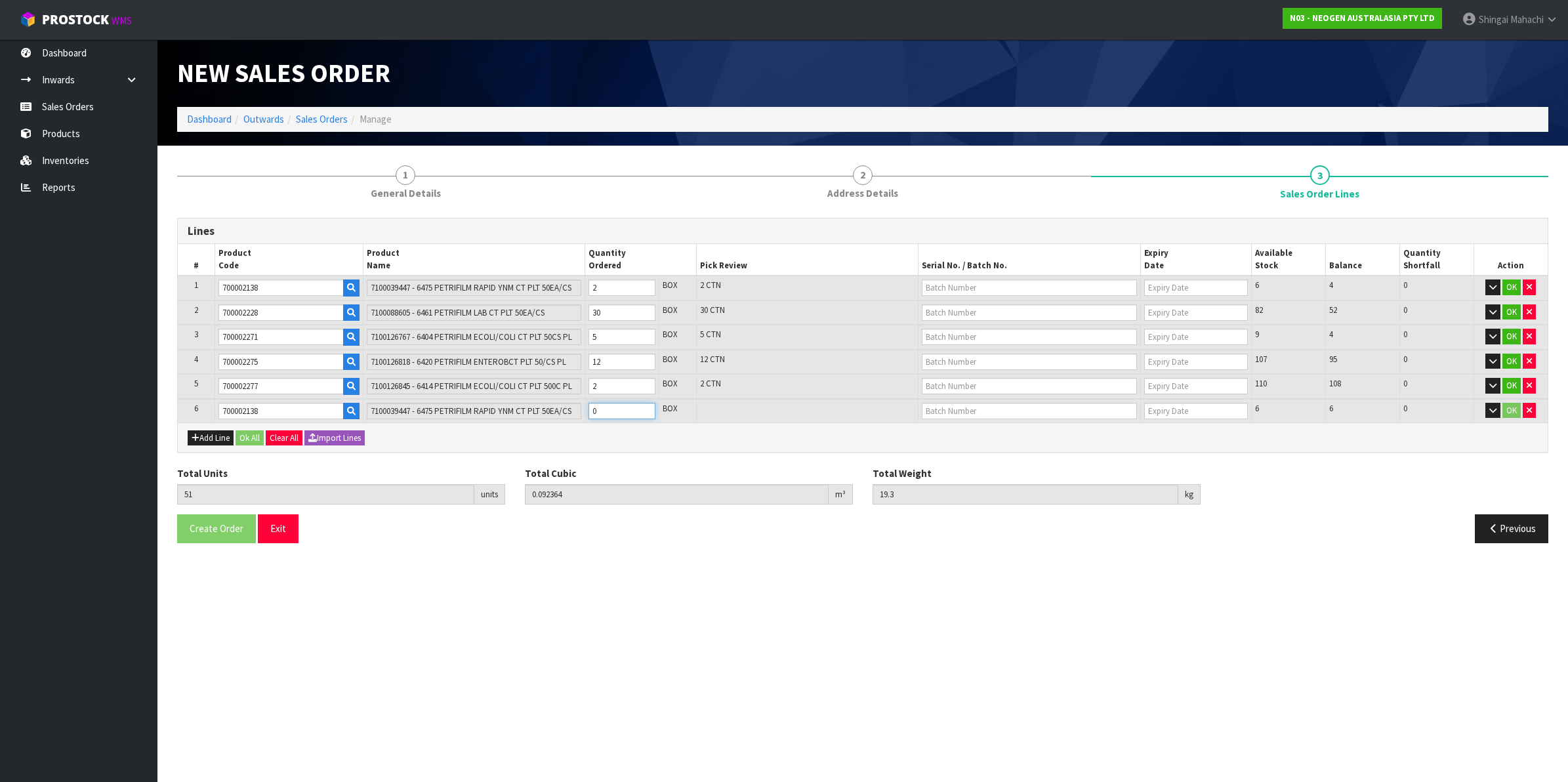
type input "54"
type input "0.09624"
type input "19.9"
type input "3"
click at [979, 287] on input "text" at bounding box center [1030, 288] width 215 height 17
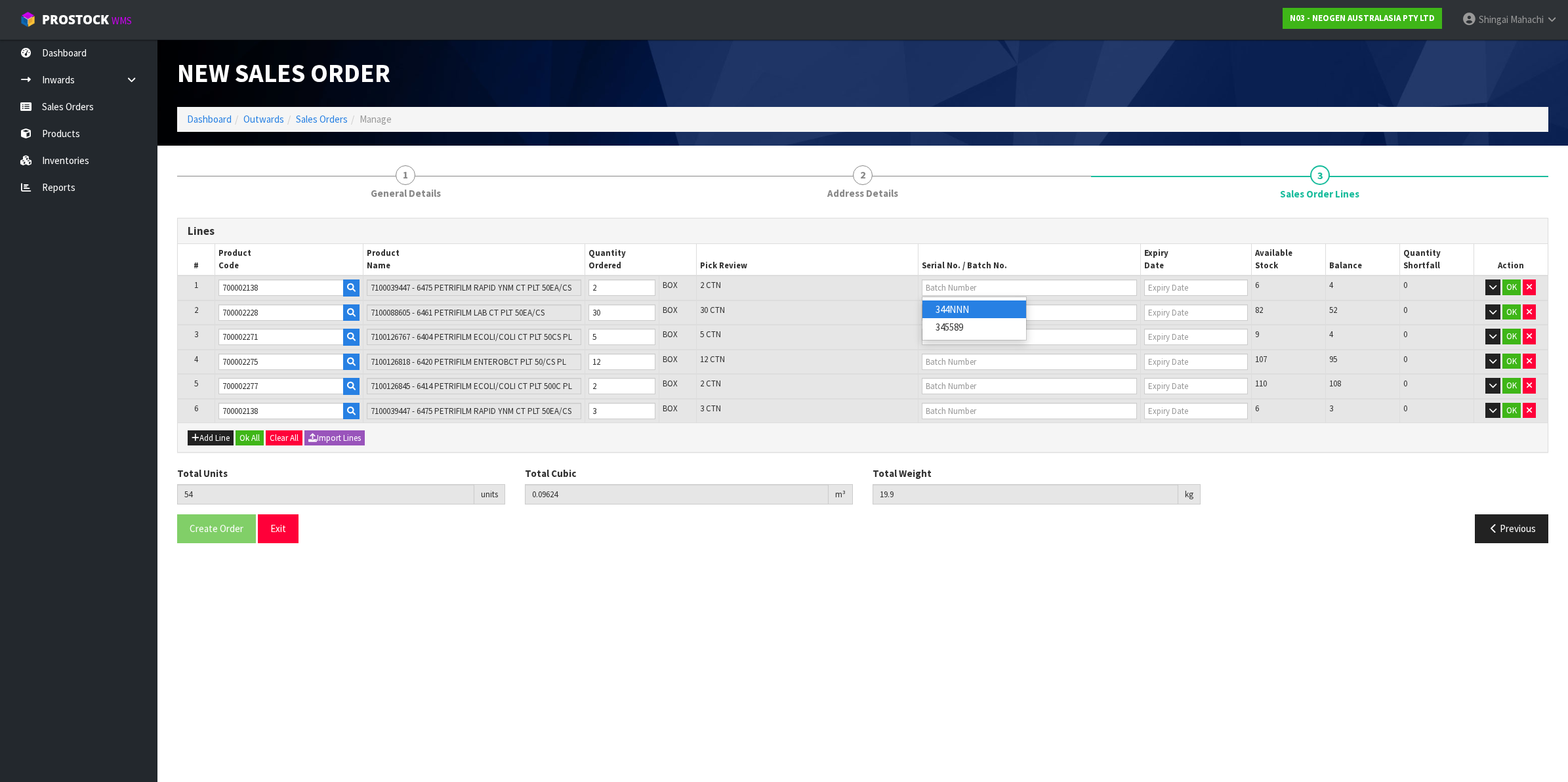
click at [973, 305] on link "344NNN" at bounding box center [974, 309] width 104 height 17
type input "344NNN"
type input "[DATE]"
click at [939, 407] on input "text" at bounding box center [1030, 411] width 215 height 17
drag, startPoint x: 960, startPoint y: 451, endPoint x: 931, endPoint y: 438, distance: 31.8
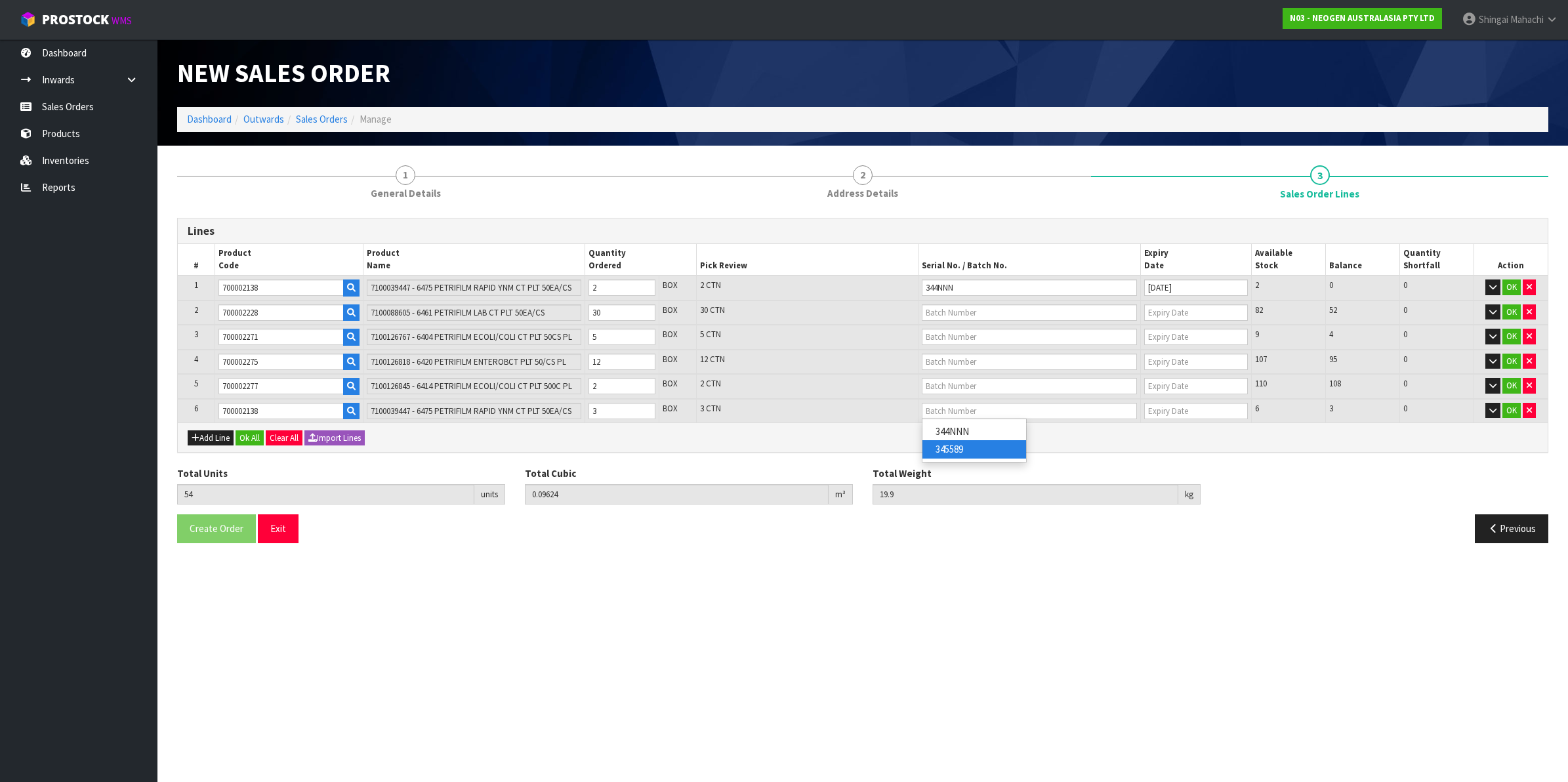
click at [959, 450] on link "345589" at bounding box center [974, 449] width 104 height 17
type input "345589"
type input "[DATE]"
drag, startPoint x: 270, startPoint y: 306, endPoint x: 192, endPoint y: 307, distance: 78.0
click at [192, 307] on tr "2 700002228 7100088605 - 6461 PETRIFILM LAB CT PLT 50EA/CS 30 BOX 30 CTN 82 52 …" at bounding box center [863, 313] width 1370 height 25
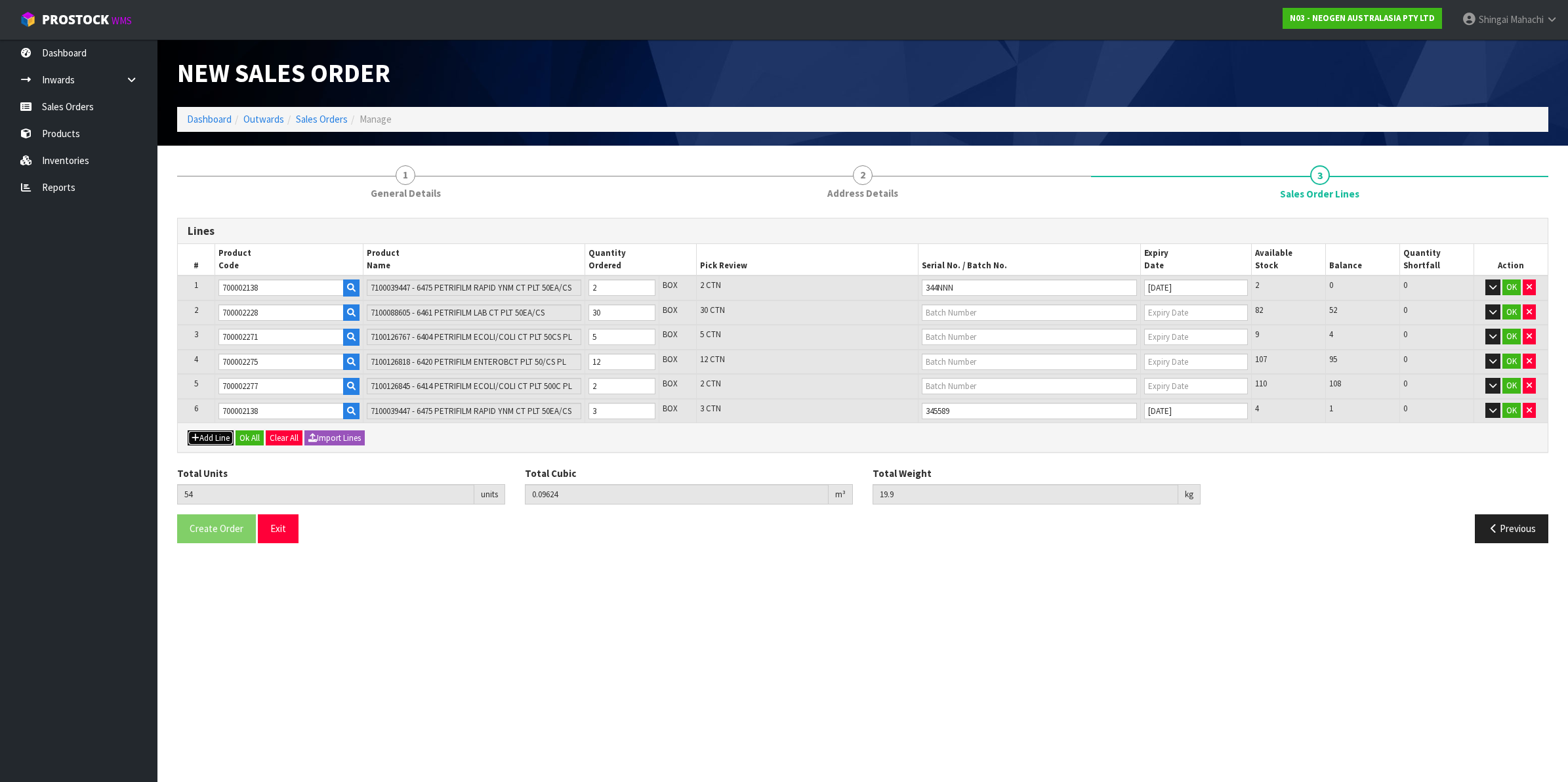
click at [208, 437] on button "Add Line" at bounding box center [211, 438] width 46 height 16
type input "0"
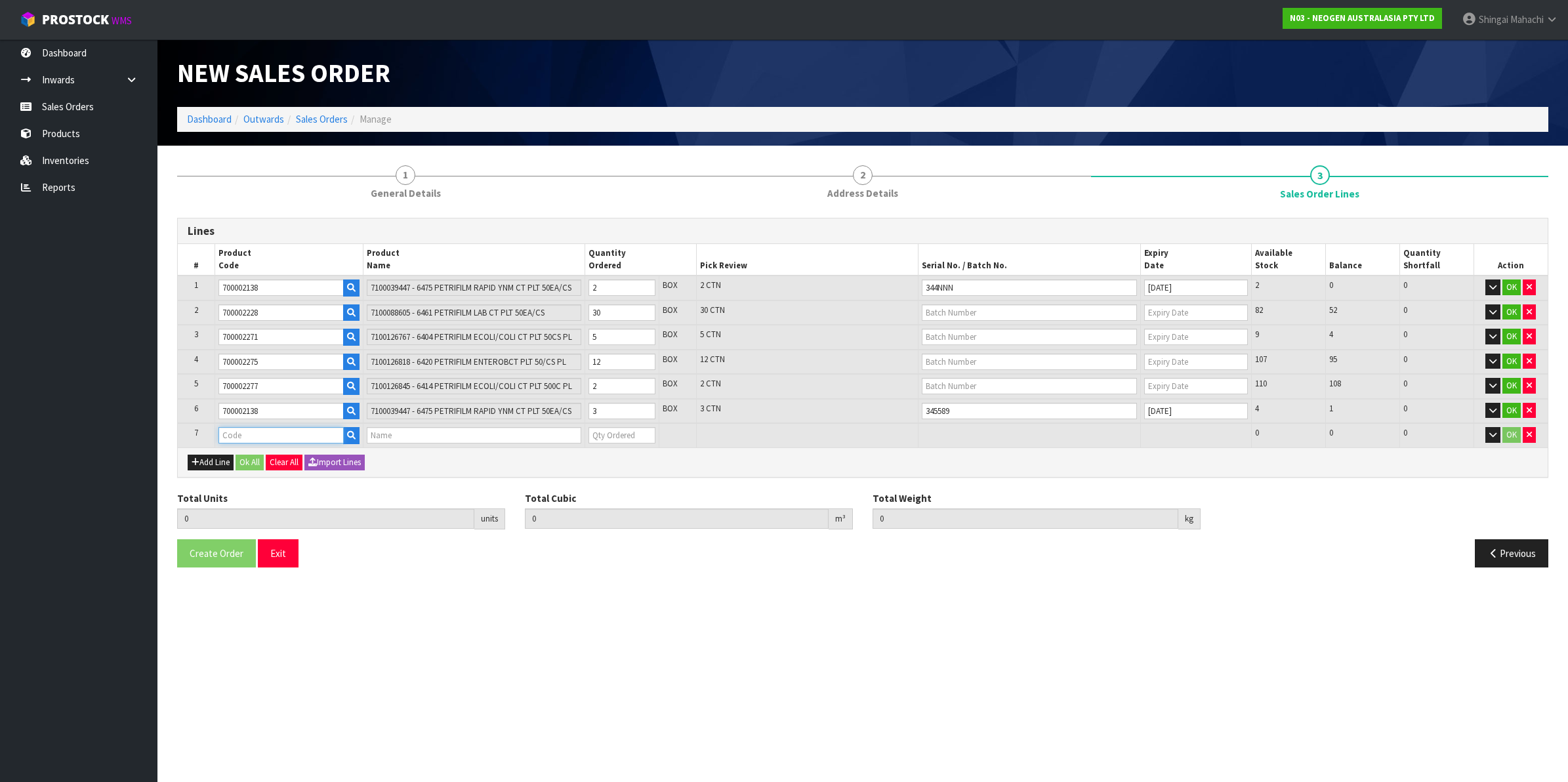
click at [228, 434] on input "text" at bounding box center [280, 436] width 125 height 17
paste input "700002228"
type input "700002228"
type input "54"
type input "0.09624"
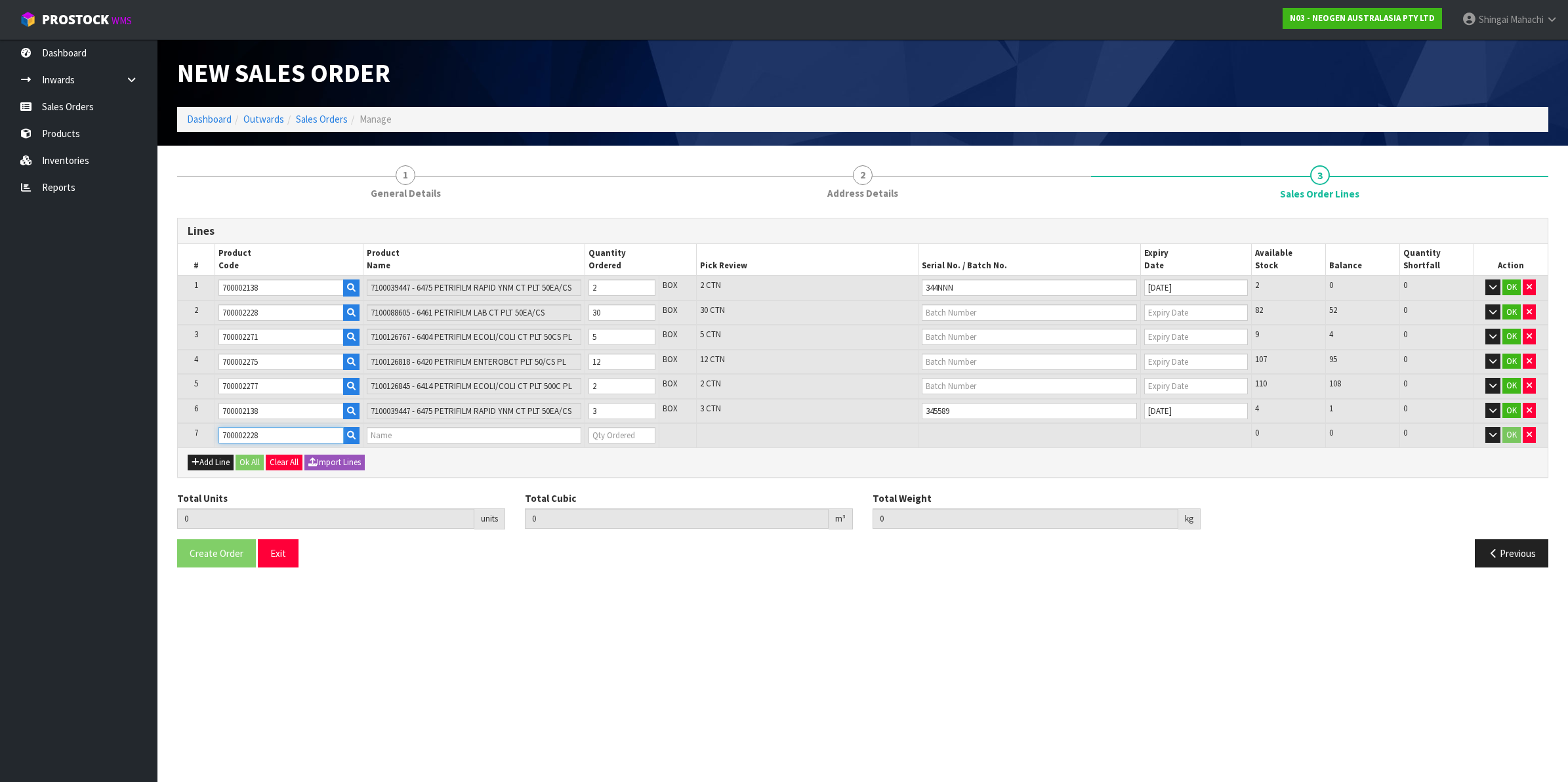
type input "19.9"
type input "7100088605 - 6461 PETRIFILM LAB CT PLT 50EA/CS"
type input "0"
type input "700002228"
drag, startPoint x: 606, startPoint y: 311, endPoint x: 585, endPoint y: 309, distance: 21.1
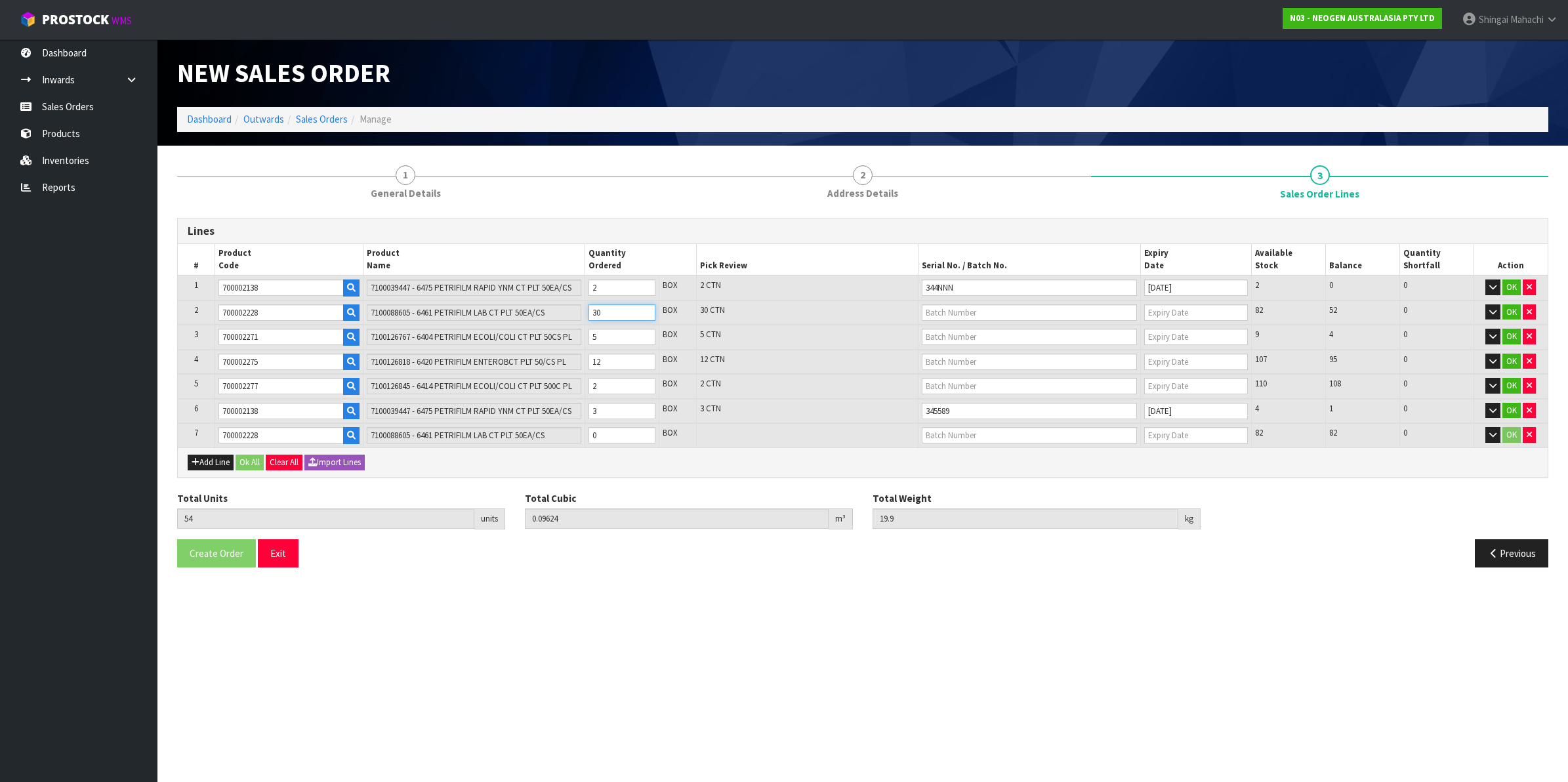
click at [585, 309] on td "30" at bounding box center [622, 313] width 74 height 25
type input "25"
type input "0.058772"
type input "8.3"
type input "1"
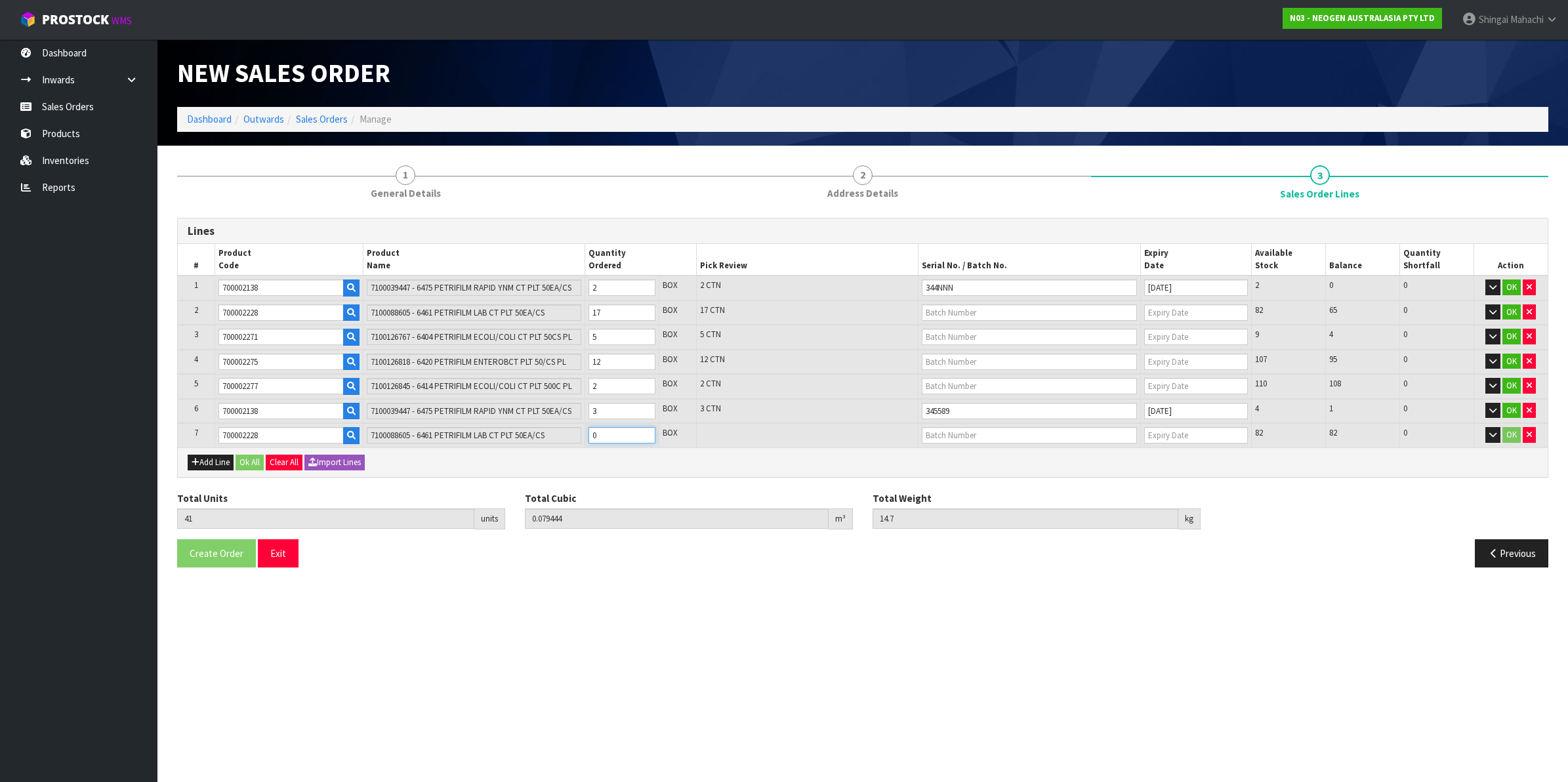
drag, startPoint x: 610, startPoint y: 435, endPoint x: 584, endPoint y: 435, distance: 26.0
click at [584, 435] on tr "7 700002228 7100088605 - 6461 PETRIFILM LAB CT PLT 50EA/CS 0 BOX 82 82 0 OK" at bounding box center [863, 435] width 1370 height 24
click at [946, 310] on input "text" at bounding box center [1030, 313] width 215 height 17
click at [956, 333] on link "344H9K" at bounding box center [974, 333] width 104 height 17
click at [956, 438] on input "text" at bounding box center [1030, 436] width 215 height 17
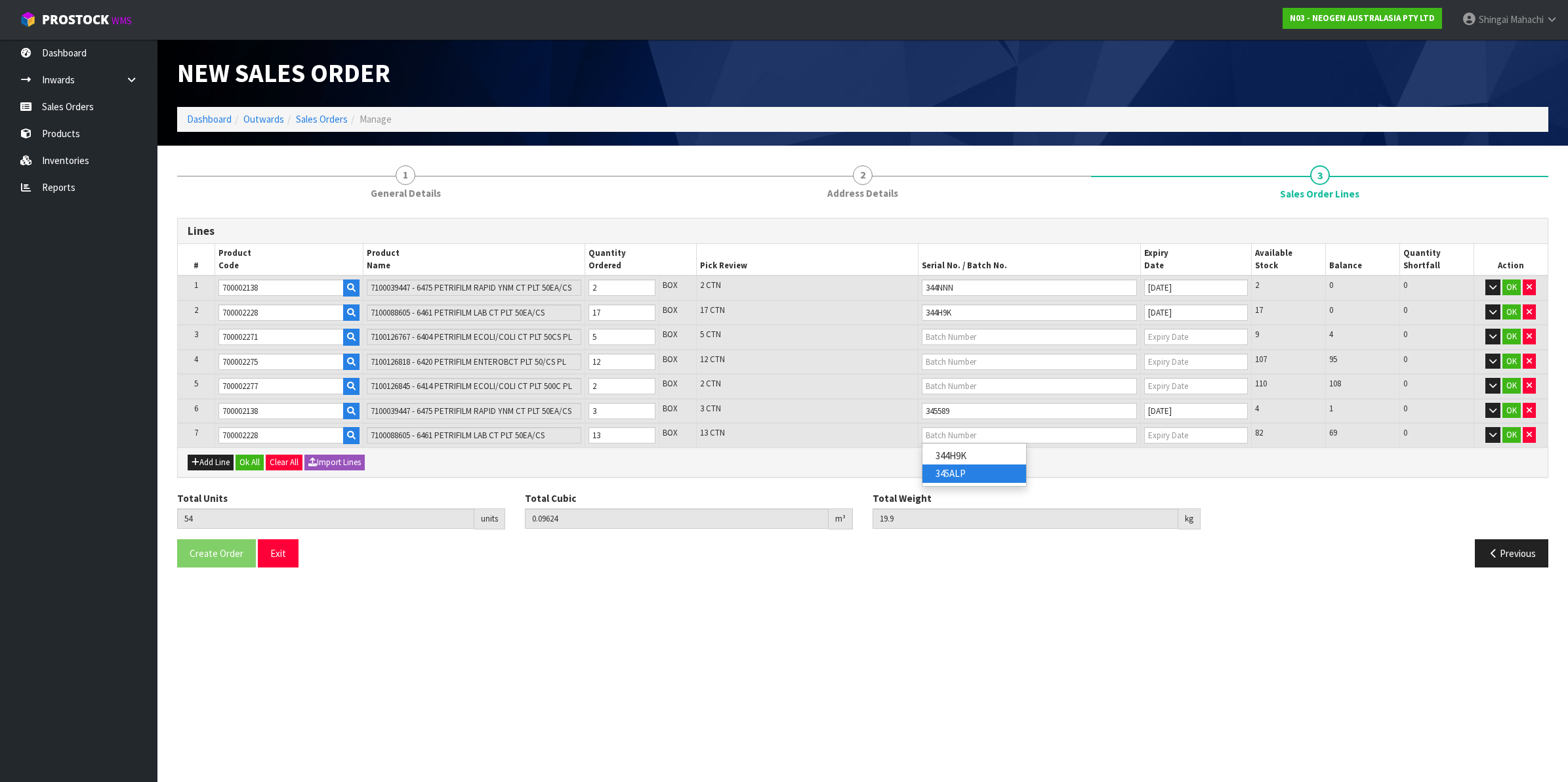
click at [956, 477] on link "345ALP" at bounding box center [974, 473] width 104 height 17
click at [949, 333] on input "text" at bounding box center [1030, 337] width 215 height 17
click at [966, 355] on link "418325051C" at bounding box center [974, 358] width 104 height 17
click at [947, 361] on input "text" at bounding box center [1030, 362] width 215 height 17
click at [965, 399] on link "418325028C" at bounding box center [974, 400] width 104 height 17
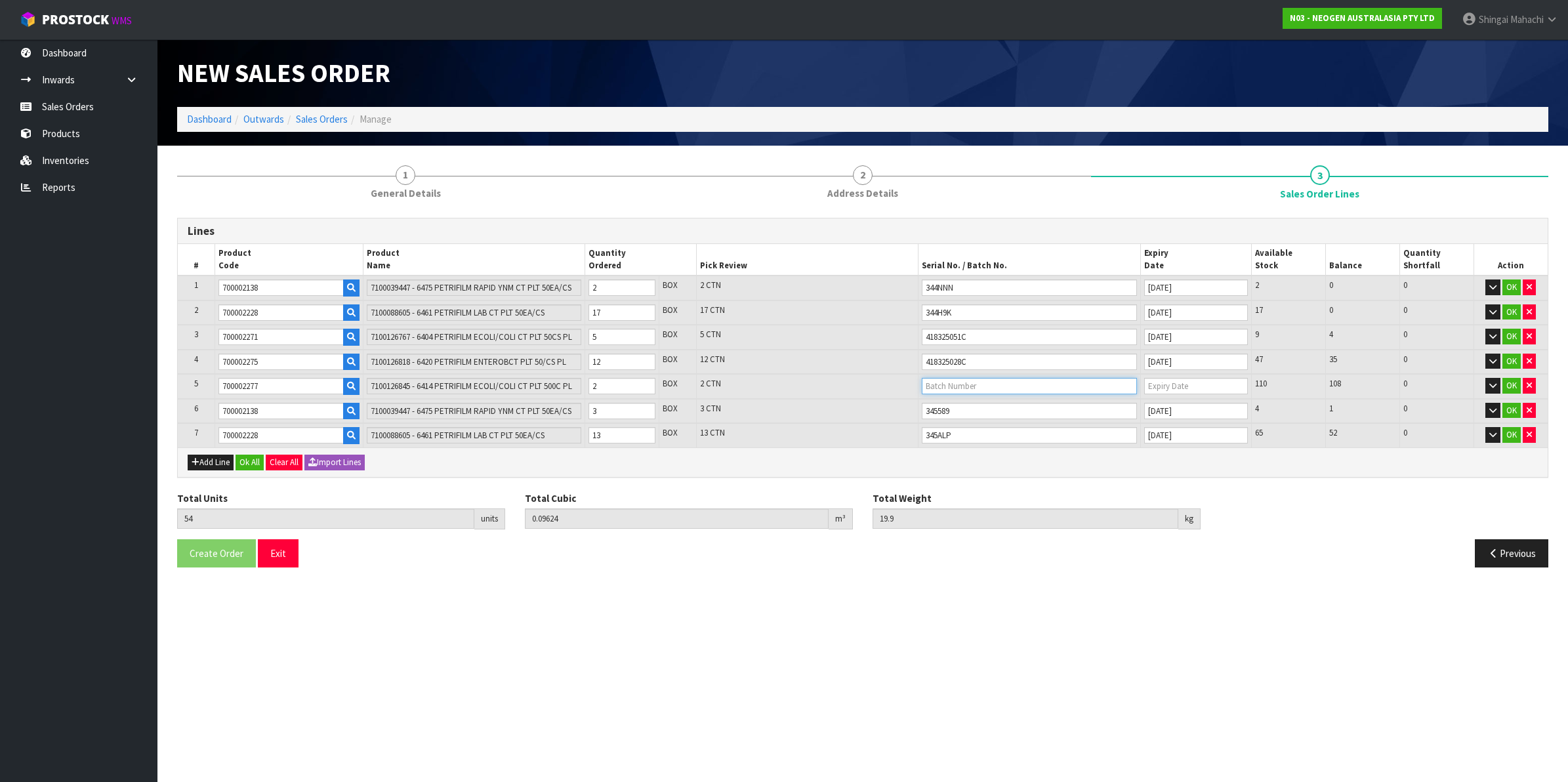
click at [943, 382] on input "text" at bounding box center [1030, 386] width 215 height 17
click at [966, 408] on link "418325115C" at bounding box center [974, 407] width 104 height 17
click at [1506, 286] on button "OK" at bounding box center [1512, 287] width 18 height 16
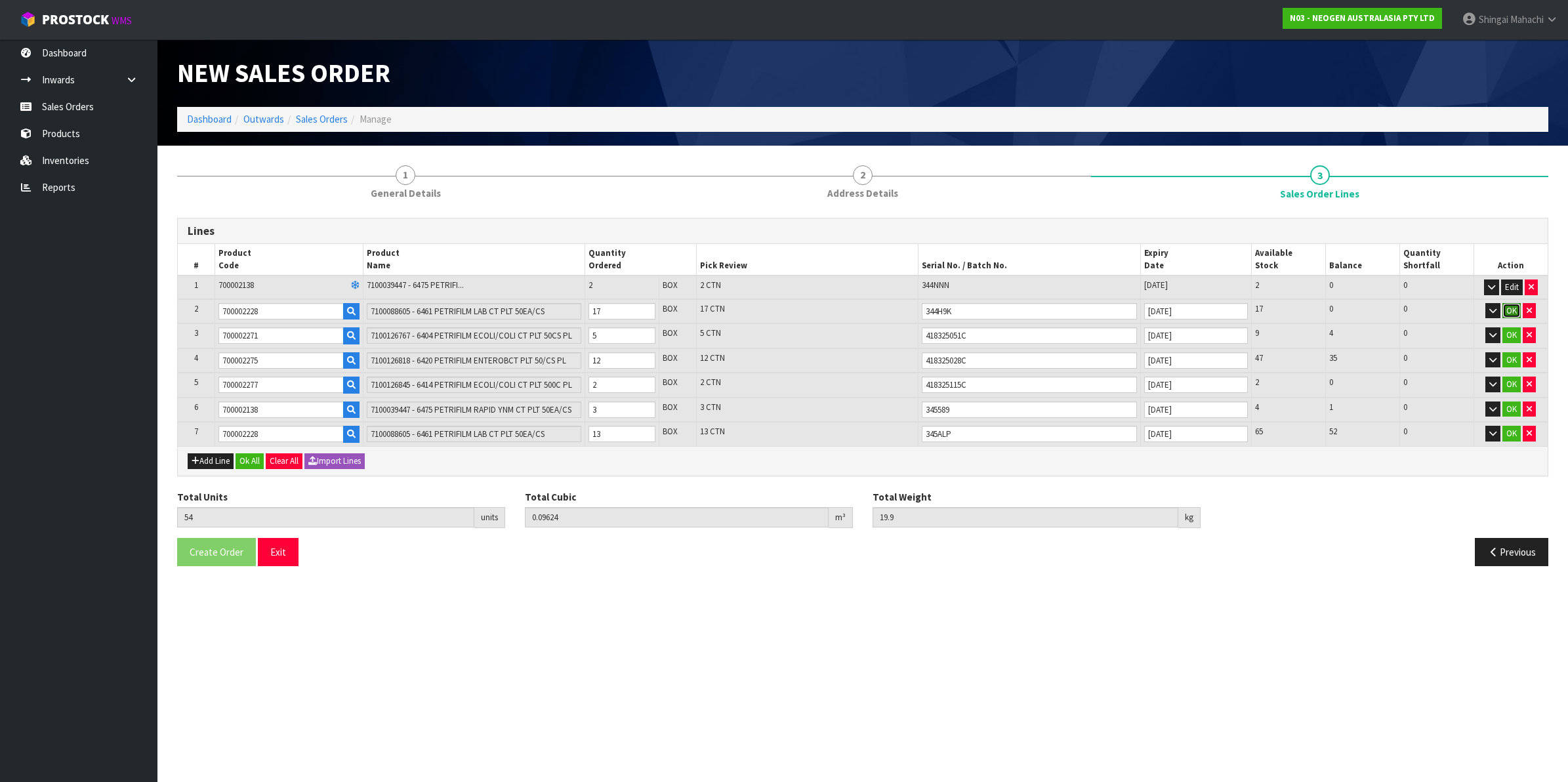
click at [1507, 307] on button "OK" at bounding box center [1512, 311] width 18 height 16
click at [1508, 327] on button "OK" at bounding box center [1512, 333] width 18 height 16
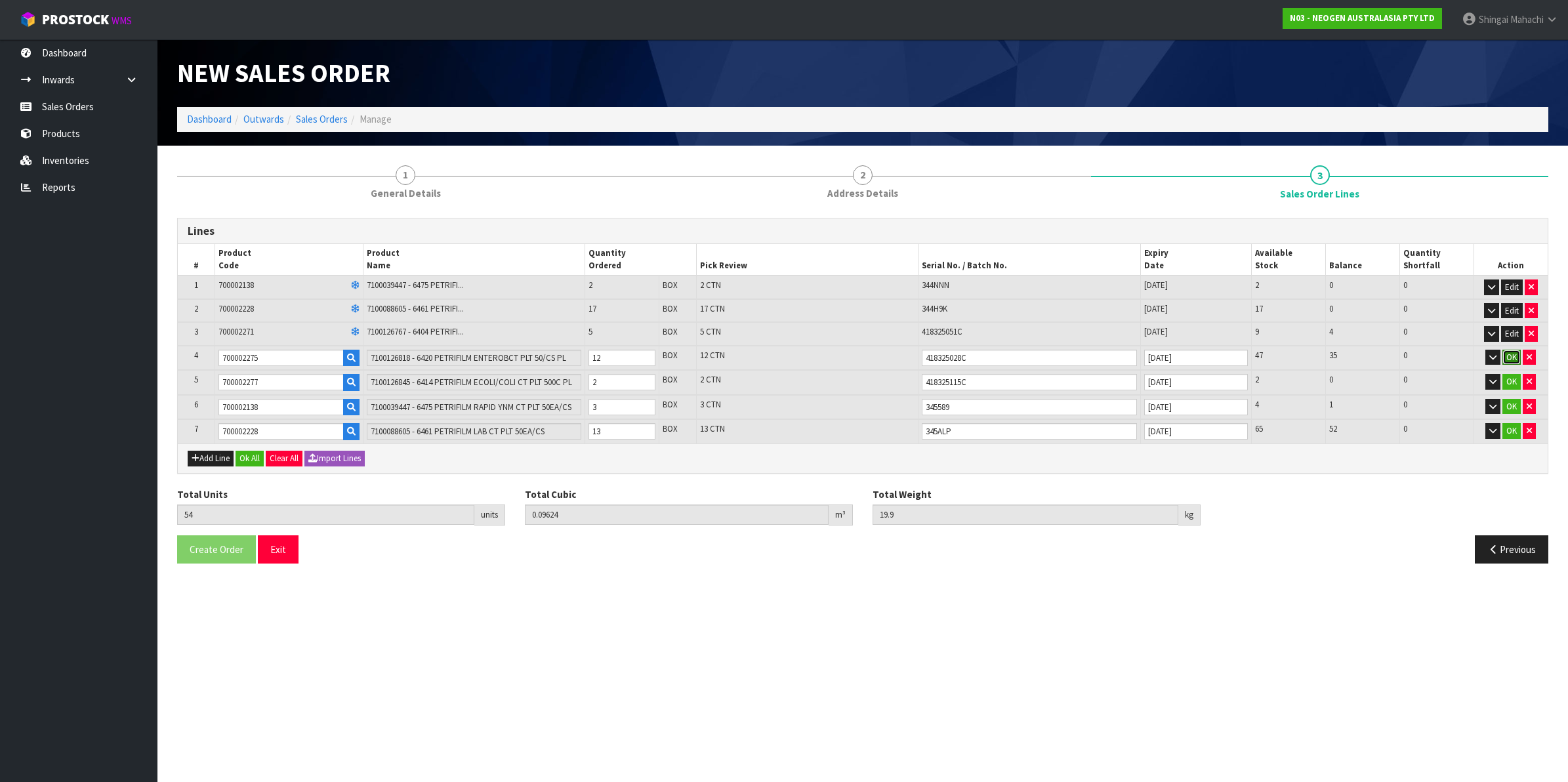
click at [1513, 352] on button "OK" at bounding box center [1512, 357] width 18 height 16
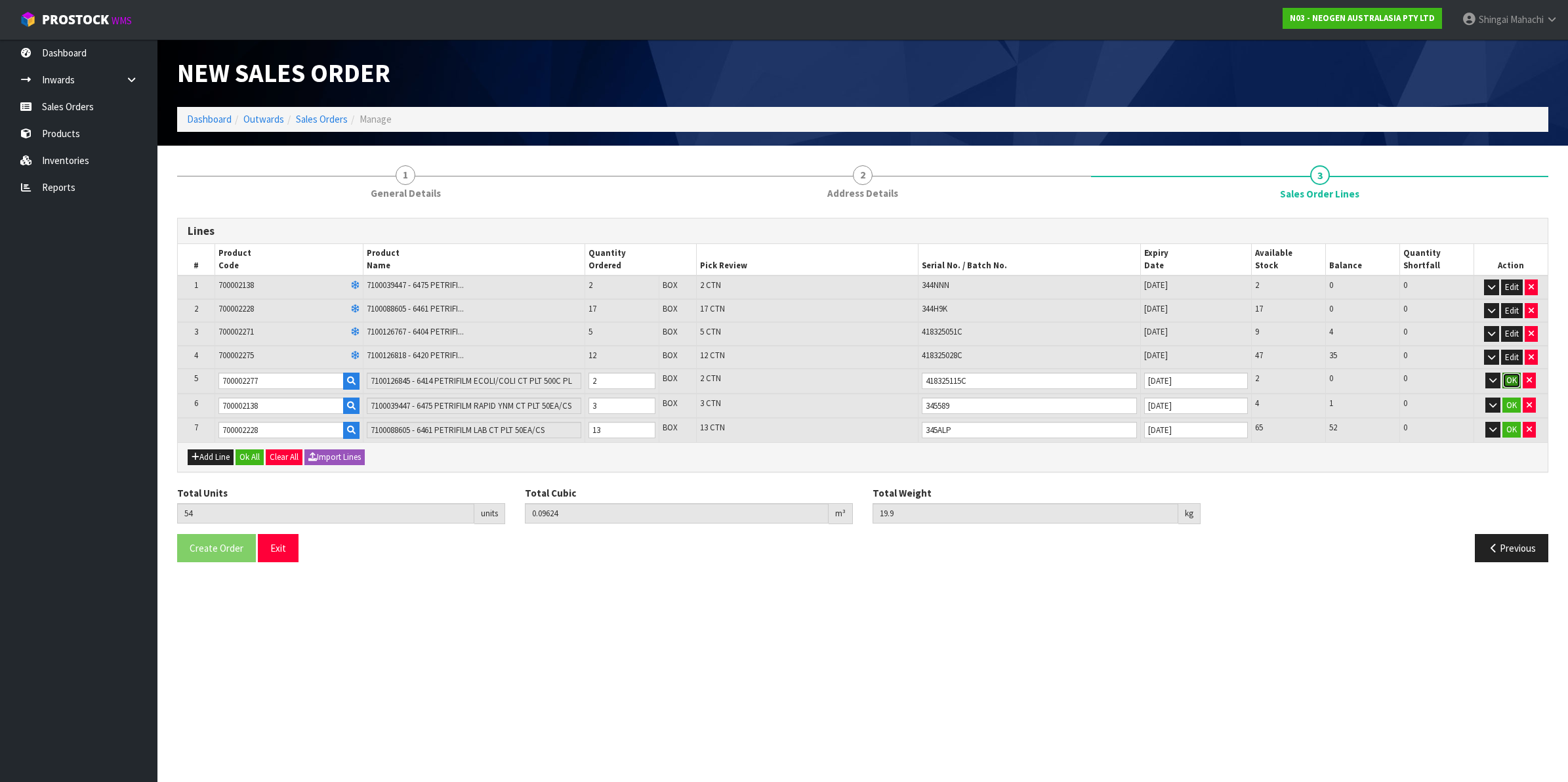
click at [1507, 377] on button "OK" at bounding box center [1512, 380] width 18 height 16
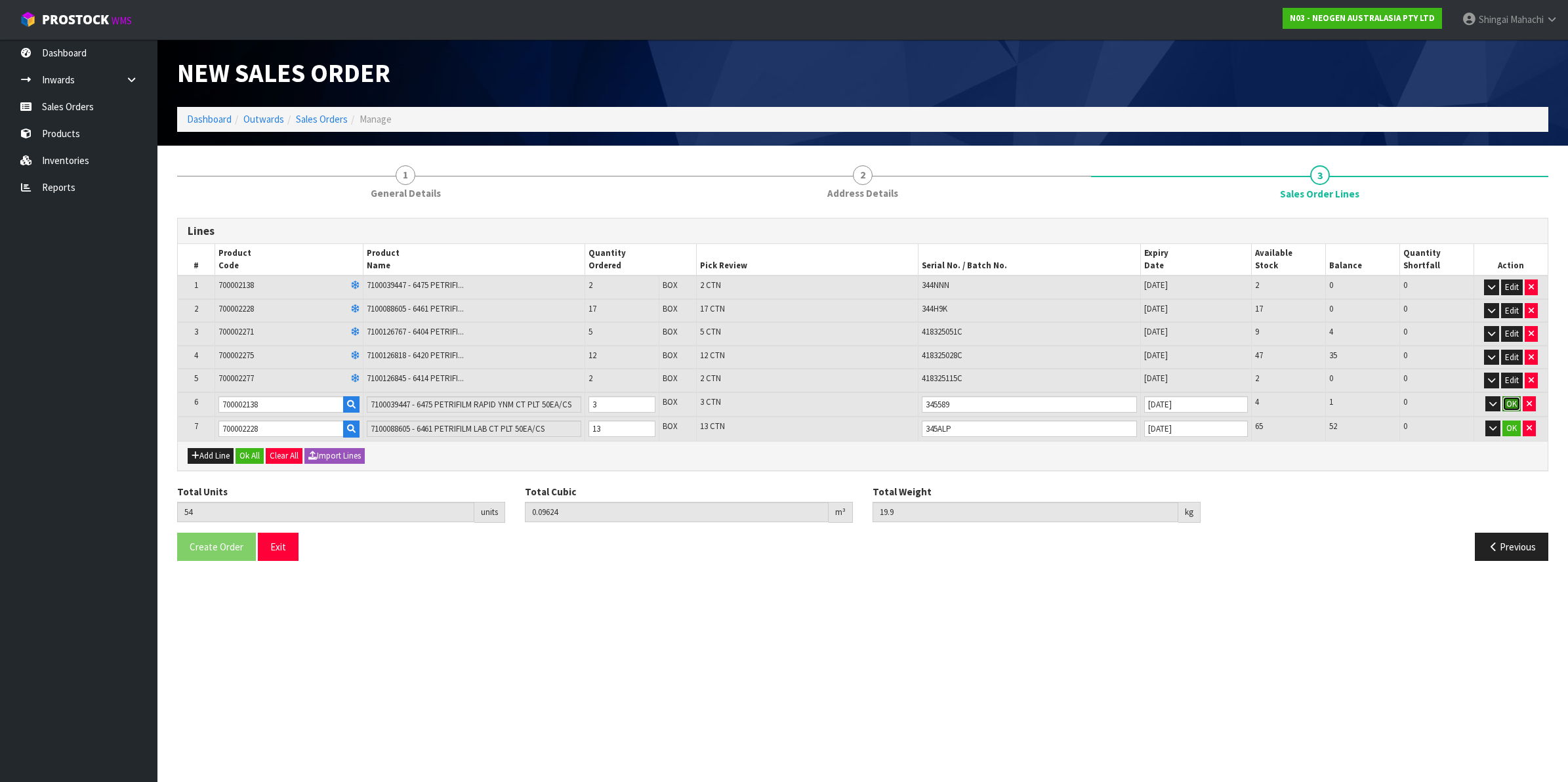
click at [1510, 399] on button "OK" at bounding box center [1512, 404] width 18 height 16
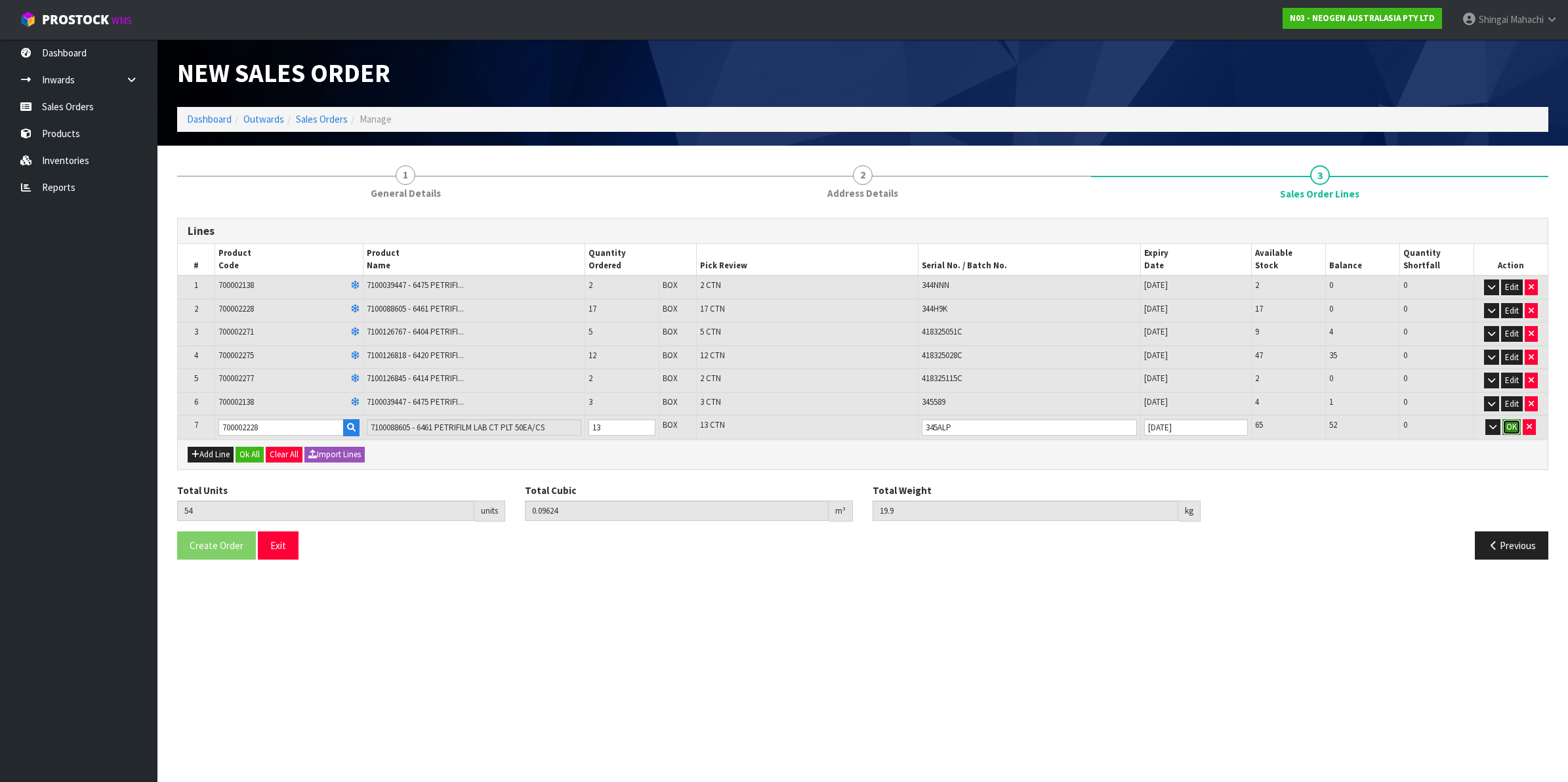
click at [1511, 421] on button "OK" at bounding box center [1512, 427] width 18 height 16
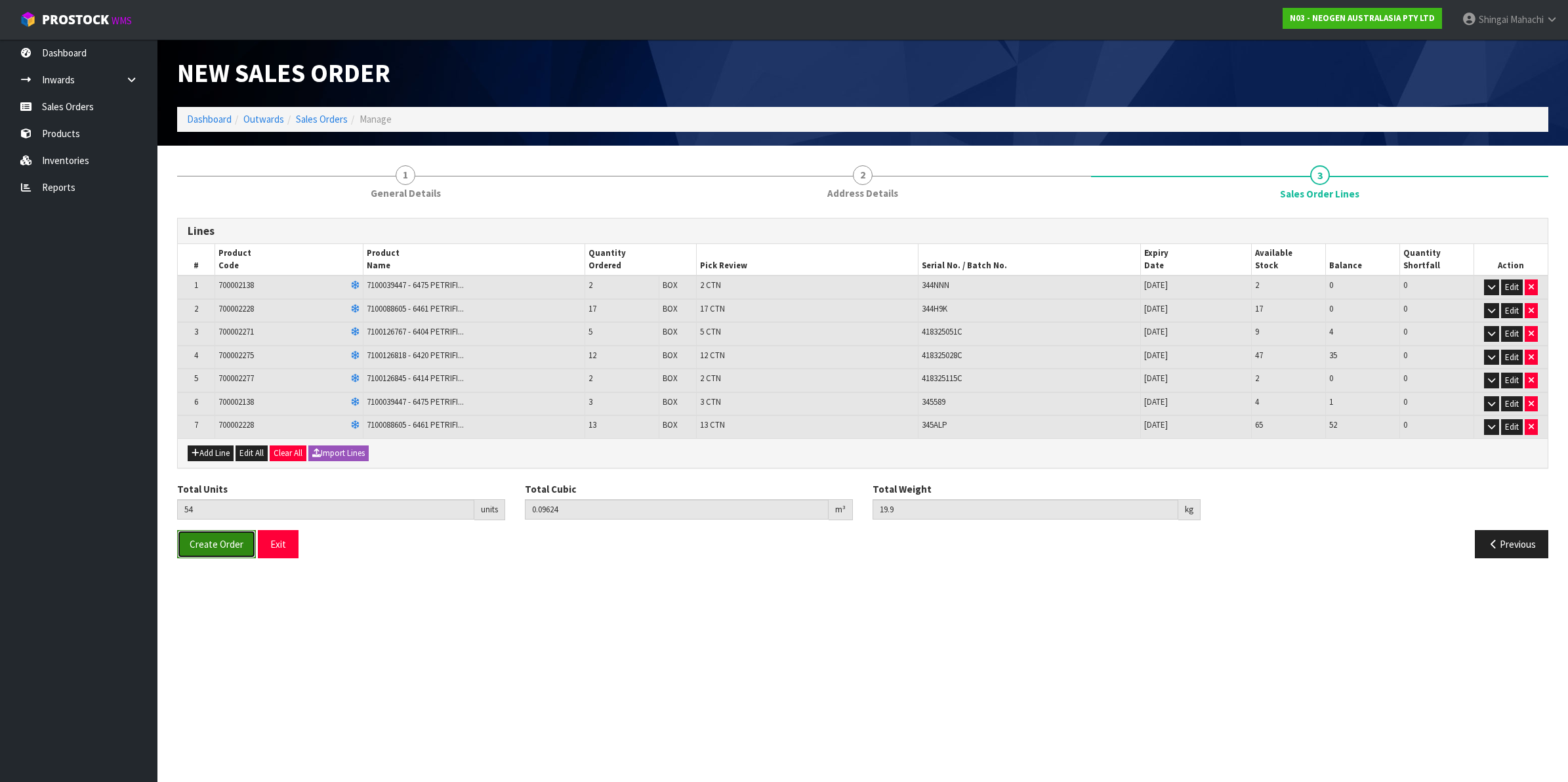
click at [213, 546] on span "Create Order" at bounding box center [216, 544] width 54 height 12
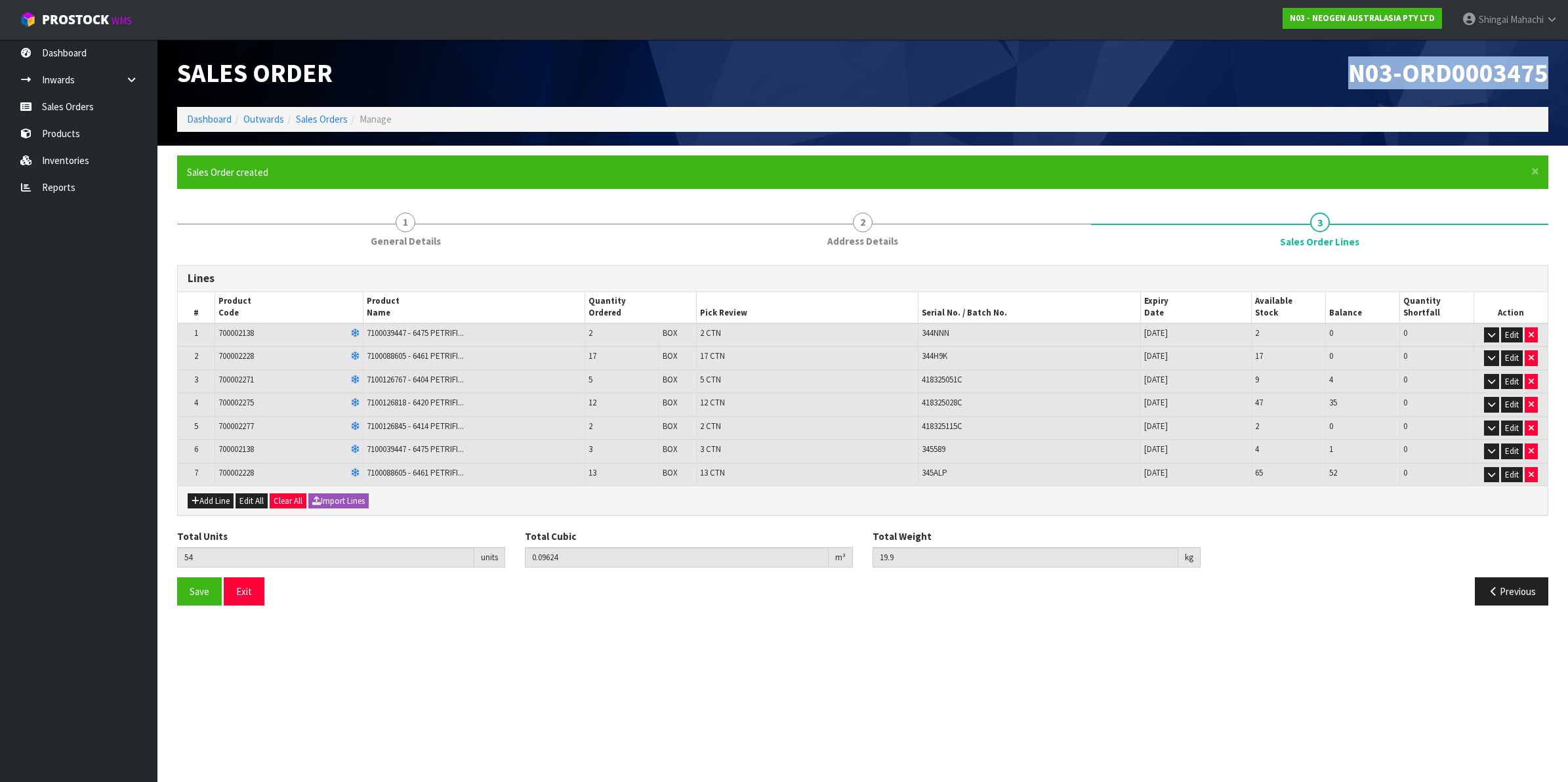
drag, startPoint x: 1347, startPoint y: 66, endPoint x: 1548, endPoint y: 77, distance: 201.3
click at [1548, 77] on h1 "N03-ORD0003475" at bounding box center [1211, 73] width 676 height 28
copy span "N03-ORD0003475"
click at [315, 118] on link "Sales Orders" at bounding box center [321, 119] width 52 height 12
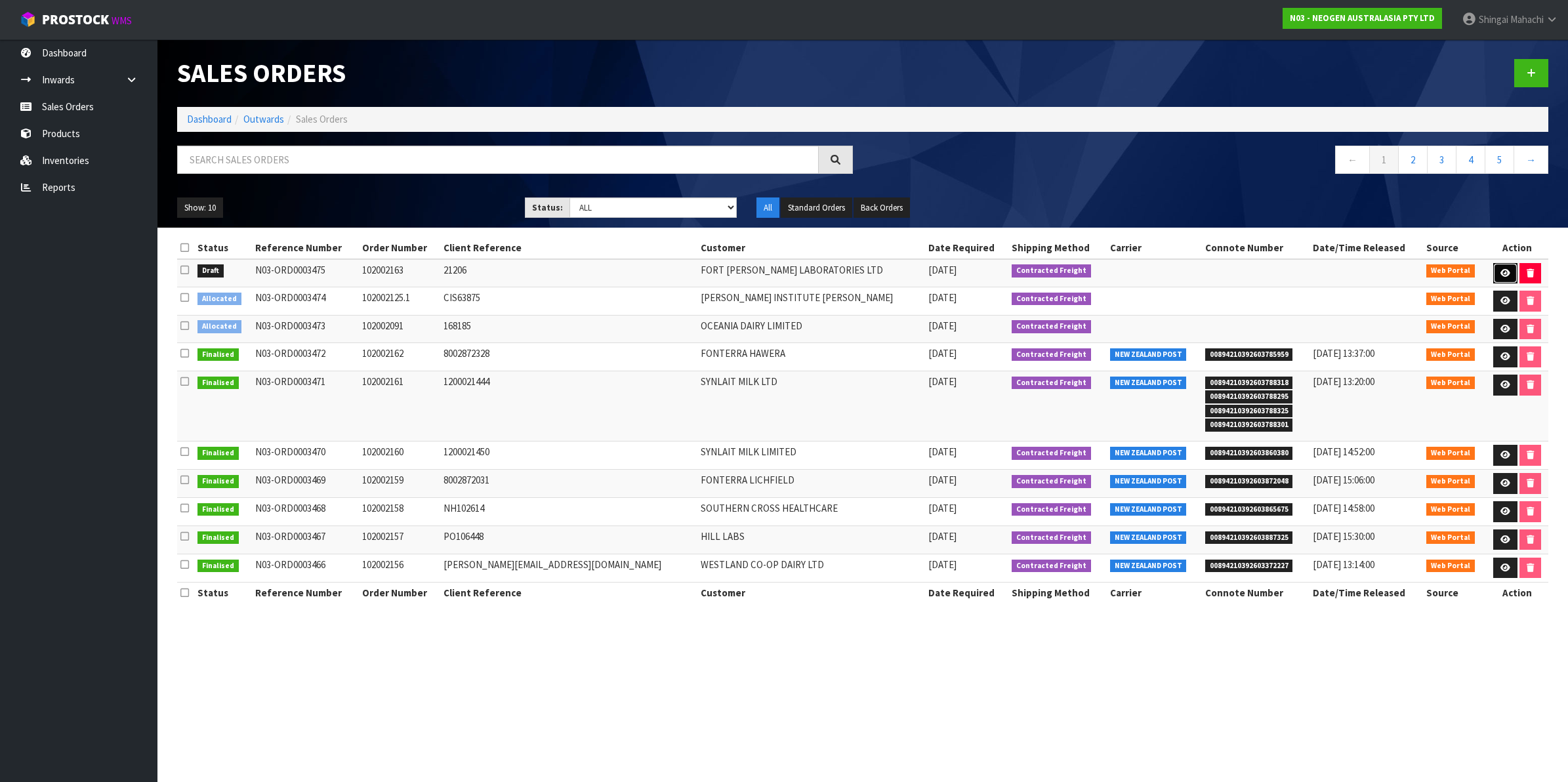
click at [1501, 271] on icon at bounding box center [1505, 273] width 10 height 8
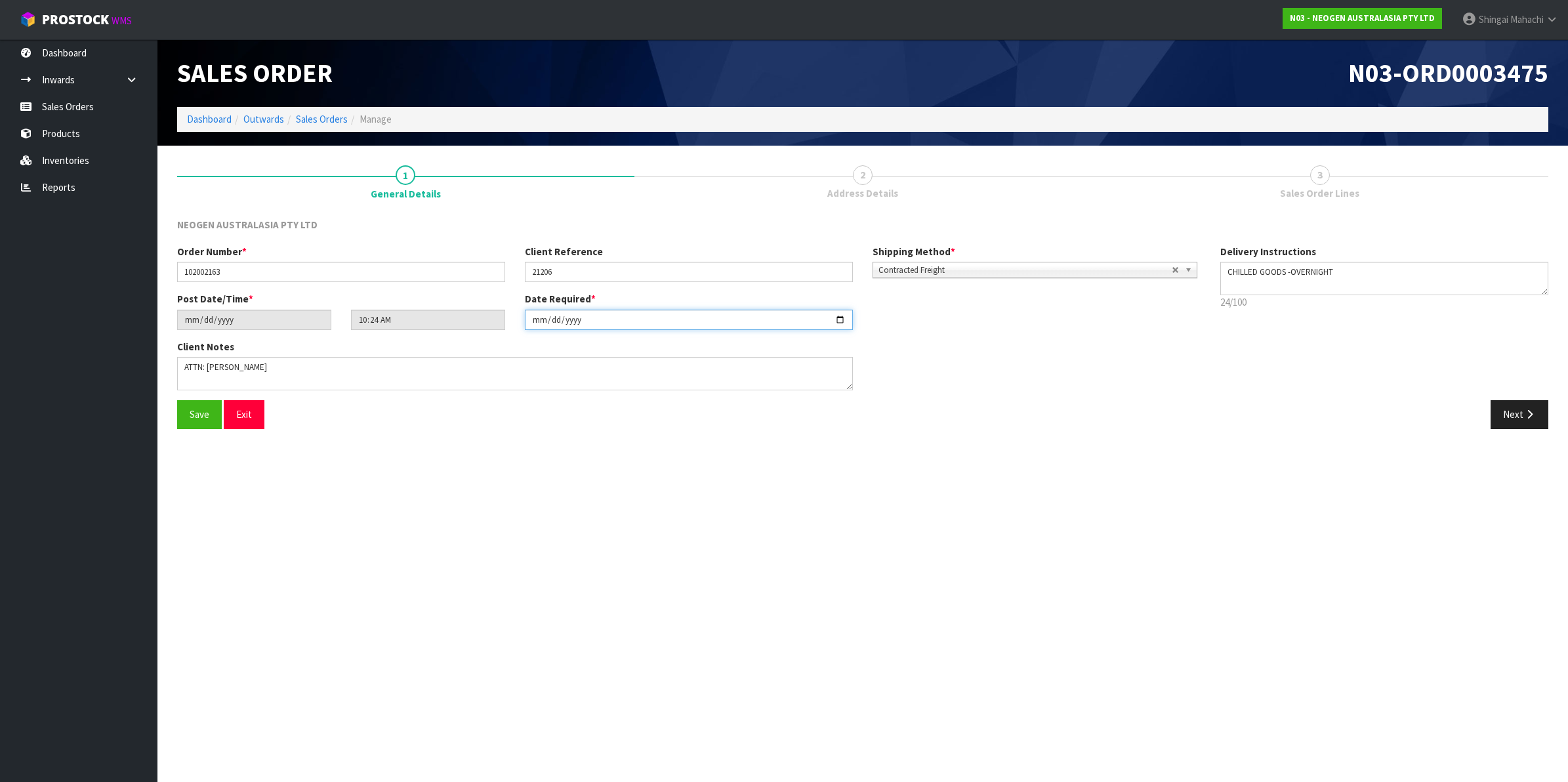
click at [839, 315] on input "[DATE]" at bounding box center [689, 320] width 328 height 20
click at [191, 408] on span "Save" at bounding box center [199, 414] width 20 height 12
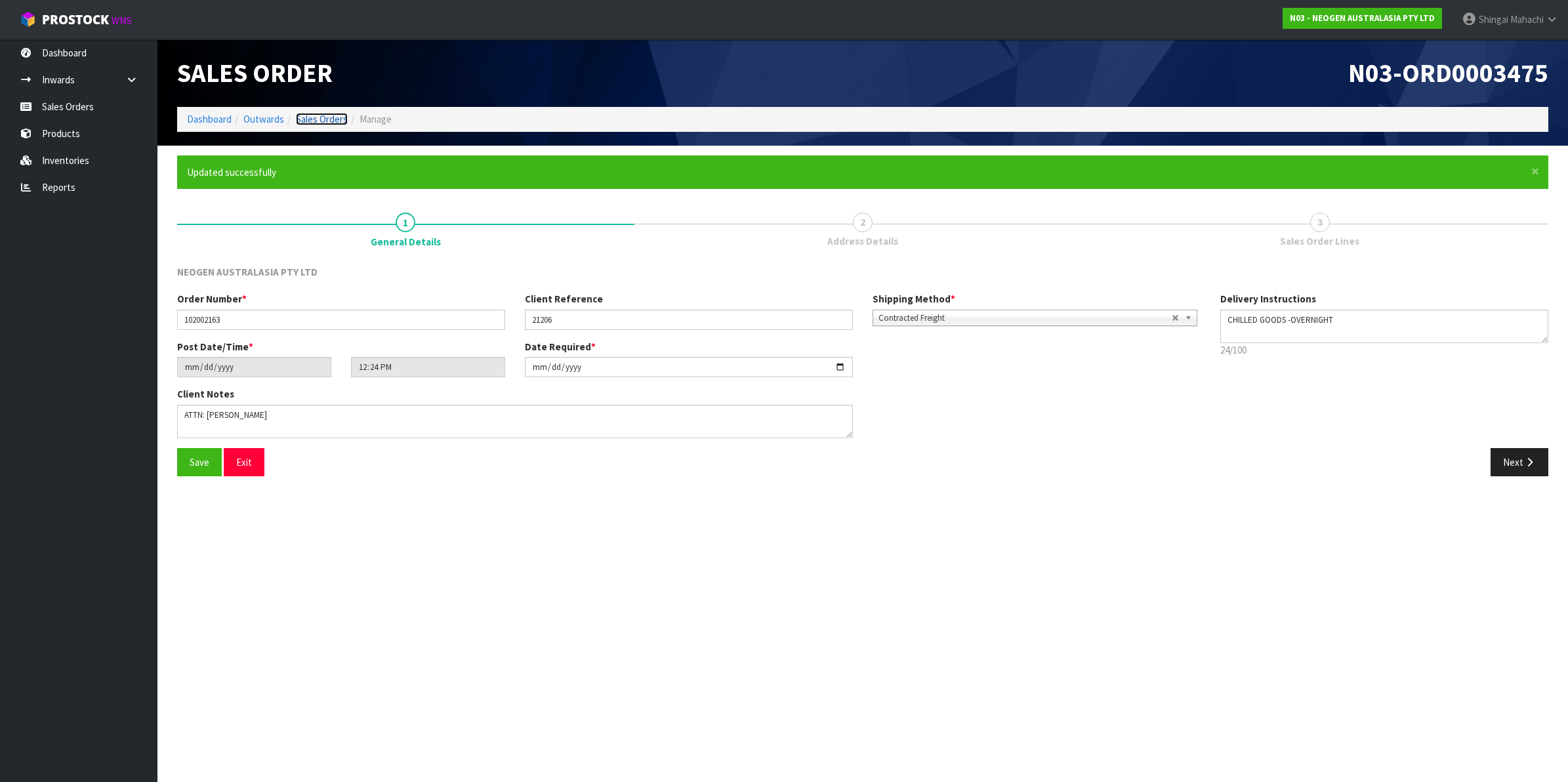
click at [316, 118] on link "Sales Orders" at bounding box center [321, 119] width 52 height 12
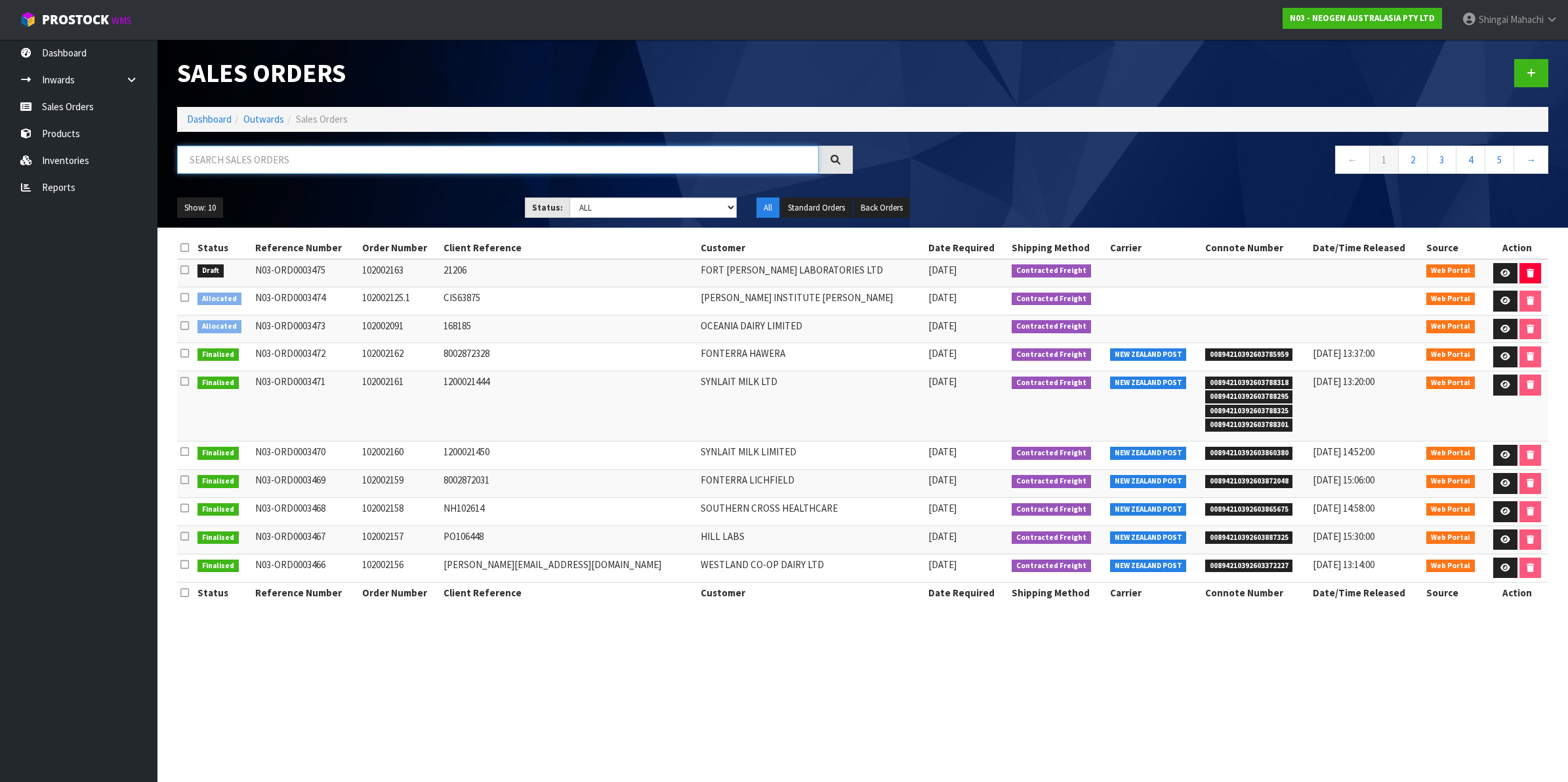
click at [225, 156] on input "text" at bounding box center [498, 159] width 642 height 28
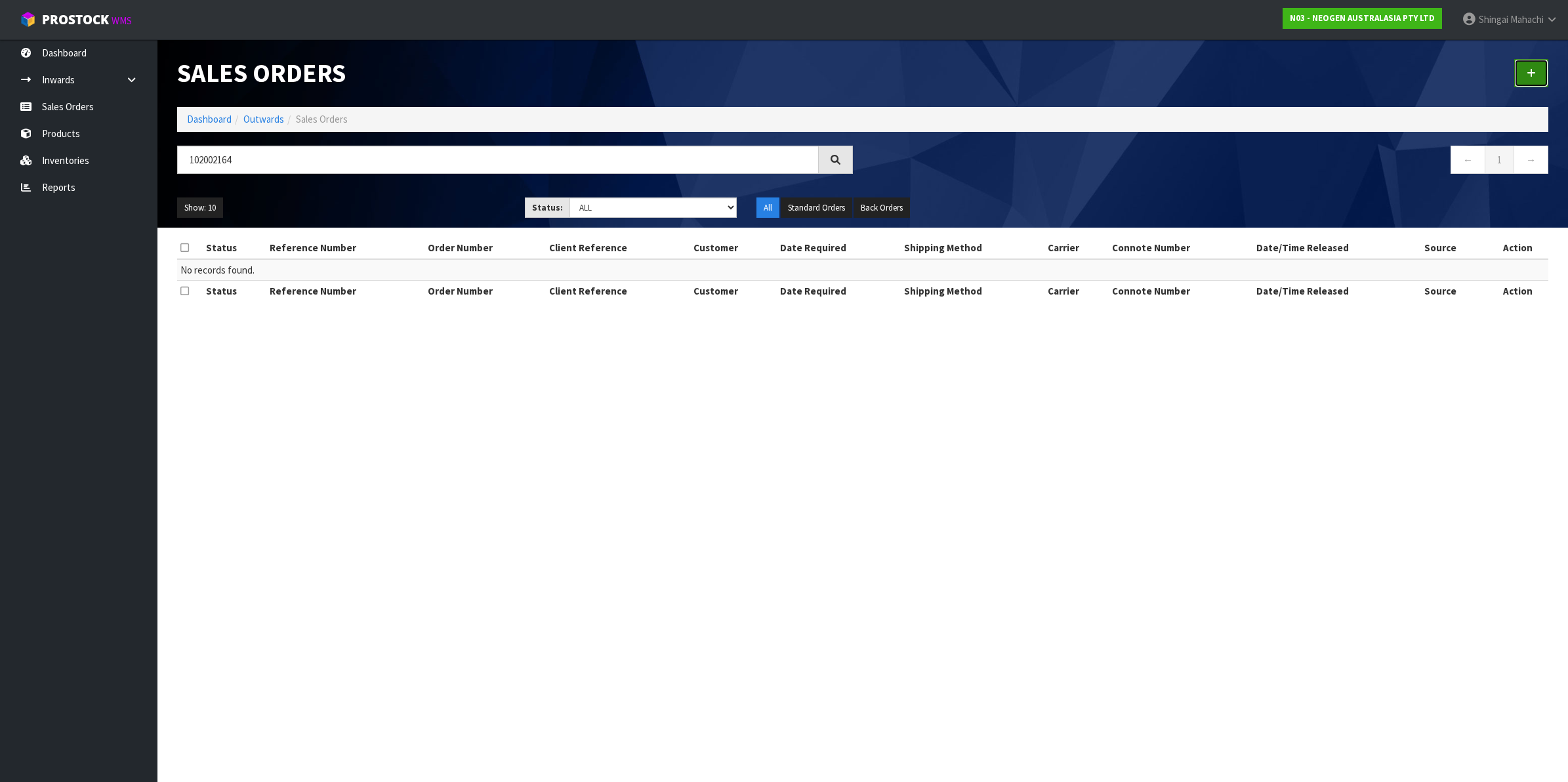
click at [1532, 70] on icon at bounding box center [1532, 73] width 9 height 10
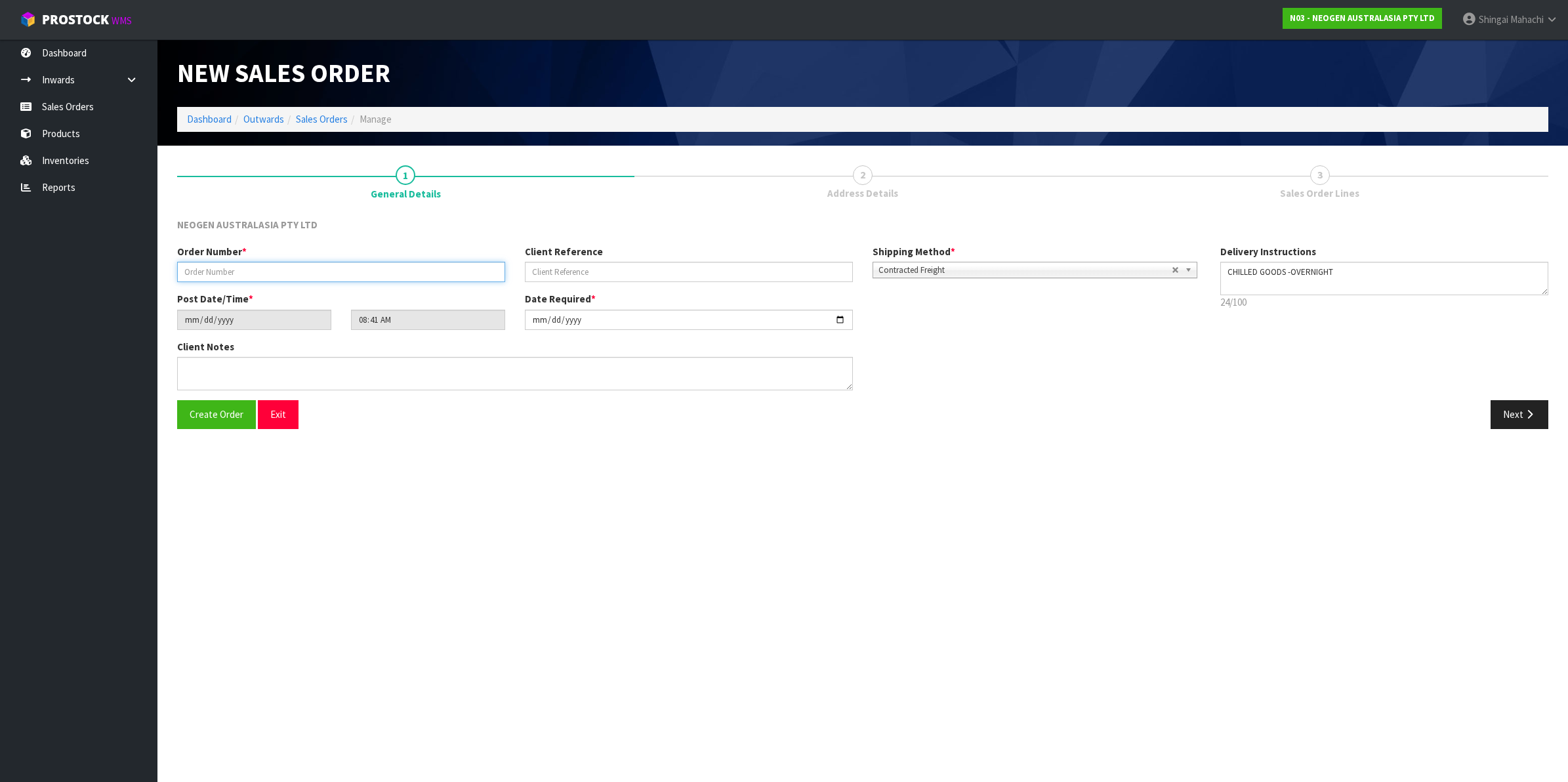
click at [267, 272] on input "text" at bounding box center [341, 271] width 328 height 20
click at [579, 269] on input "text" at bounding box center [689, 271] width 328 height 20
paste input "8002872993"
click at [839, 318] on input "[DATE]" at bounding box center [689, 320] width 328 height 20
click at [1514, 414] on button "Next" at bounding box center [1519, 414] width 58 height 28
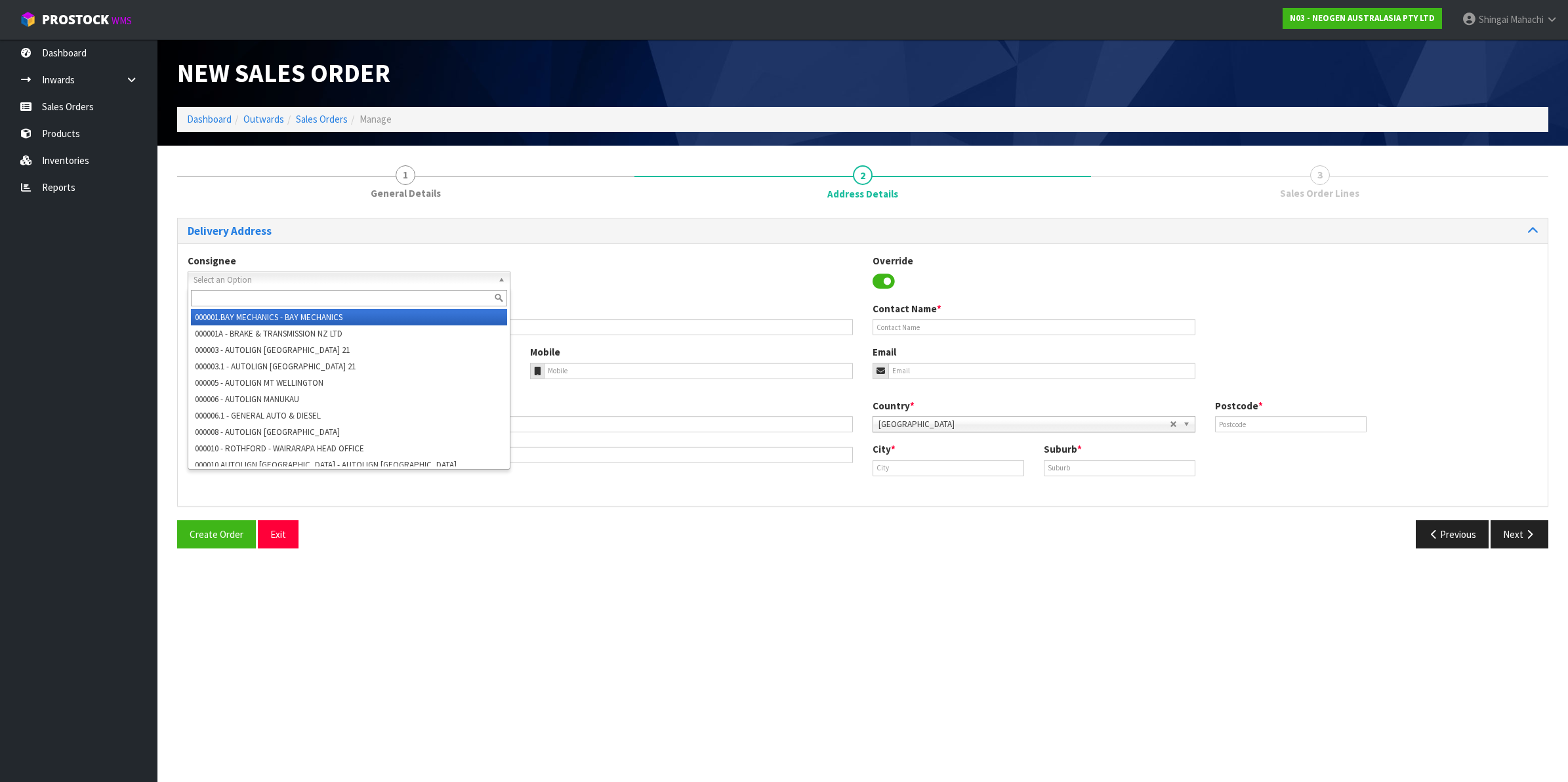
click at [321, 279] on span "Select an Option" at bounding box center [343, 280] width 299 height 16
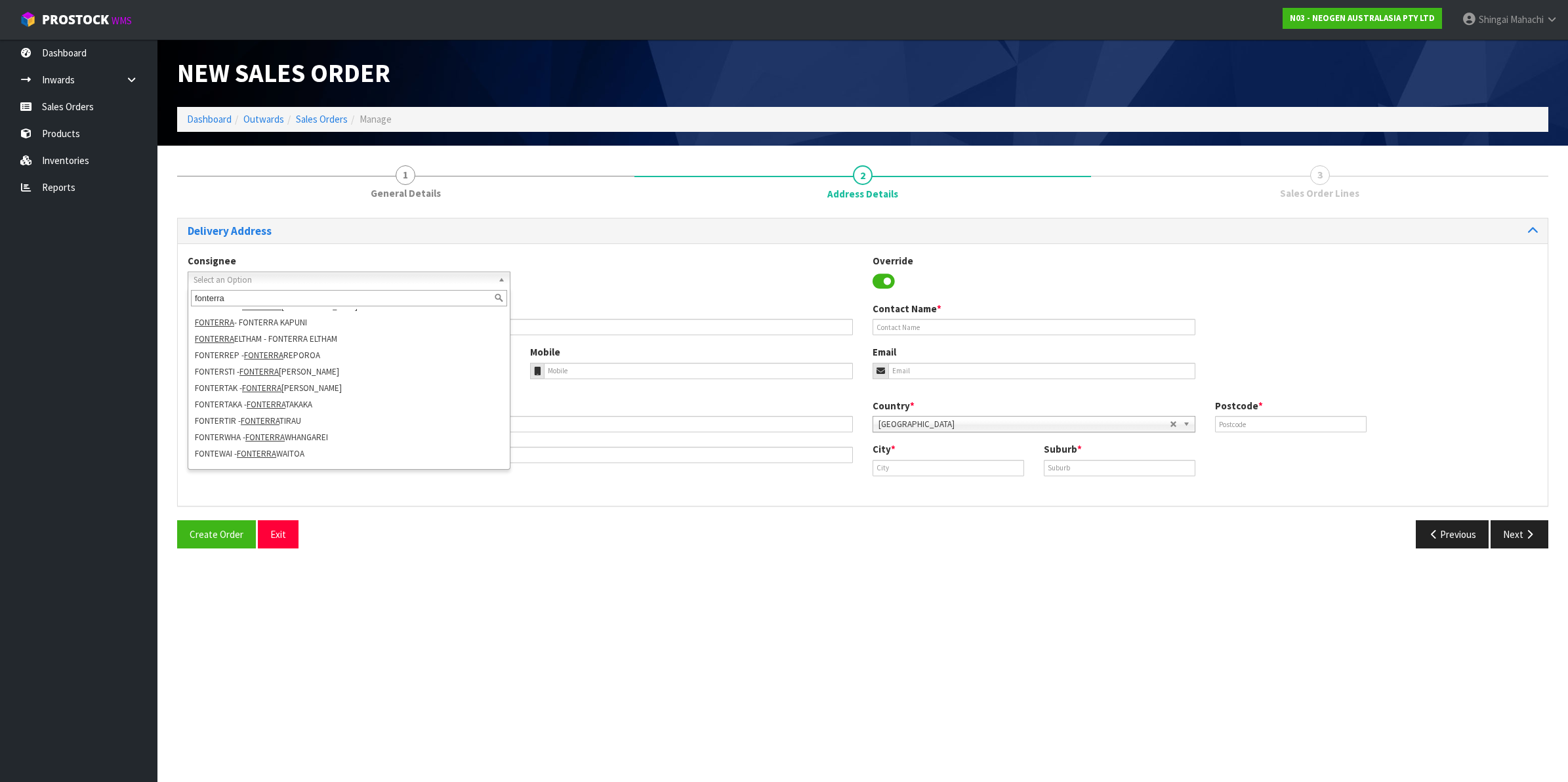
scroll to position [302, 0]
click at [342, 428] on li "FONTERWHA - [GEOGRAPHIC_DATA]" at bounding box center [349, 426] width 316 height 17
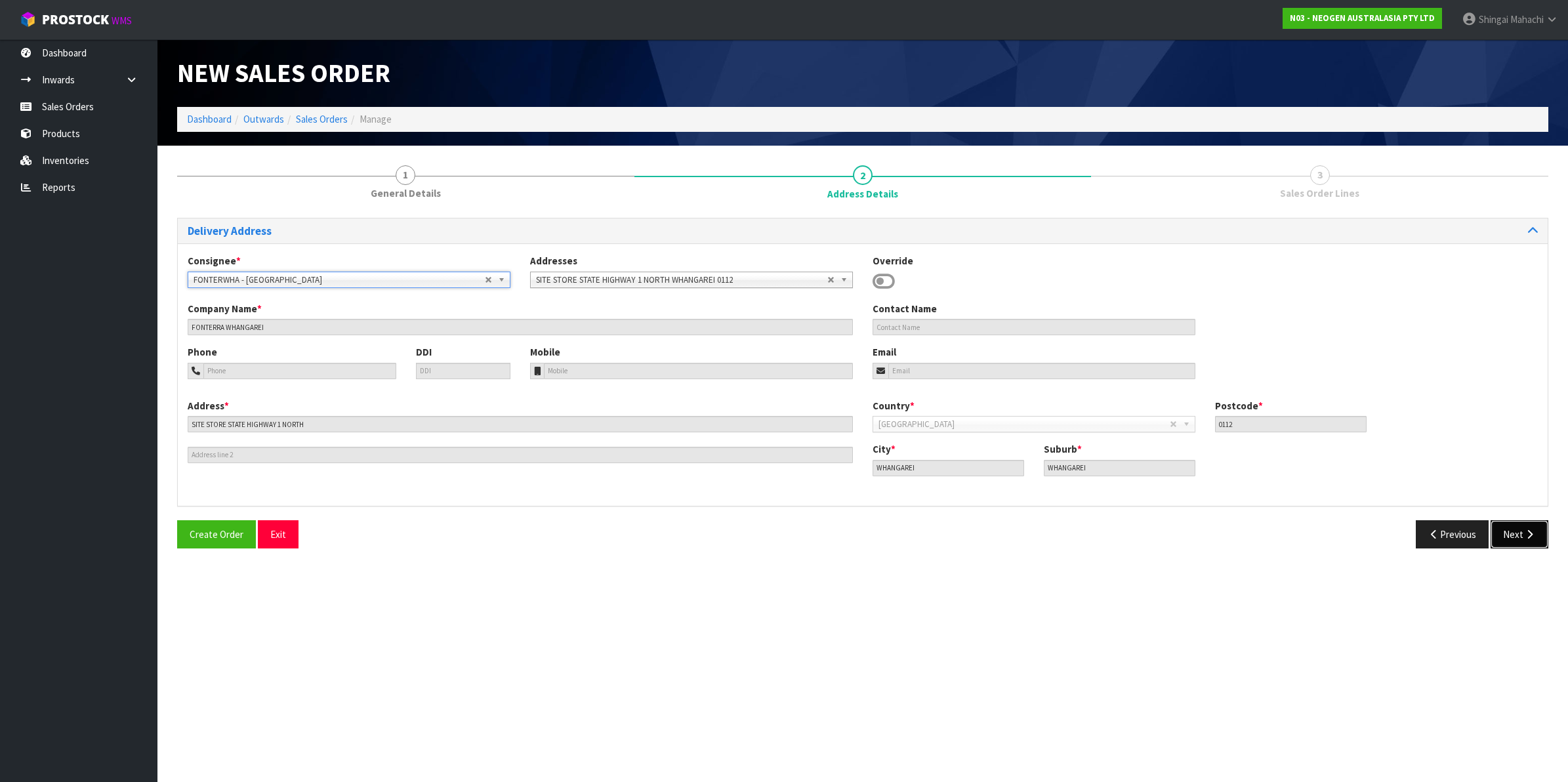
click at [1517, 539] on button "Next" at bounding box center [1519, 534] width 58 height 28
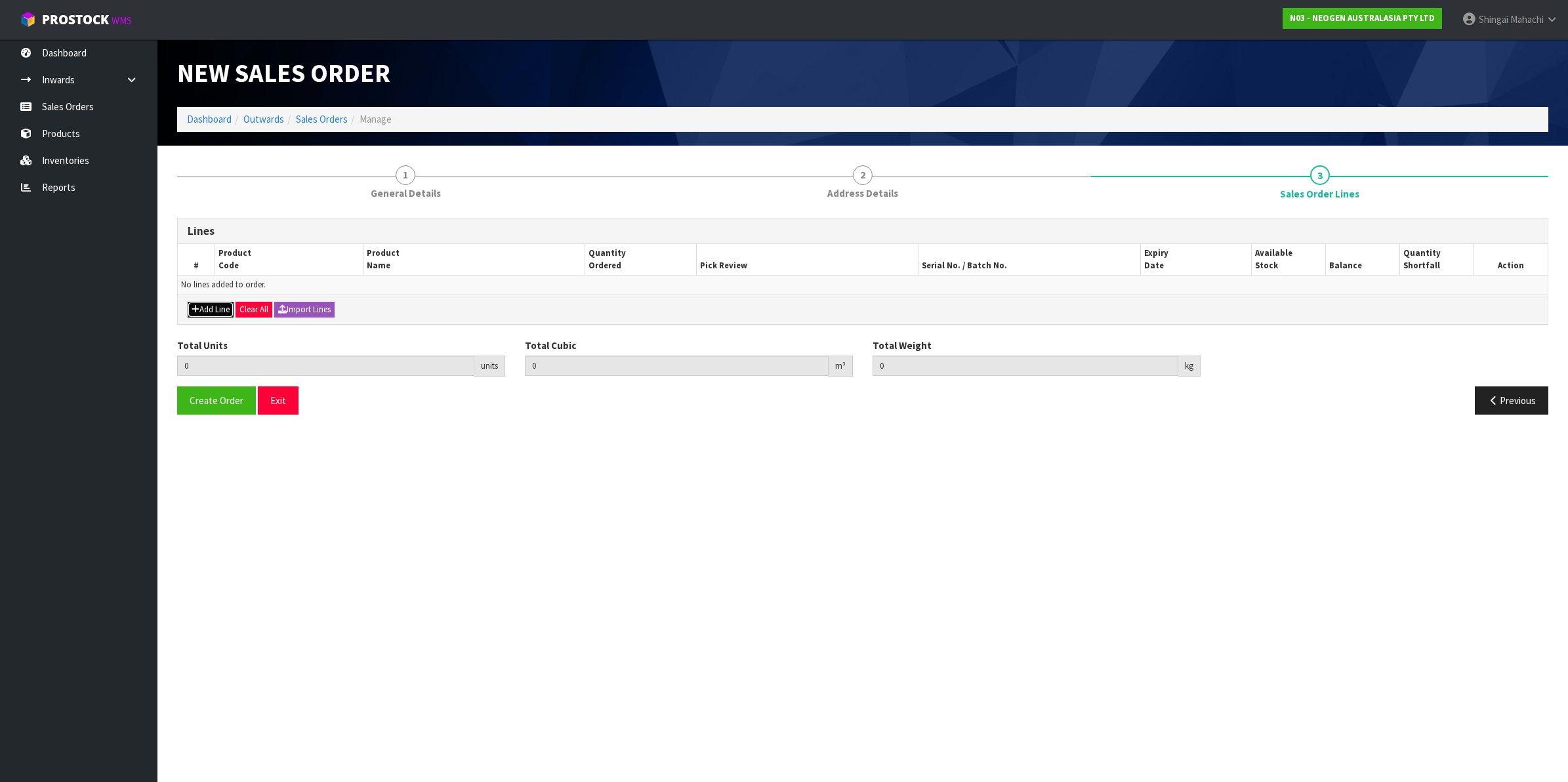
click at [218, 313] on button "Add Line" at bounding box center [211, 309] width 46 height 16
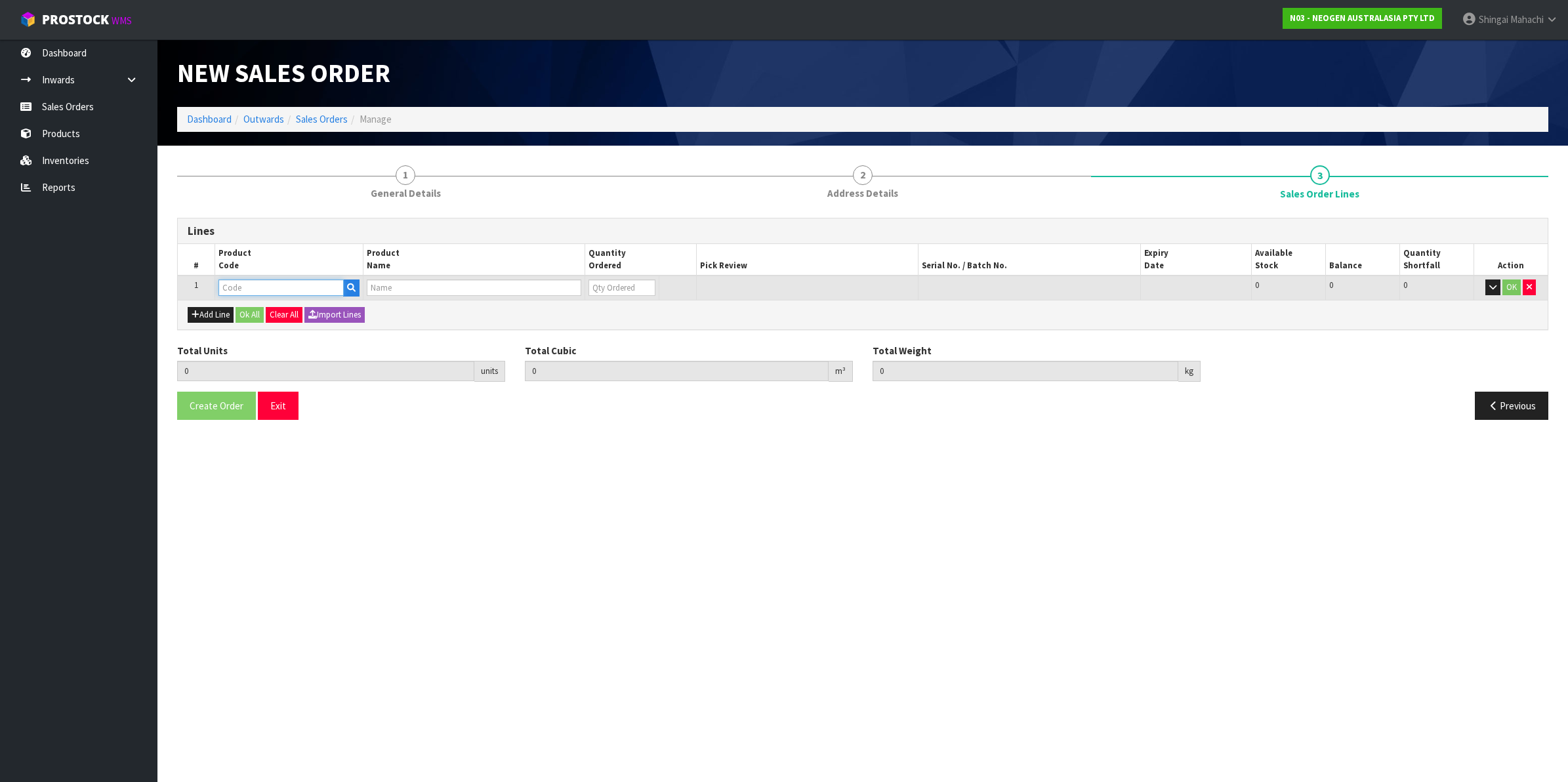
click at [238, 287] on input "text" at bounding box center [280, 288] width 125 height 17
click at [248, 284] on input "text" at bounding box center [280, 288] width 125 height 17
paste input "700002100"
click at [211, 312] on button "Add Line" at bounding box center [211, 314] width 46 height 16
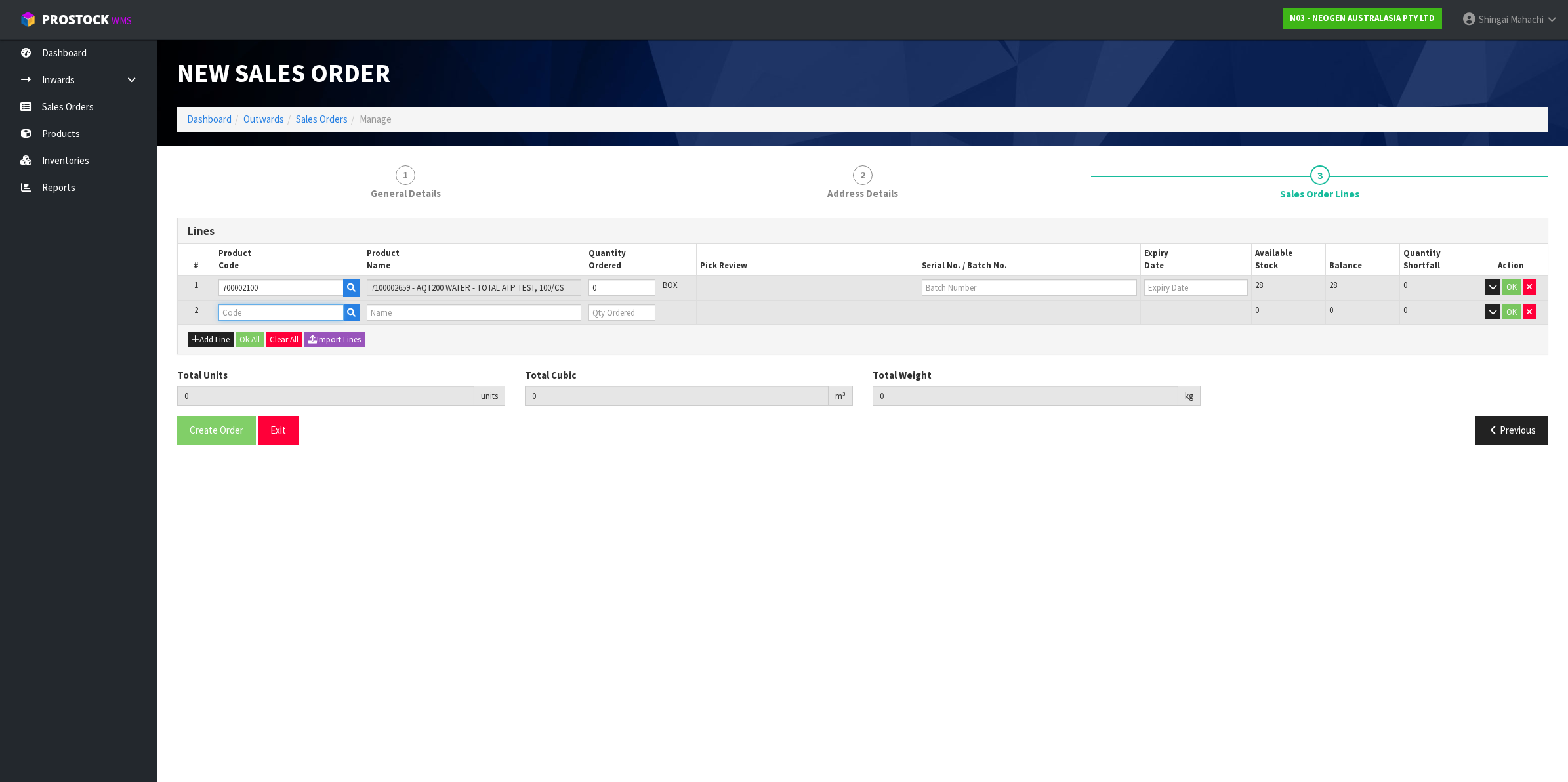
click at [247, 315] on input "text" at bounding box center [280, 313] width 125 height 17
click at [244, 305] on input "text" at bounding box center [280, 313] width 125 height 17
paste input "700002207"
click at [555, 286] on tr "1 700002100 7100002659 - AQT200 WATER - TOTAL ATP TEST, 100/CS 0 BOX 28 28 0 OK" at bounding box center [863, 288] width 1370 height 25
click at [570, 312] on tr "2 700002207 7100067519 - UXL100 CLEAN-TRACE SURF ATP 100EA/PK 0 BOX 475 475 0 OK" at bounding box center [863, 313] width 1370 height 24
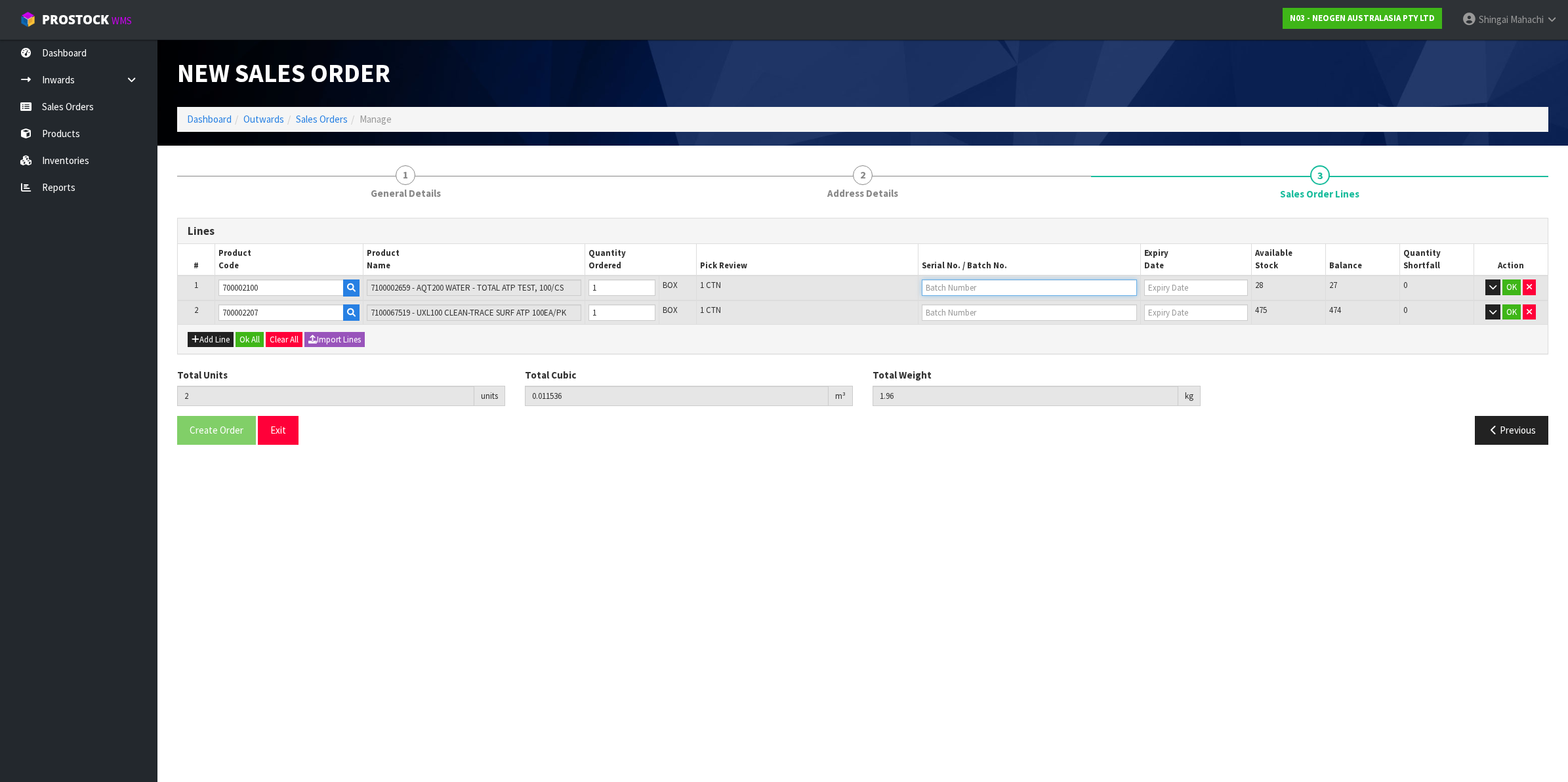
click at [966, 280] on input "text" at bounding box center [1030, 288] width 215 height 17
click at [980, 317] on link "3000034277" at bounding box center [974, 309] width 104 height 17
click at [953, 315] on input "text" at bounding box center [1030, 313] width 215 height 17
click at [959, 335] on link "3000031847" at bounding box center [974, 333] width 104 height 17
click at [1510, 289] on button "OK" at bounding box center [1512, 287] width 18 height 16
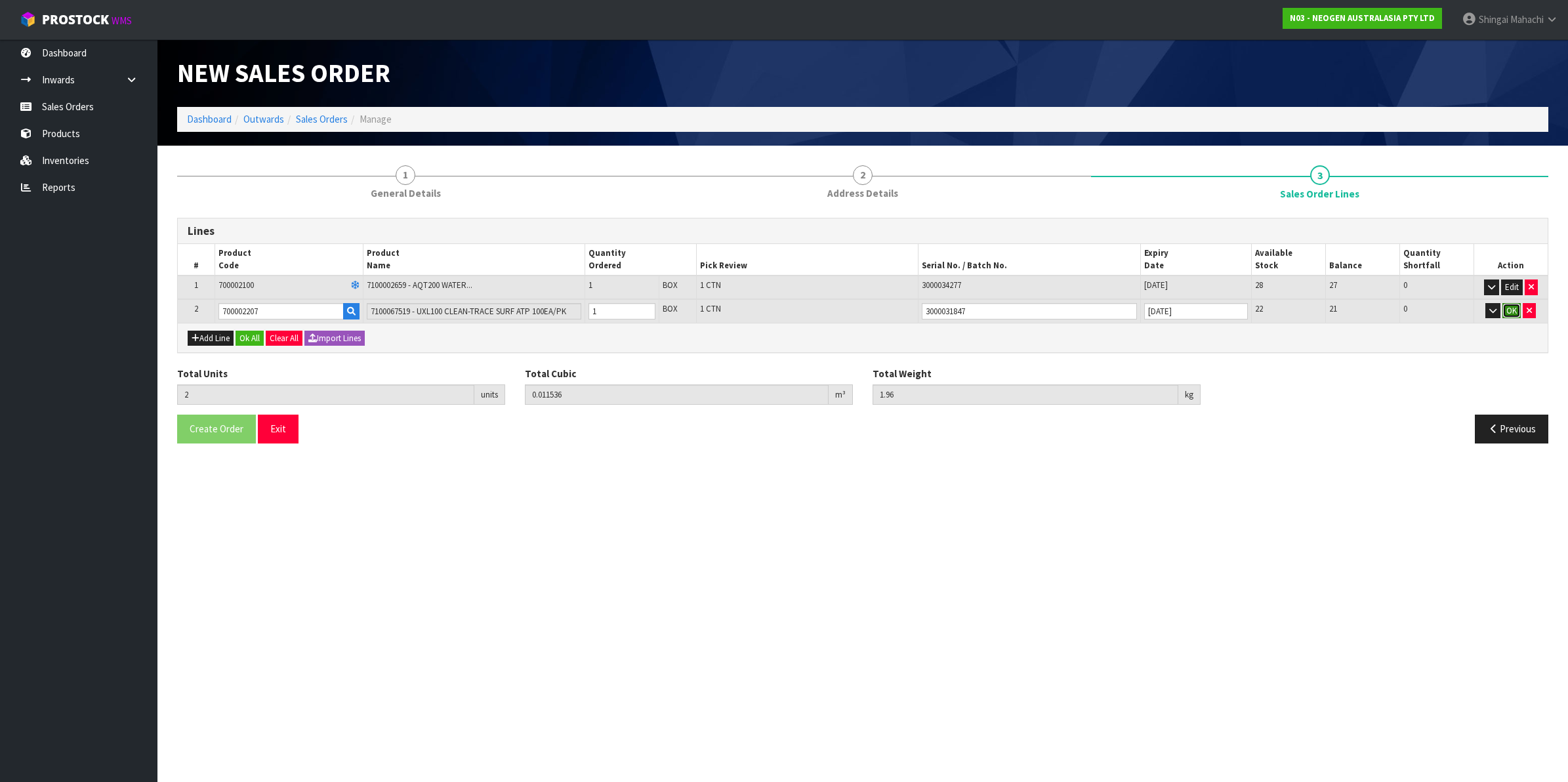
click at [1510, 314] on button "OK" at bounding box center [1512, 311] width 18 height 16
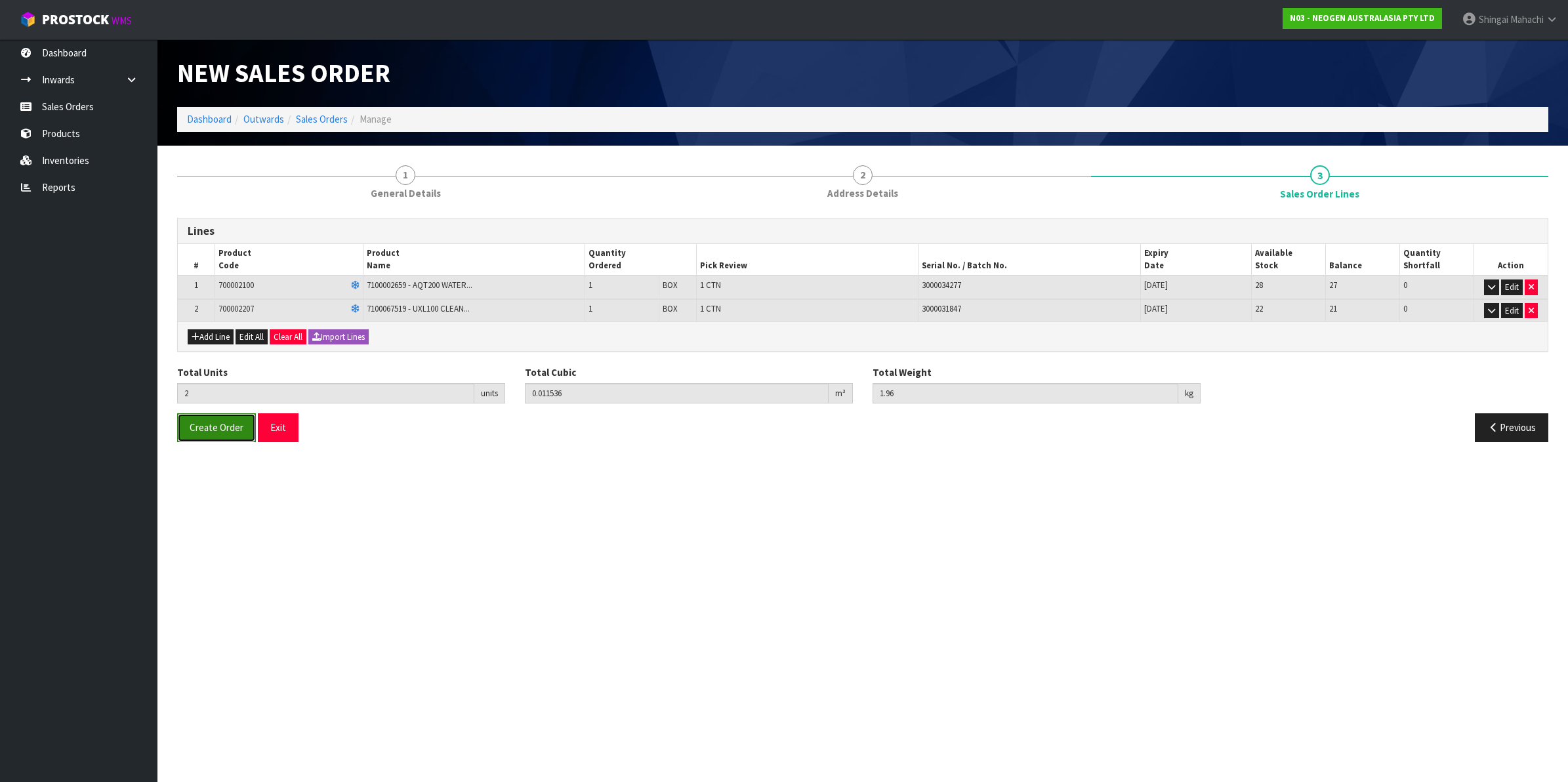
click at [204, 430] on span "Create Order" at bounding box center [216, 427] width 54 height 12
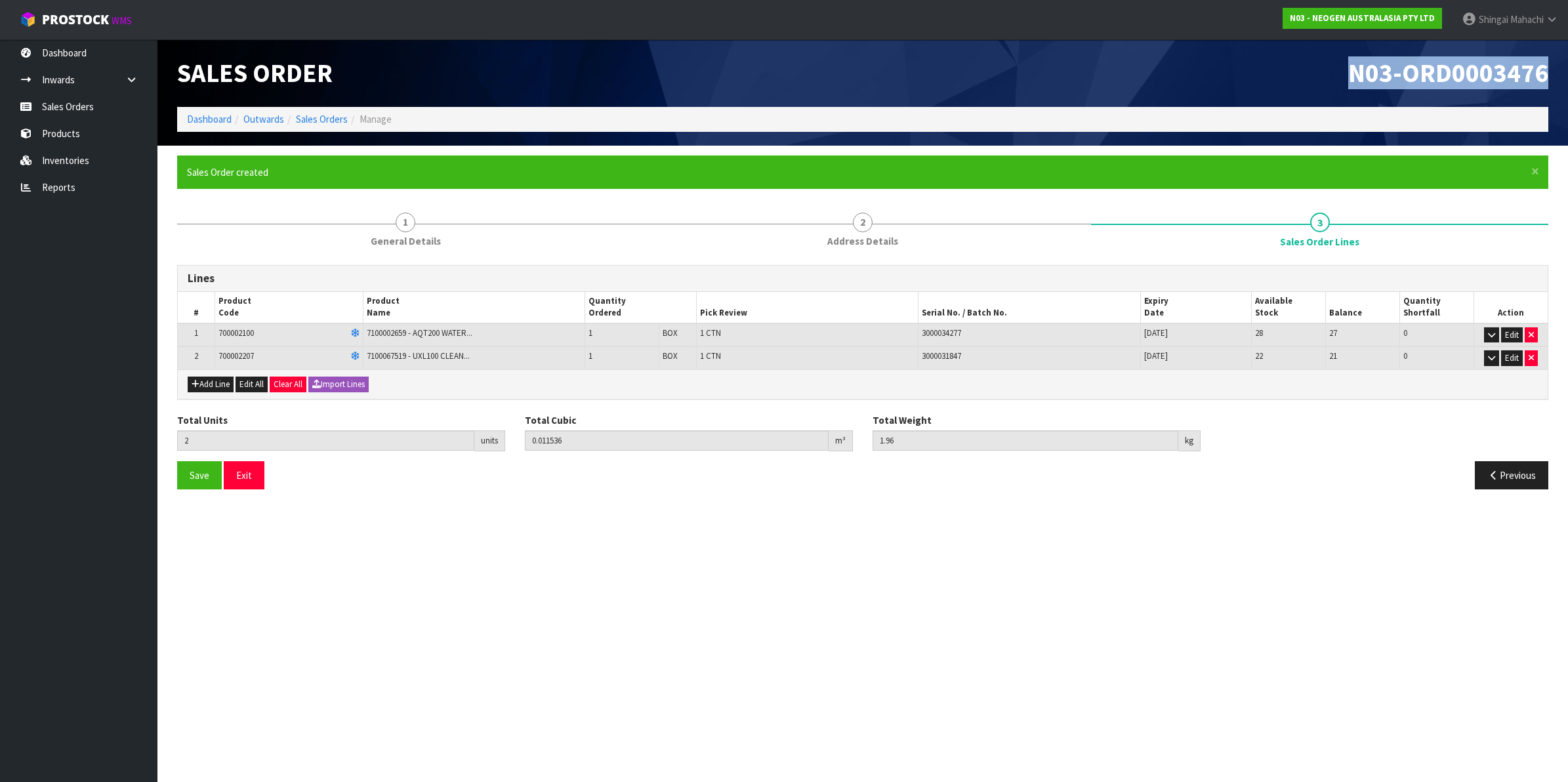
drag, startPoint x: 1350, startPoint y: 73, endPoint x: 1548, endPoint y: 66, distance: 198.1
click at [1548, 66] on div "N03-ORD0003476" at bounding box center [1211, 73] width 696 height 67
copy span "N03-ORD0003476"
click at [58, 105] on link "Sales Orders" at bounding box center [79, 106] width 158 height 27
